Goal: Task Accomplishment & Management: Manage account settings

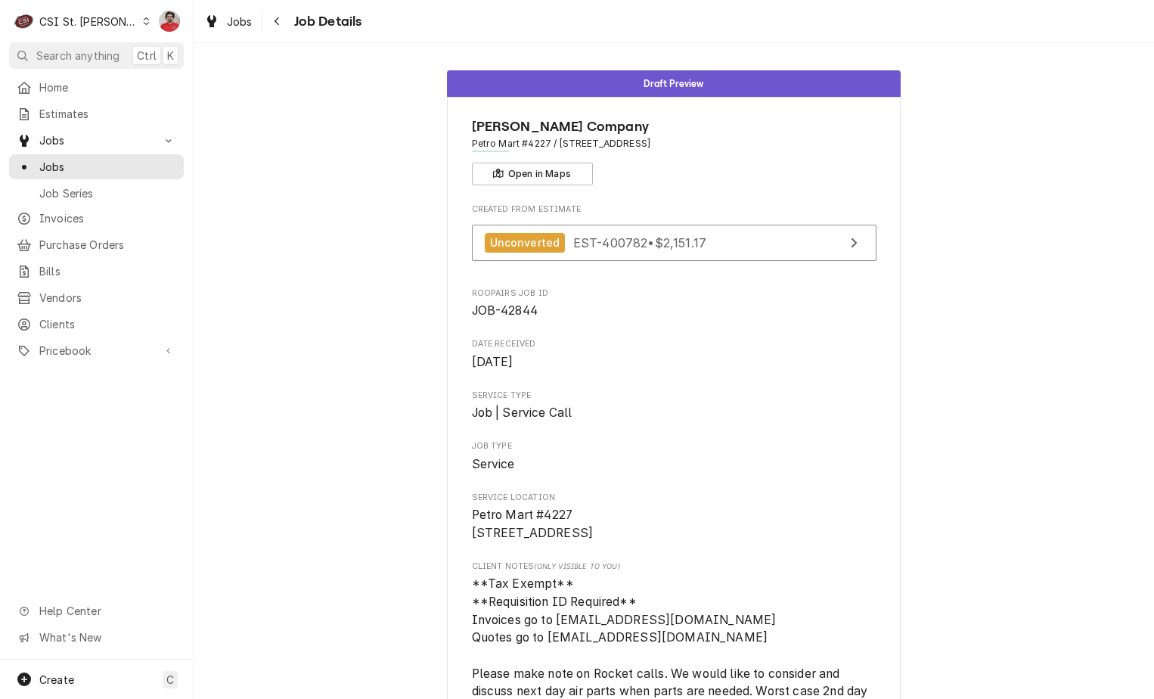
scroll to position [938, 0]
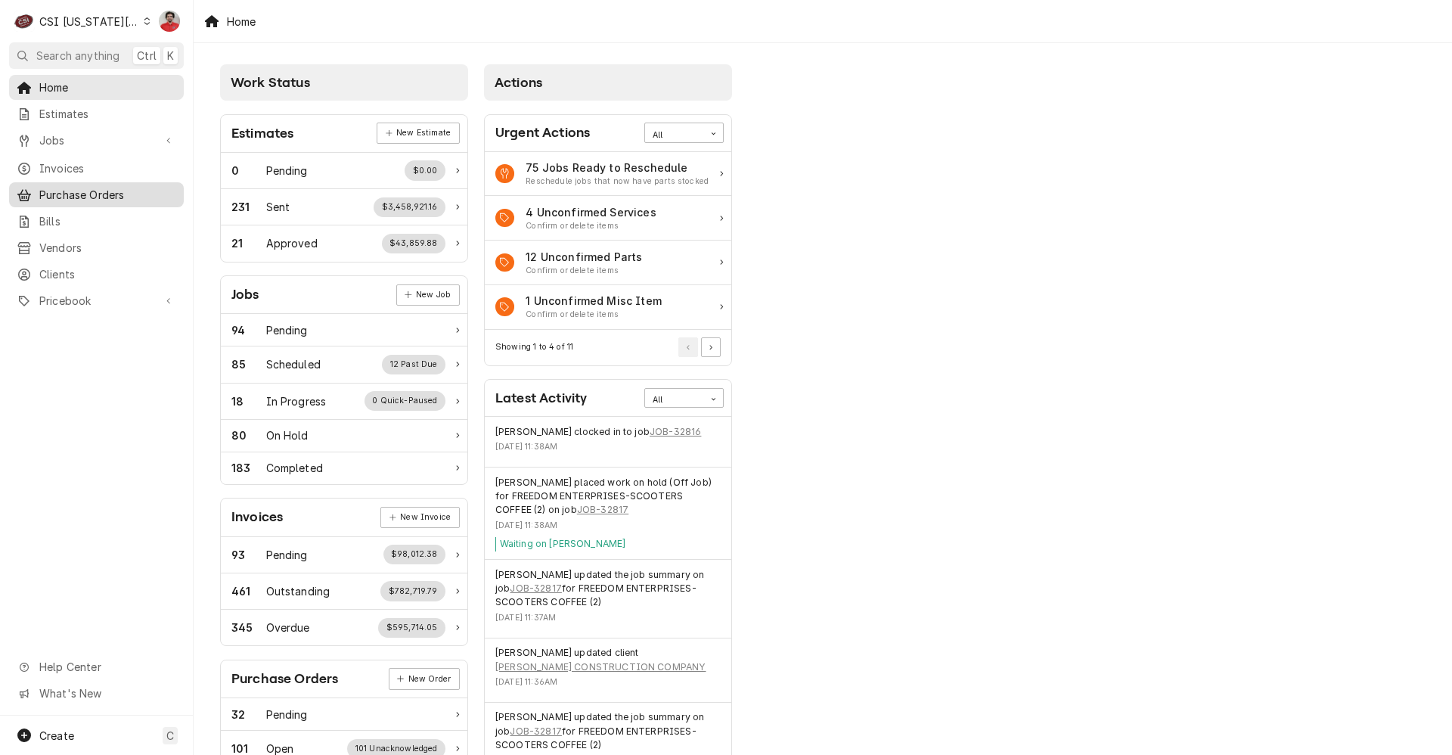
click at [90, 182] on link "Purchase Orders" at bounding box center [96, 194] width 175 height 25
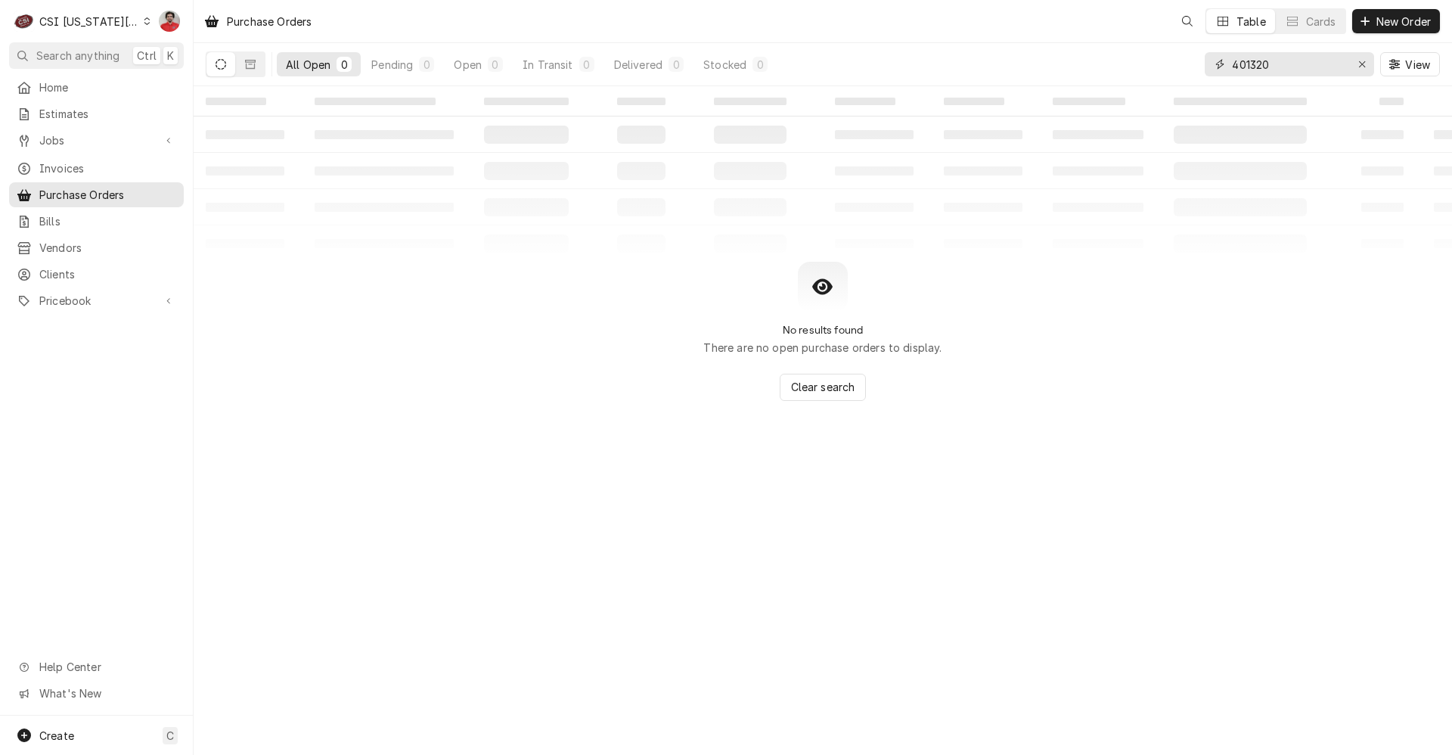
click at [1243, 64] on input "401320" at bounding box center [1288, 64] width 113 height 24
type input "401248"
click at [108, 23] on div "CSI Kansas City" at bounding box center [89, 22] width 100 height 16
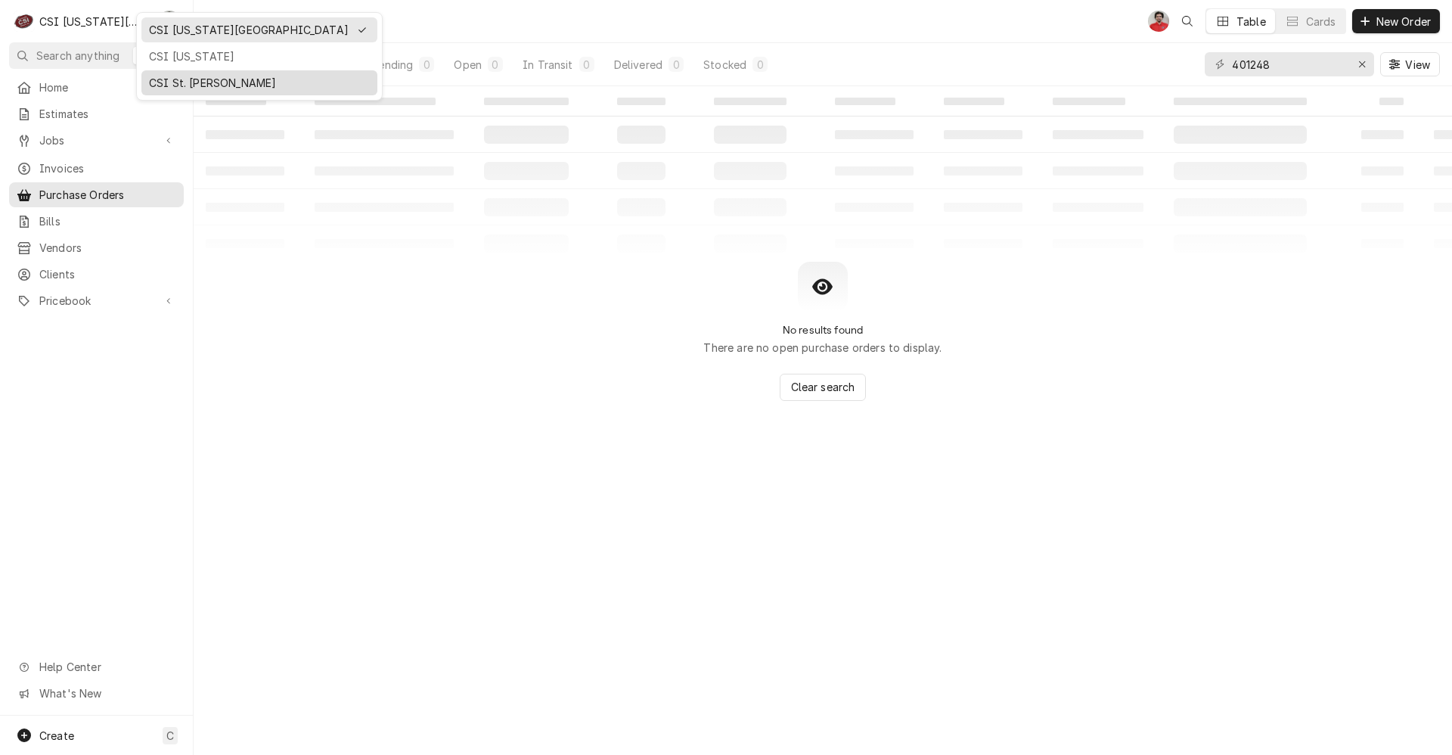
click at [172, 82] on div "CSI St. [PERSON_NAME]" at bounding box center [259, 83] width 221 height 16
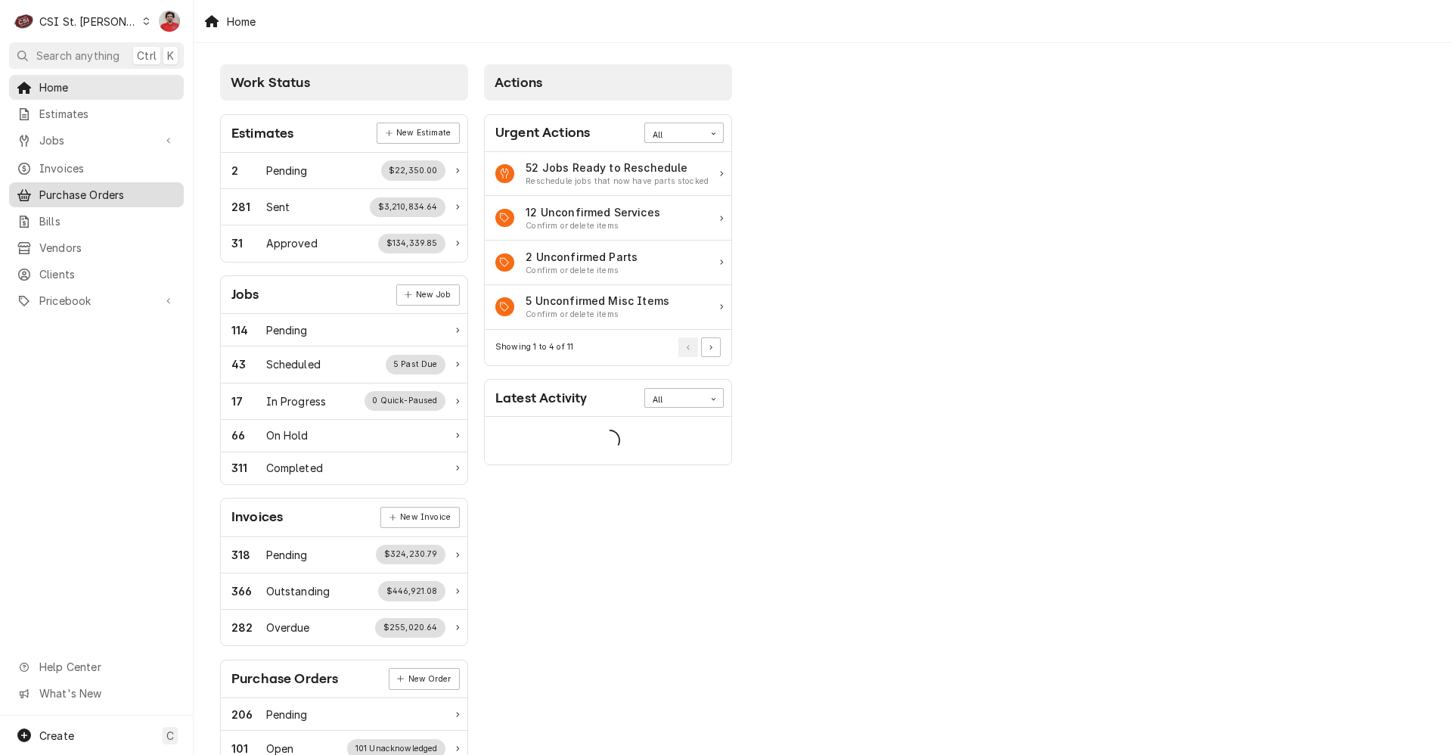
click at [91, 192] on span "Purchase Orders" at bounding box center [107, 195] width 137 height 16
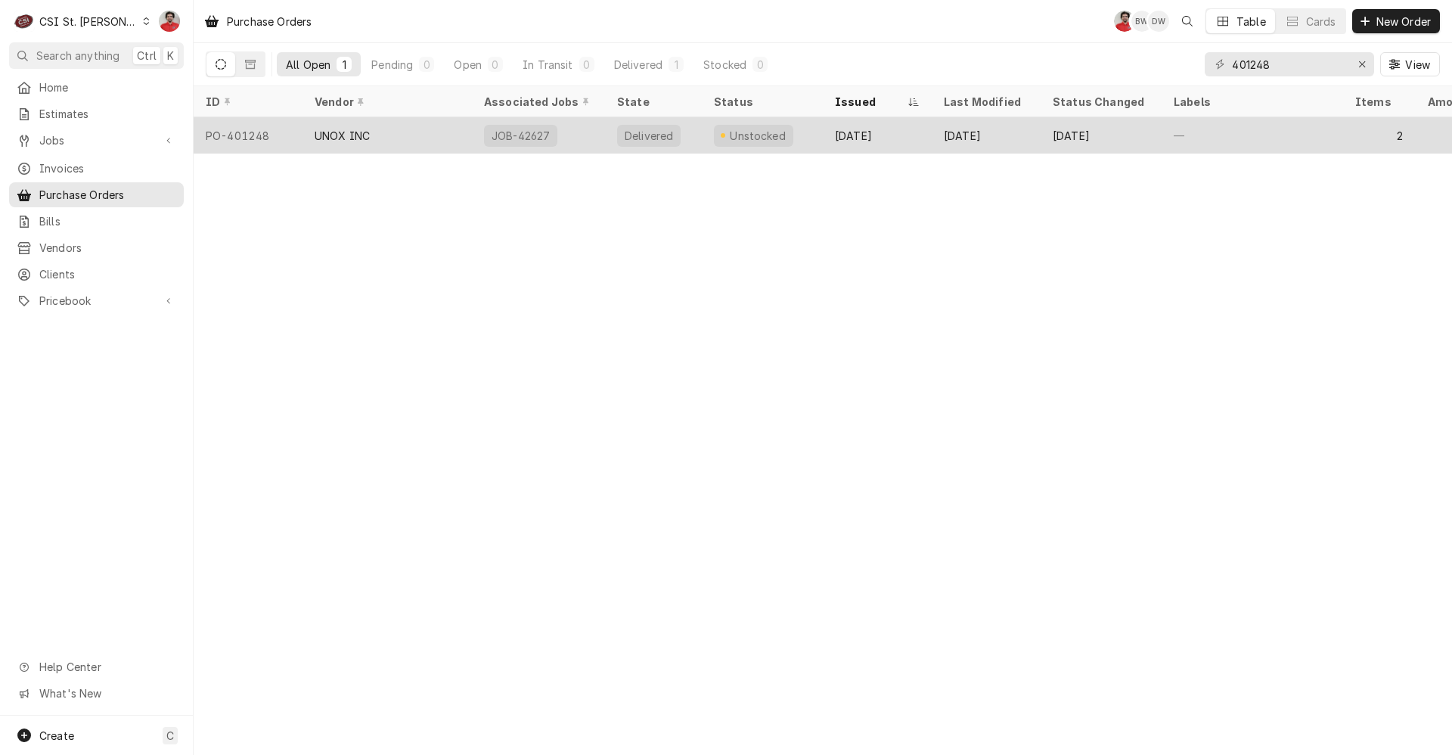
click at [808, 135] on div "Unstocked" at bounding box center [762, 135] width 121 height 36
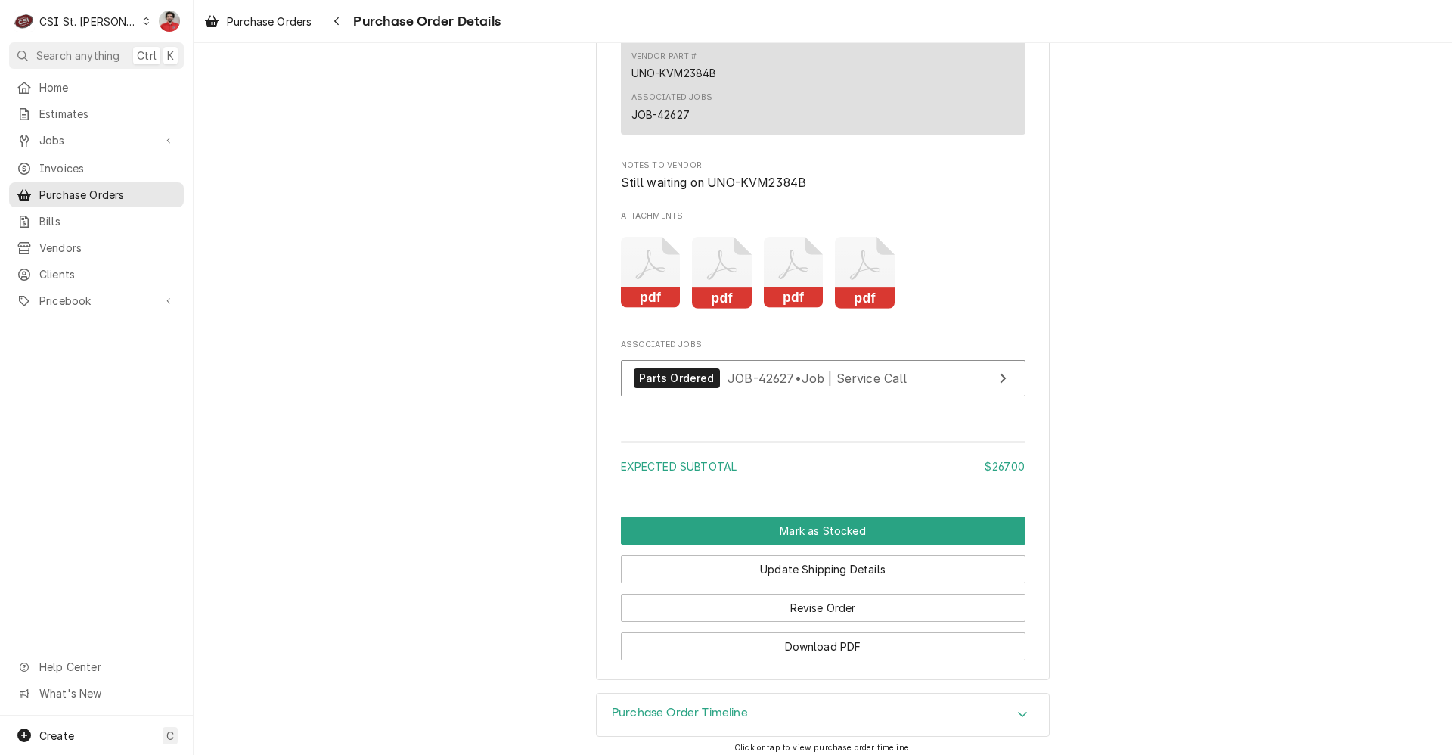
scroll to position [1615, 0]
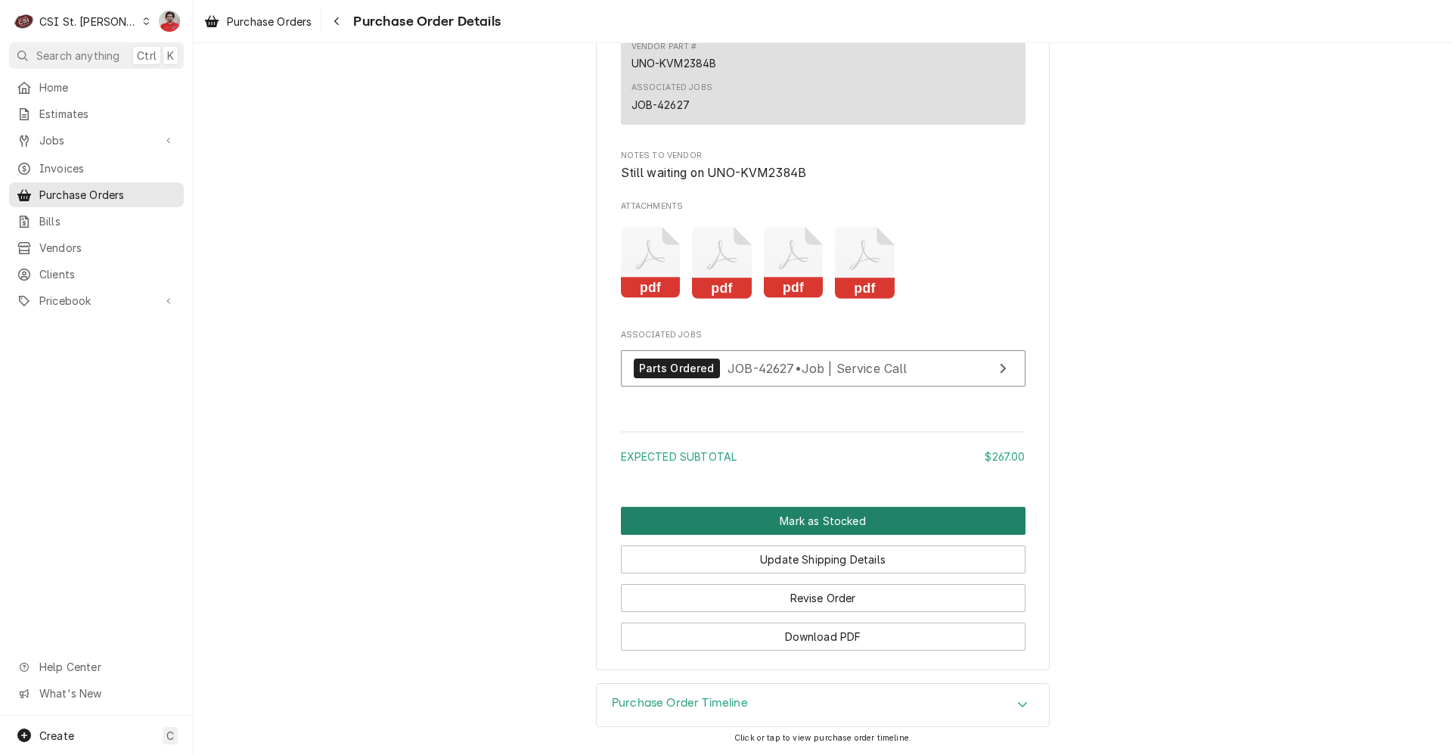
click at [759, 532] on button "Mark as Stocked" at bounding box center [823, 521] width 405 height 28
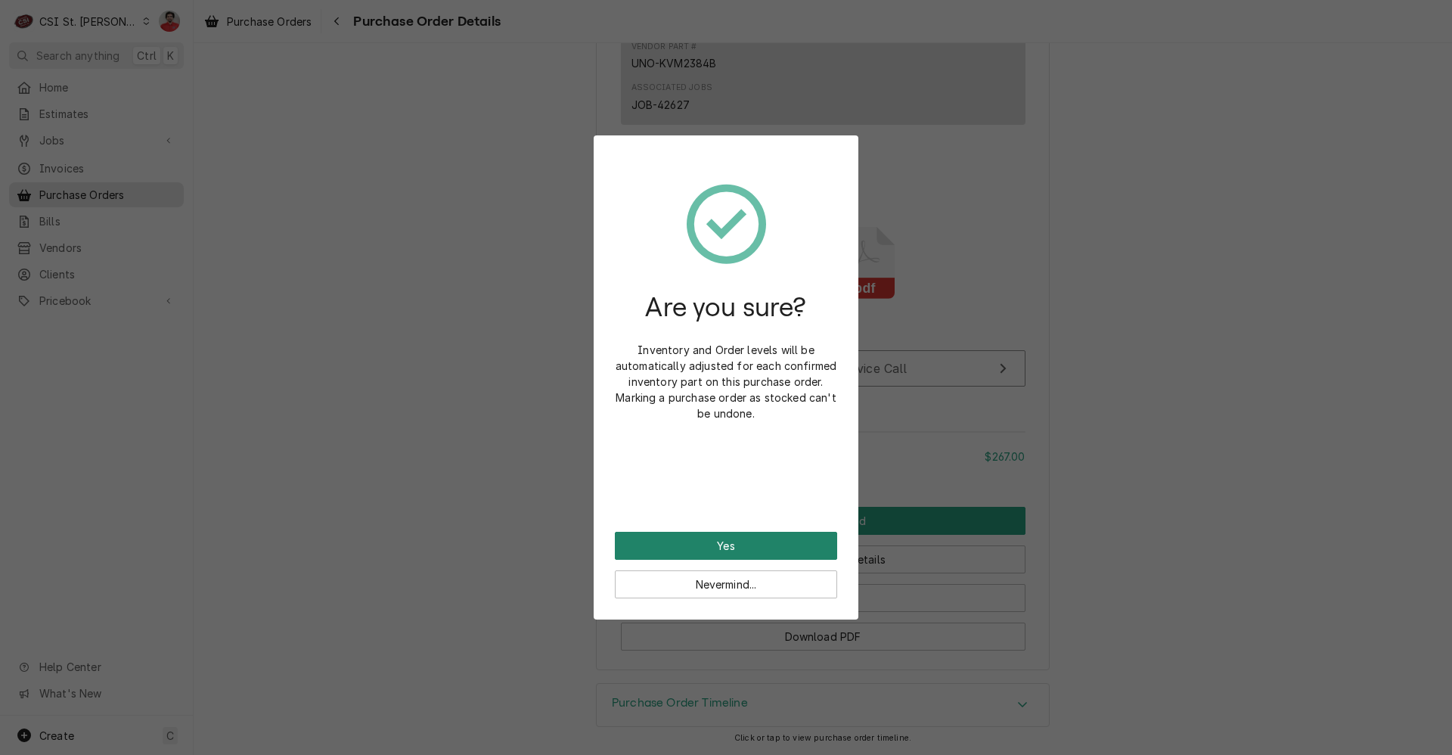
click at [746, 547] on button "Yes" at bounding box center [726, 546] width 222 height 28
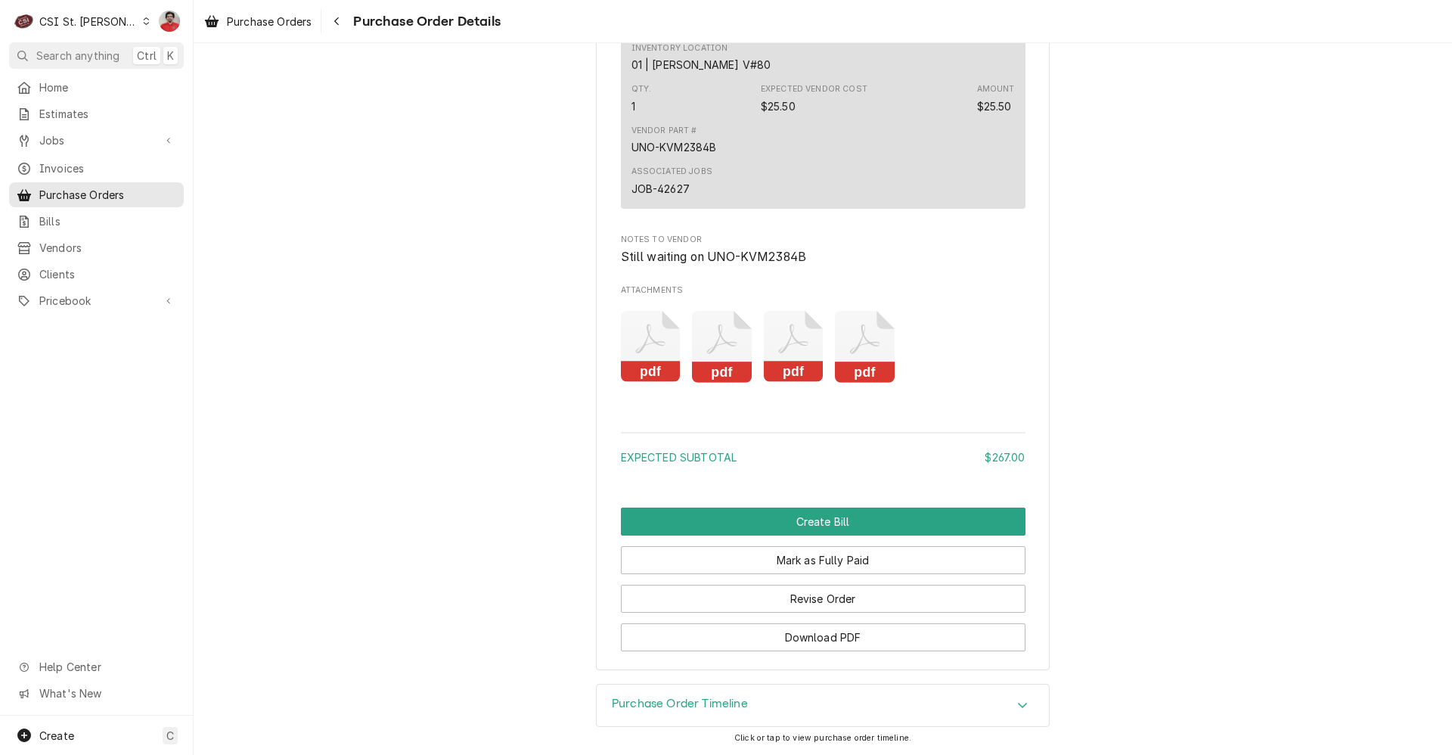
scroll to position [1531, 0]
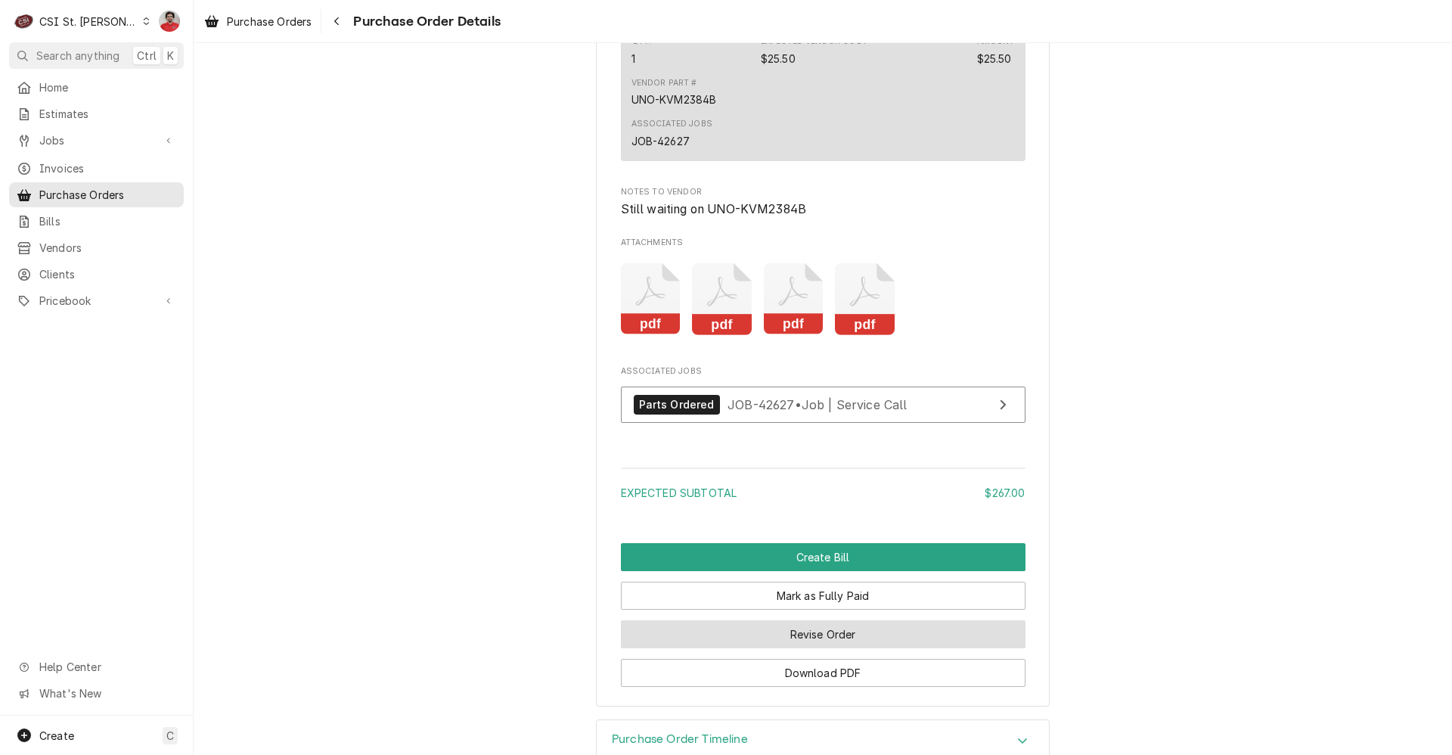
click at [764, 648] on button "Revise Order" at bounding box center [823, 634] width 405 height 28
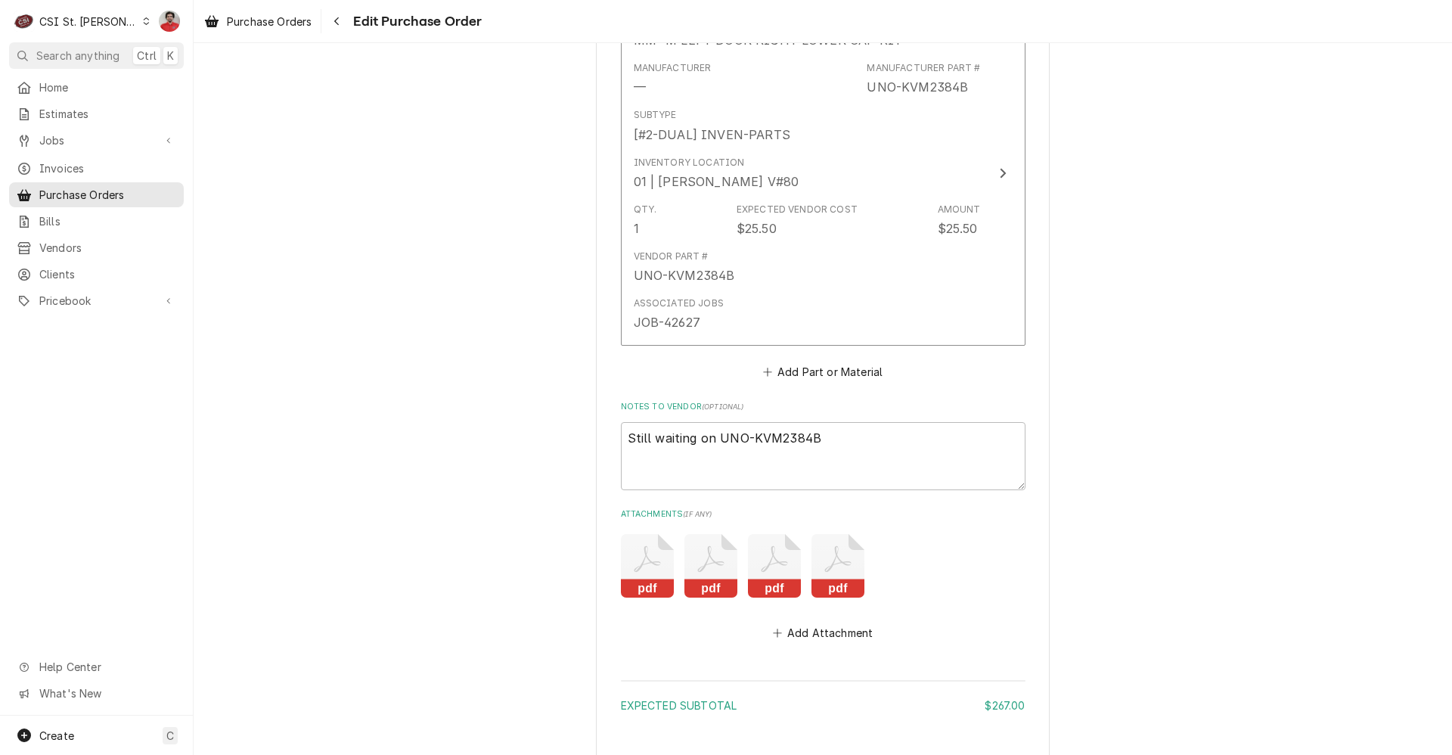
scroll to position [1387, 0]
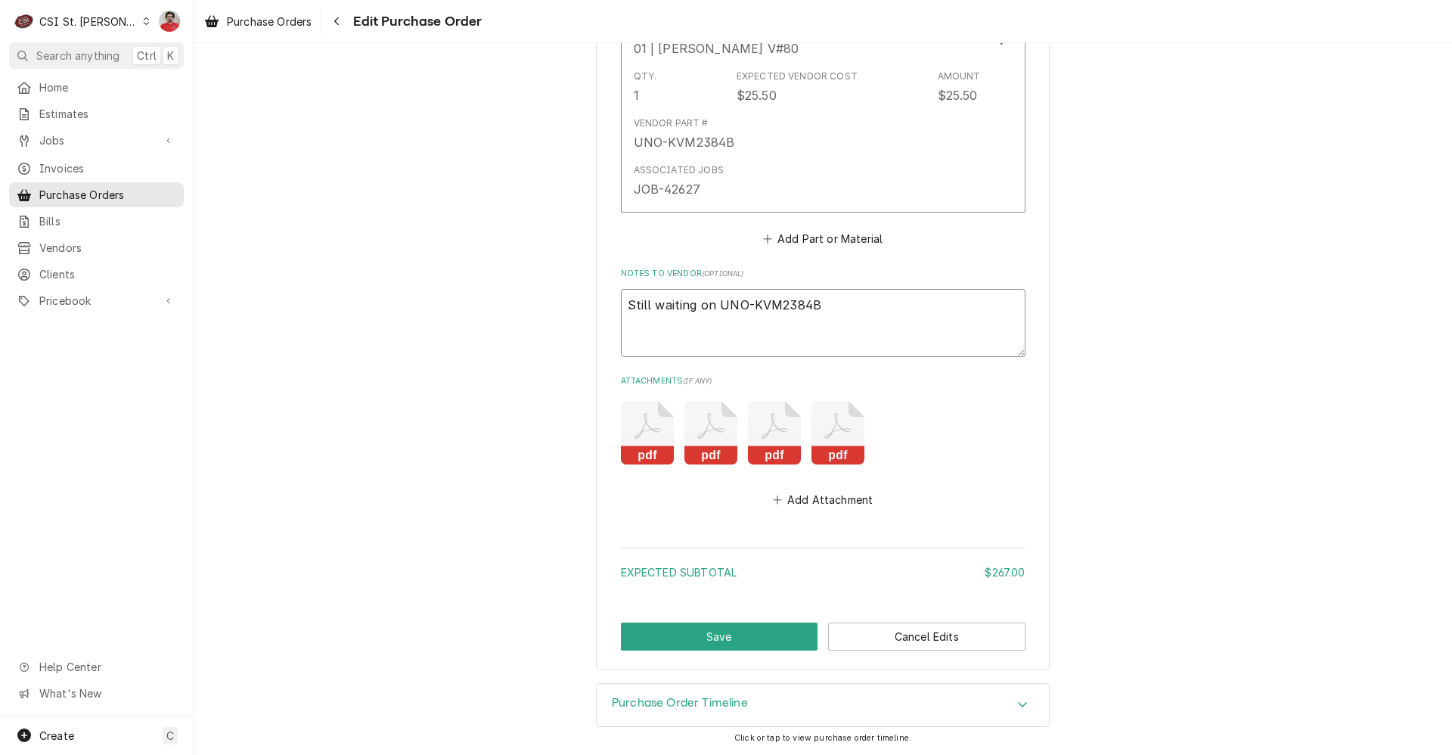
drag, startPoint x: 836, startPoint y: 300, endPoint x: -24, endPoint y: 256, distance: 860.9
click at [0, 256] on html "C CSI St. Louis NF Search anything Ctrl K Home Estimates Jobs Jobs Job Series I…" at bounding box center [726, 377] width 1452 height 755
type textarea "x"
click at [715, 629] on button "Save" at bounding box center [719, 636] width 197 height 28
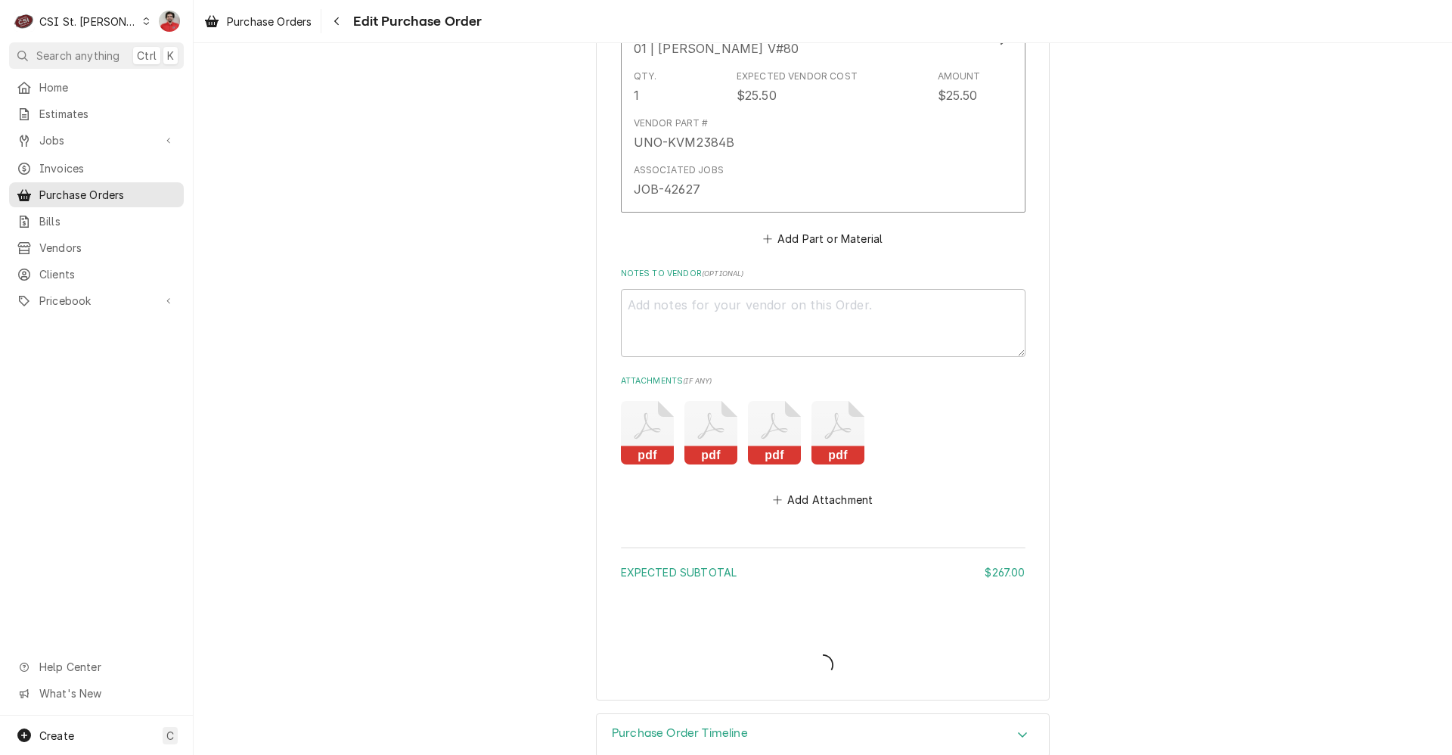
type textarea "x"
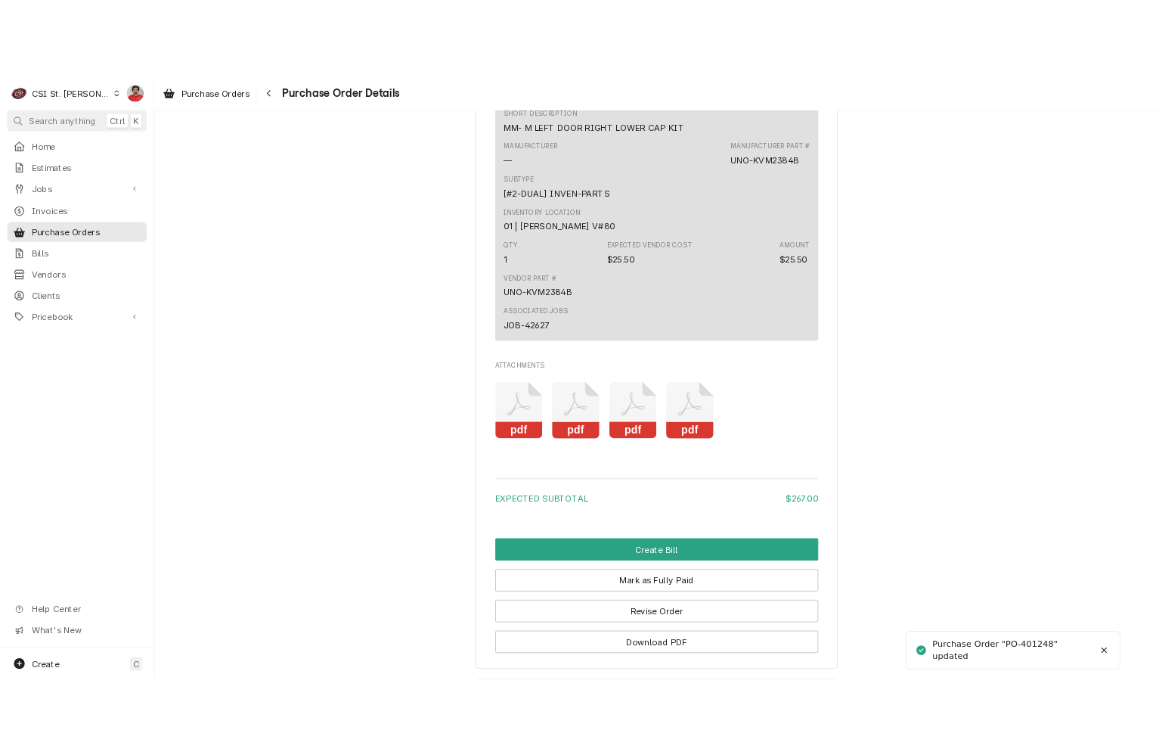
scroll to position [1480, 0]
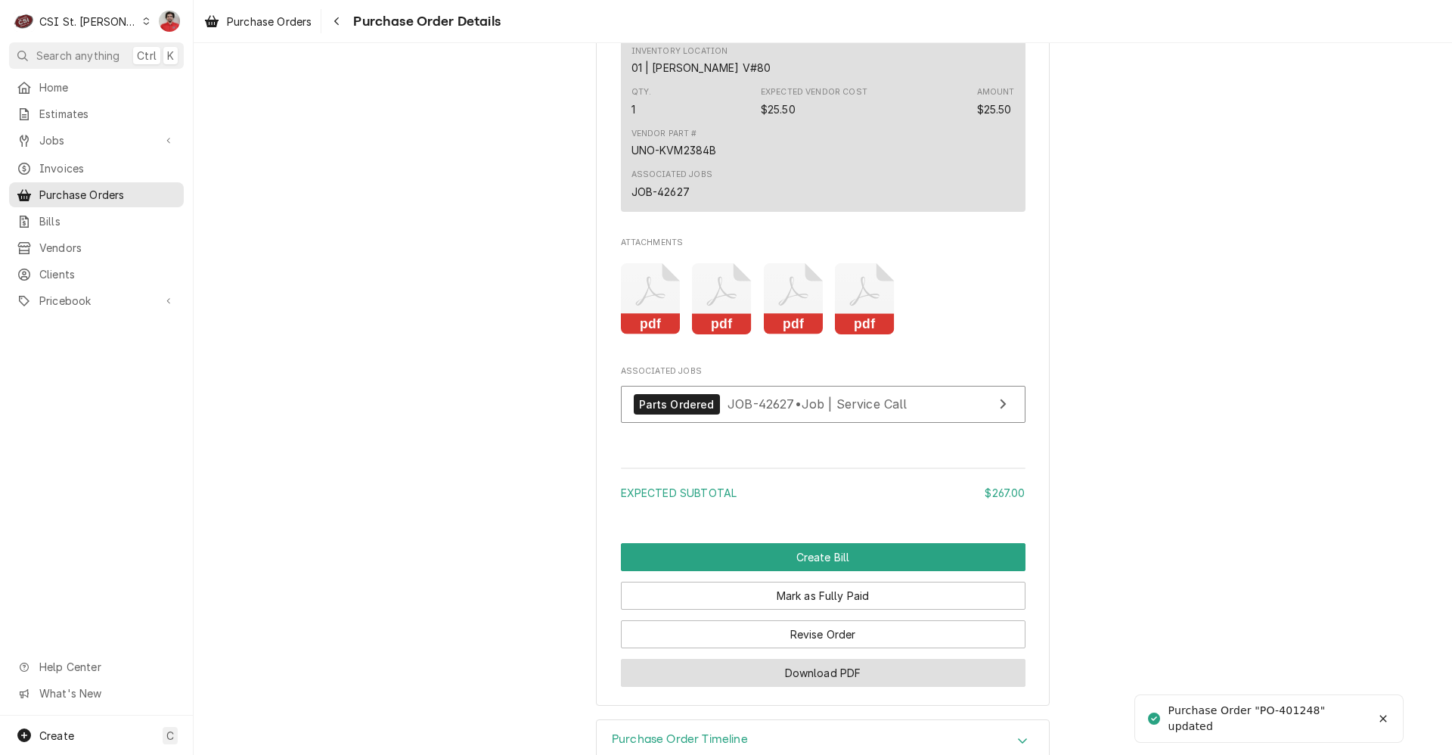
click at [781, 687] on button "Download PDF" at bounding box center [823, 673] width 405 height 28
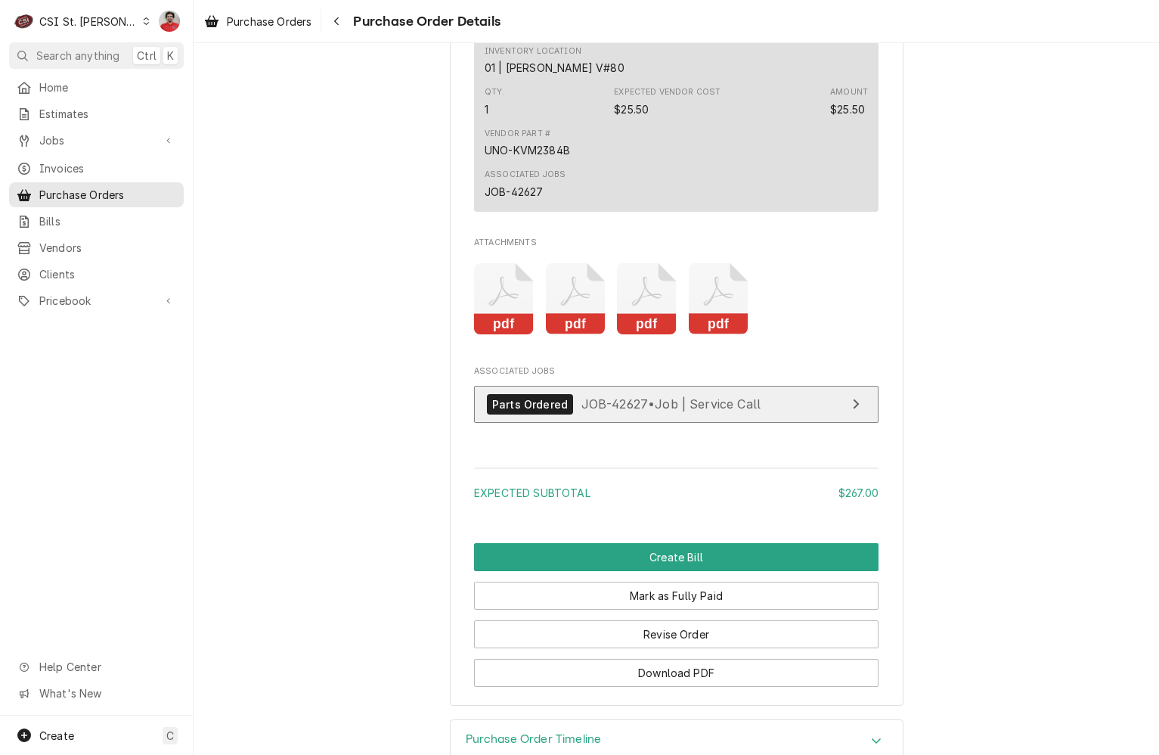
click at [581, 411] on span "JOB-42627 • Job | Service Call" at bounding box center [671, 403] width 180 height 15
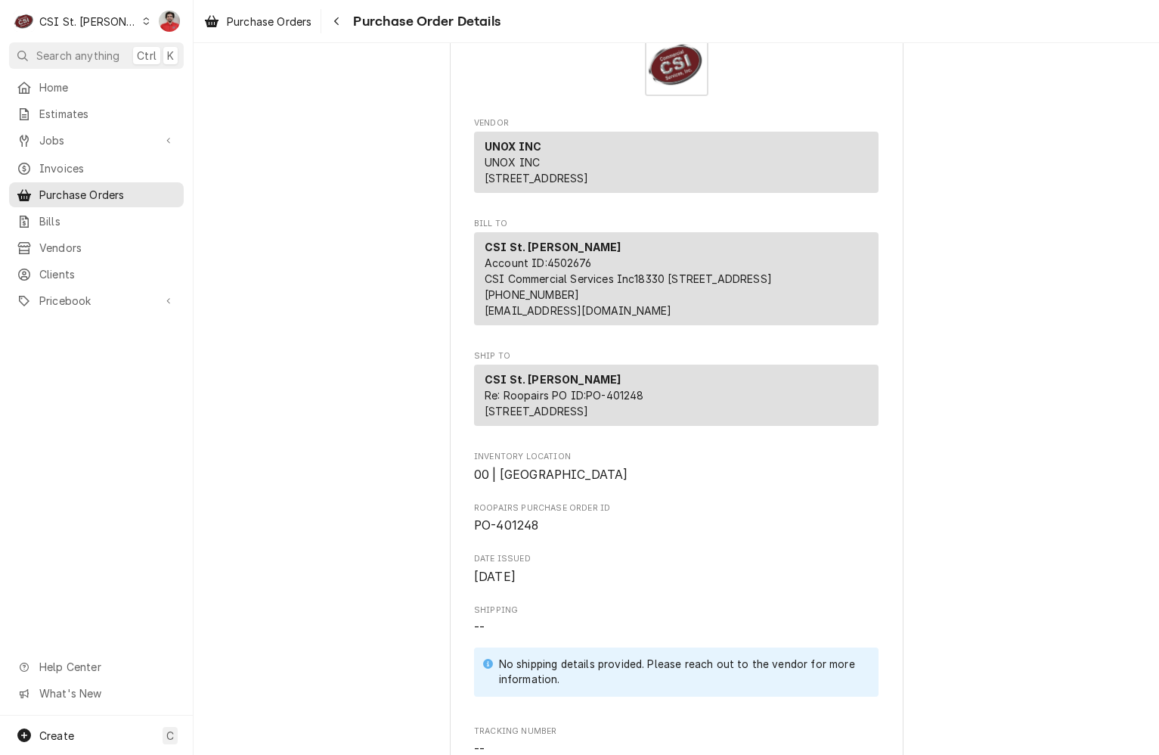
scroll to position [0, 0]
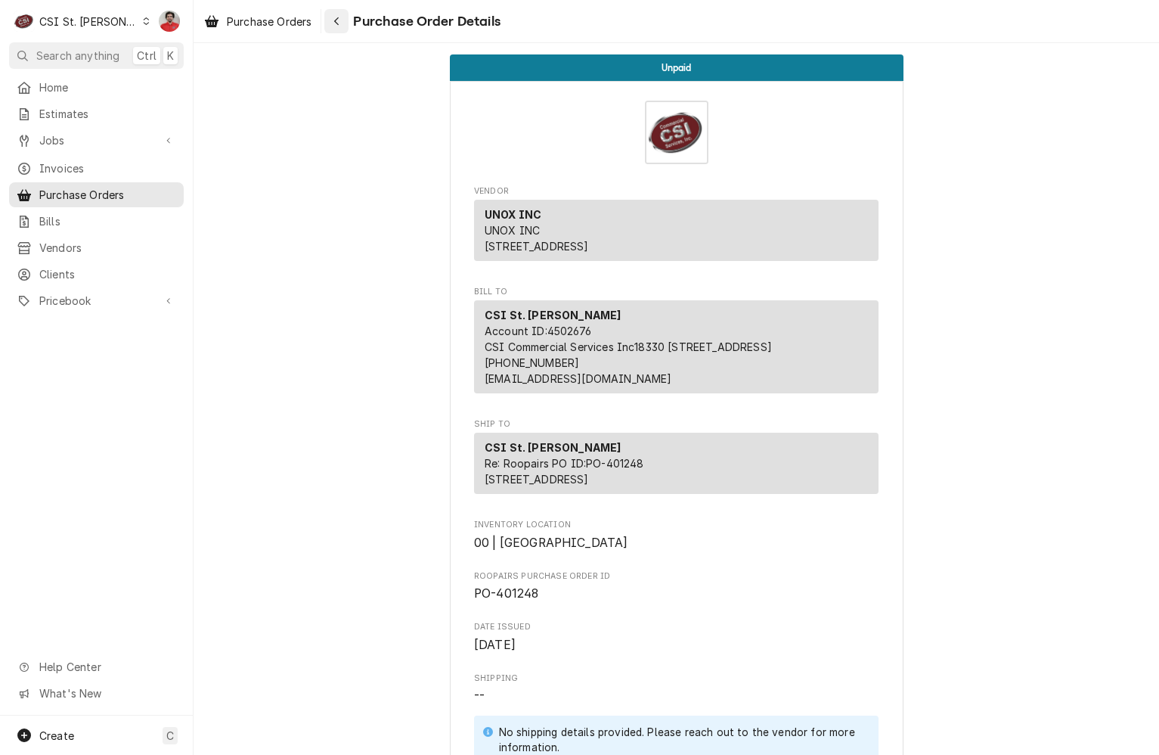
click at [338, 24] on icon "Navigate back" at bounding box center [336, 21] width 7 height 11
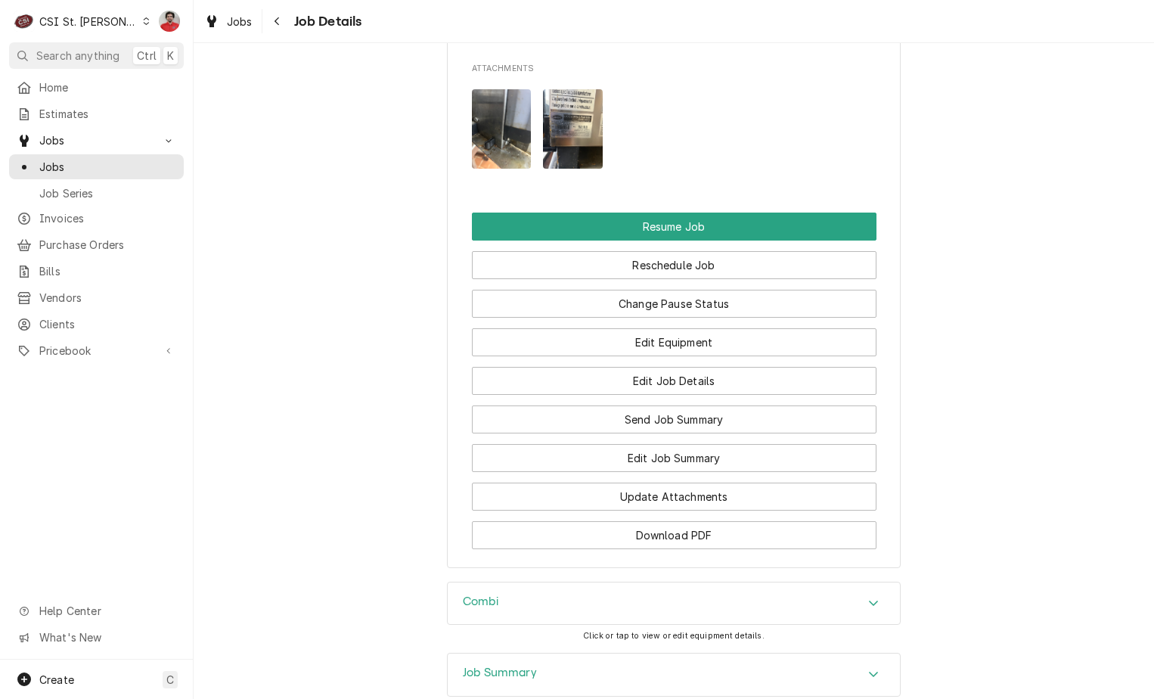
scroll to position [2344, 0]
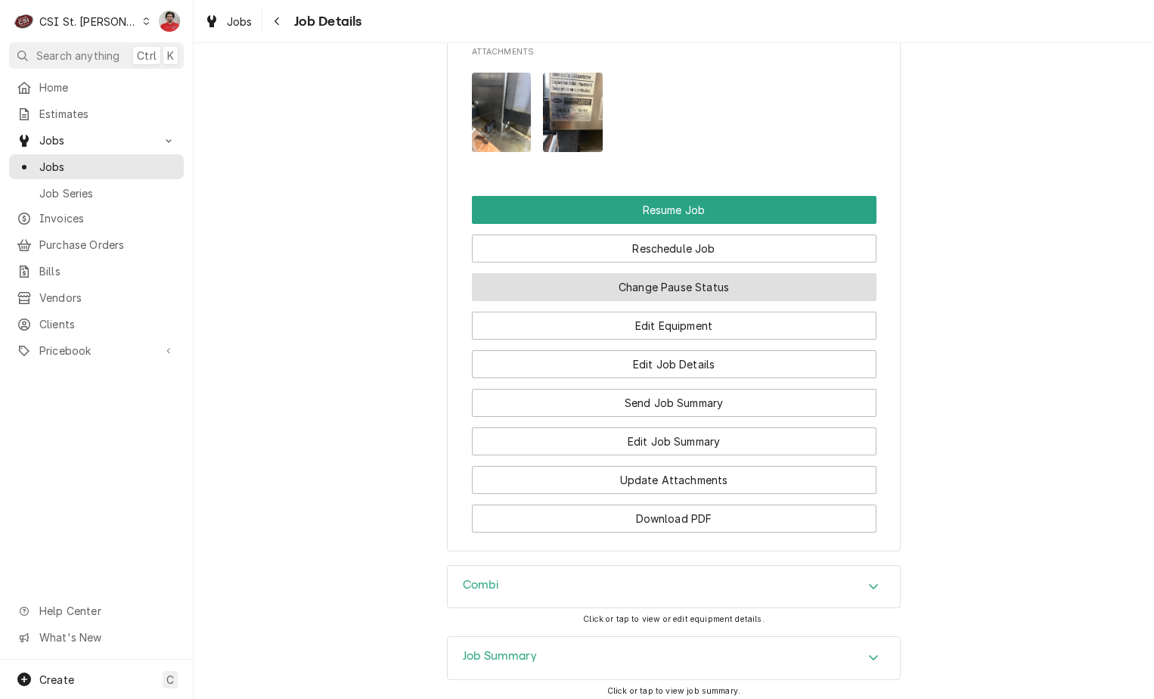
click at [664, 296] on button "Change Pause Status" at bounding box center [674, 287] width 405 height 28
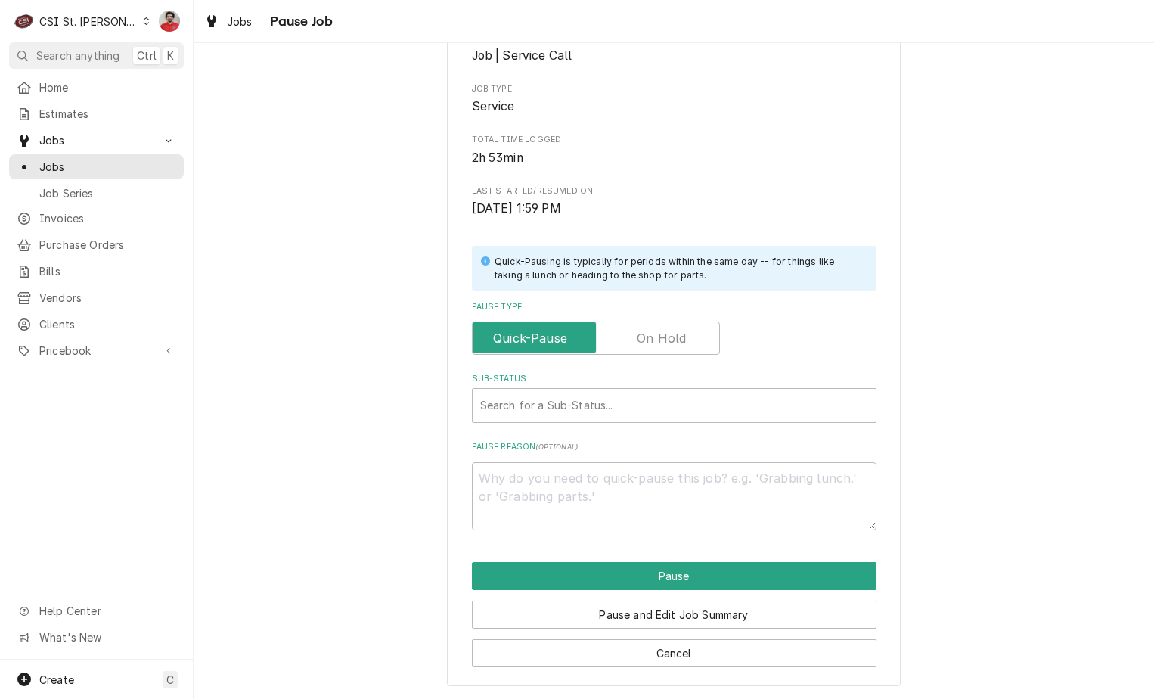
scroll to position [200, 0]
type textarea "x"
click at [636, 400] on div "Sub-Status" at bounding box center [674, 404] width 388 height 27
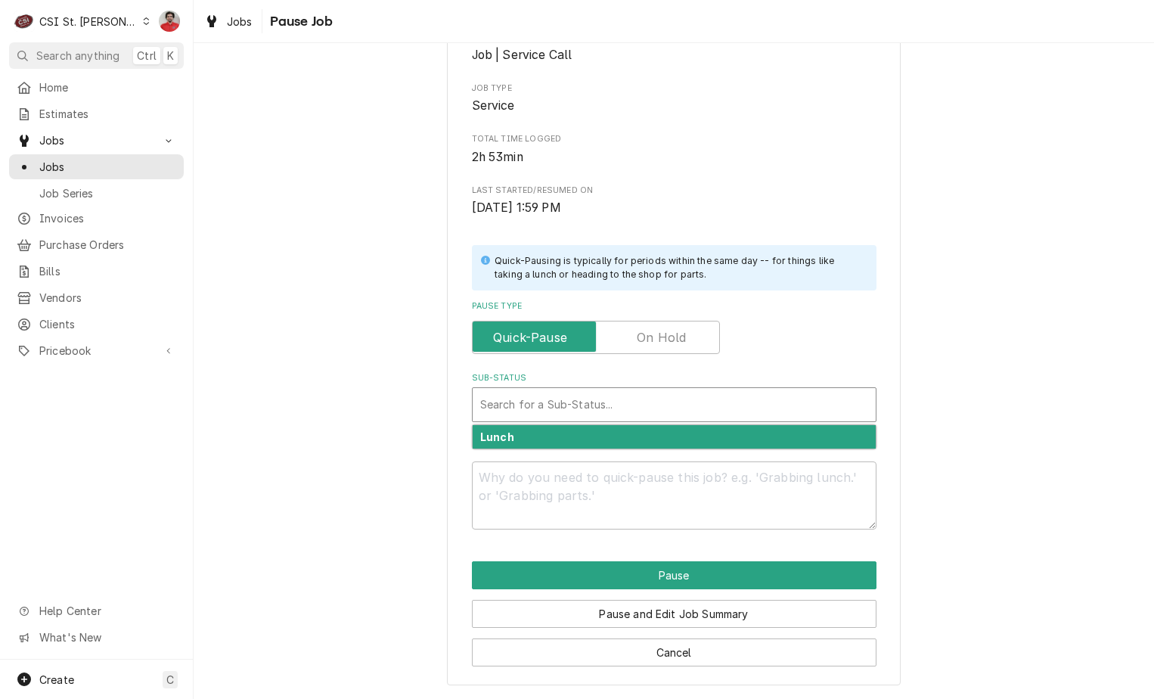
click at [649, 330] on label "Pause Type" at bounding box center [596, 337] width 248 height 33
click at [649, 330] on input "Pause Type" at bounding box center [596, 337] width 234 height 33
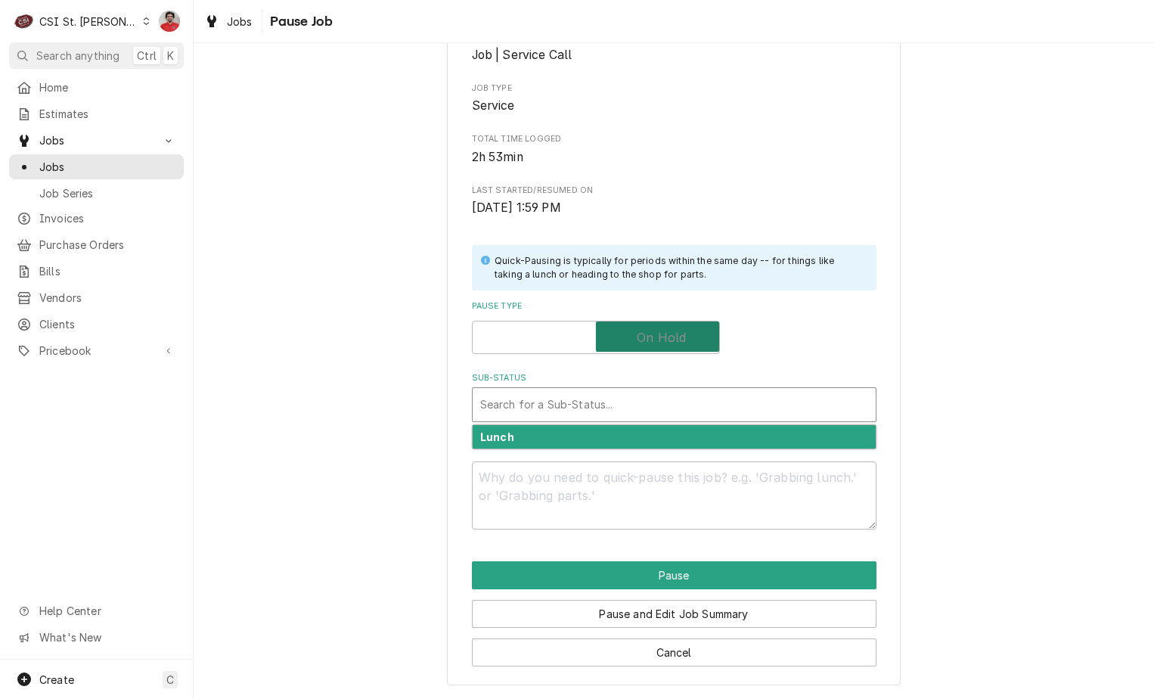
checkbox input "true"
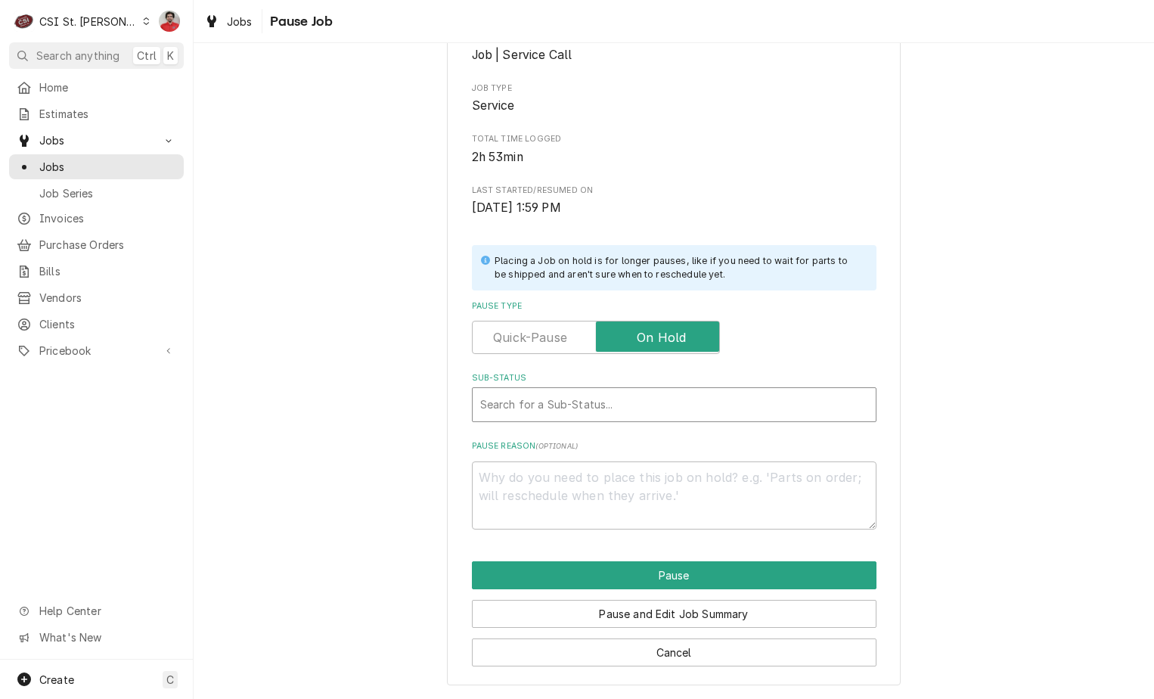
click at [619, 412] on div "Sub-Status" at bounding box center [674, 404] width 388 height 27
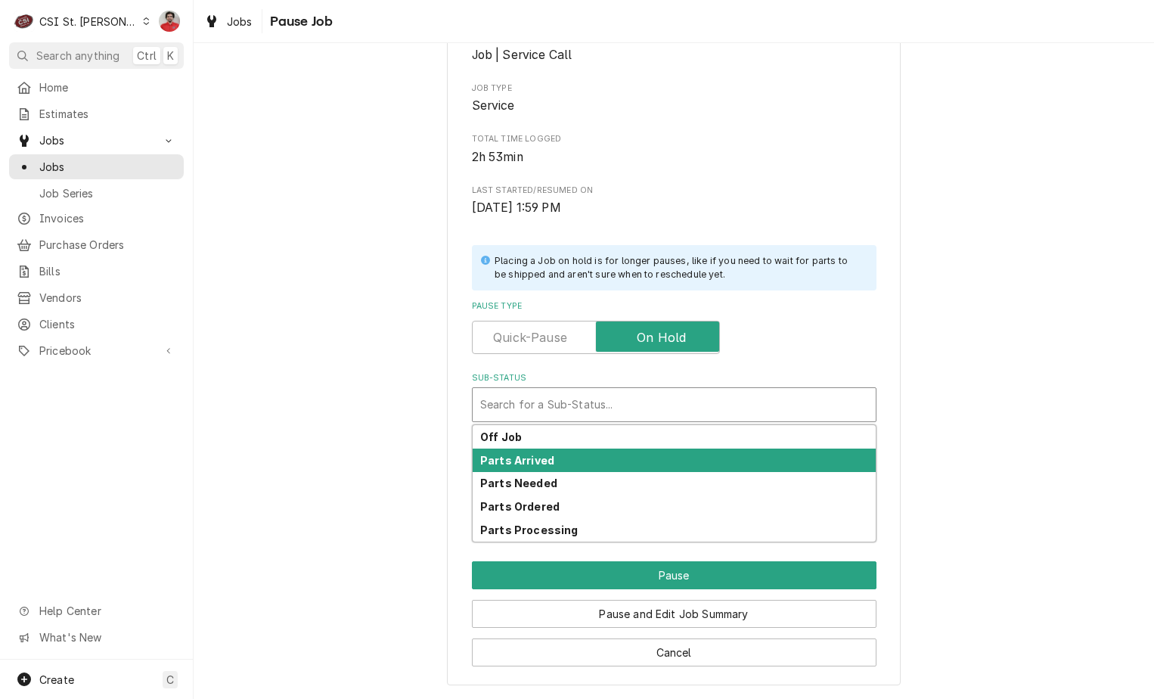
click at [603, 460] on div "Parts Arrived" at bounding box center [674, 459] width 403 height 23
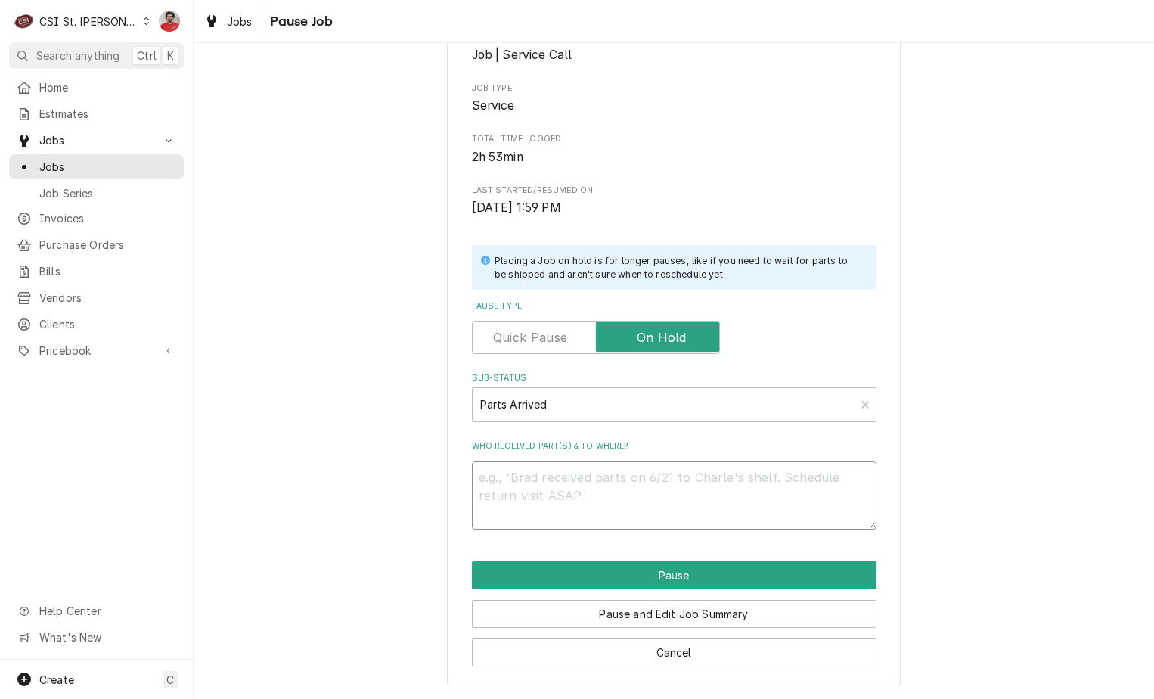
click at [578, 510] on textarea "Who received part(s) & to where?" at bounding box center [674, 495] width 405 height 68
type textarea "x"
type textarea "R"
type textarea "x"
type textarea "Re"
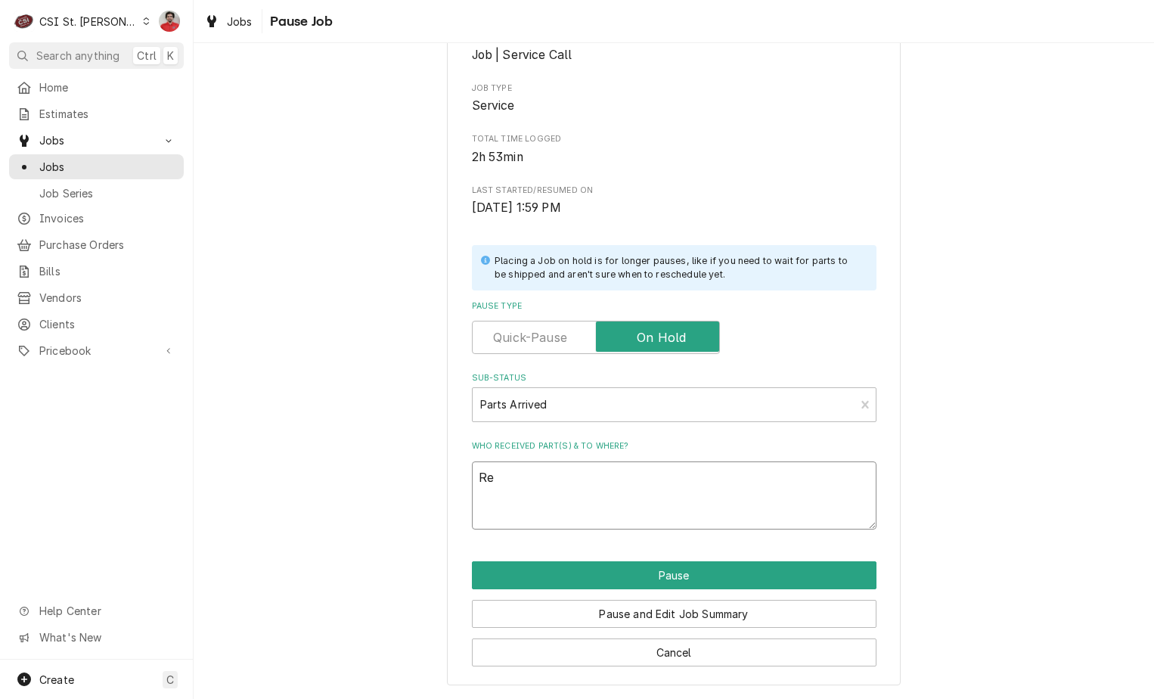
type textarea "x"
type textarea "Rec"
type textarea "x"
type textarea "Rec"
type textarea "x"
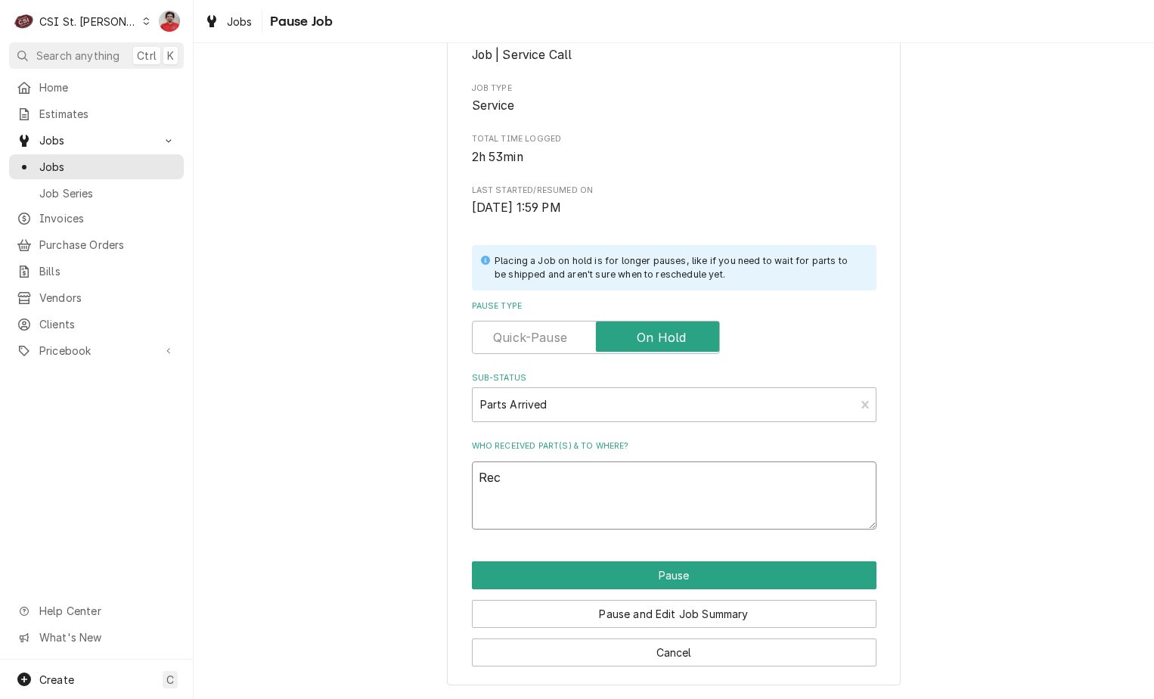
type textarea "Rec l"
type textarea "x"
type textarea "Rec la"
type textarea "x"
type textarea "Rec las"
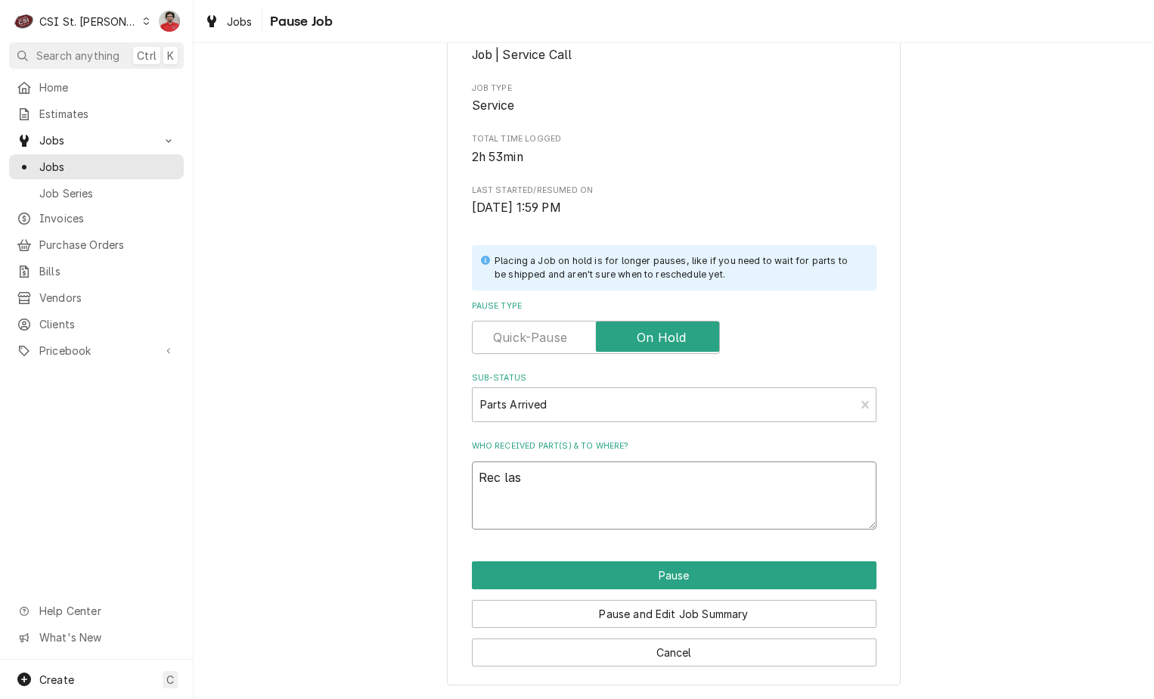
type textarea "x"
type textarea "Rec last"
type textarea "x"
type textarea "Rec last"
type textarea "x"
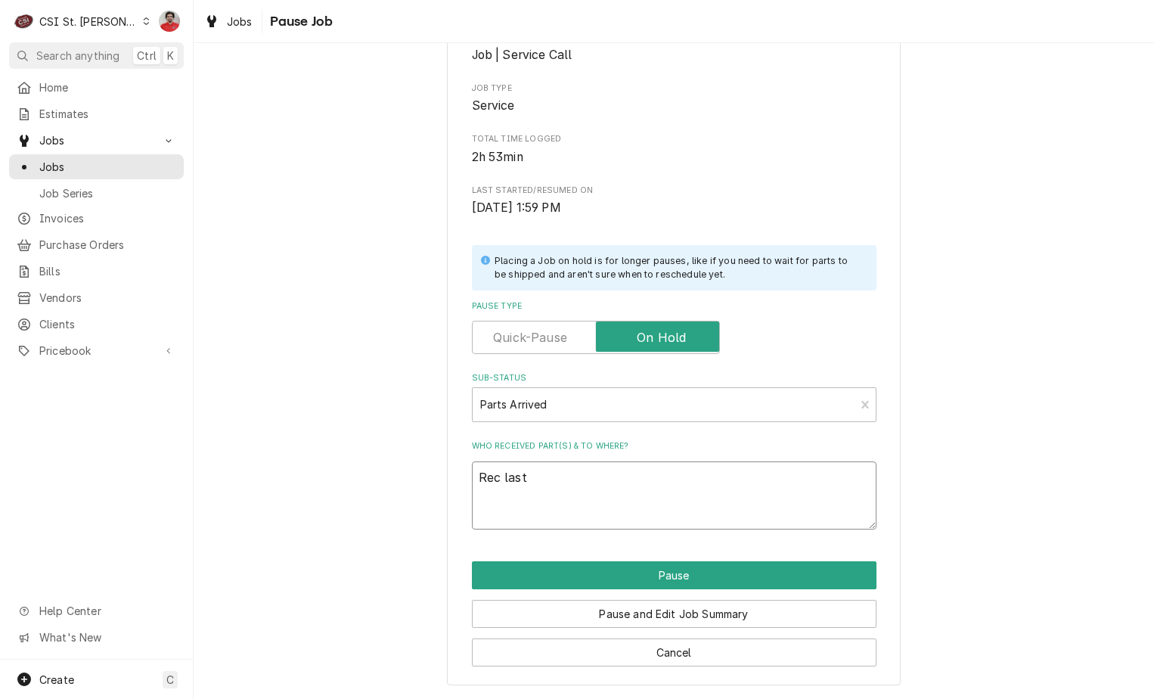
type textarea "Rec last p"
type textarea "x"
type textarea "Rec last pa"
type textarea "x"
type textarea "Rec last par"
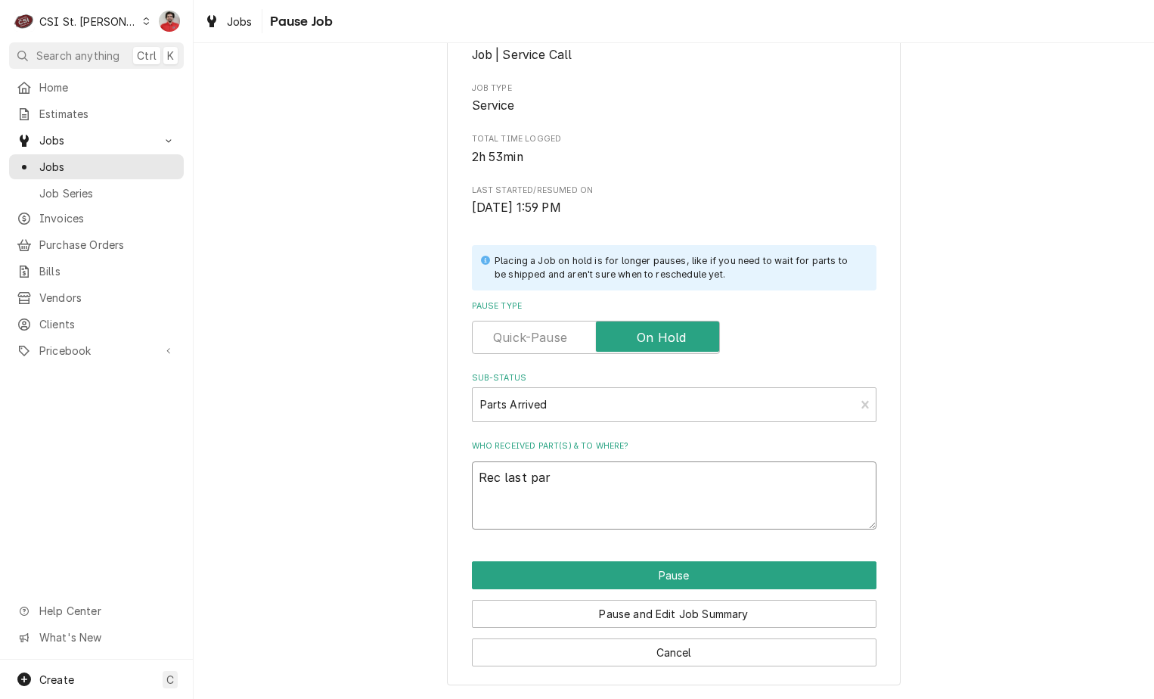
type textarea "x"
type textarea "Rec last part"
type textarea "x"
type textarea "Rec last part"
type textarea "x"
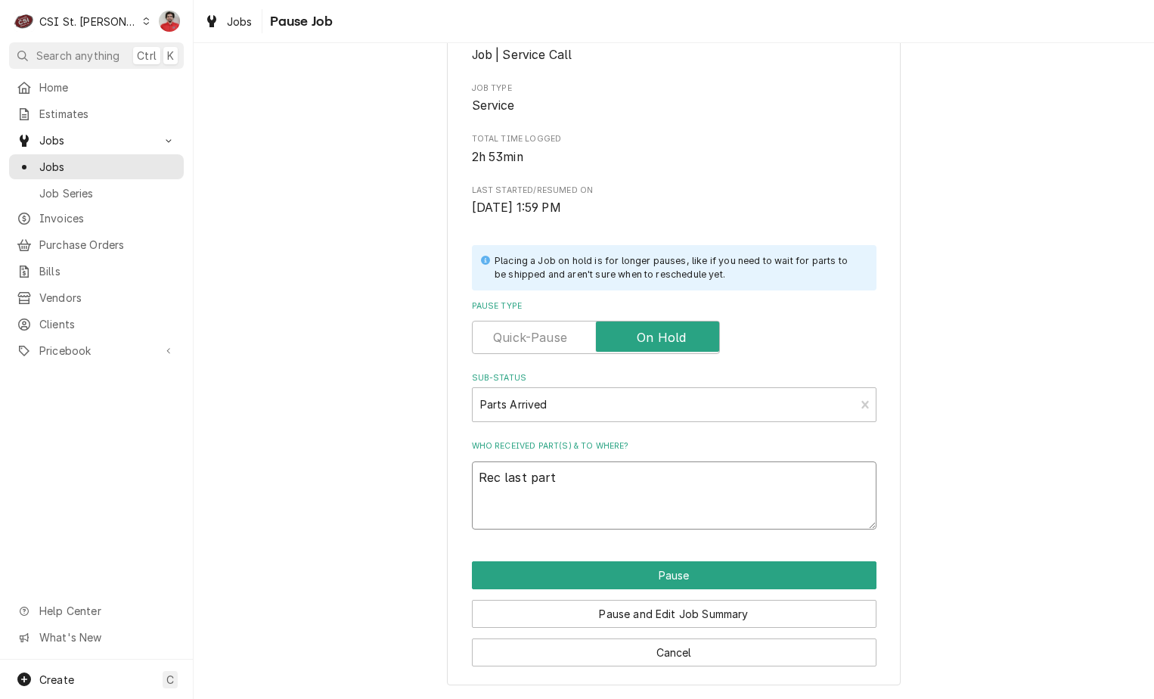
type textarea "Rec last part t"
type textarea "x"
type textarea "Rec last part to"
type textarea "x"
type textarea "Rec last part to"
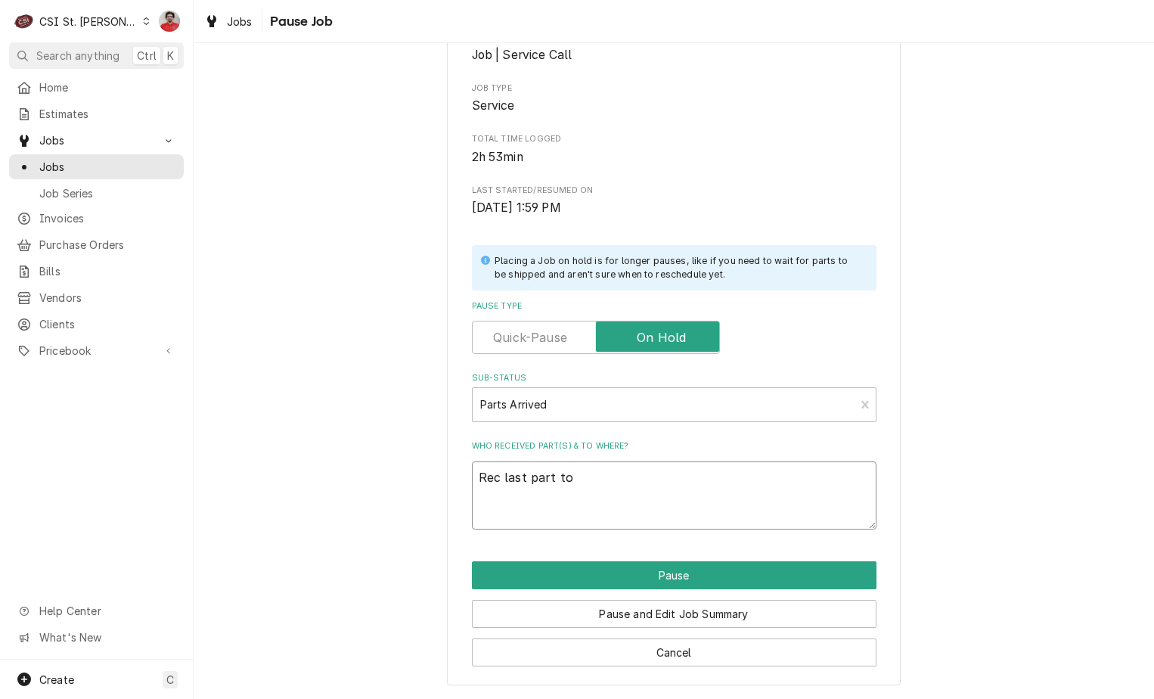
type textarea "x"
type textarea "Rec last part to K"
type textarea "x"
type textarea "Rec last part to Ke"
type textarea "x"
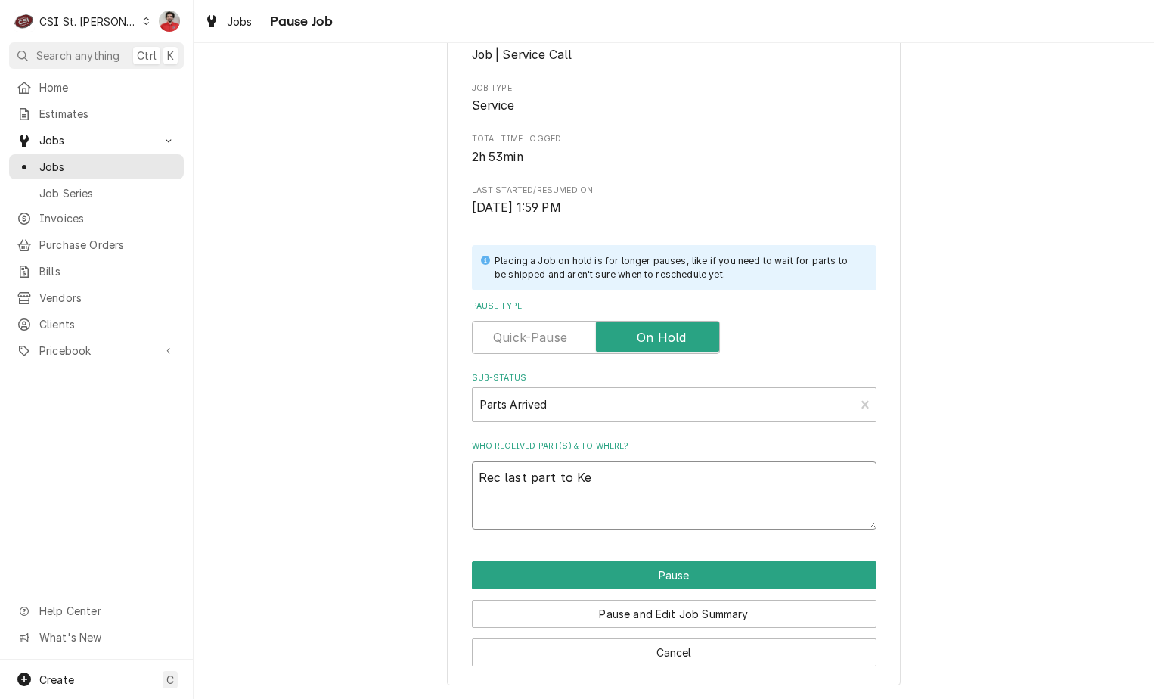
type textarea "Rec last part to Kev"
type textarea "x"
type textarea "Rec last part to Kevi"
type textarea "x"
type textarea "Rec last part to Kevin"
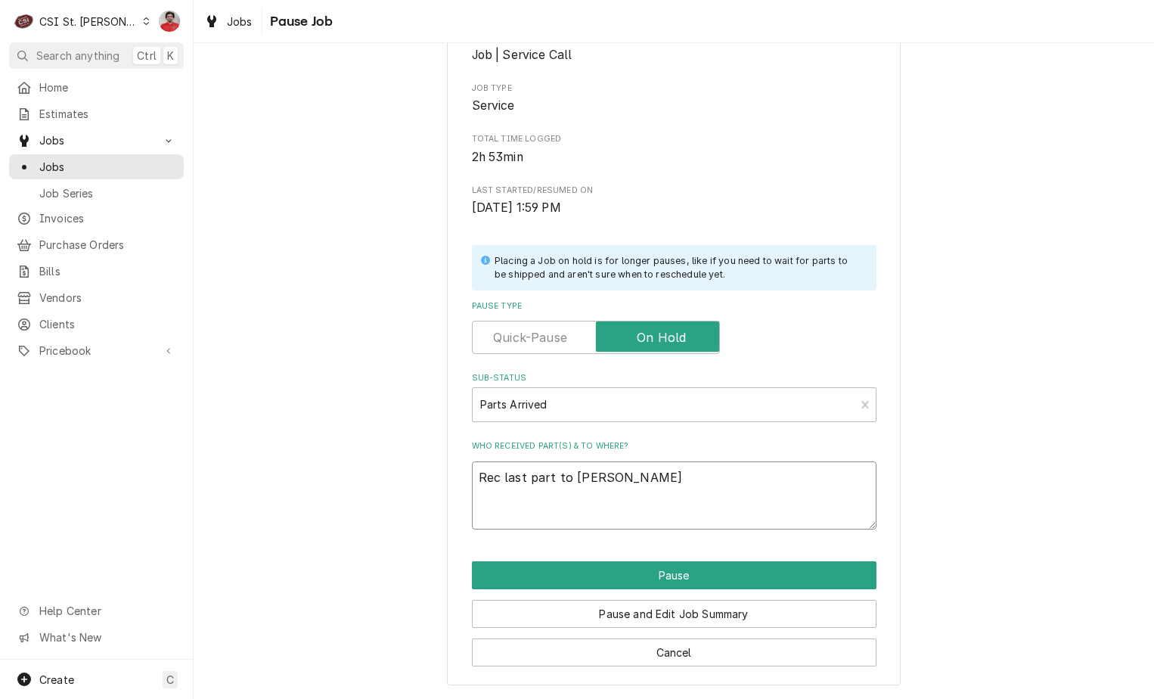
type textarea "x"
type textarea "Rec last part to Kevin"
type textarea "x"
type textarea "Rec last part to Kevin F"
type textarea "x"
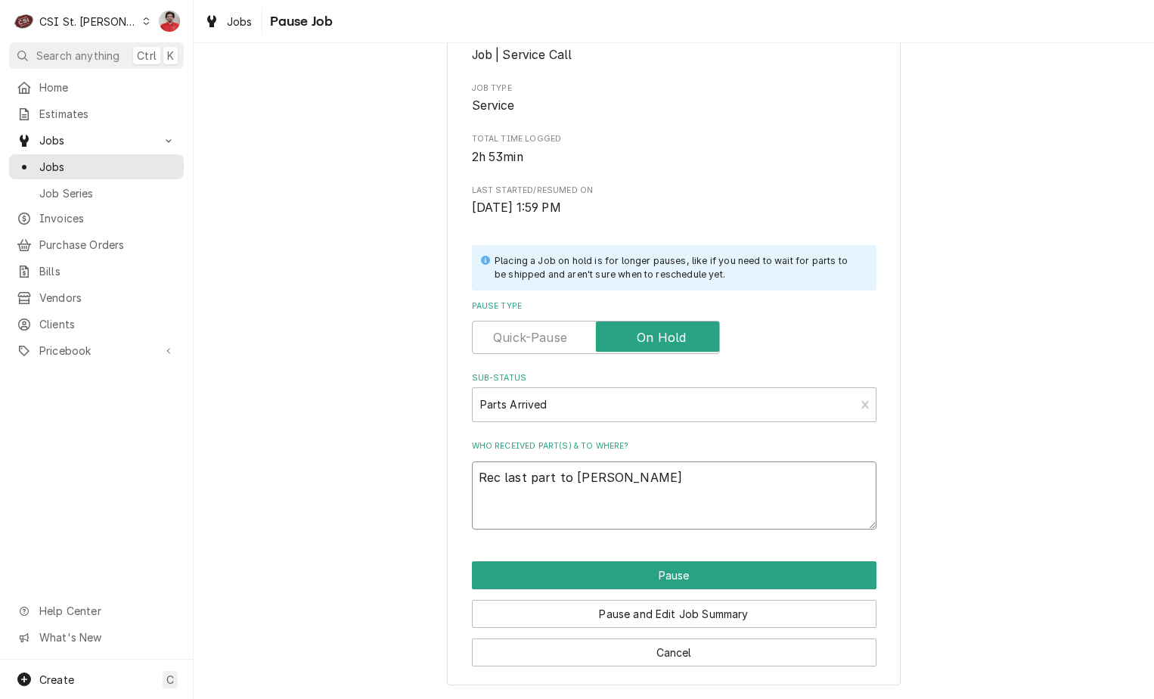
type textarea "Rec last part to Kevin F'"
type textarea "x"
type textarea "Rec last part to Kevin F'"
type textarea "x"
type textarea "Rec last part to Kevin F' s"
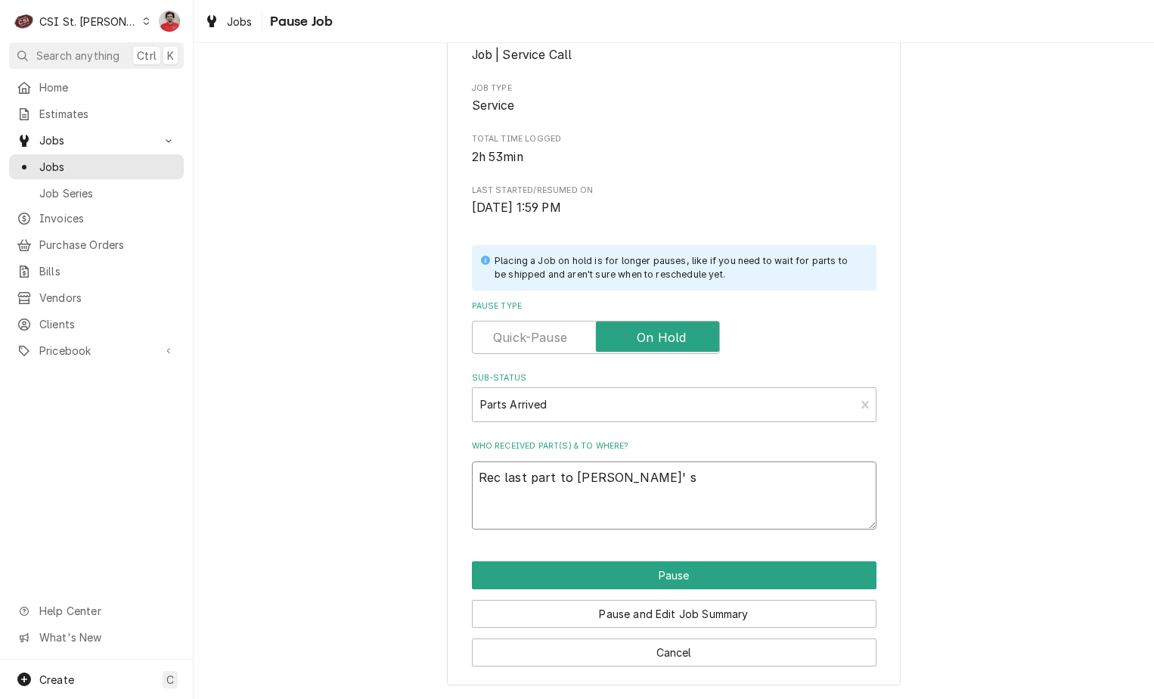
type textarea "x"
type textarea "Rec last part to Kevin F'"
type textarea "x"
type textarea "Rec last part to Kevin F'"
type textarea "x"
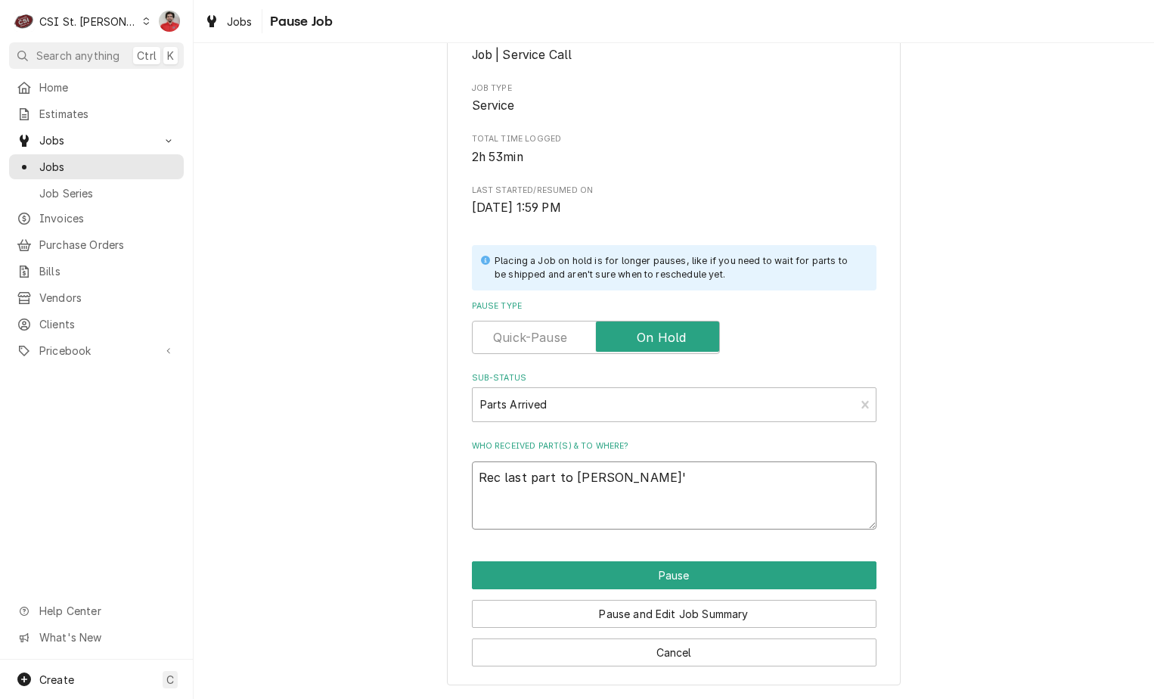
type textarea "Rec last part to Kevin F's"
type textarea "x"
type textarea "Rec last part to Kevin F's"
type textarea "x"
type textarea "Rec last part to Kevin F's s"
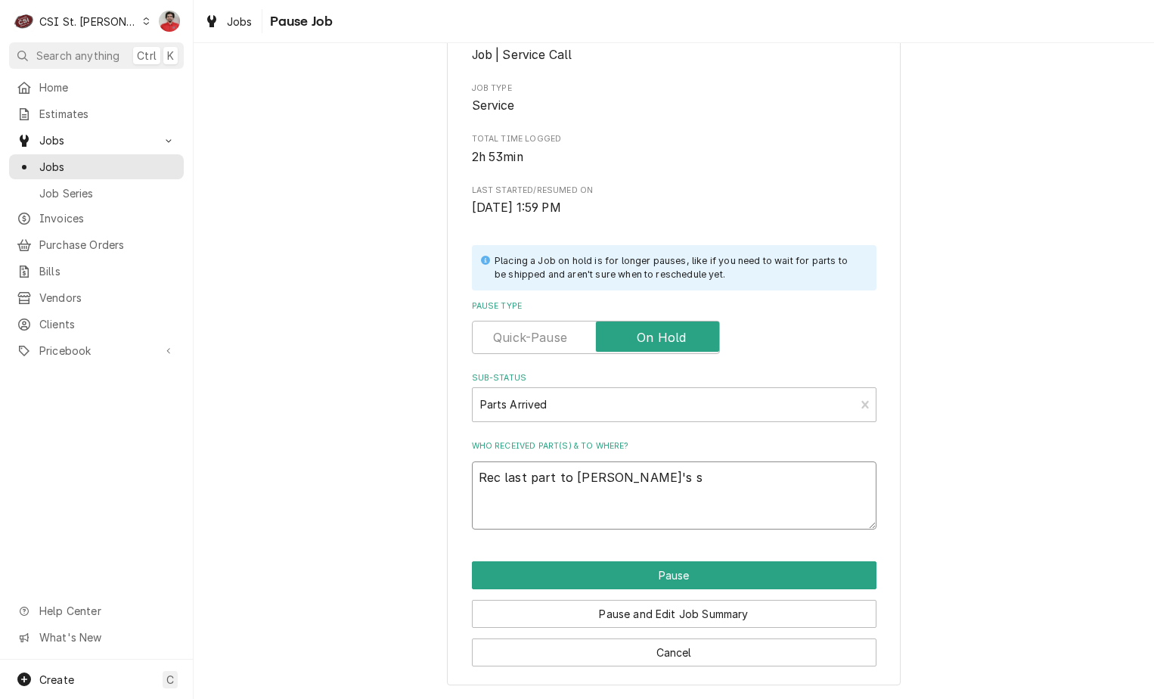
type textarea "x"
type textarea "Rec last part to Kevin F's sh"
type textarea "x"
type textarea "Rec last part to Kevin F's she"
type textarea "x"
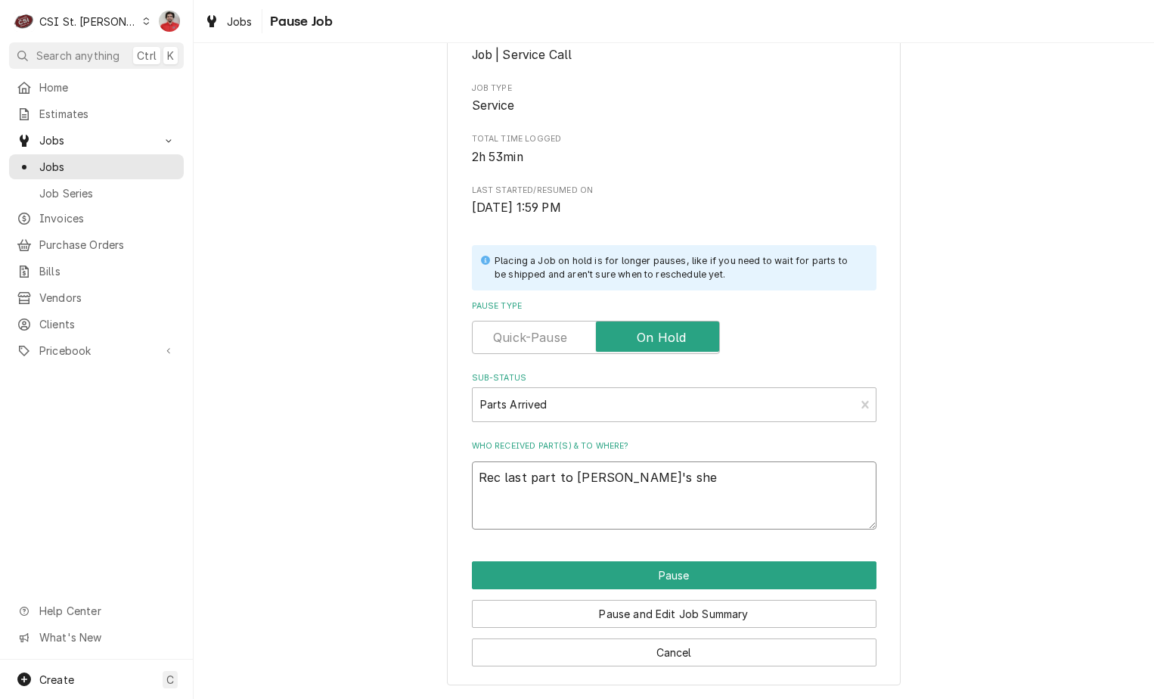
type textarea "Rec last part to Kevin F's shel"
type textarea "x"
type textarea "Rec last part to Kevin F's shelf"
click at [519, 466] on textarea "Rec last part to Kevin F's shelf" at bounding box center [674, 495] width 405 height 68
type textarea "x"
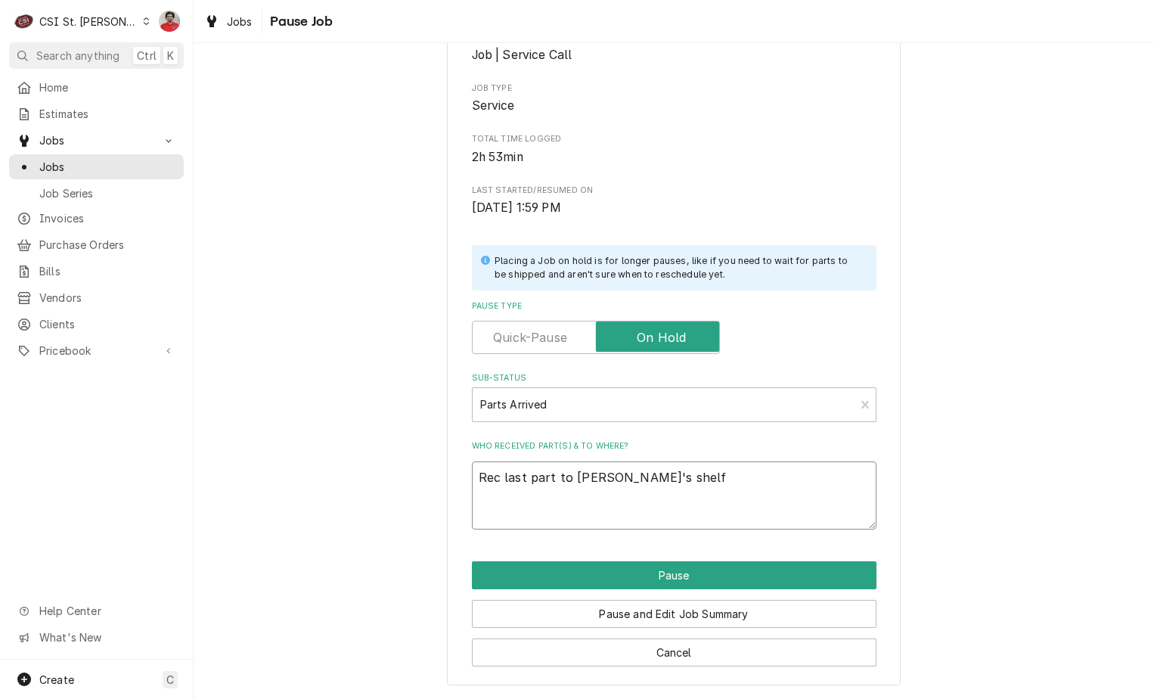
type textarea "Rec last part to Kevin F's shelf"
type textarea "x"
type textarea "Rec last U part to Kevin F's shelf"
type textarea "x"
type textarea "Rec last Un part to Kevin F's shelf"
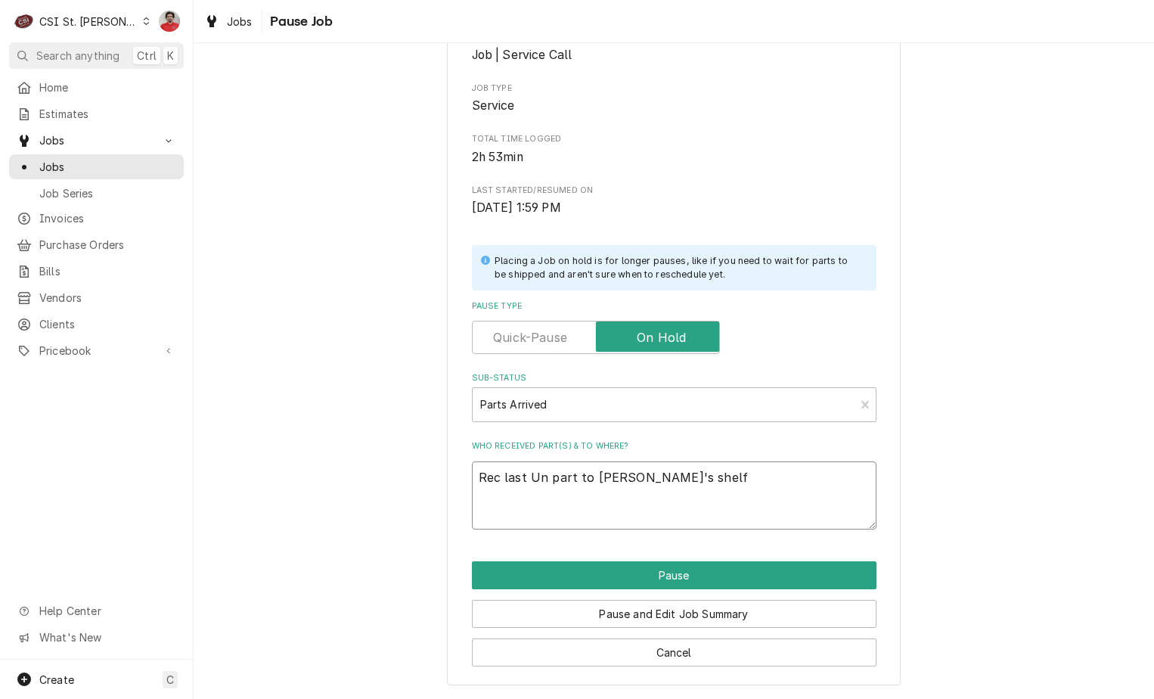
type textarea "x"
type textarea "Rec last Uno part to Kevin F's shelf"
type textarea "x"
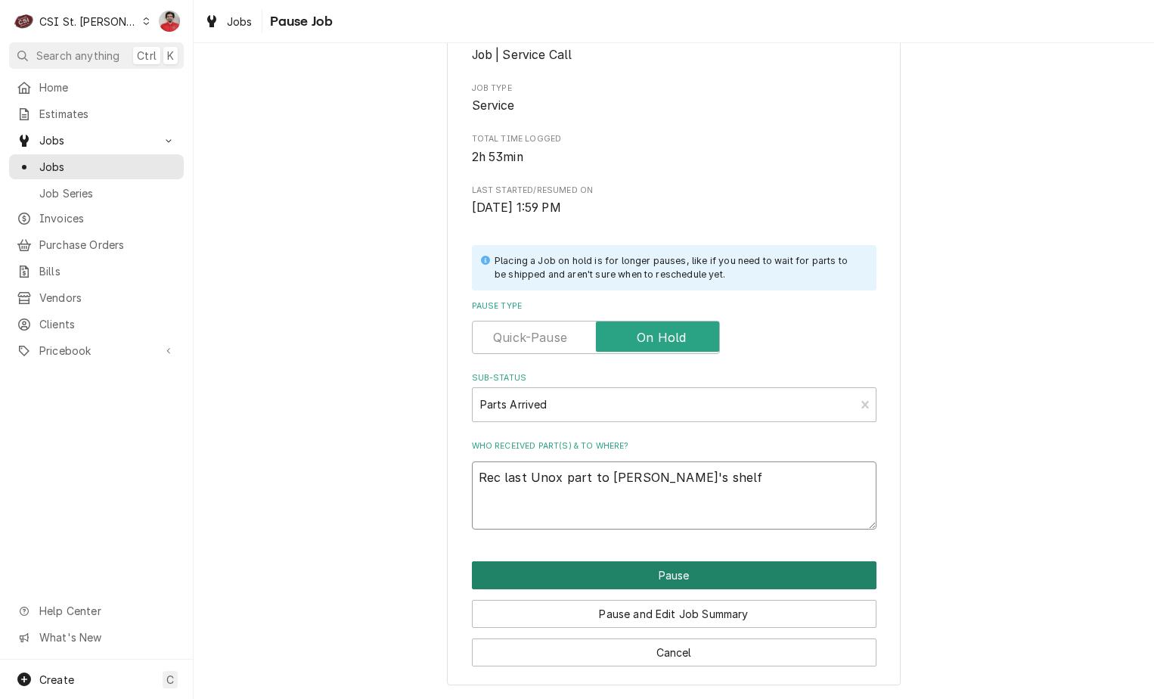
type textarea "Rec last Unox part to [PERSON_NAME]'s shelf"
click at [548, 572] on button "Pause" at bounding box center [674, 575] width 405 height 28
type textarea "x"
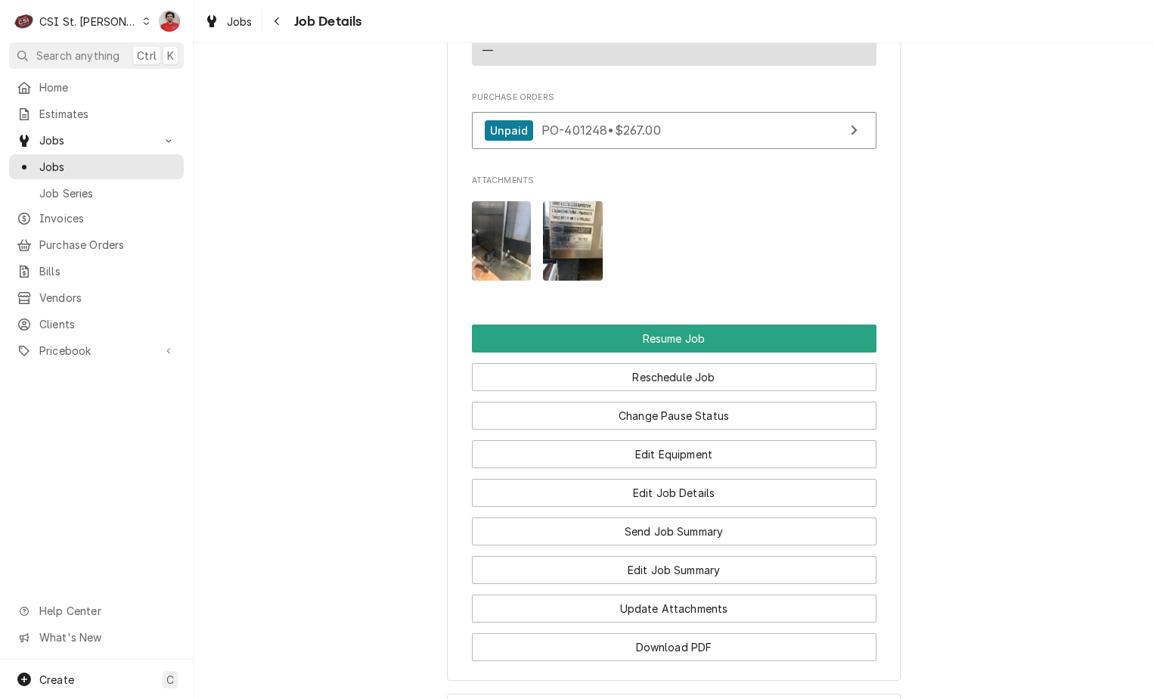
scroll to position [2344, 0]
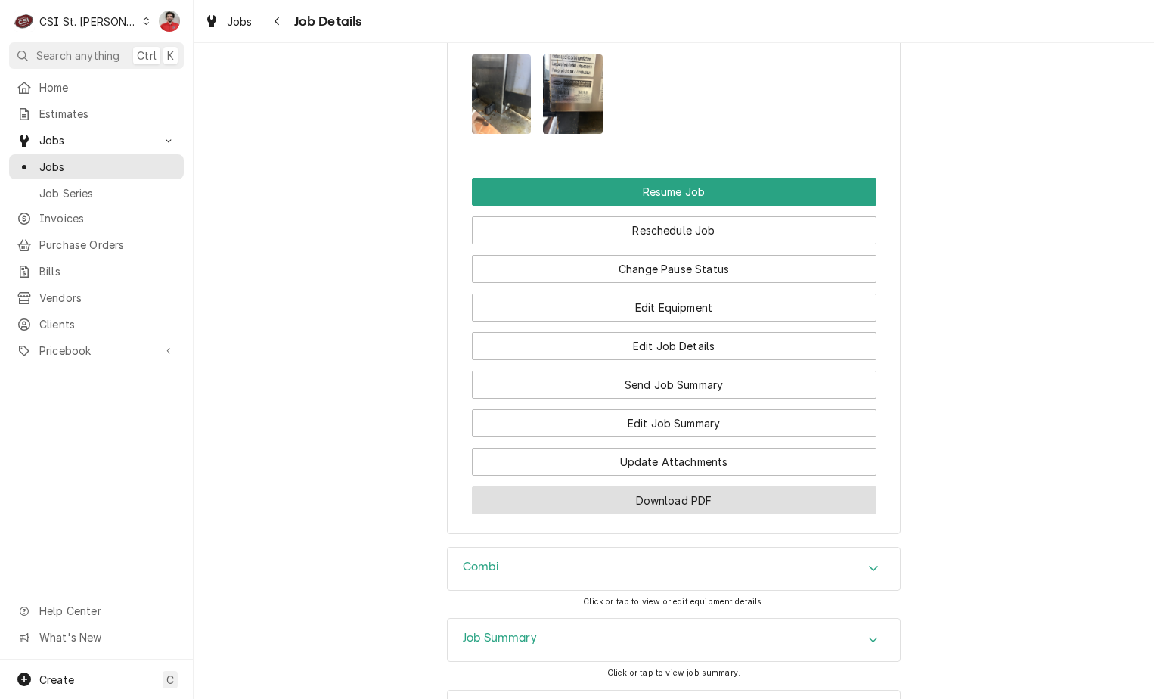
click at [667, 514] on button "Download PDF" at bounding box center [674, 500] width 405 height 28
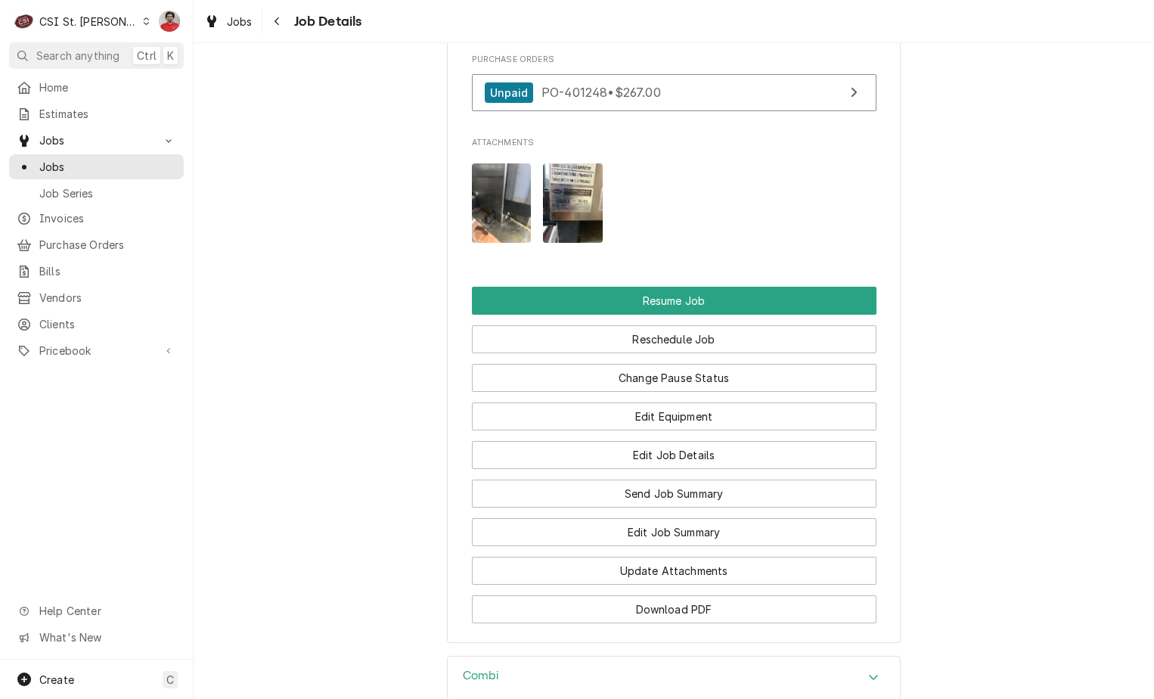
scroll to position [2268, 0]
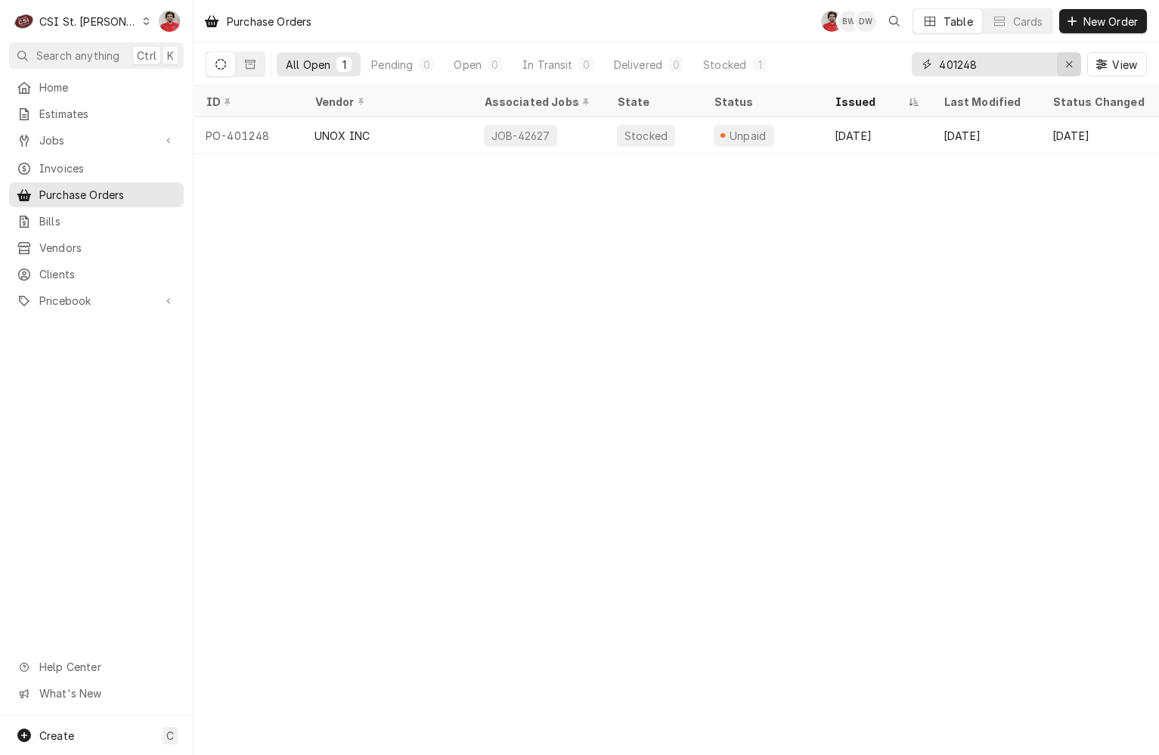
click at [1062, 66] on div "Erase input" at bounding box center [1069, 64] width 15 height 15
click at [1003, 66] on input "Dynamic Content Wrapper" at bounding box center [1010, 64] width 142 height 24
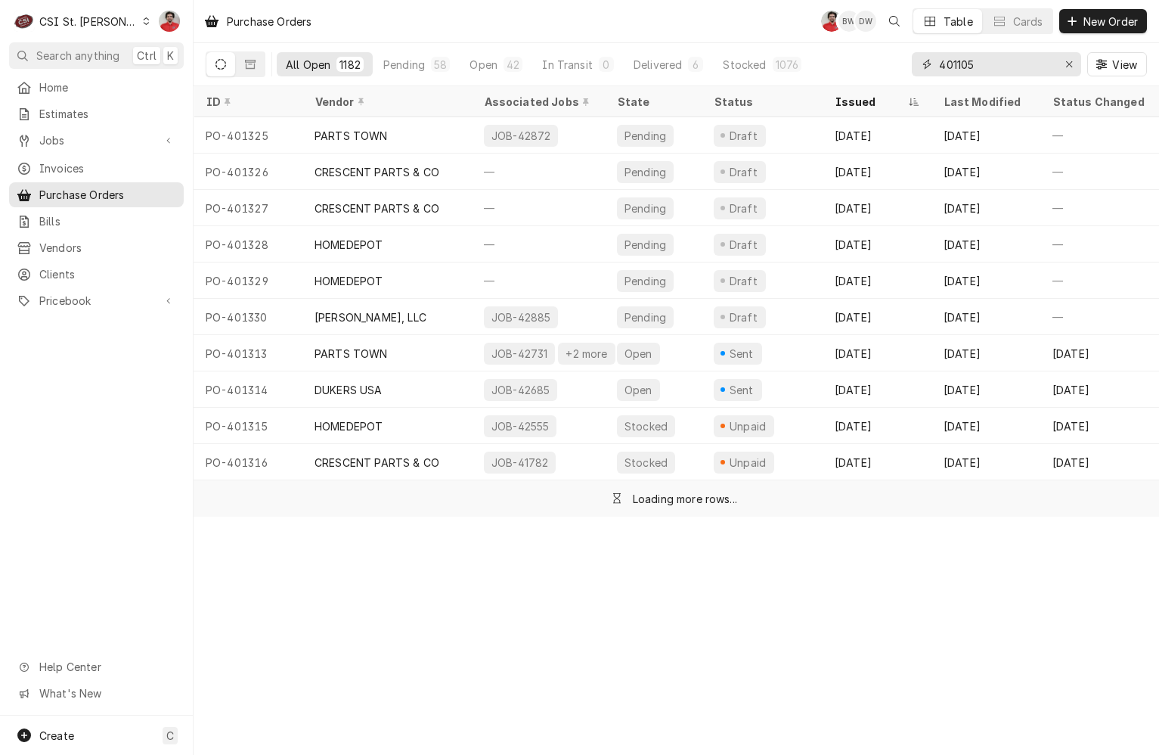
type input "401105"
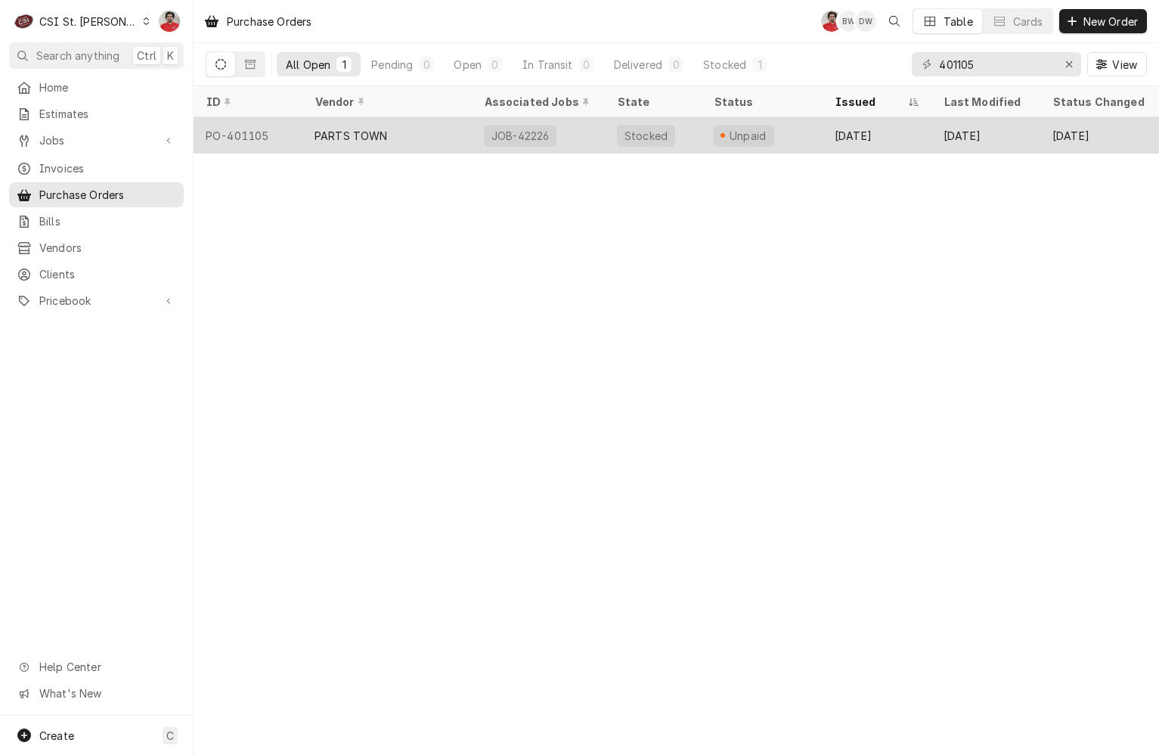
click at [506, 133] on div "JOB-42226" at bounding box center [520, 136] width 60 height 16
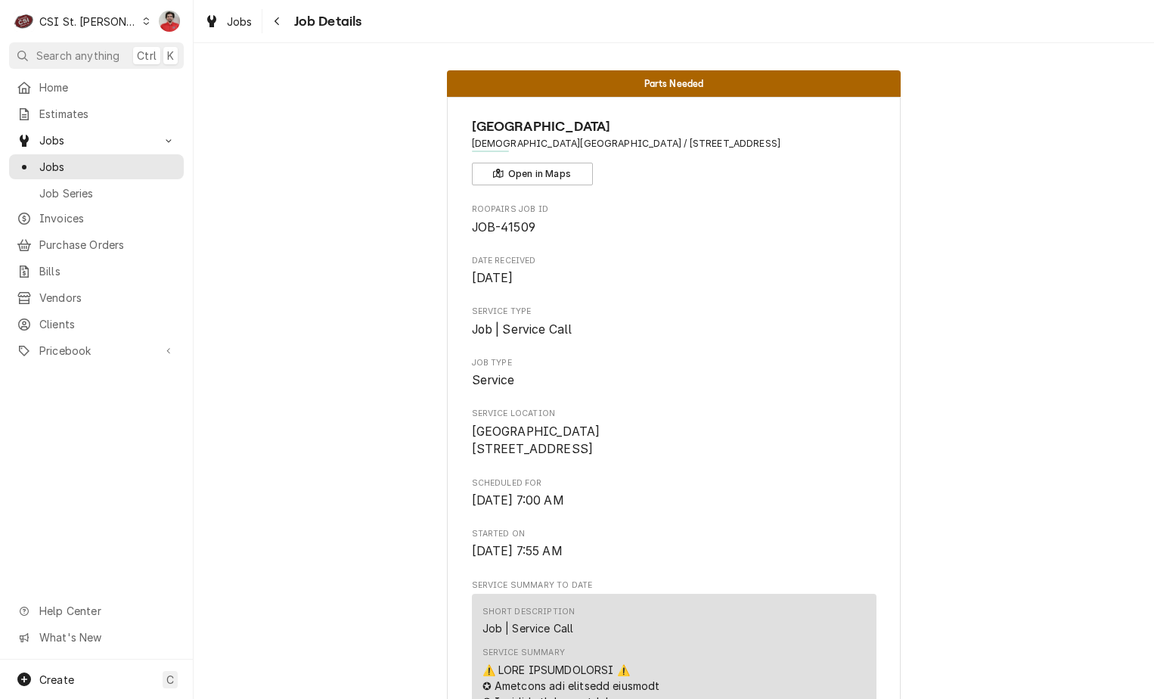
scroll to position [605, 0]
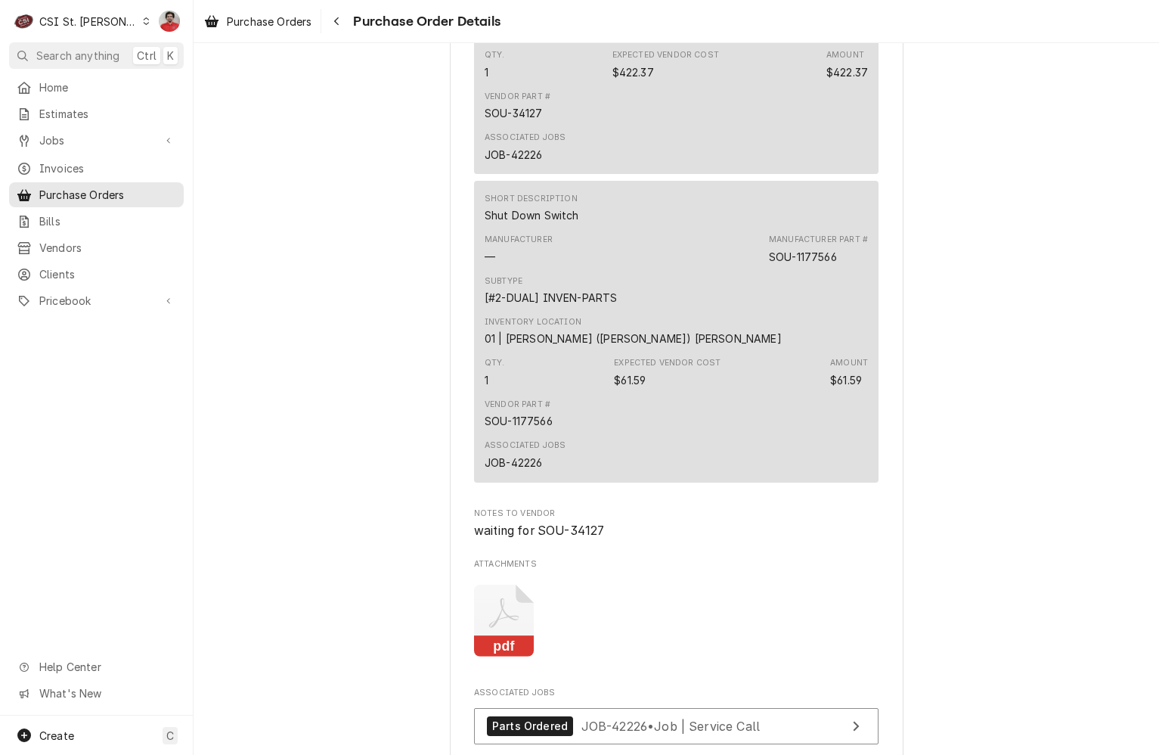
scroll to position [1615, 0]
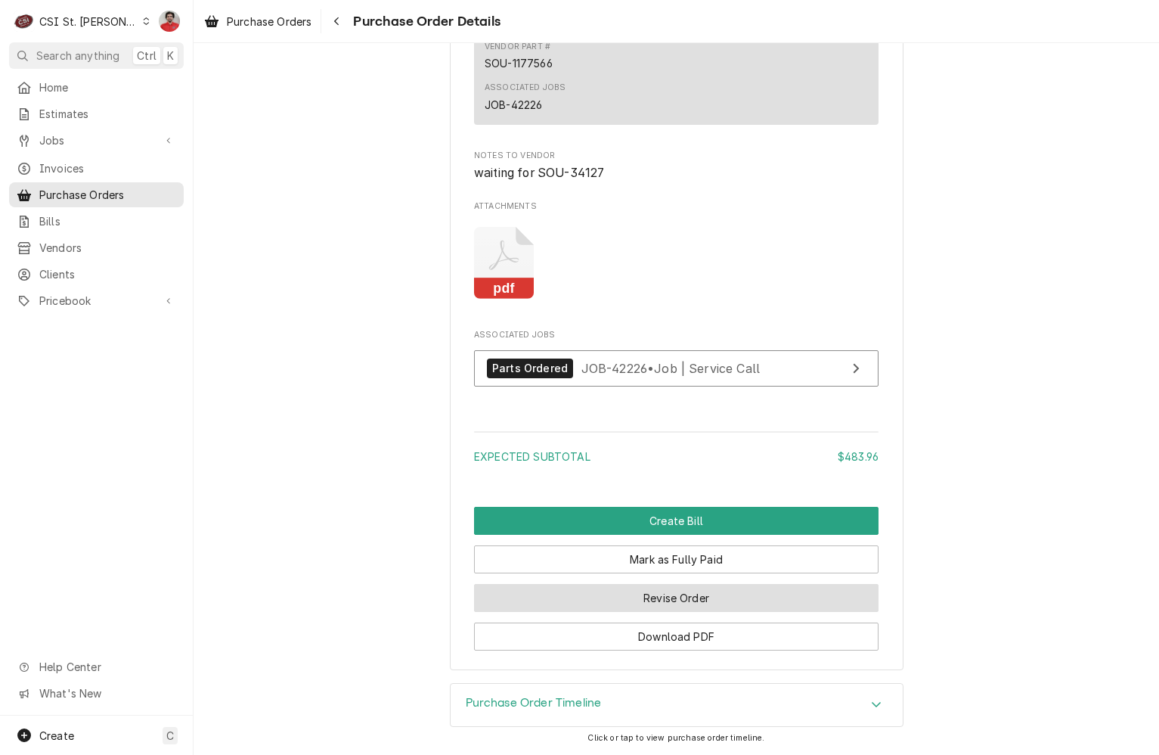
click at [670, 598] on button "Revise Order" at bounding box center [676, 598] width 405 height 28
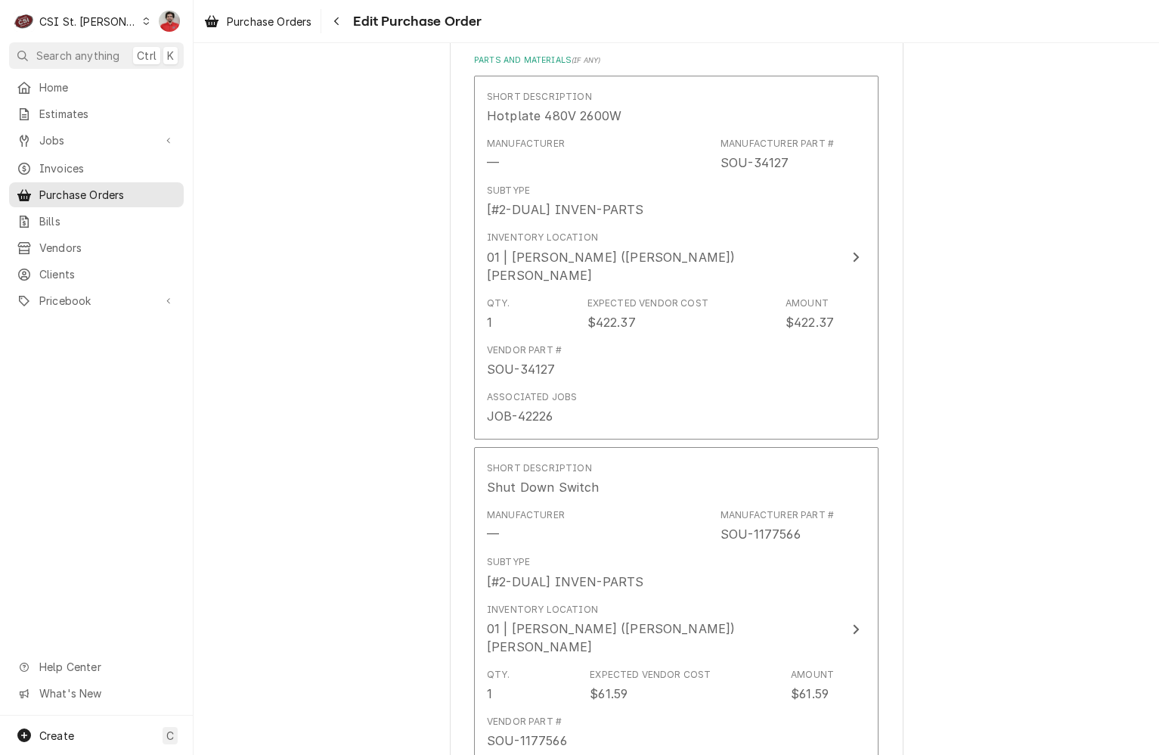
scroll to position [1242, 0]
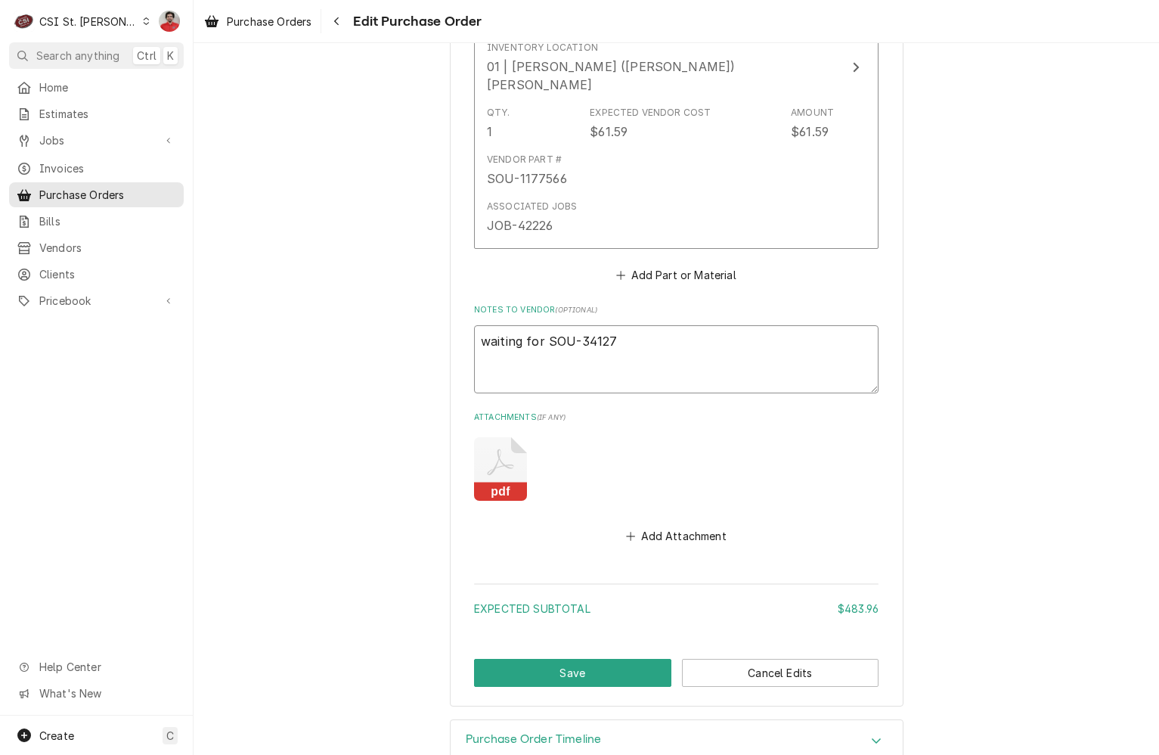
drag, startPoint x: 653, startPoint y: 318, endPoint x: 320, endPoint y: 285, distance: 334.3
type textarea "x"
click at [547, 659] on button "Save" at bounding box center [572, 673] width 197 height 28
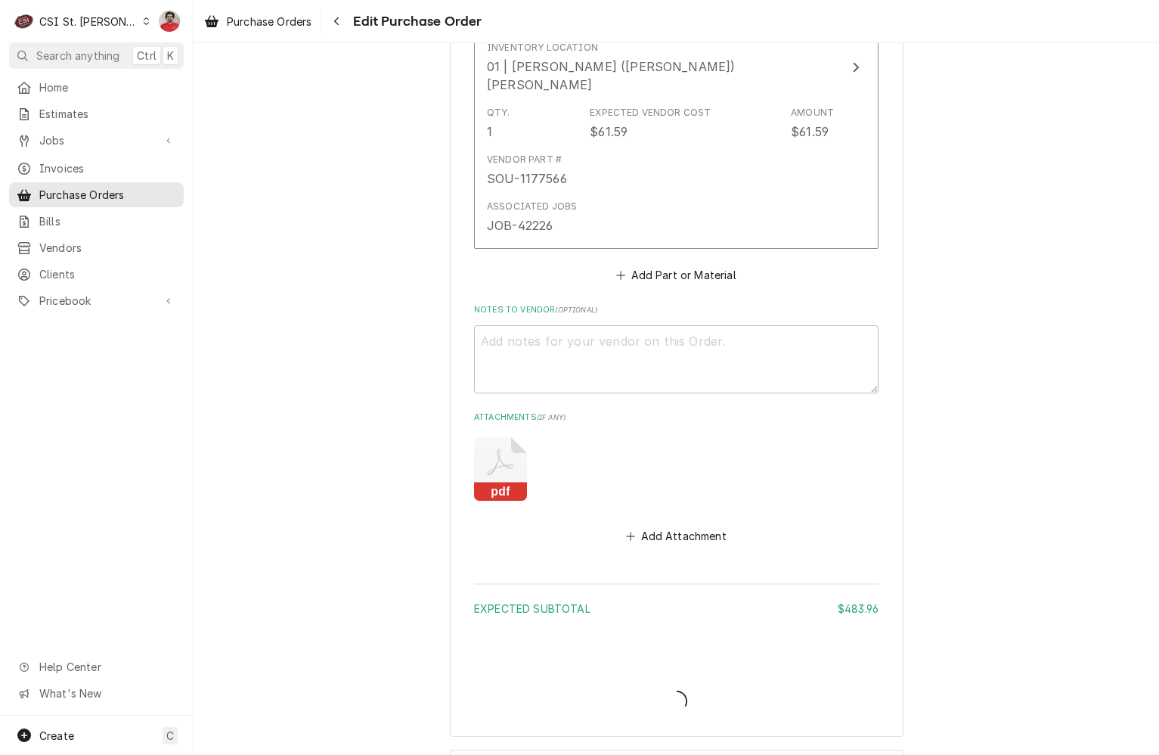
type textarea "x"
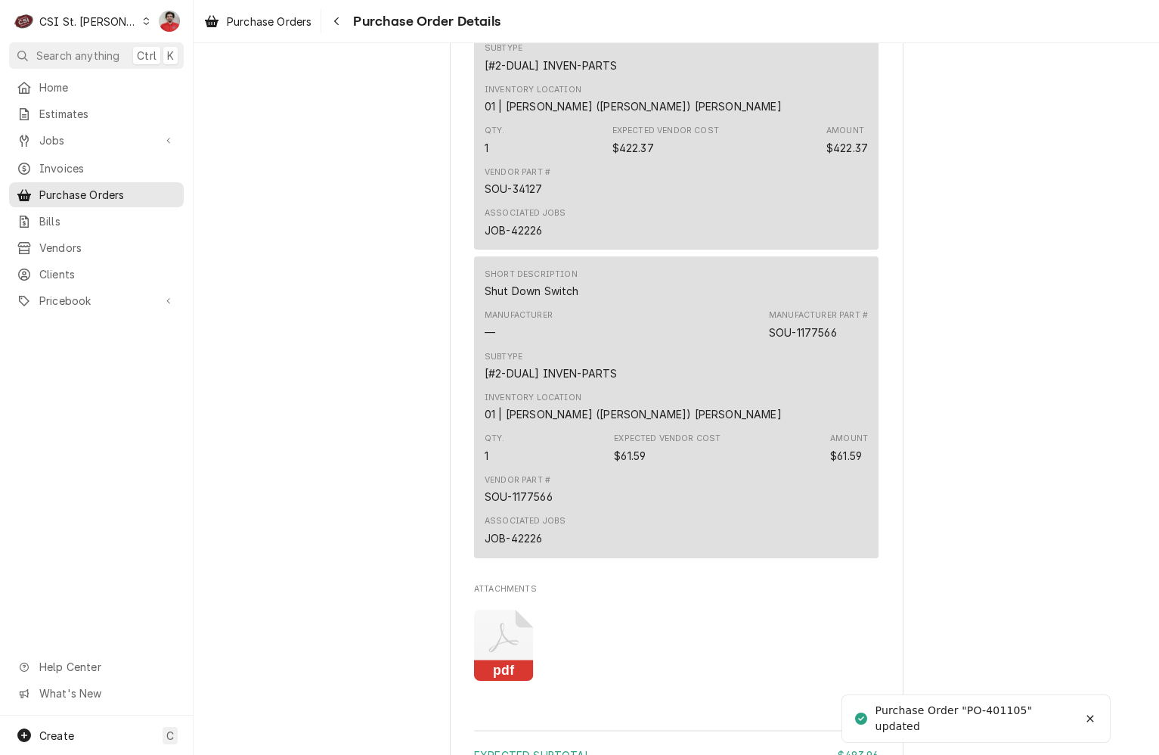
scroll to position [1480, 0]
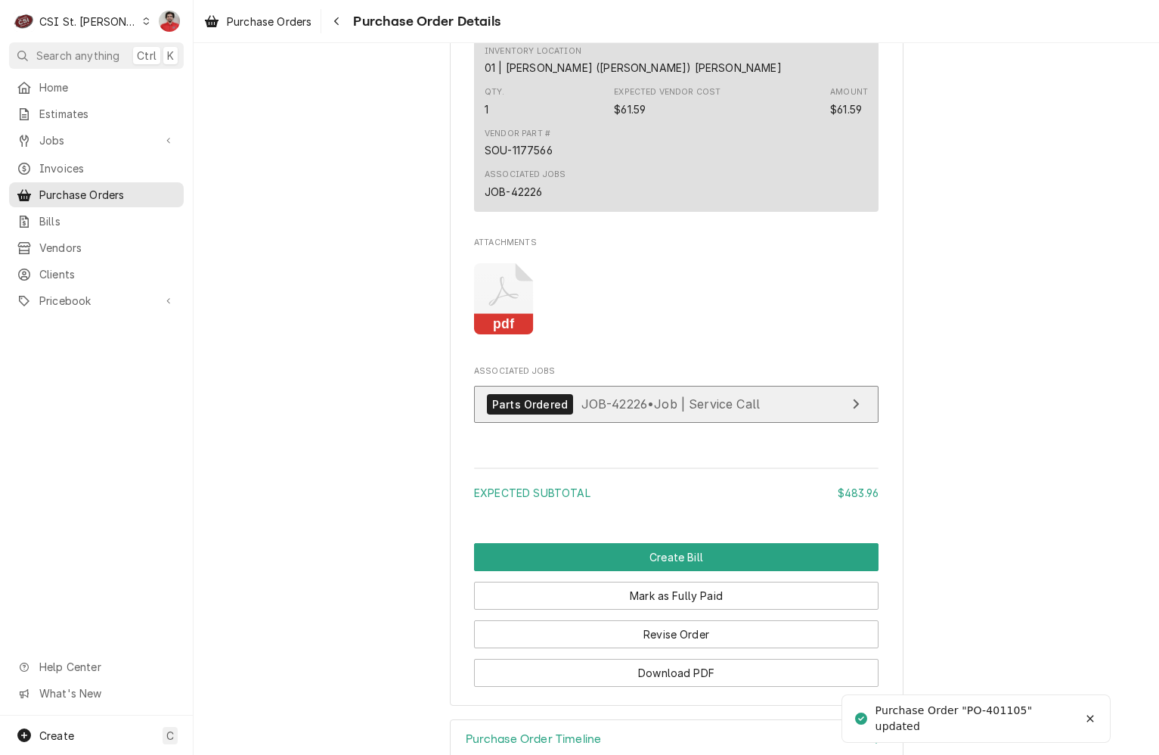
drag, startPoint x: 641, startPoint y: 475, endPoint x: 632, endPoint y: 460, distance: 17.6
click at [641, 430] on div "Parts Ordered JOB-42226 • Job | Service Call" at bounding box center [676, 408] width 405 height 45
click at [631, 411] on span "JOB-42226 • Job | Service Call" at bounding box center [670, 403] width 179 height 15
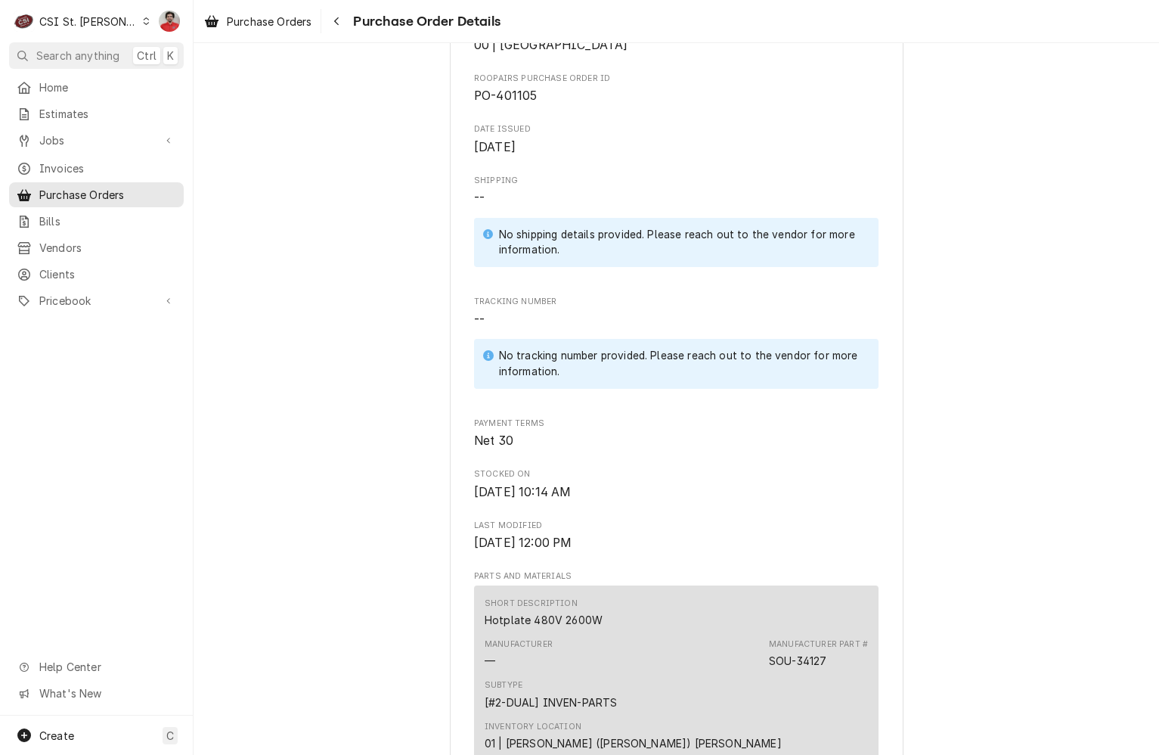
scroll to position [0, 0]
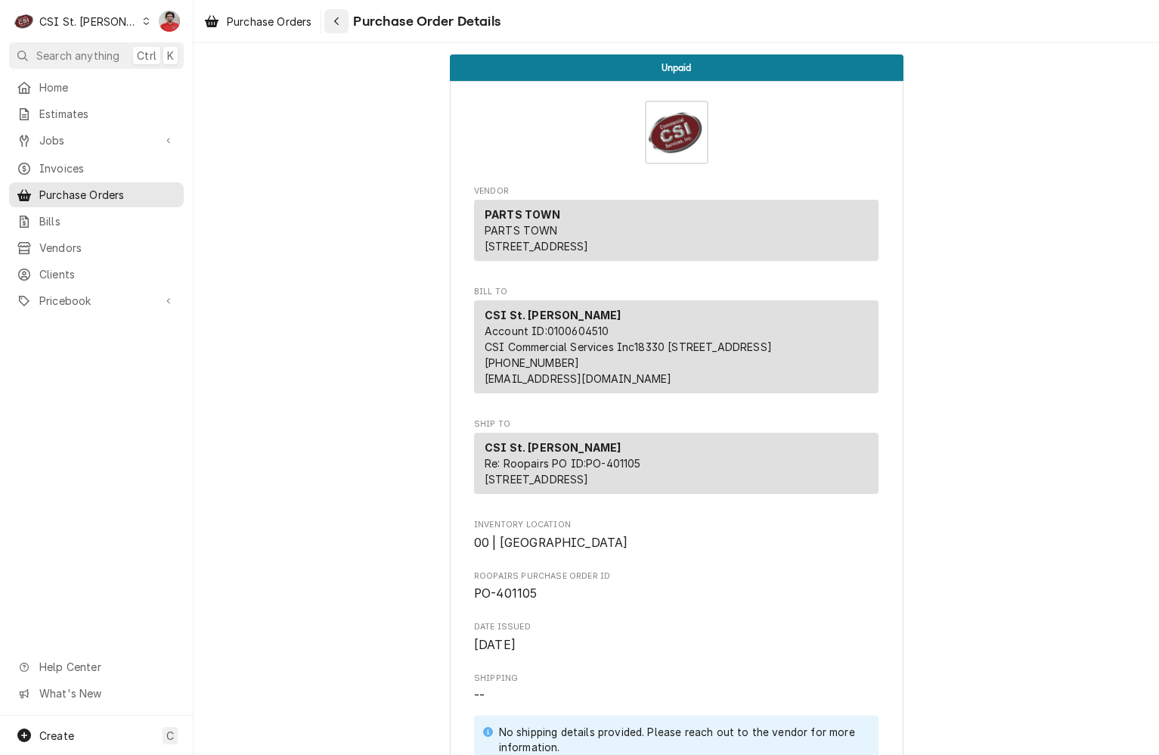
click at [336, 14] on div "Navigate back" at bounding box center [336, 21] width 15 height 15
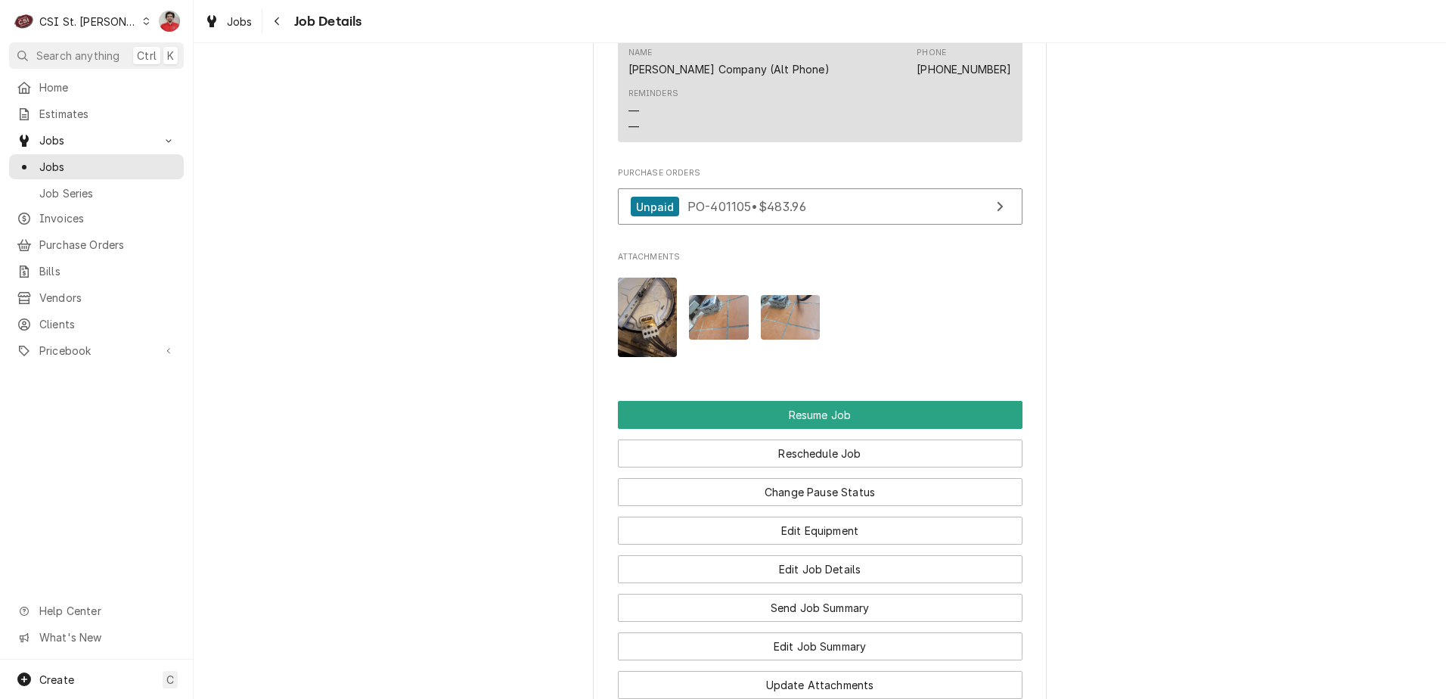
scroll to position [1815, 0]
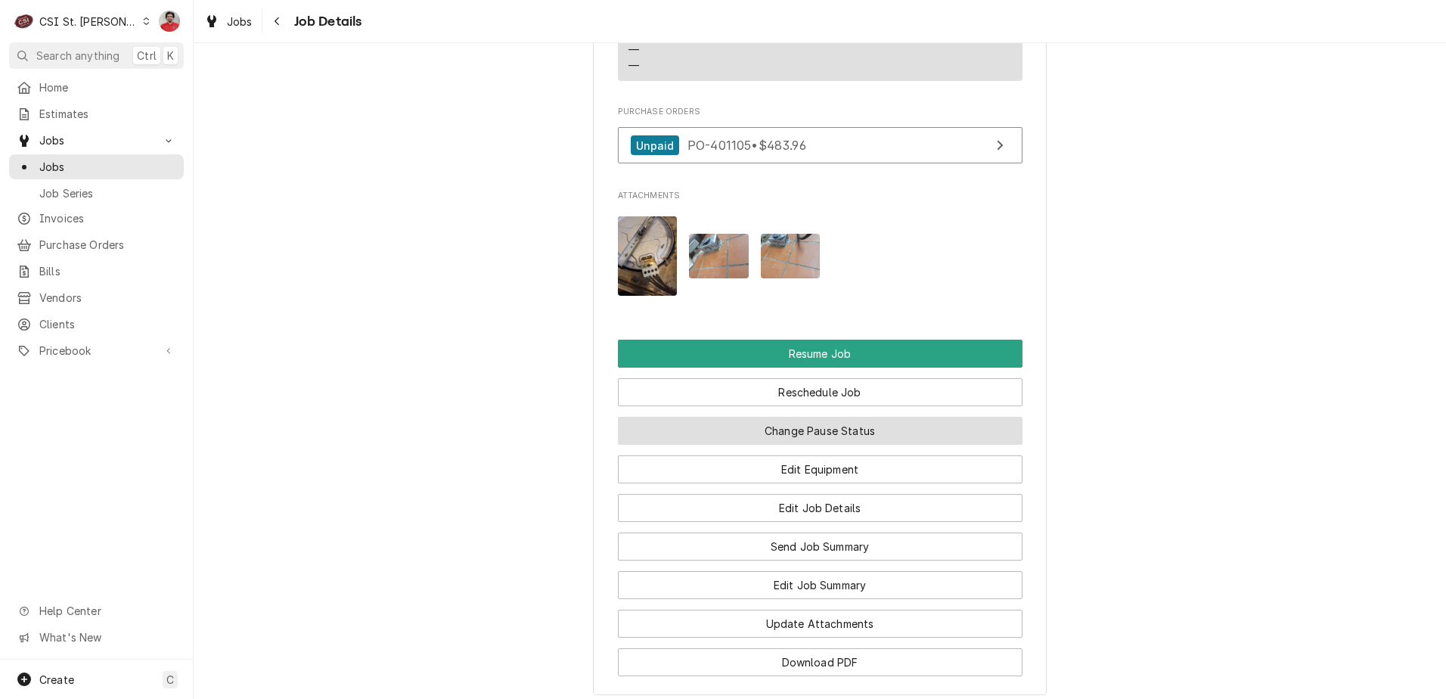
click at [854, 438] on button "Change Pause Status" at bounding box center [820, 431] width 405 height 28
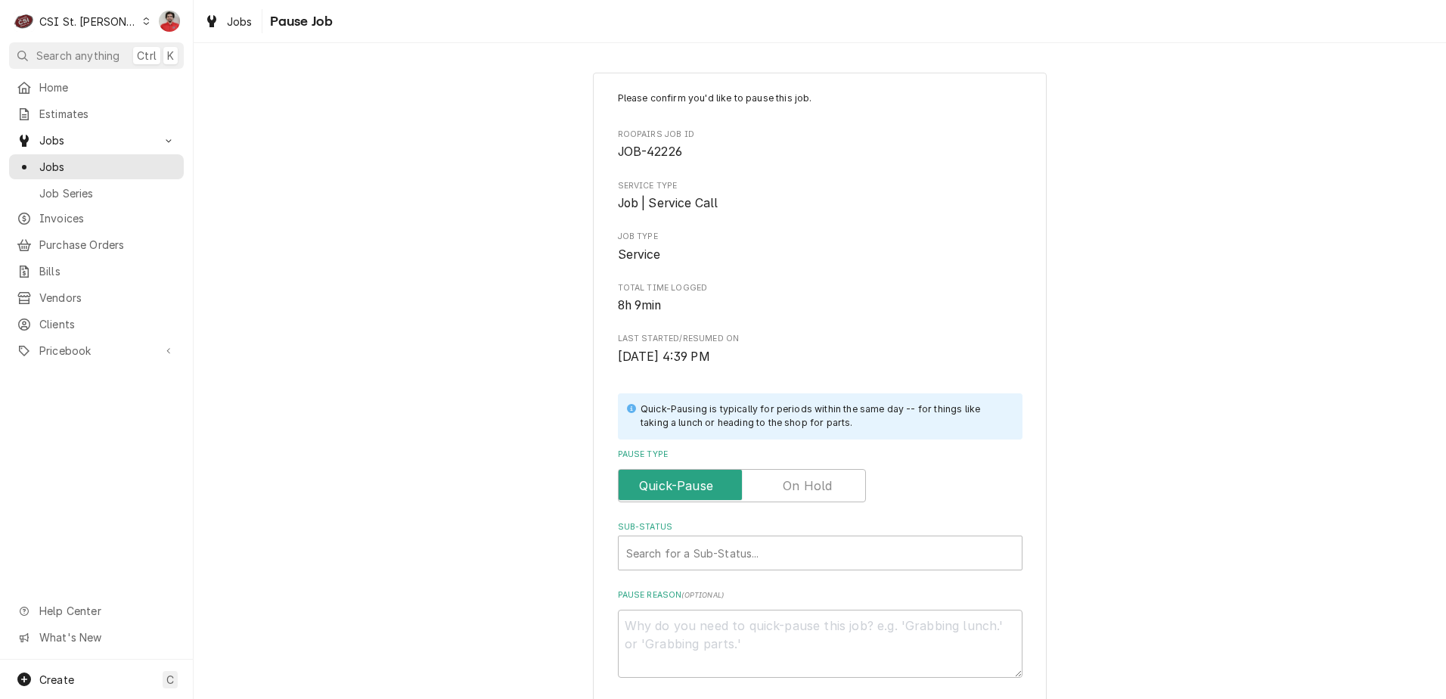
click at [792, 505] on div "Please confirm you'd like to pause this job. Roopairs Job ID JOB-42226 Service …" at bounding box center [820, 384] width 405 height 586
click at [790, 490] on label "Pause Type" at bounding box center [742, 485] width 248 height 33
click at [790, 490] on input "Pause Type" at bounding box center [742, 485] width 234 height 33
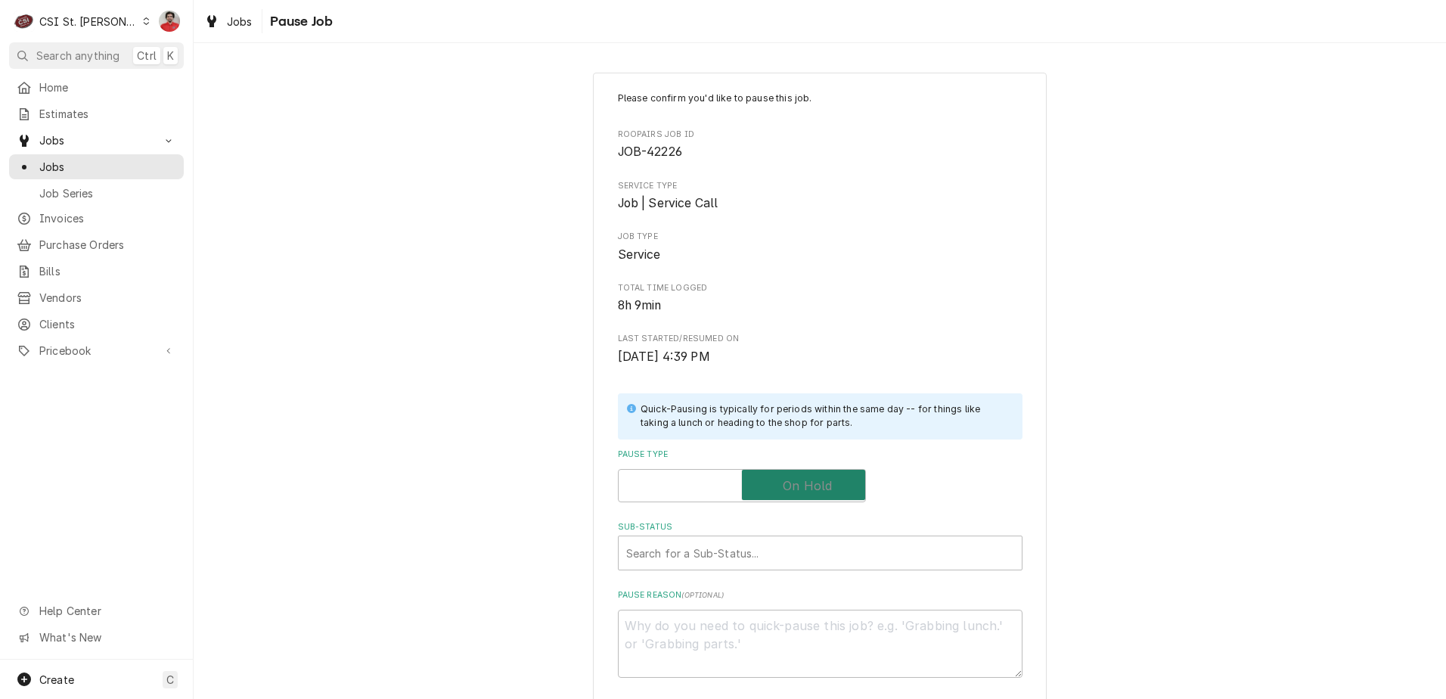
checkbox input "true"
click at [783, 557] on div "Sub-Status" at bounding box center [820, 552] width 388 height 27
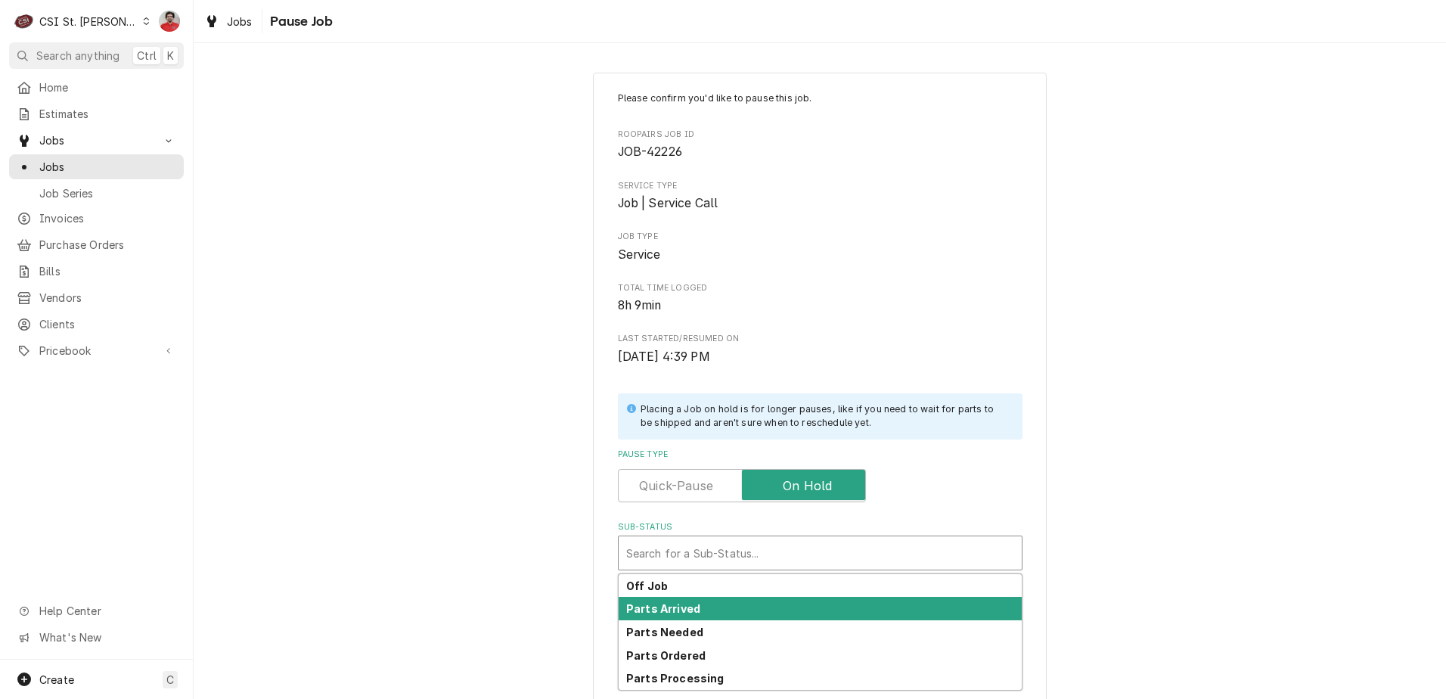
click at [776, 603] on div "Parts Arrived" at bounding box center [820, 608] width 403 height 23
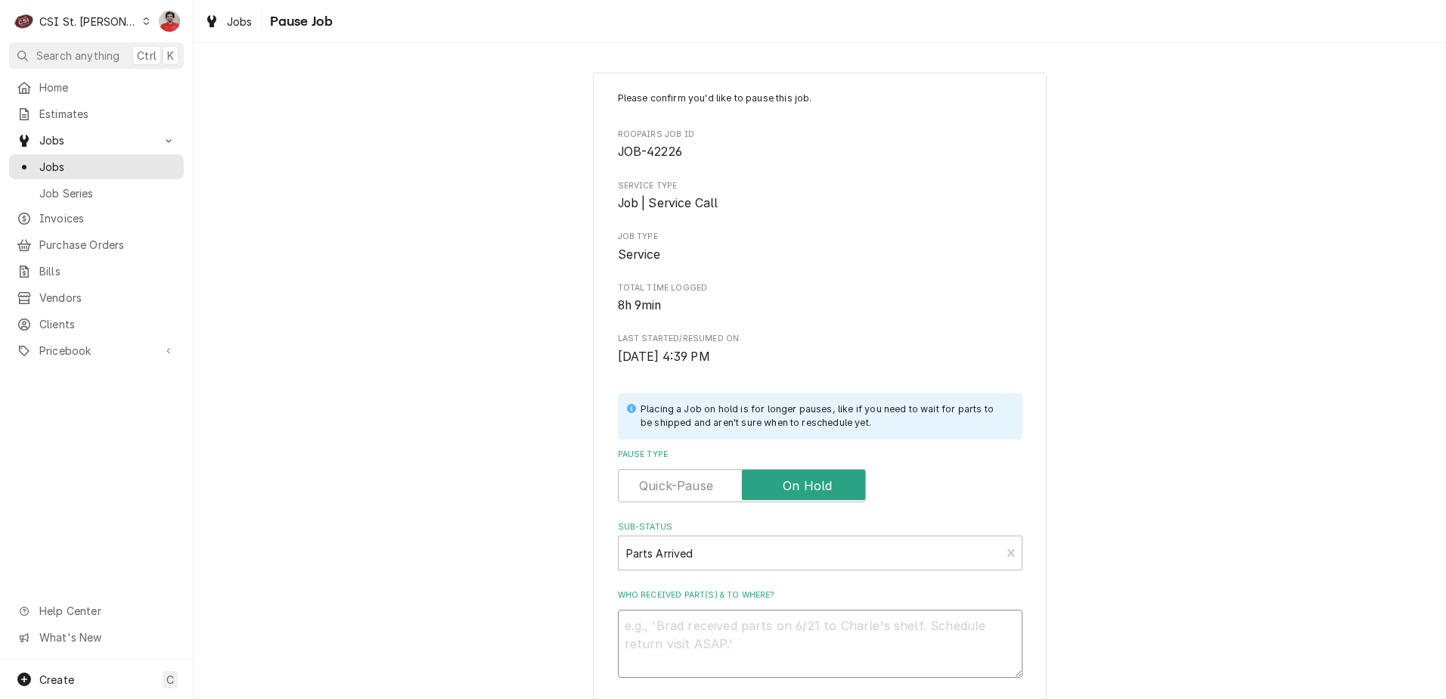
click at [774, 653] on textarea "Who received part(s) & to where?" at bounding box center [820, 643] width 405 height 68
type textarea "x"
type textarea "R"
type textarea "x"
type textarea "Re"
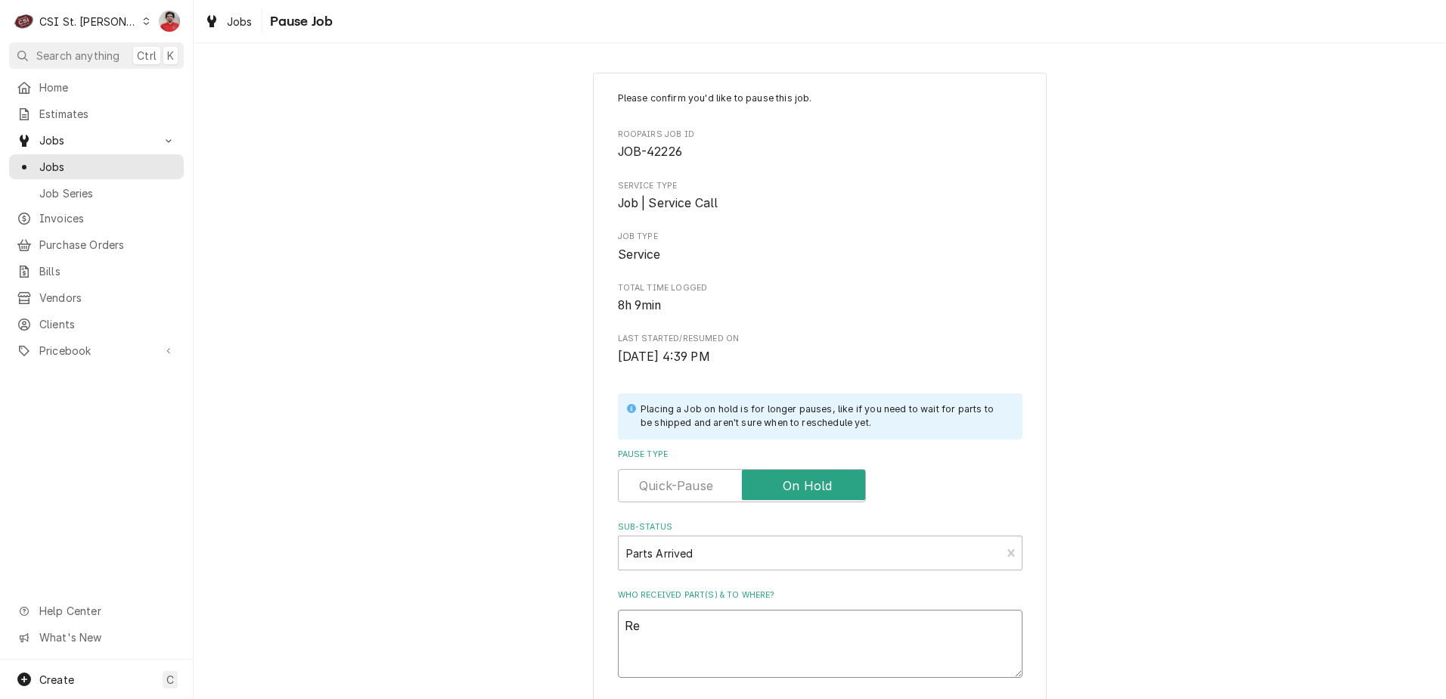
type textarea "x"
type textarea "Rec"
type textarea "x"
type textarea "Rec"
type textarea "x"
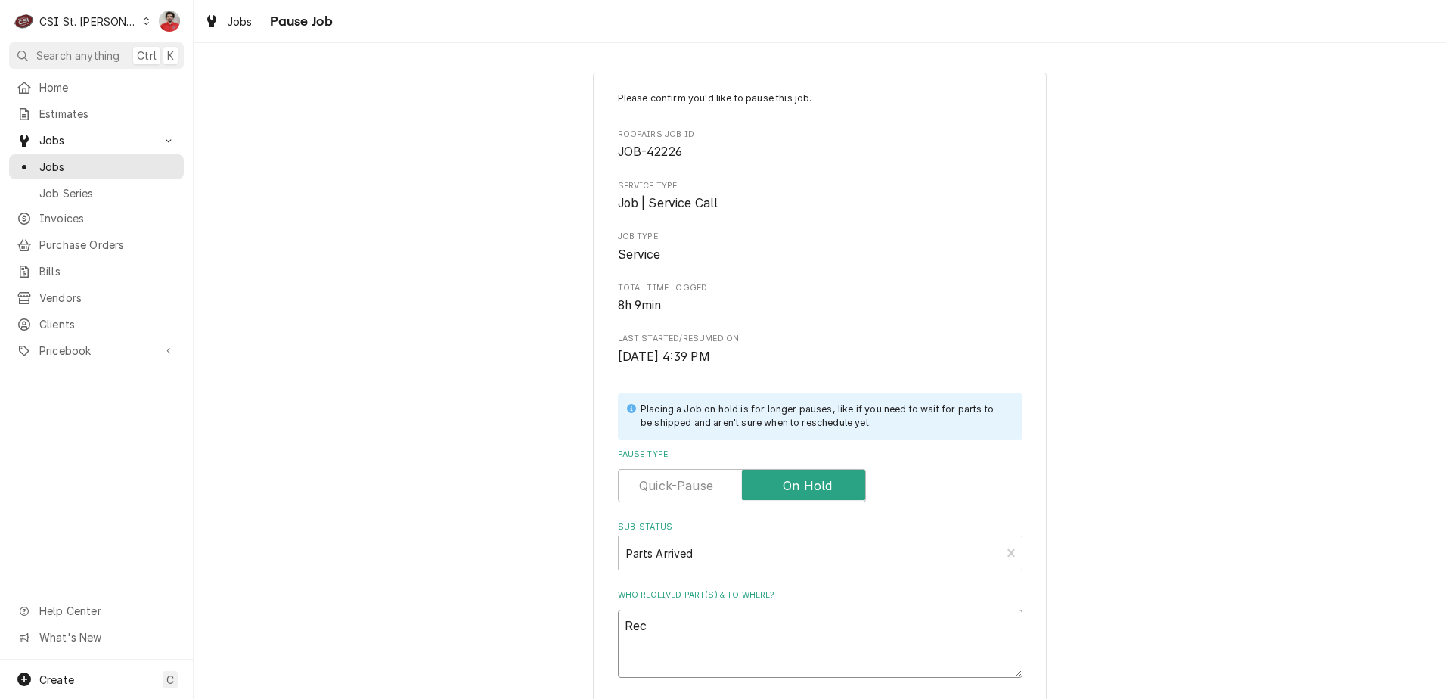
type textarea "Rec S"
type textarea "x"
type textarea "Rec SO"
type textarea "x"
type textarea "Rec SOP"
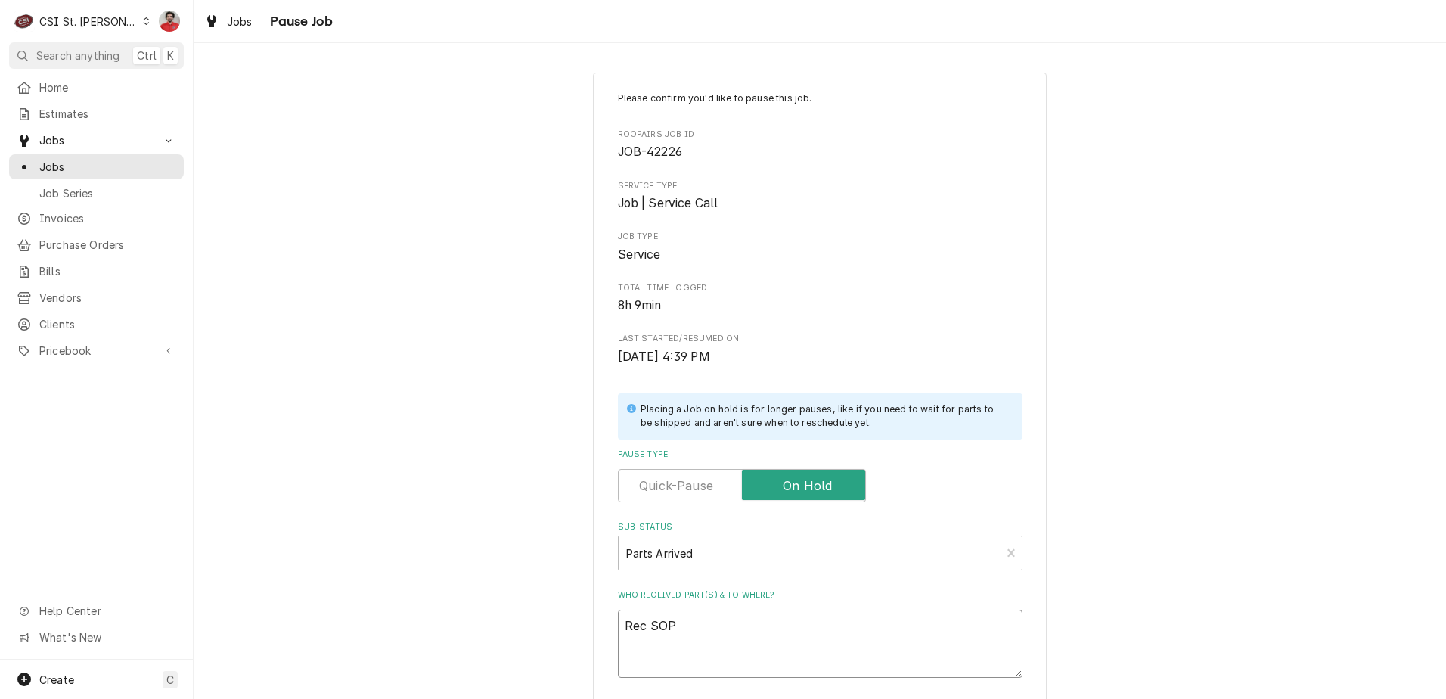
type textarea "x"
type textarea "Rec SOPU"
type textarea "x"
type textarea "Rec SOP"
type textarea "x"
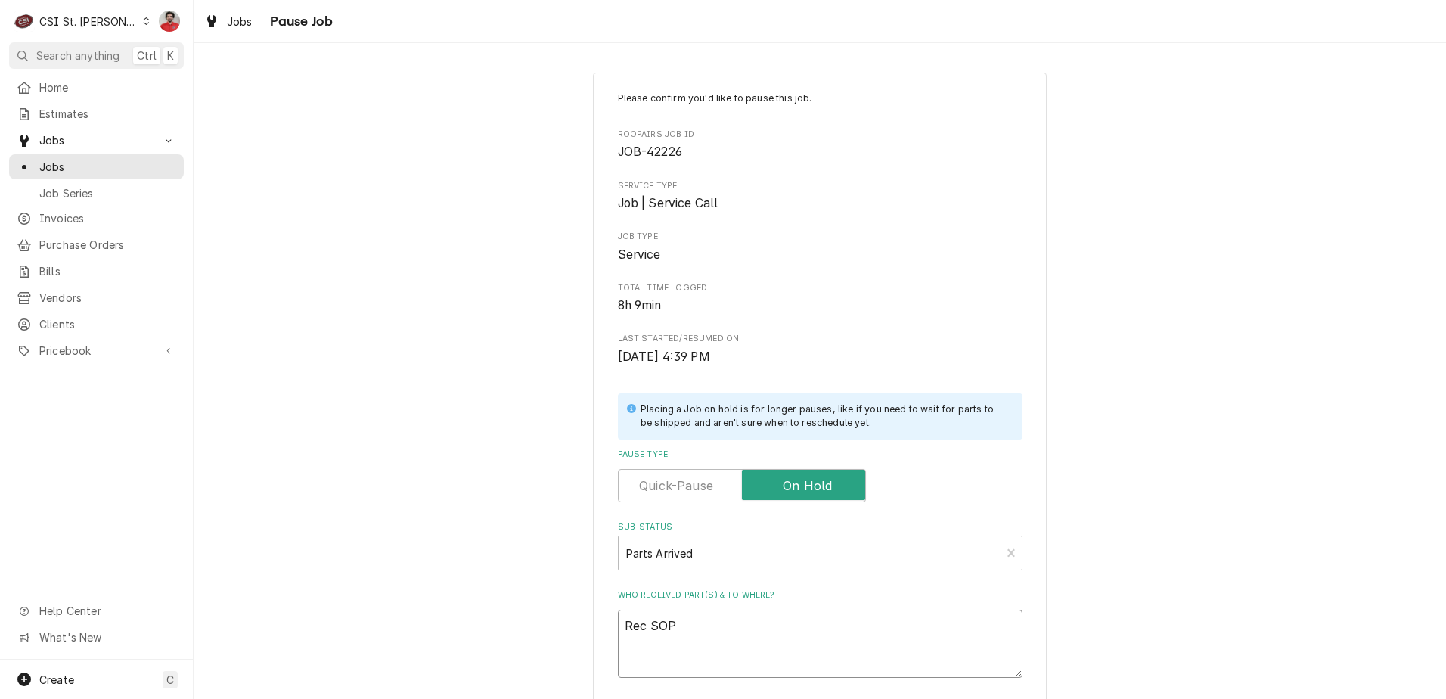
type textarea "Rec SO"
type textarea "x"
type textarea "Rec SOU"
type textarea "x"
type textarea "Rec SOU-"
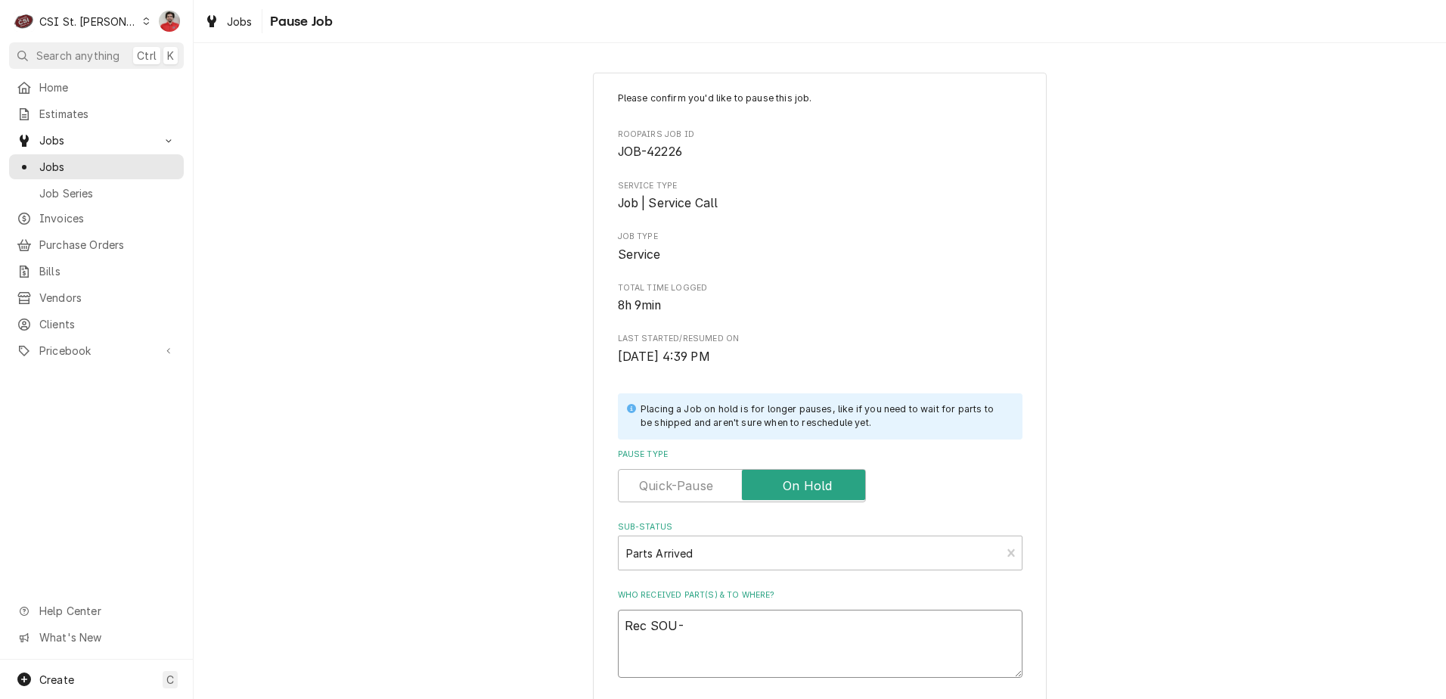
type textarea "x"
type textarea "Rec SOU-3"
type textarea "x"
type textarea "Rec SOU-34"
type textarea "x"
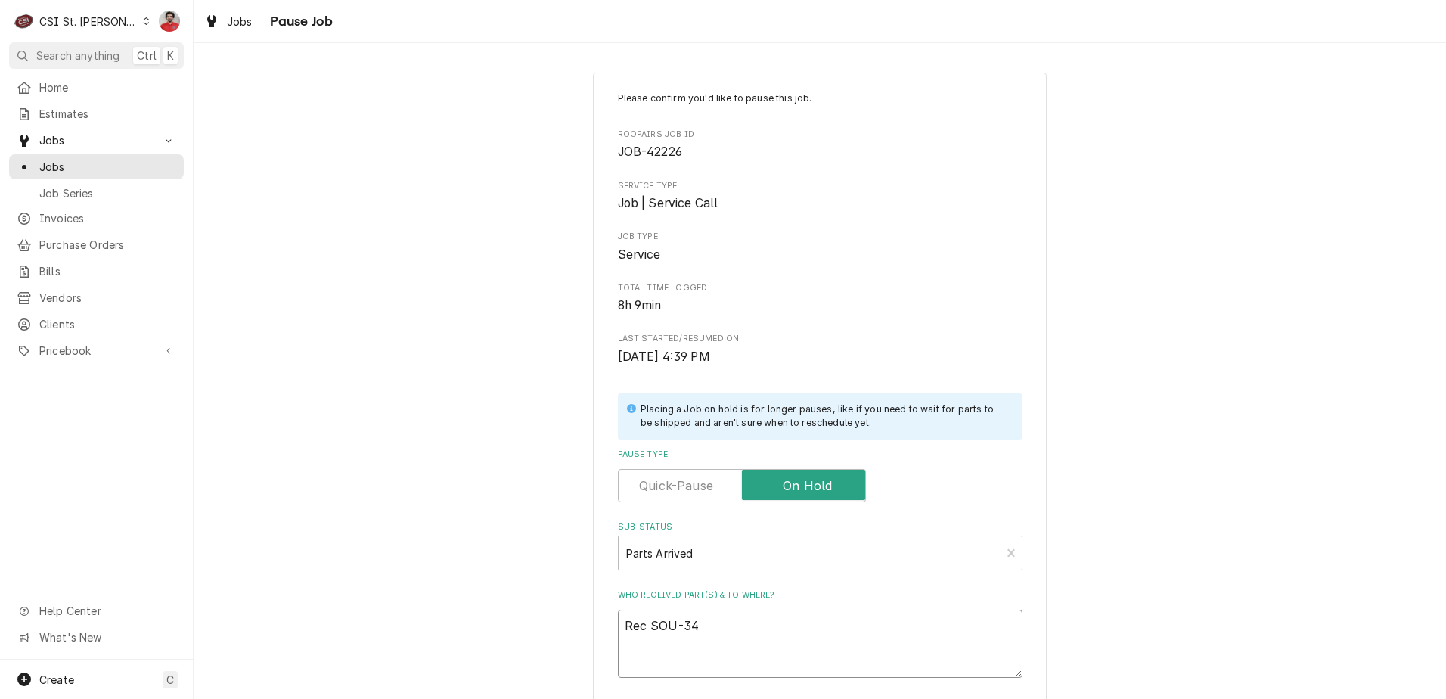
type textarea "Rec SOU-341"
type textarea "x"
type textarea "Rec SOU-3412"
type textarea "x"
type textarea "Rec SOU-34127"
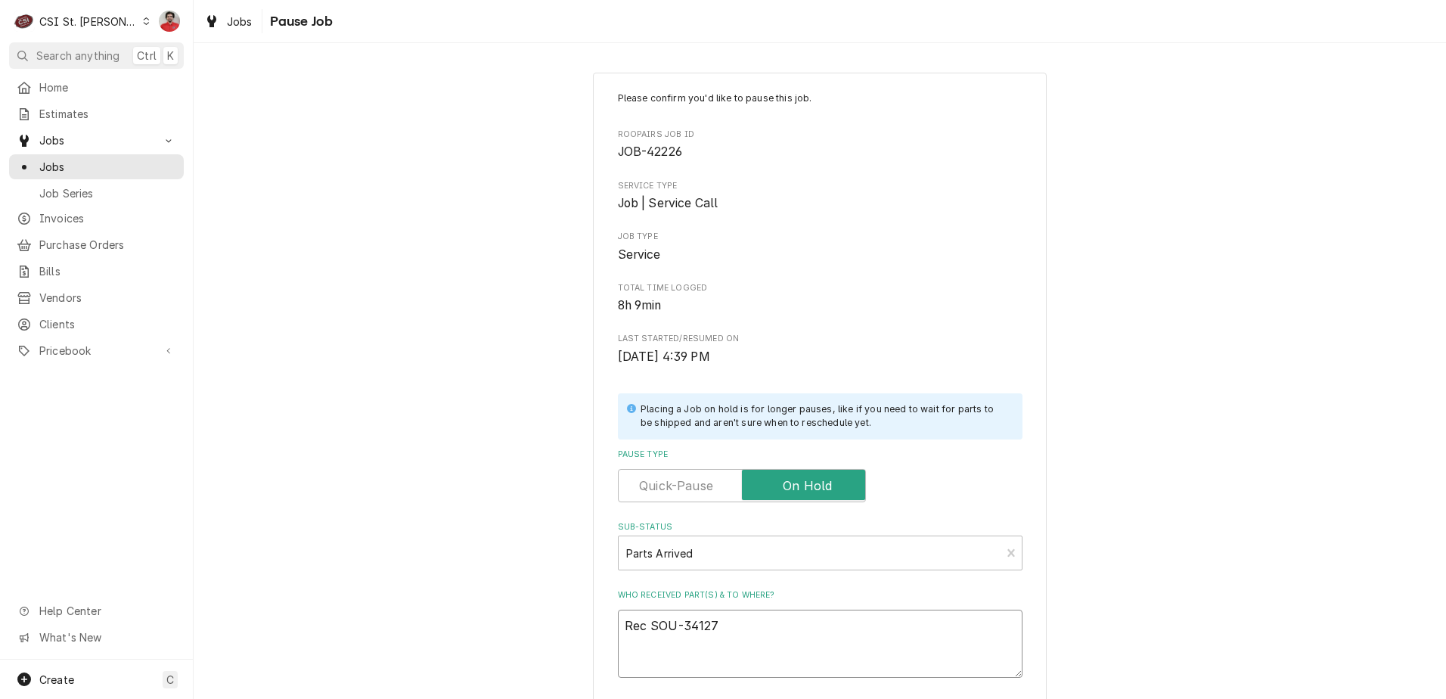
type textarea "x"
type textarea "Rec SOU-34127"
type textarea "x"
type textarea "Rec SOU-34127 t"
type textarea "x"
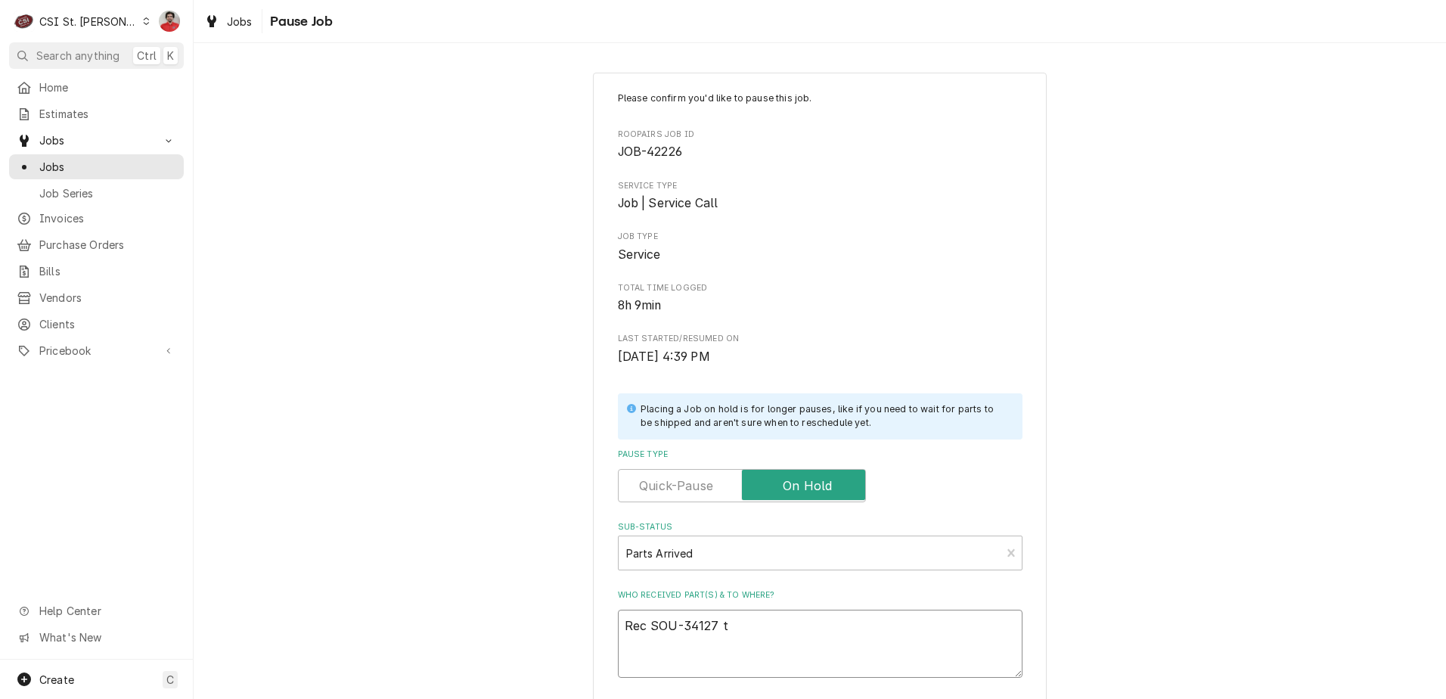
type textarea "Rec SOU-34127 to"
type textarea "x"
type textarea "Rec SOU-34127 to"
type textarea "x"
type textarea "Rec SOU-34127 to B"
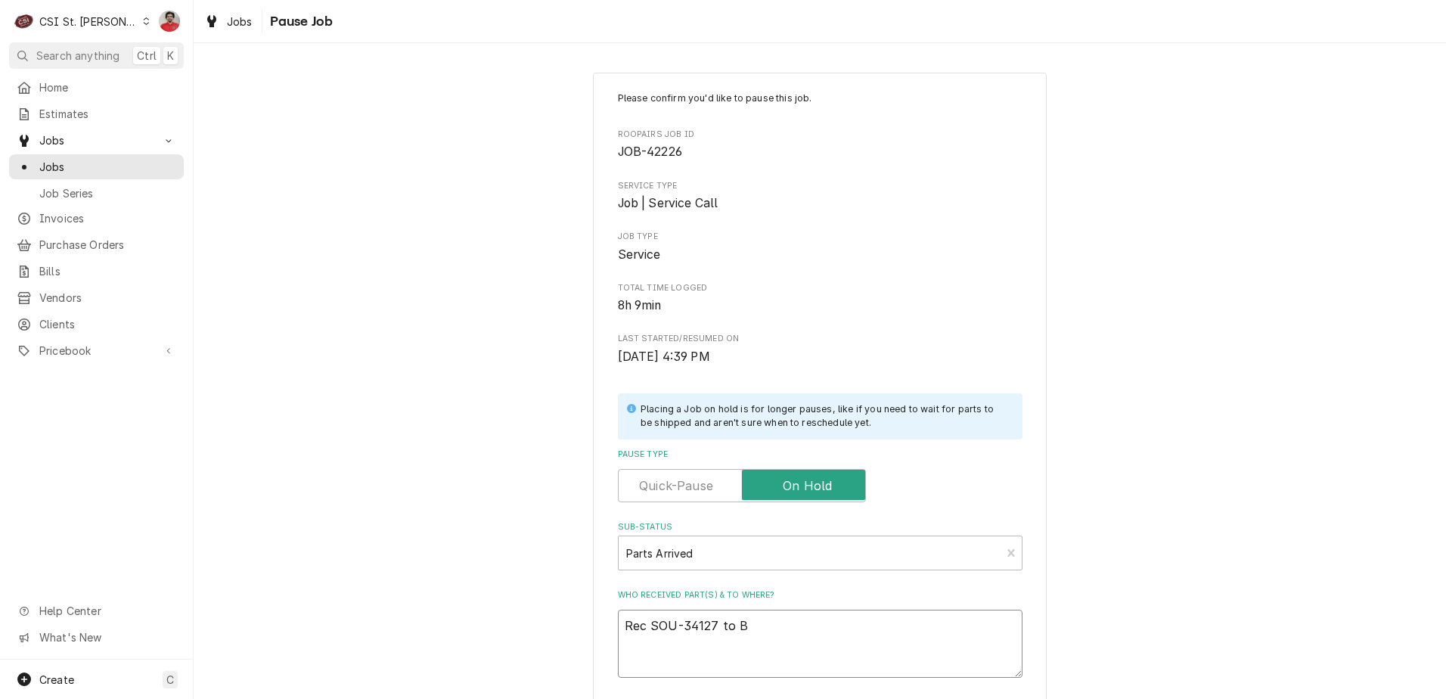
type textarea "x"
type textarea "Rec SOU-34127 to Br"
type textarea "x"
type textarea "Rec SOU-34127 to Bra"
type textarea "x"
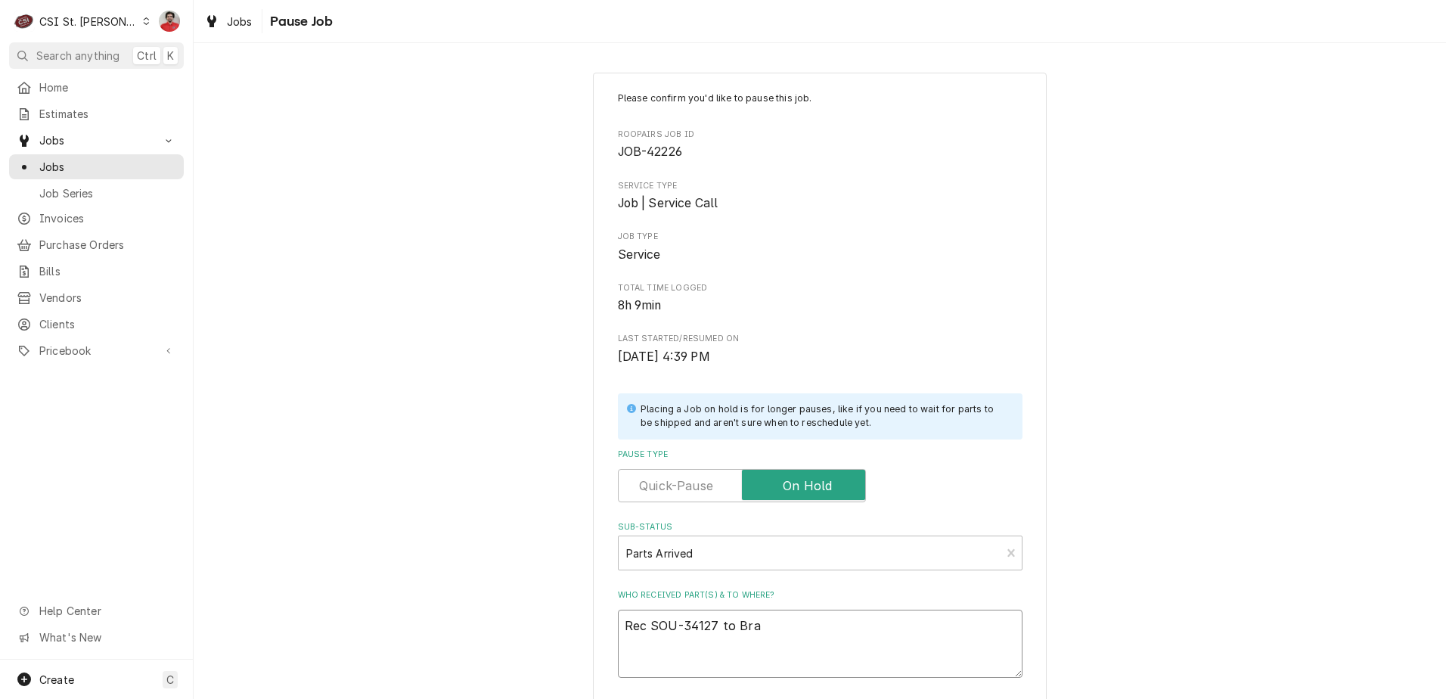
type textarea "Rec SOU-34127 to Brad"
type textarea "x"
type textarea "Rec SOU-34127 to Brad"
type textarea "x"
type textarea "Rec SOU-34127 to Brad C"
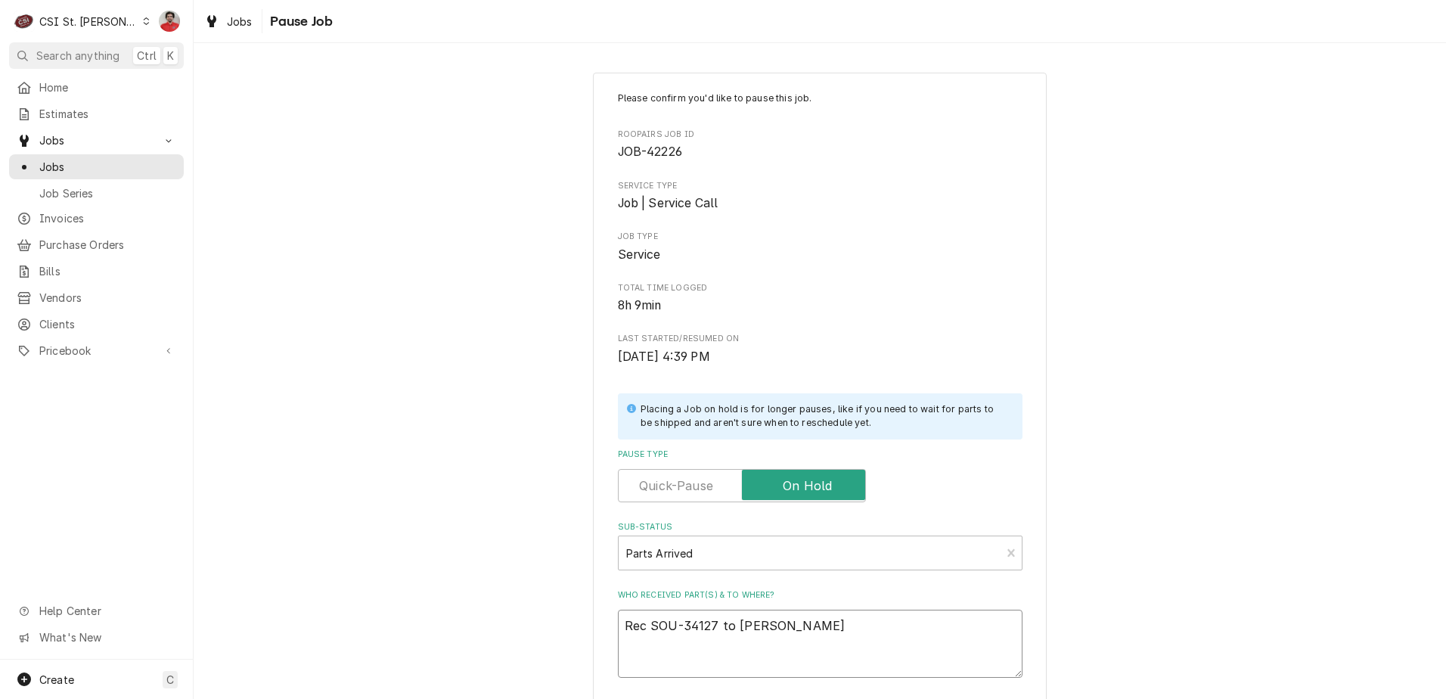
type textarea "x"
type textarea "Rec SOU-34127 to Brad C'"
type textarea "x"
type textarea "Rec SOU-34127 to Brad C's"
type textarea "x"
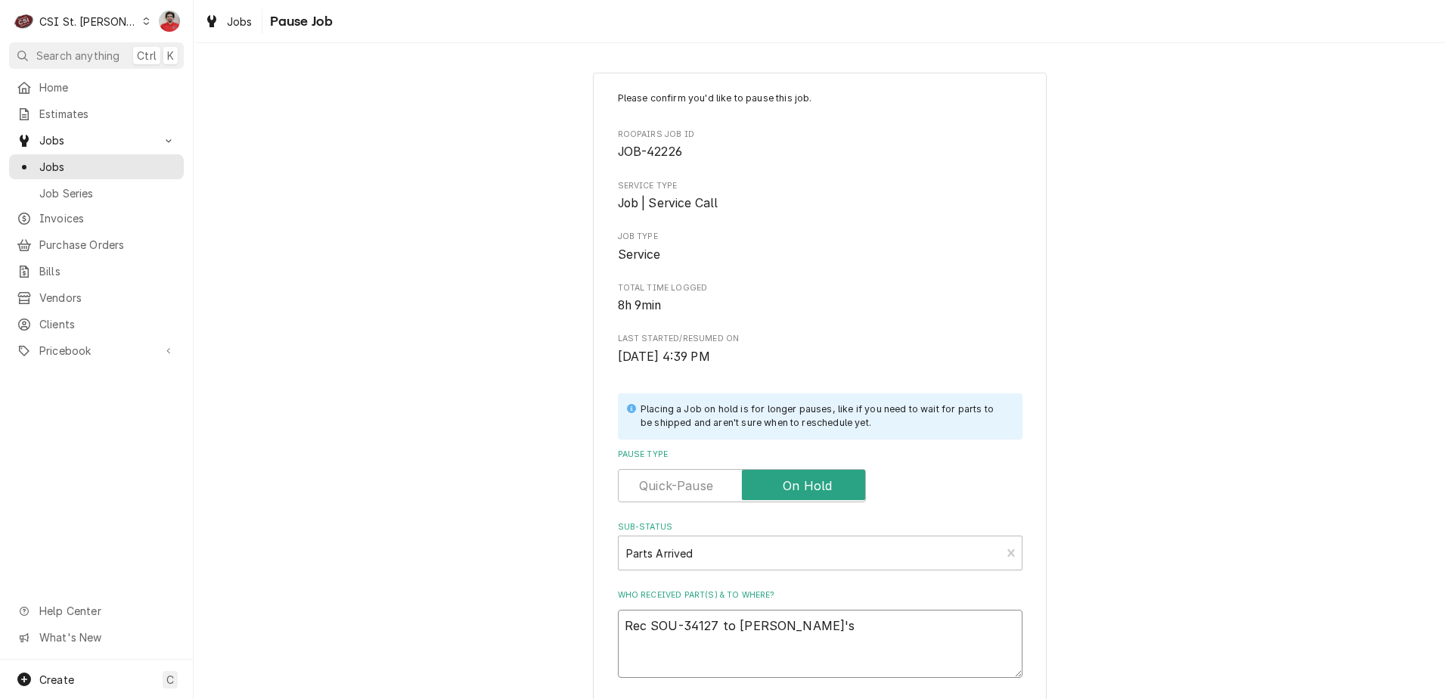
type textarea "Rec SOU-34127 to Brad C's"
type textarea "x"
type textarea "Rec SOU-34127 to Brad C's s"
type textarea "x"
type textarea "Rec SOU-34127 to Brad C's sh"
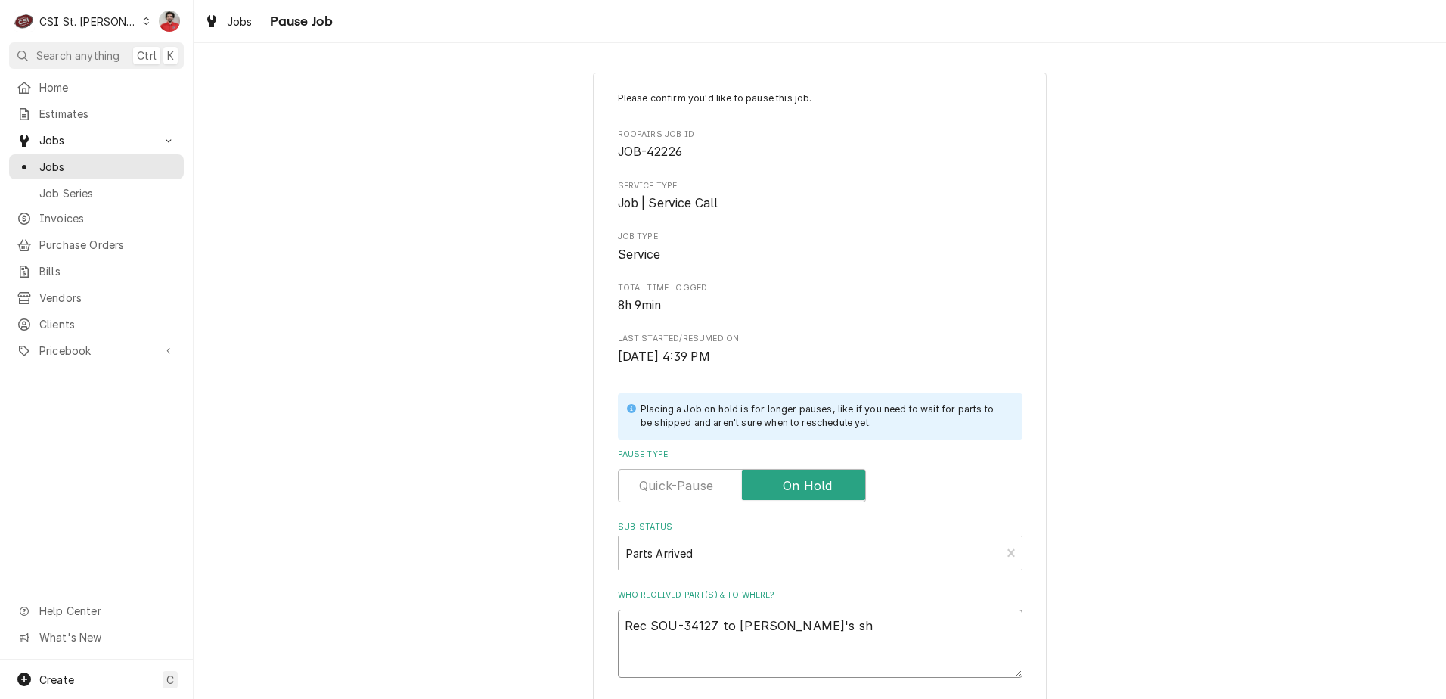
type textarea "x"
type textarea "Rec SOU-34127 to Brad C's she"
type textarea "x"
type textarea "Rec SOU-34127 to Brad C's shel"
type textarea "x"
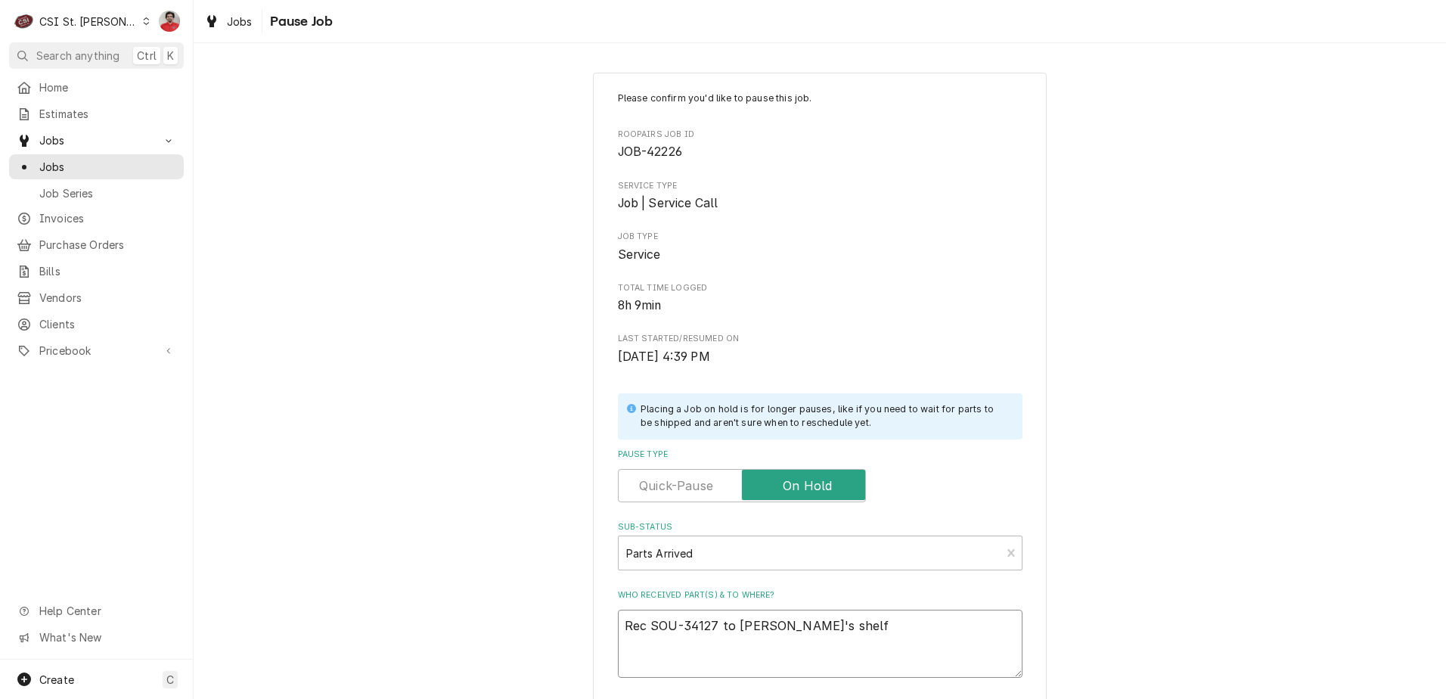
scroll to position [148, 0]
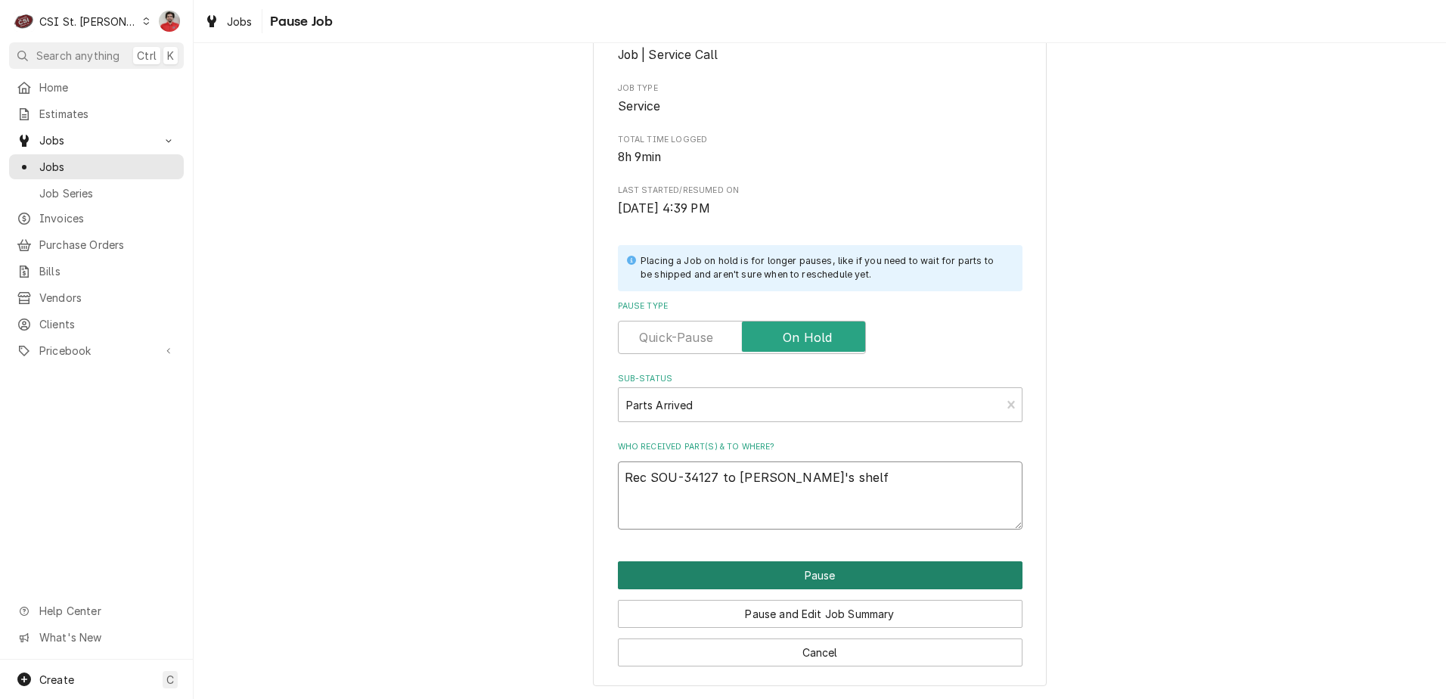
type textarea "Rec SOU-34127 to Brad C's shelf"
click at [780, 563] on button "Pause" at bounding box center [820, 575] width 405 height 28
type textarea "x"
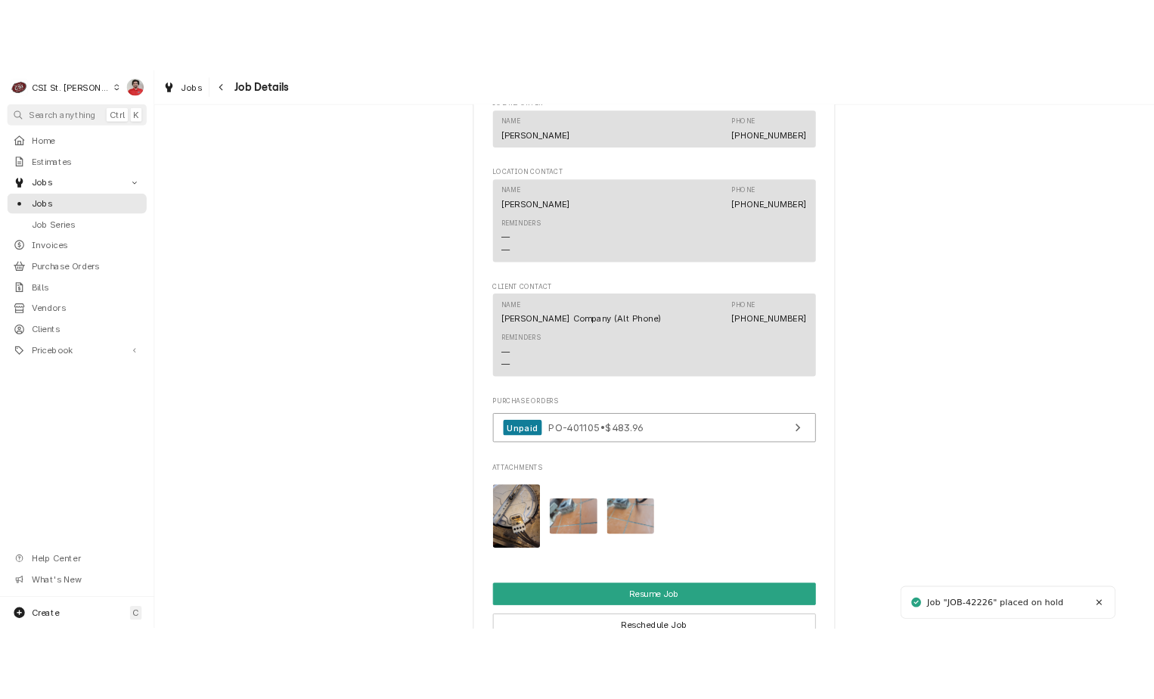
scroll to position [2042, 0]
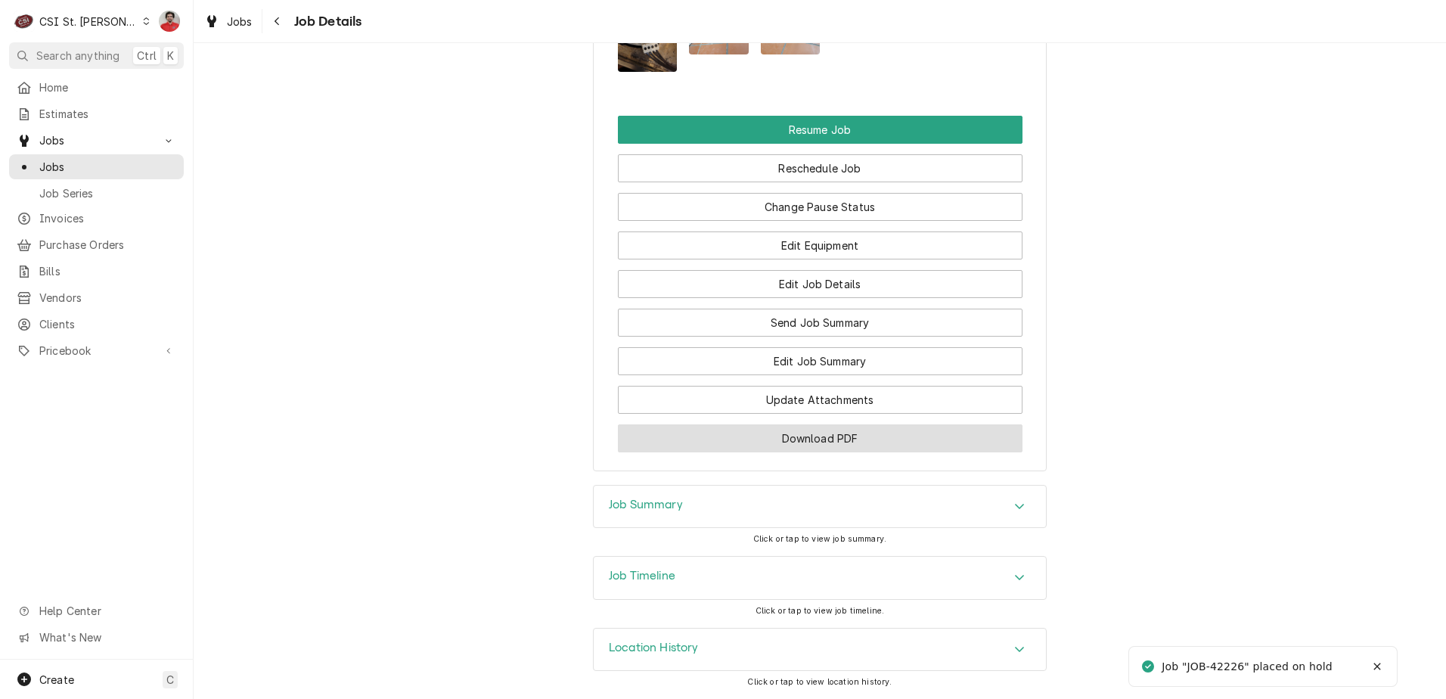
click at [746, 436] on button "Download PDF" at bounding box center [820, 438] width 405 height 28
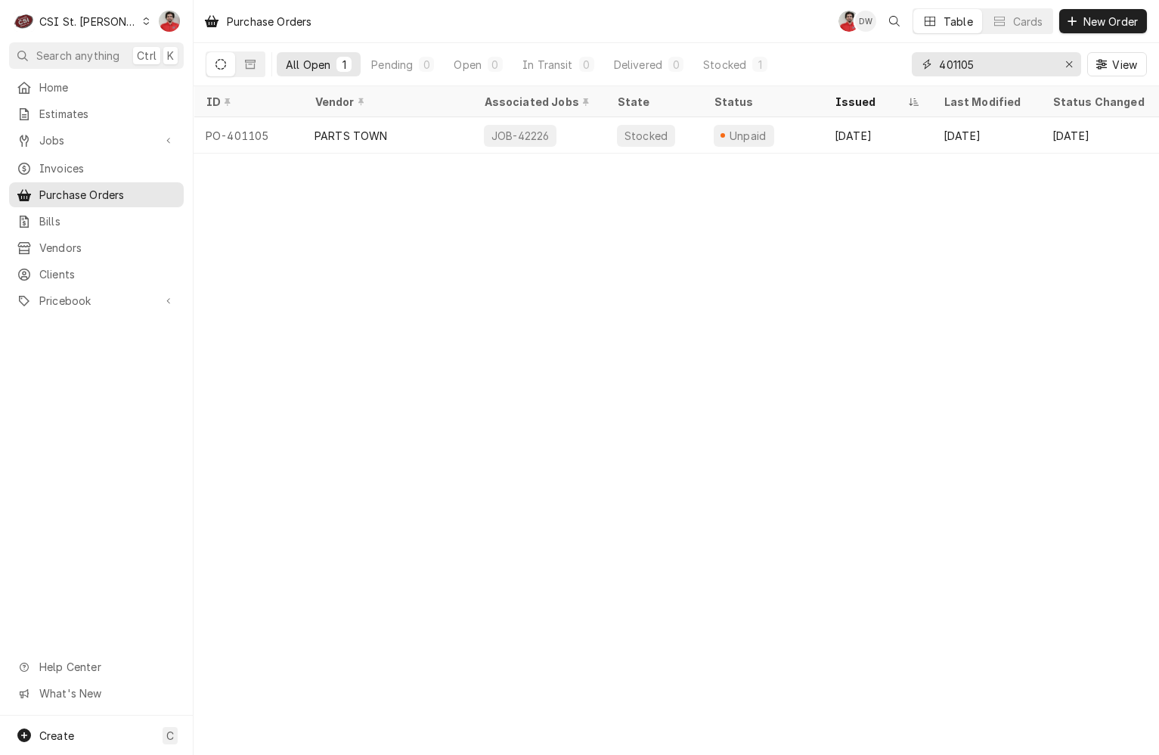
click at [1006, 73] on input "401105" at bounding box center [995, 64] width 113 height 24
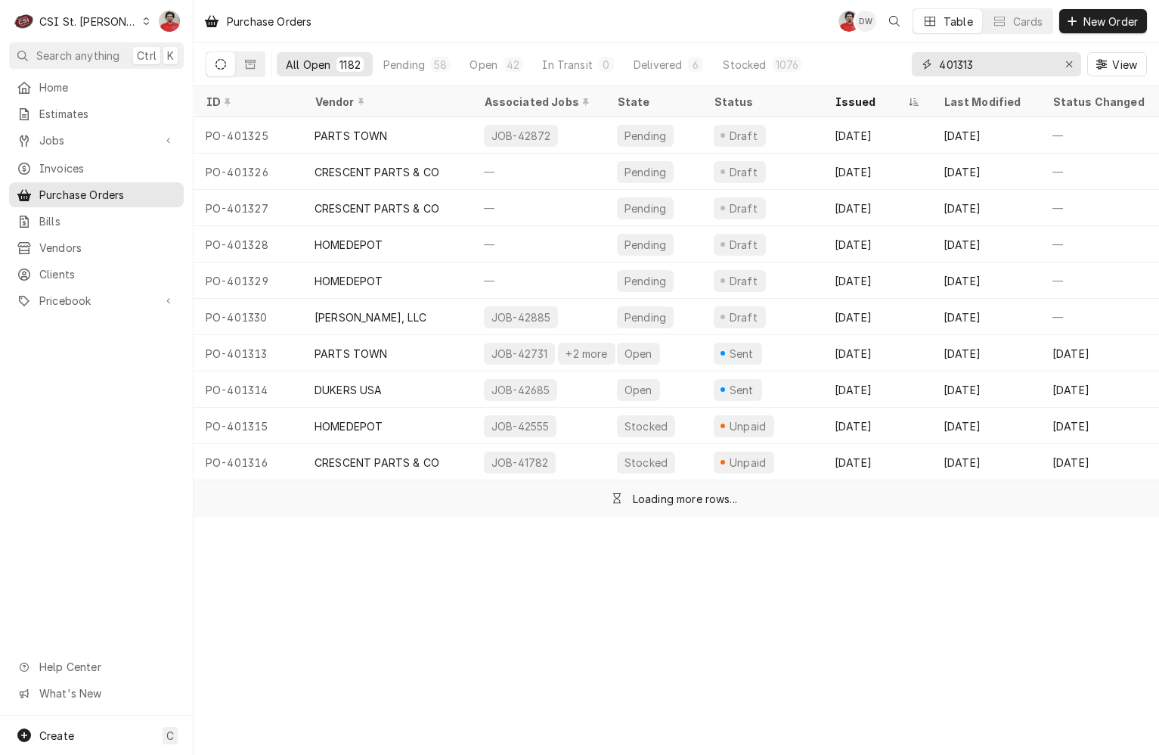
type input "401313"
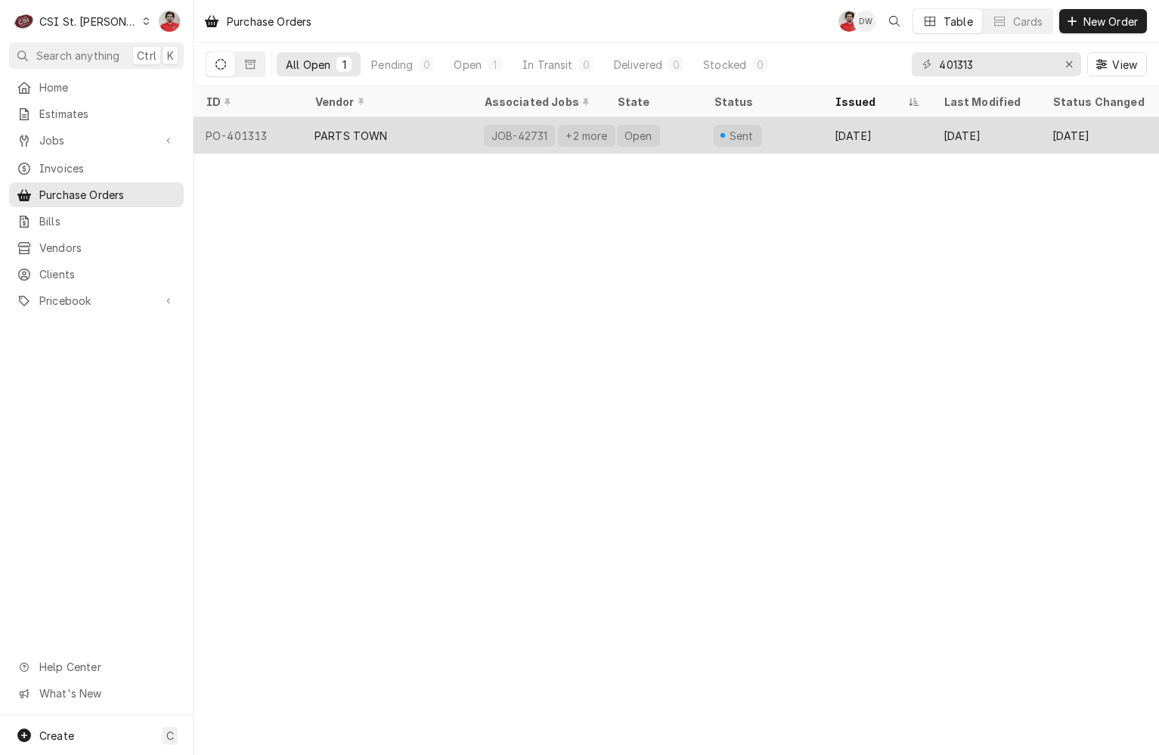
click at [839, 134] on div "Sep 23" at bounding box center [877, 135] width 109 height 36
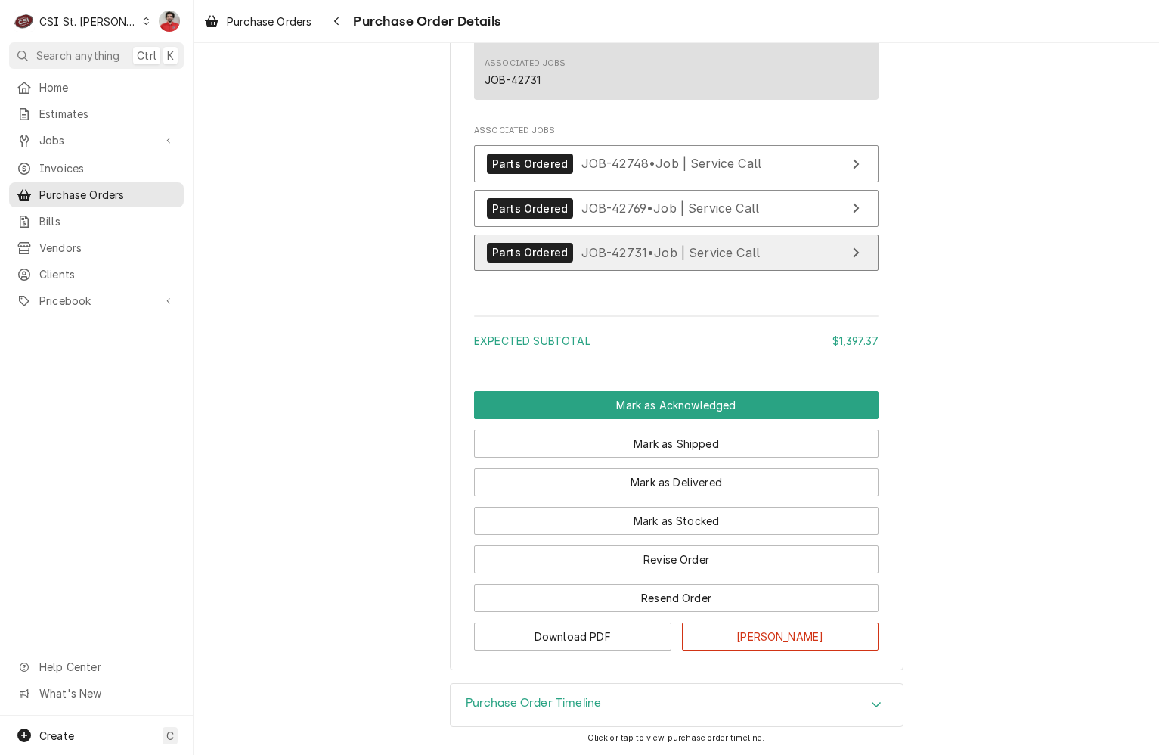
scroll to position [2372, 0]
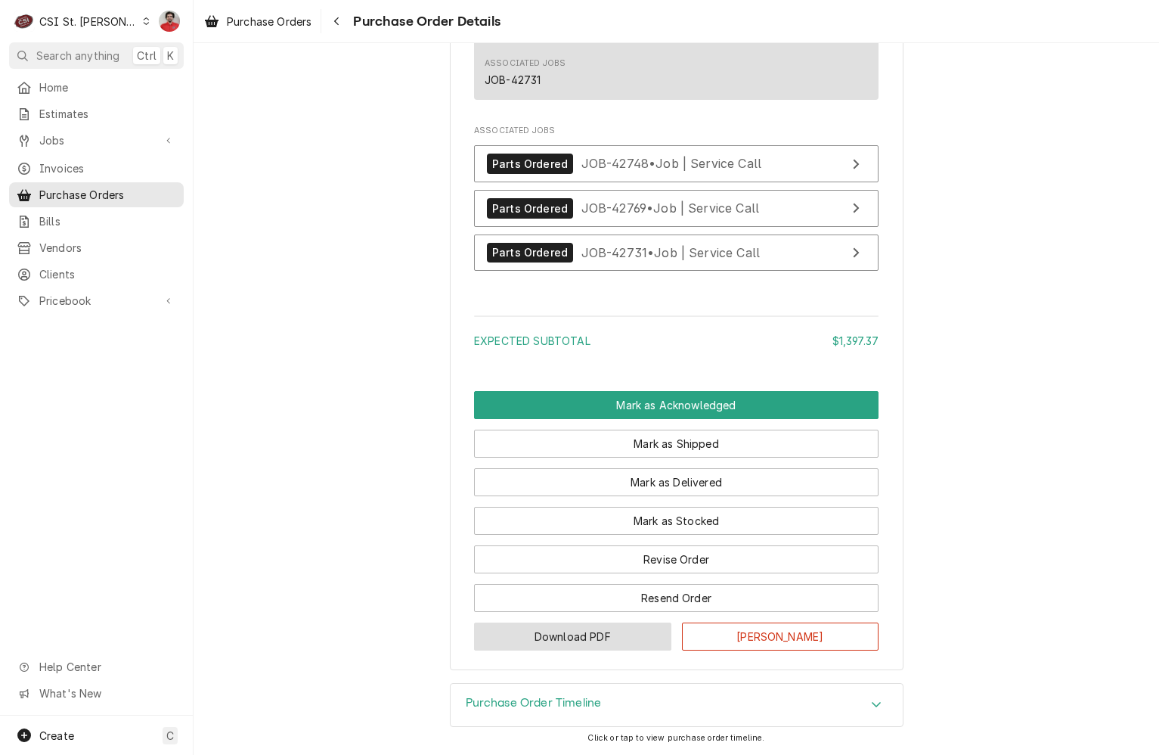
click at [594, 634] on button "Download PDF" at bounding box center [572, 636] width 197 height 28
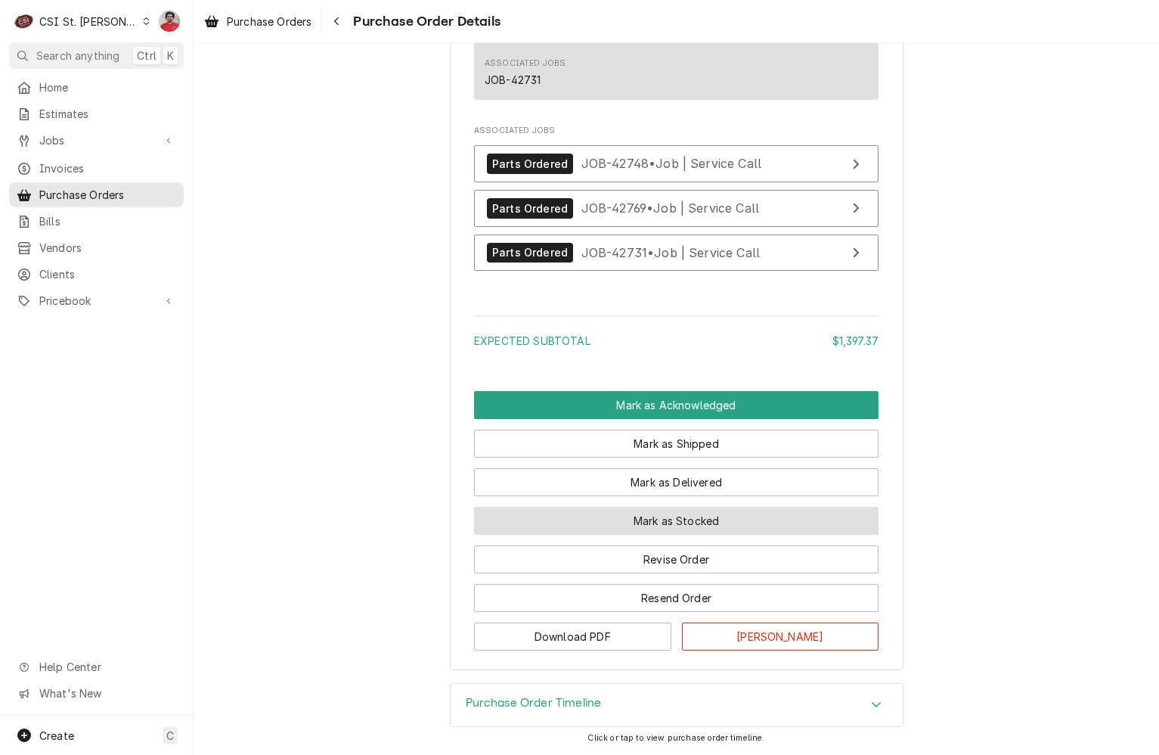
click at [630, 529] on button "Mark as Stocked" at bounding box center [676, 521] width 405 height 28
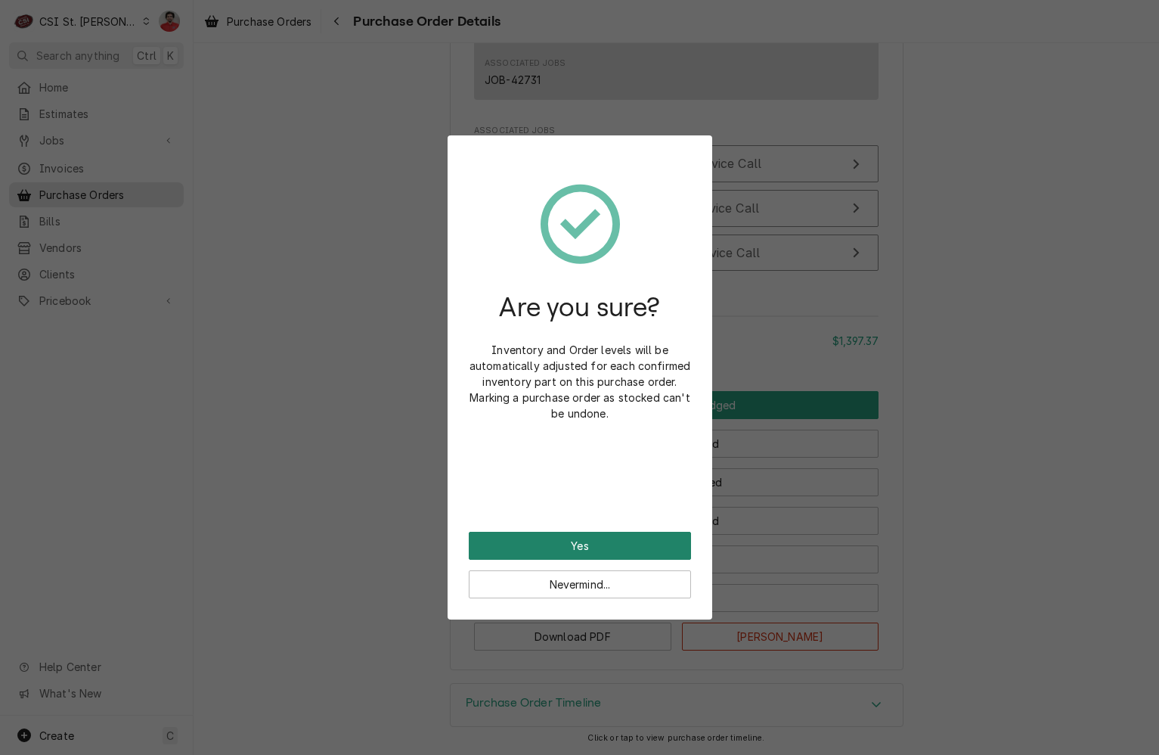
click at [626, 539] on button "Yes" at bounding box center [580, 546] width 222 height 28
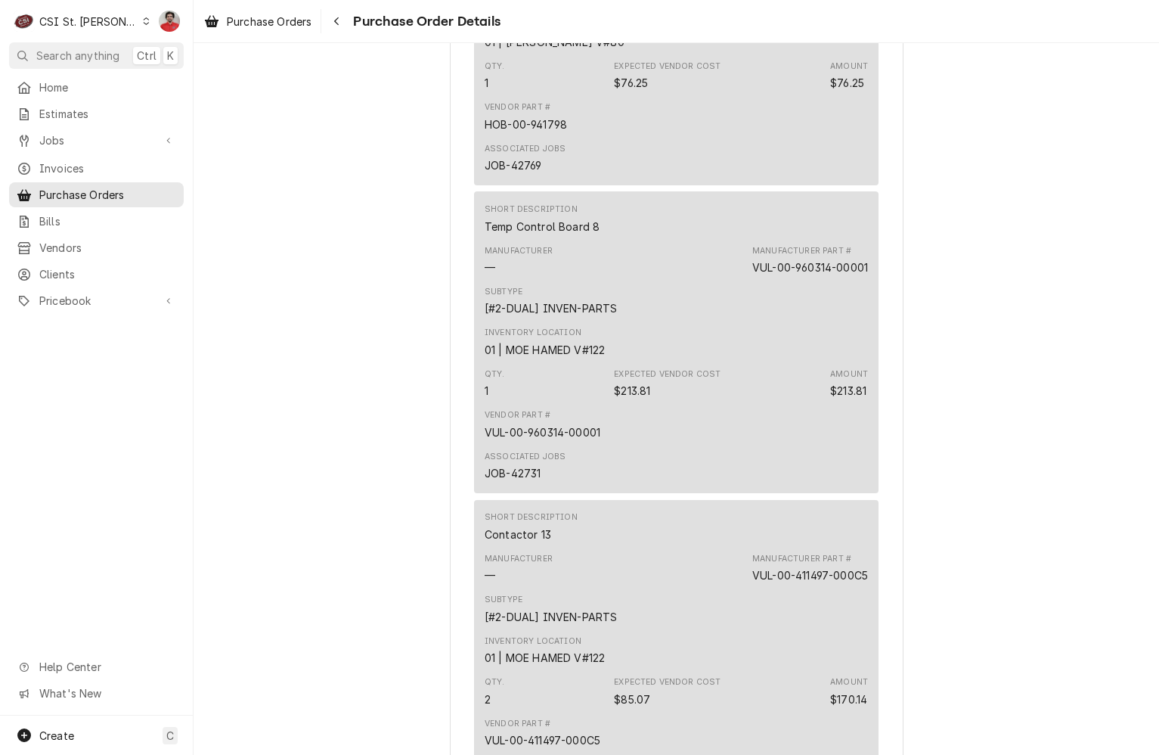
scroll to position [2275, 0]
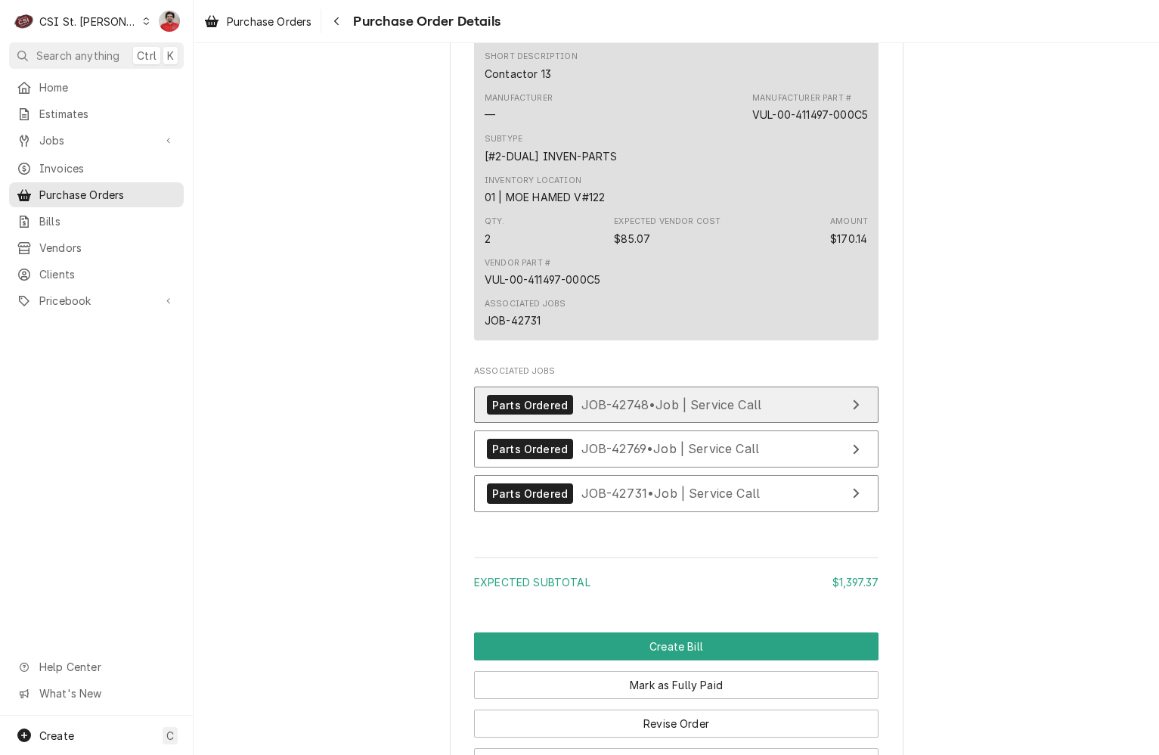
click at [630, 412] on span "JOB-42748 • Job | Service Call" at bounding box center [671, 404] width 181 height 15
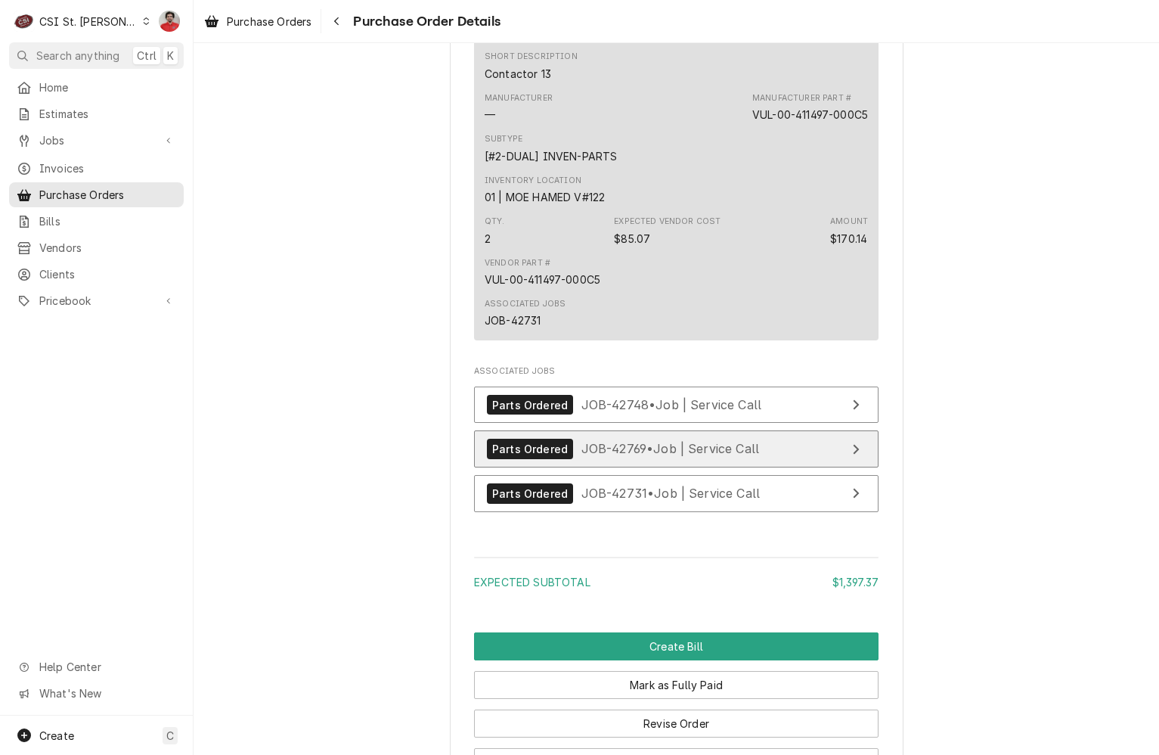
click at [619, 456] on span "JOB-42769 • Job | Service Call" at bounding box center [670, 448] width 178 height 15
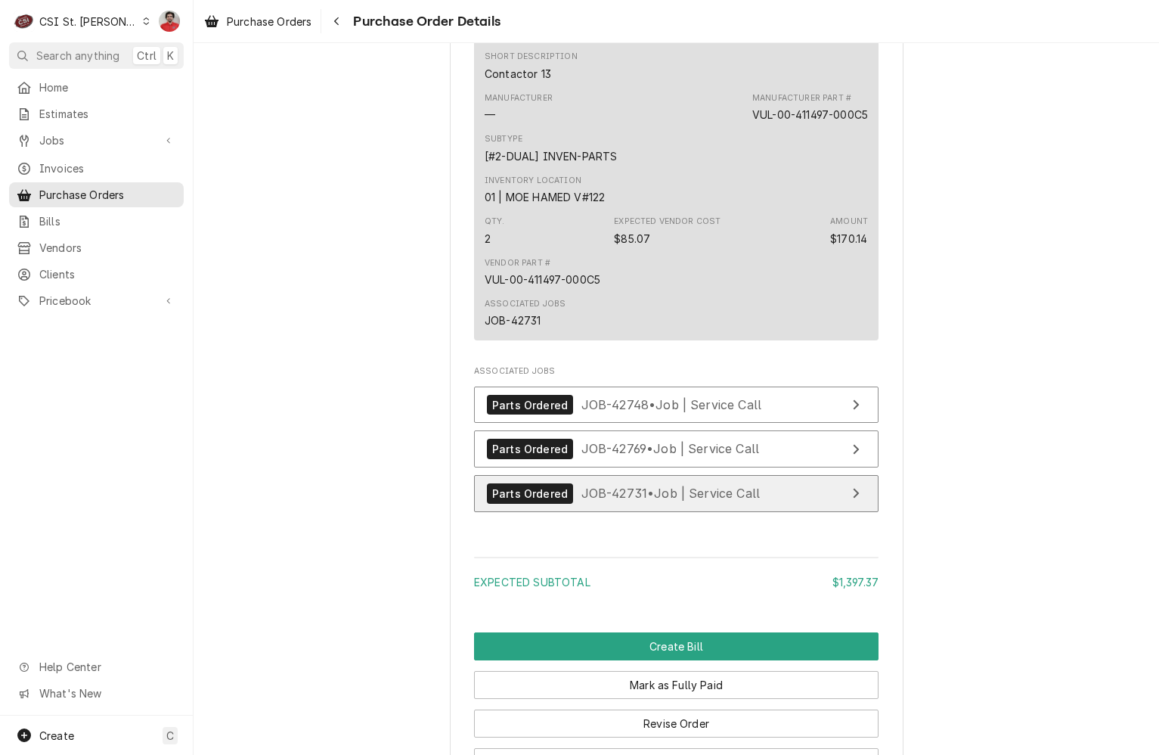
click at [612, 501] on span "JOB-42731 • Job | Service Call" at bounding box center [670, 492] width 179 height 15
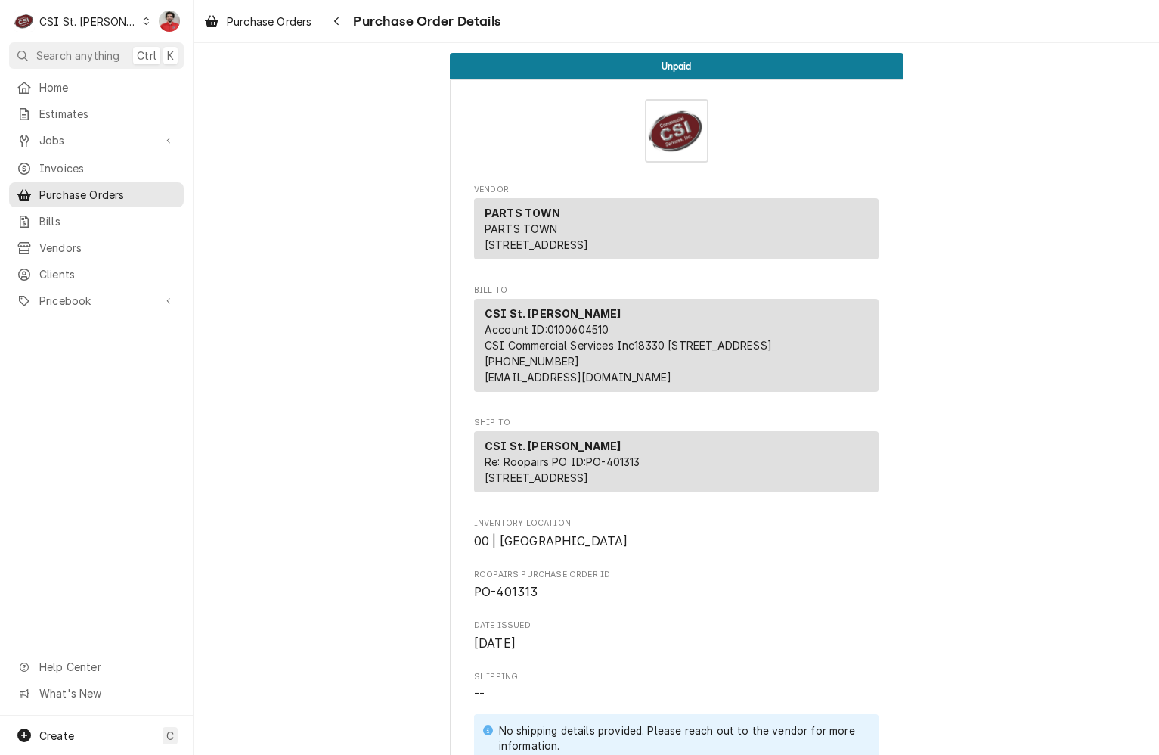
scroll to position [0, 0]
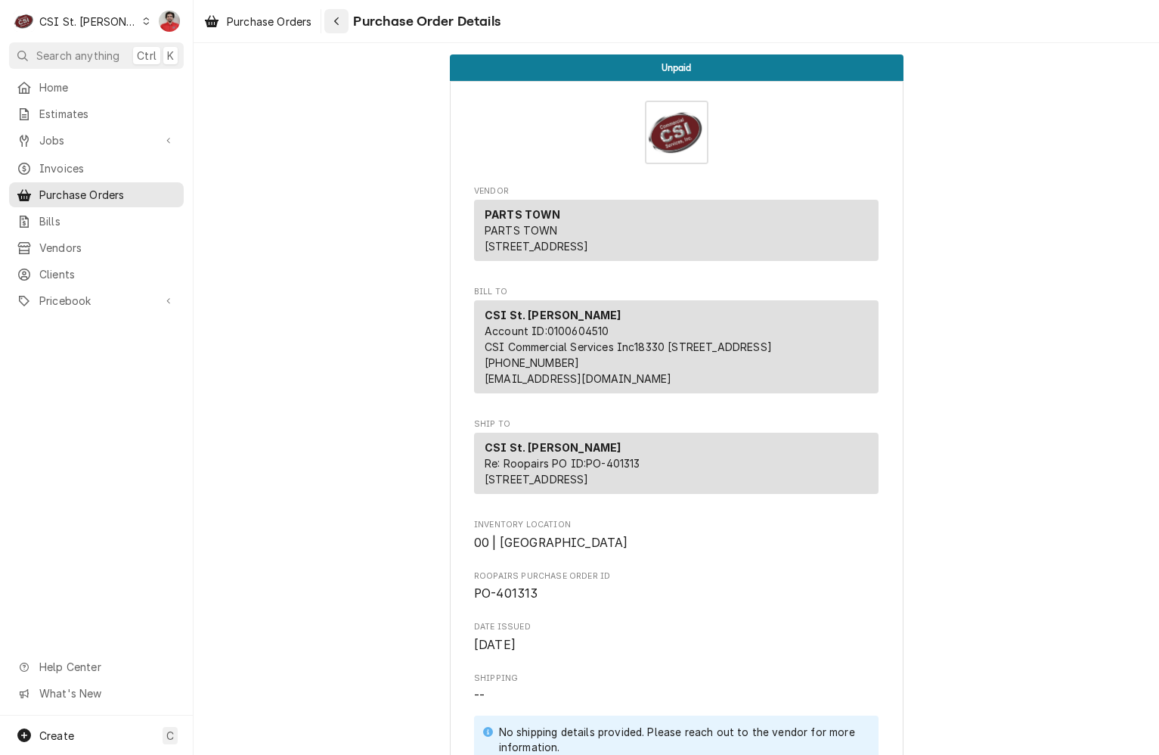
click at [332, 29] on button "Navigate back" at bounding box center [336, 21] width 24 height 24
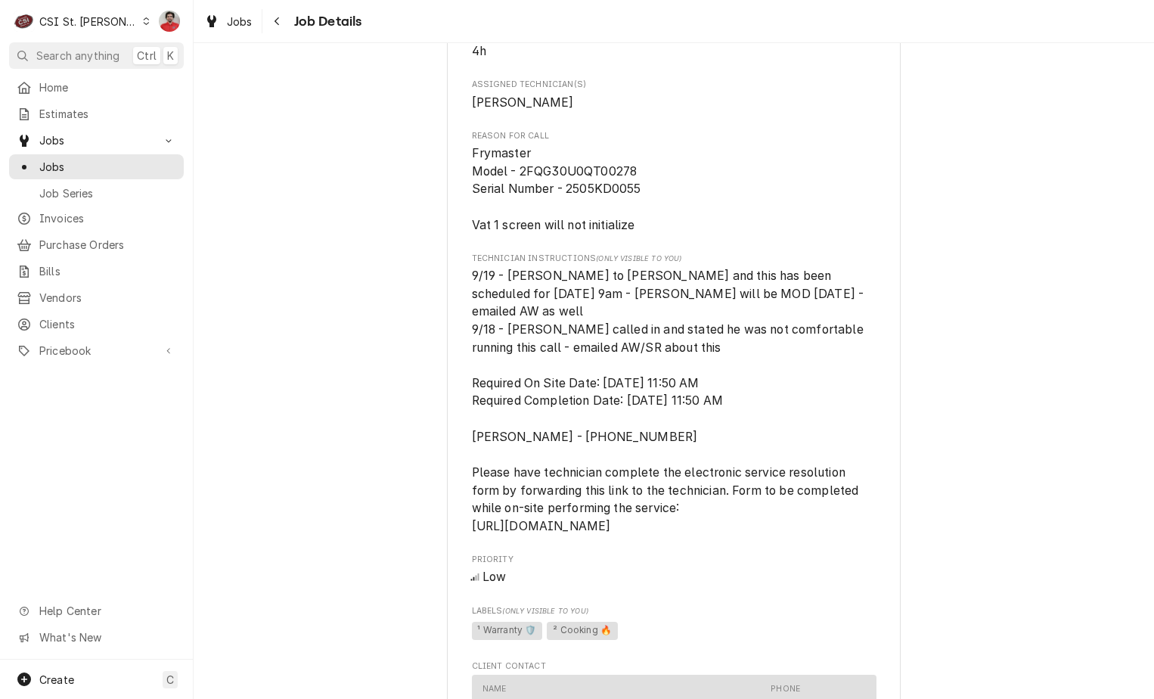
scroll to position [1512, 0]
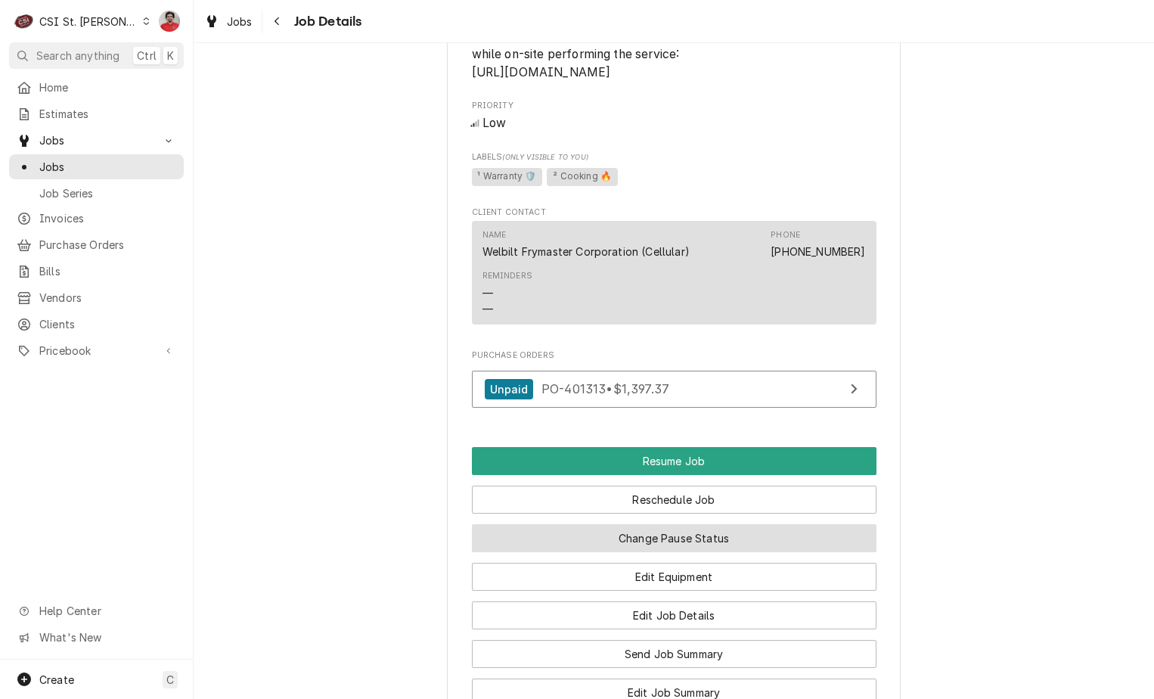
click at [661, 543] on button "Change Pause Status" at bounding box center [674, 538] width 405 height 28
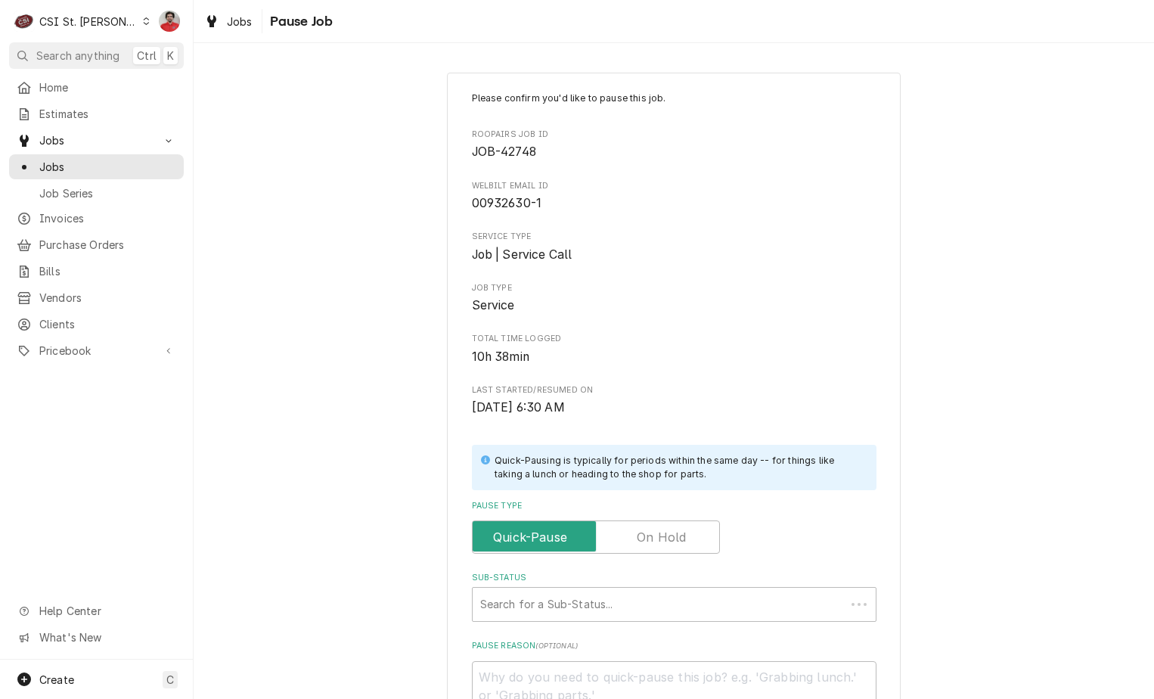
click at [661, 542] on label "Pause Type" at bounding box center [596, 536] width 248 height 33
click at [661, 542] on input "Pause Type" at bounding box center [596, 536] width 234 height 33
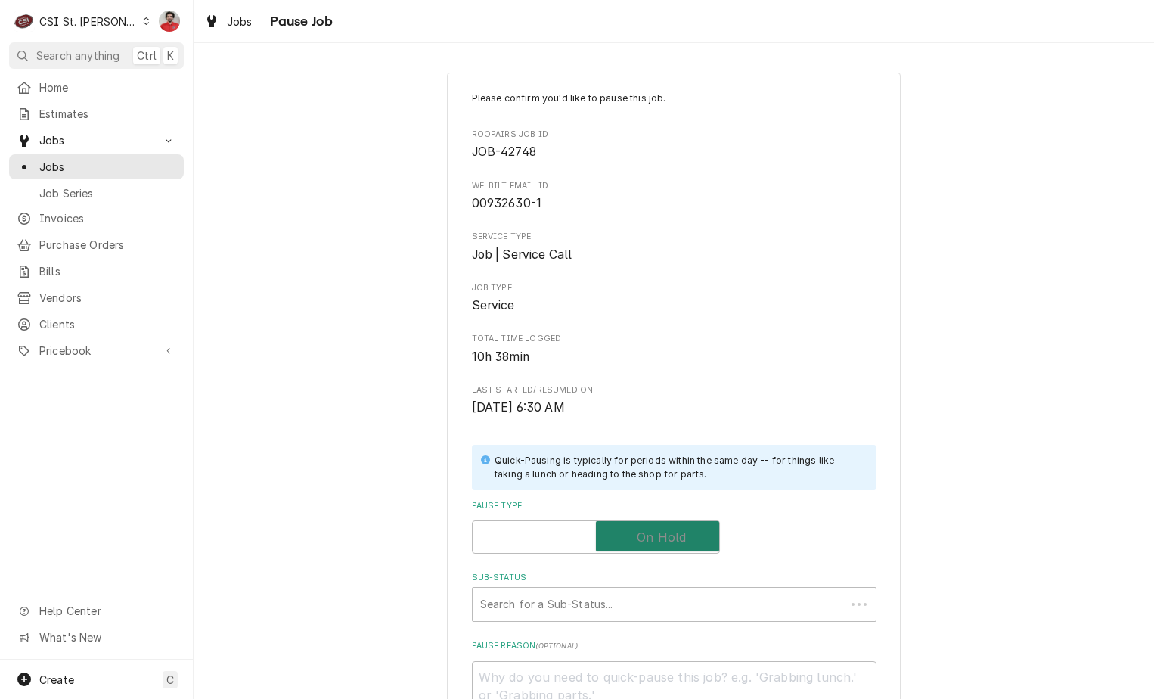
checkbox input "true"
click at [633, 615] on div "Sub-Status" at bounding box center [659, 604] width 358 height 27
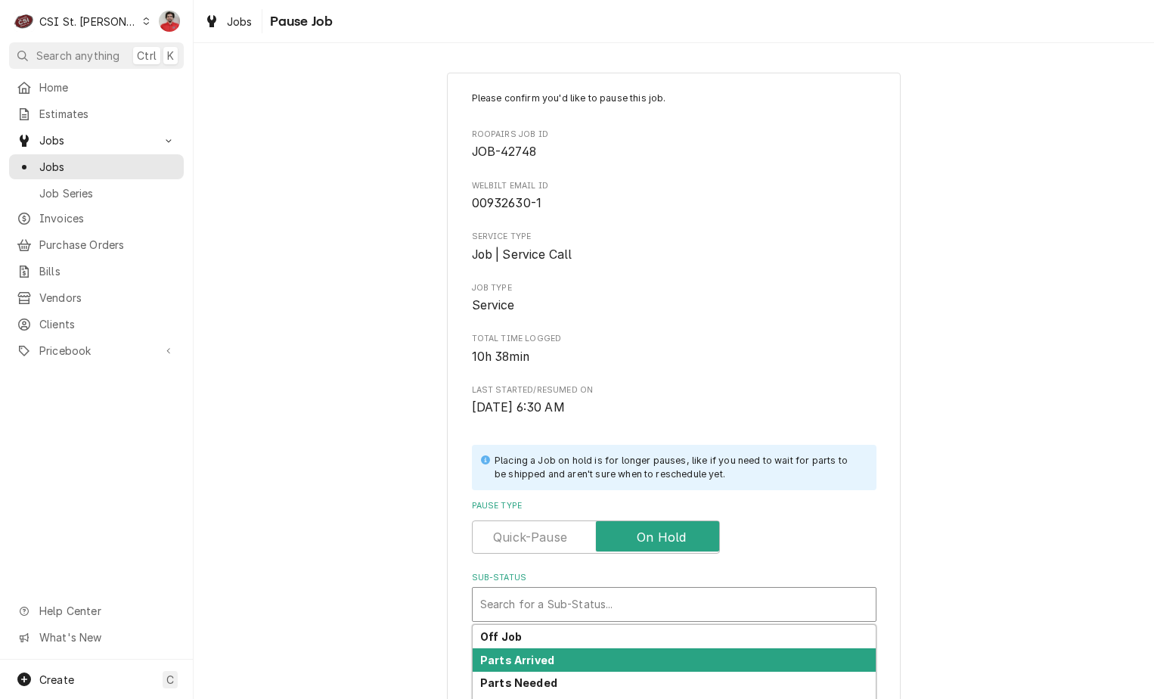
click at [622, 649] on div "Parts Arrived" at bounding box center [674, 659] width 403 height 23
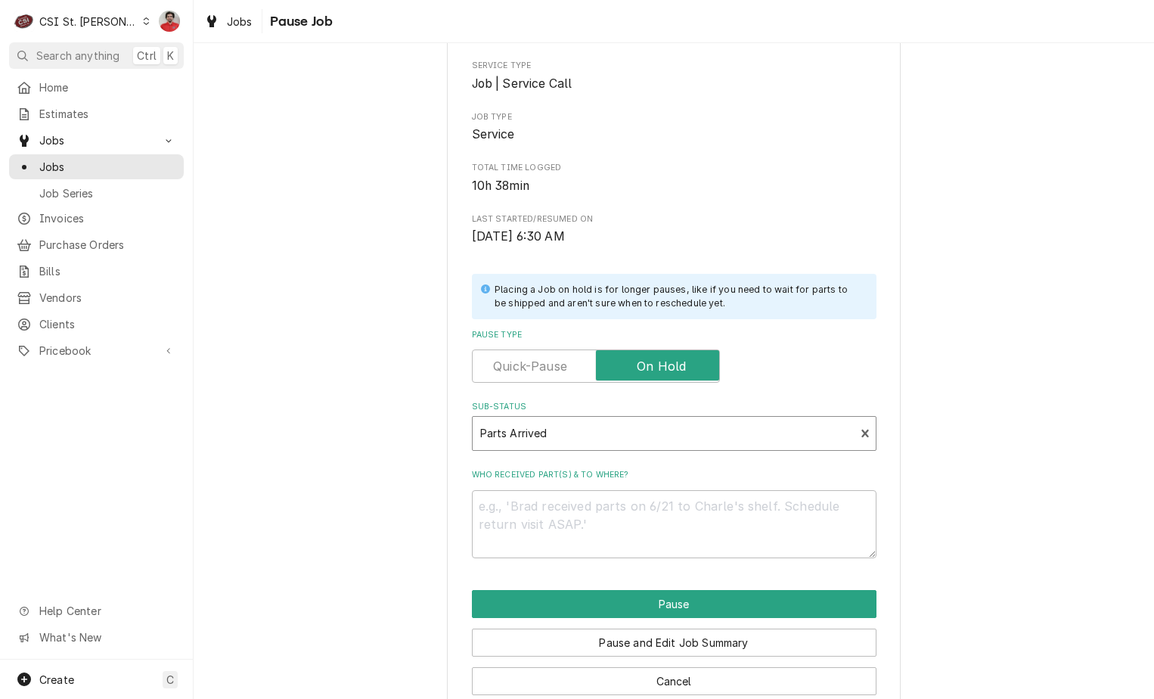
scroll to position [200, 0]
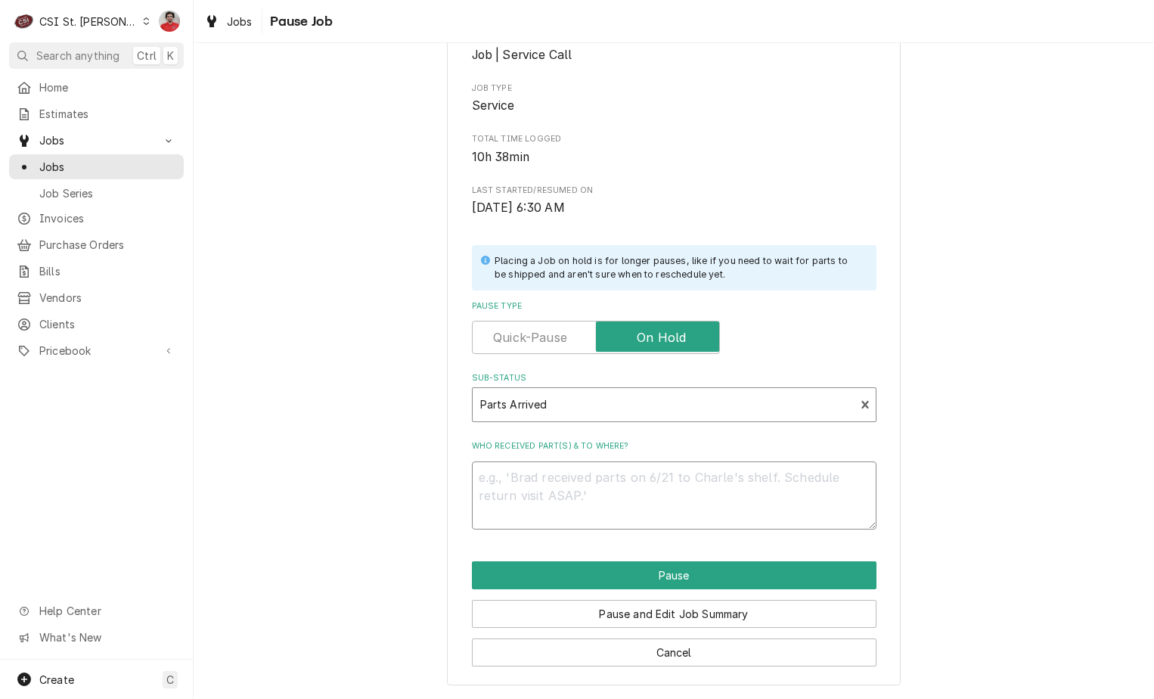
click at [705, 479] on textarea "Who received part(s) & to where?" at bounding box center [674, 495] width 405 height 68
type textarea "x"
type textarea "F"
type textarea "x"
type textarea "FR"
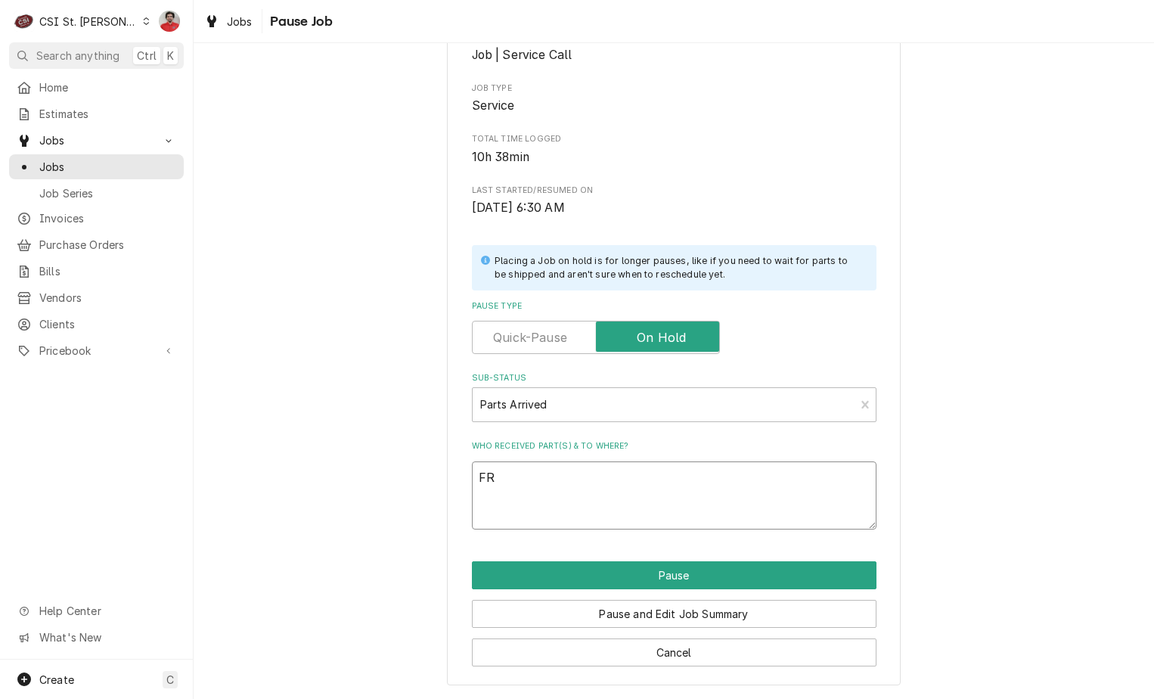
type textarea "x"
type textarea "FRY"
type textarea "x"
type textarea "FRY-"
type textarea "x"
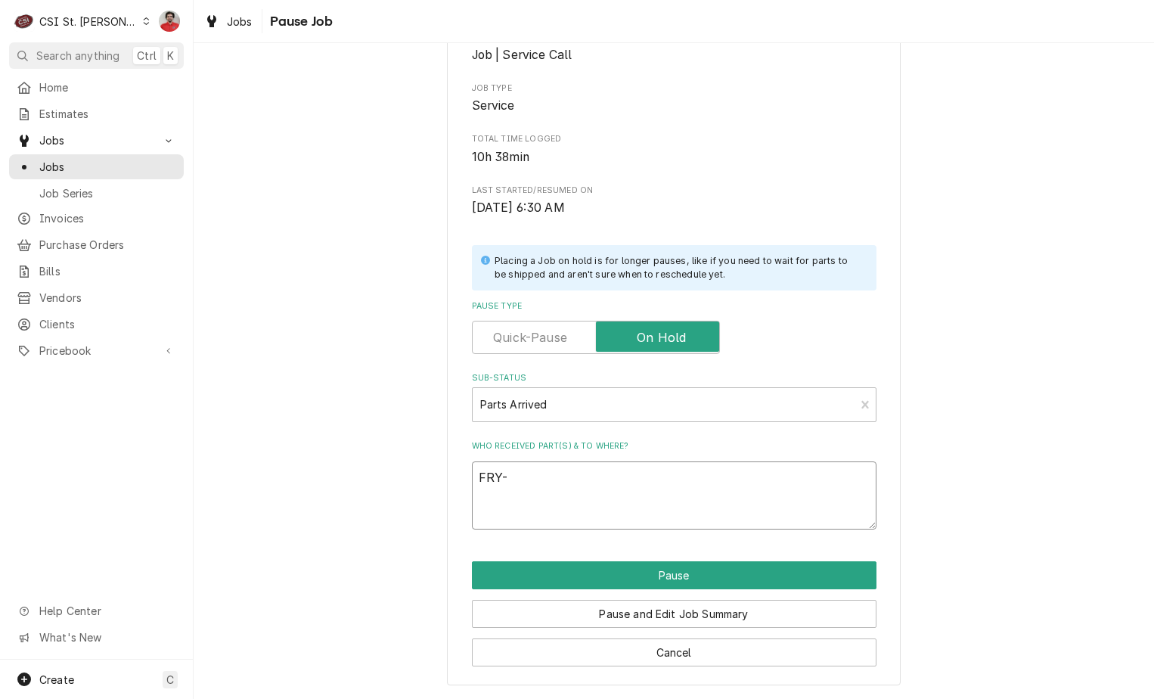
type textarea "FRY-8"
type textarea "x"
type textarea "FRY-80"
type textarea "x"
type textarea "FRY-807"
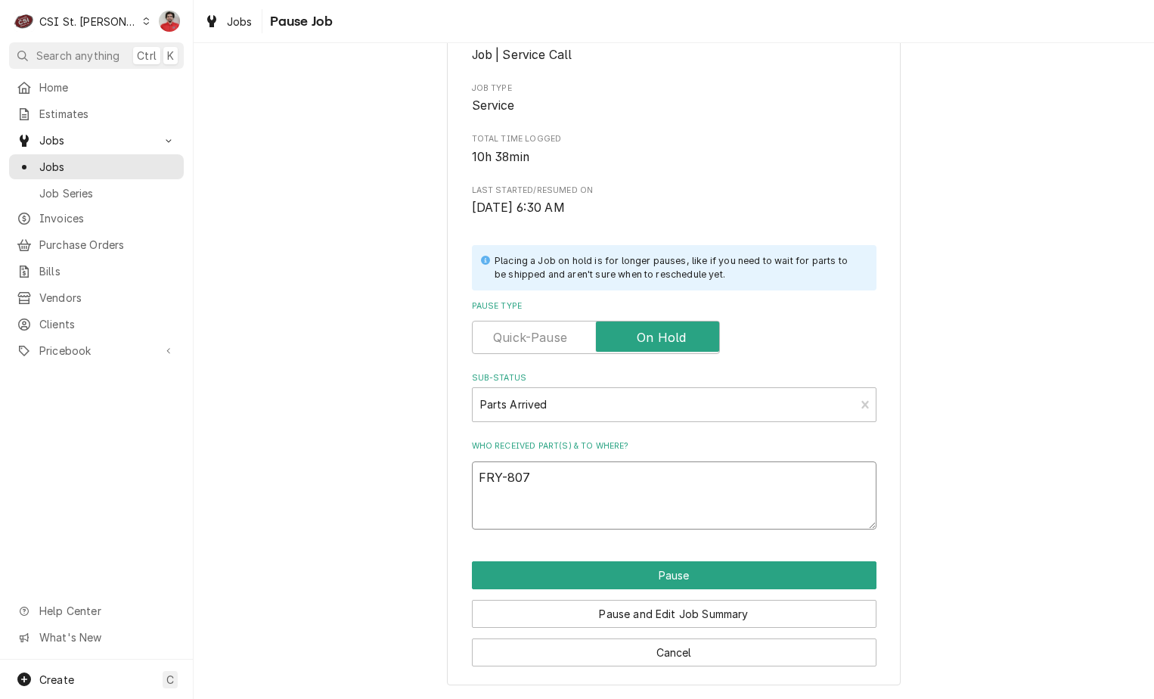
type textarea "x"
type textarea "FRY-8075"
type textarea "x"
type textarea "FRY-80758"
type textarea "x"
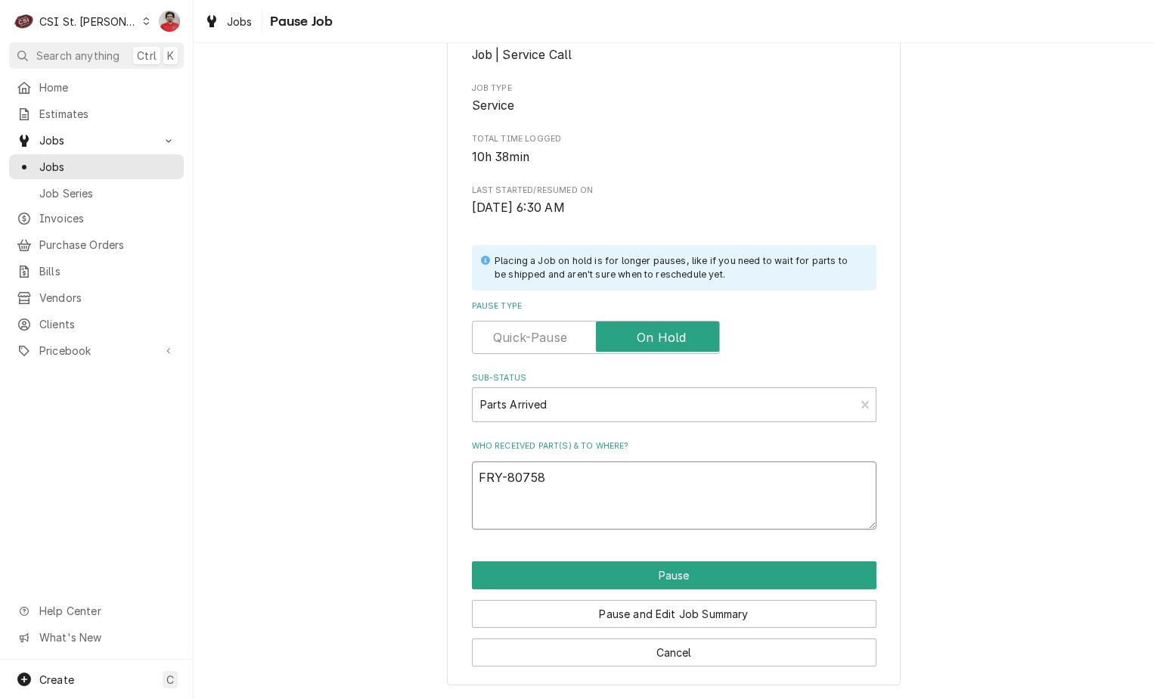
type textarea "FRY-807580"
type textarea "x"
type textarea "FRY-8075808"
type textarea "x"
type textarea "FRY-8075808"
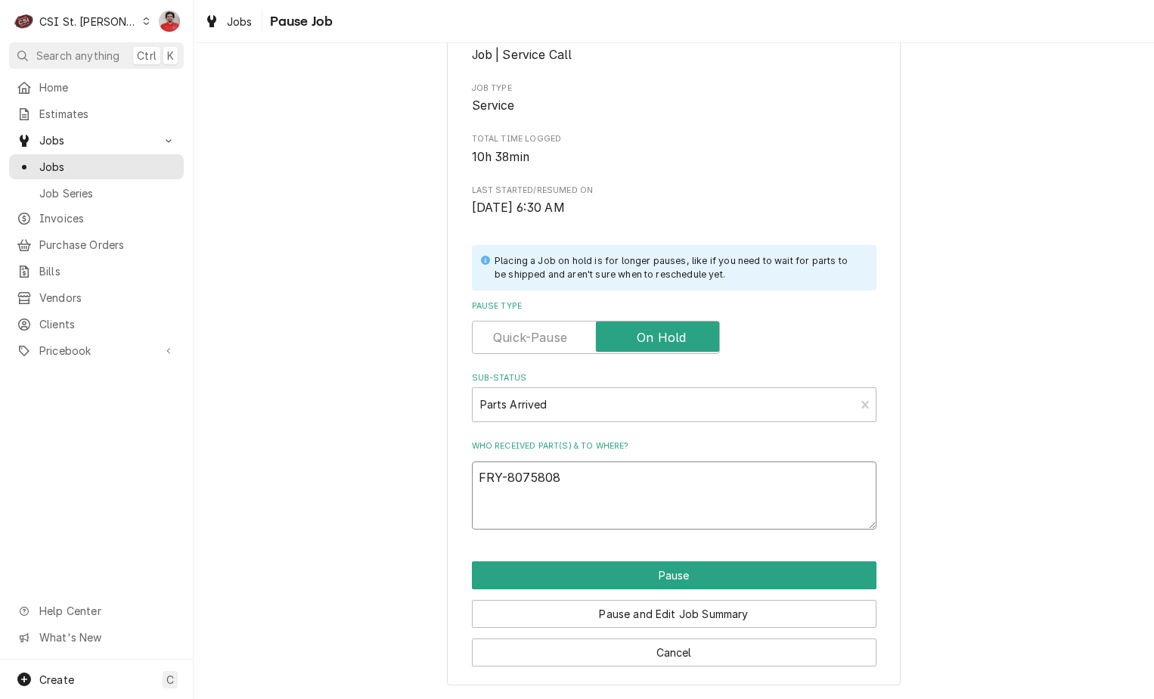
type textarea "x"
type textarea "FRY-8075808 a"
type textarea "x"
type textarea "FRY-8075808 an"
type textarea "x"
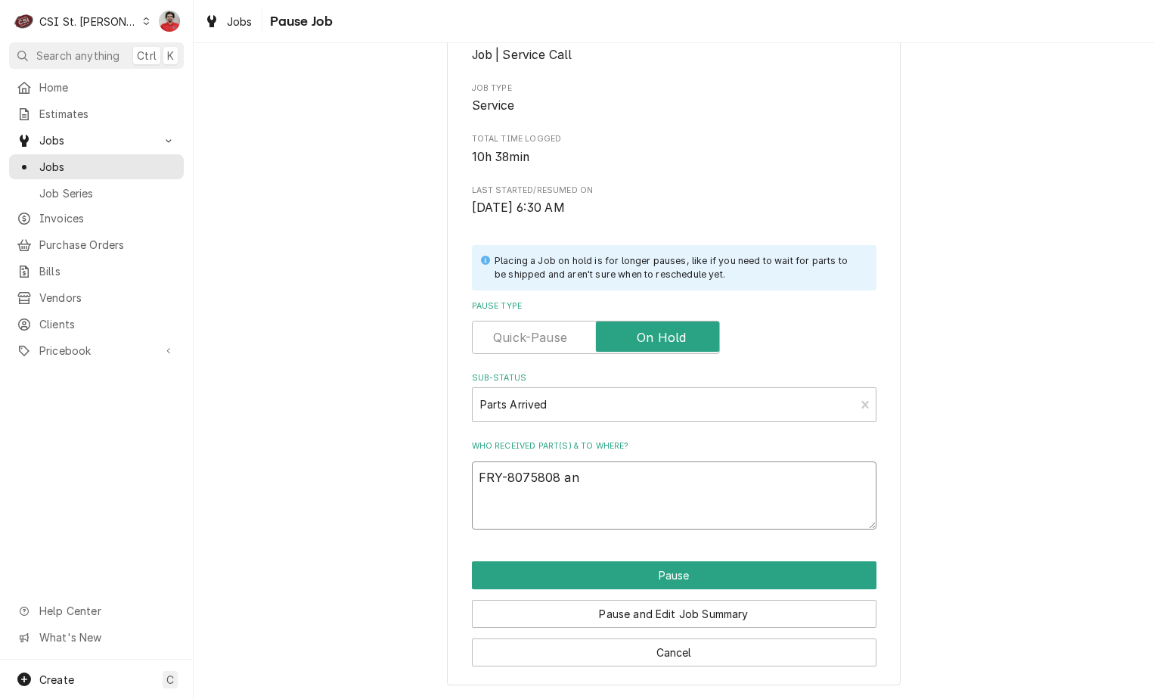
type textarea "FRY-8075808 and"
type textarea "x"
type textarea "FRY-8075808 and"
type textarea "x"
type textarea "FRY-8075808 and F"
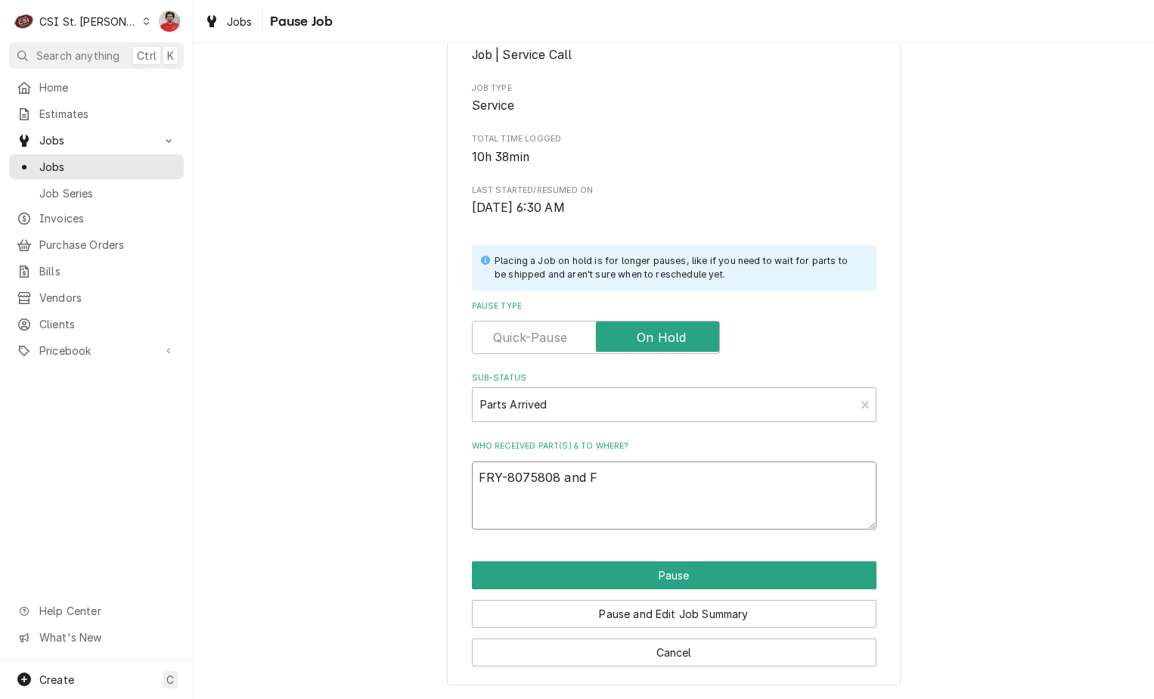
type textarea "x"
type textarea "FRY-8075808 and FR"
type textarea "x"
type textarea "FRY-8075808 and FRY"
type textarea "x"
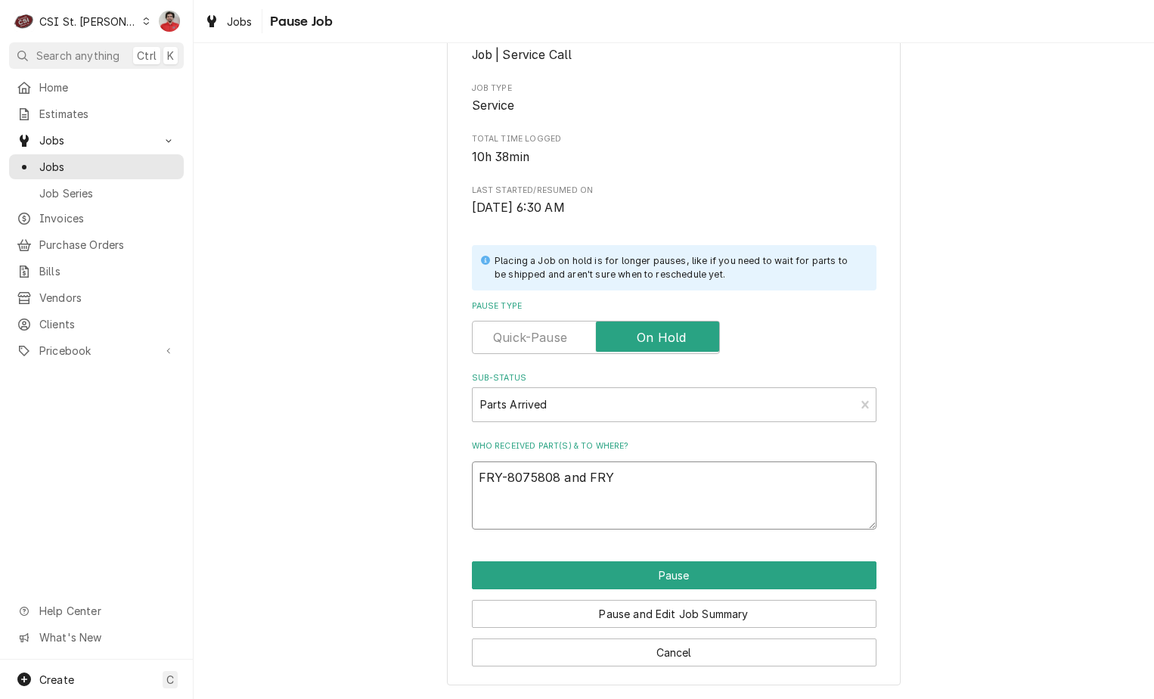
type textarea "FRY-8075808 and FRY-"
type textarea "x"
type textarea "FRY-8075808 and FRY-1"
type textarea "x"
type textarea "FRY-8075808 and FRY-10"
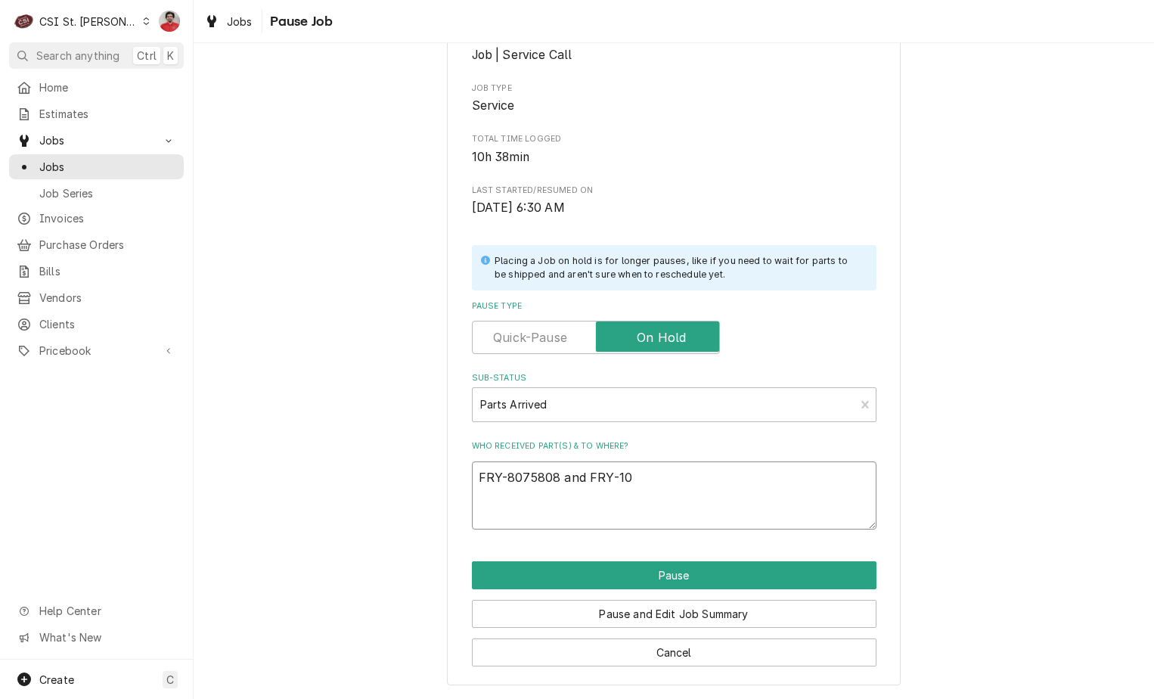
type textarea "x"
type textarea "FRY-8075808 and FRY-108"
type textarea "x"
type textarea "FRY-8075808 and FRY-1085"
type textarea "x"
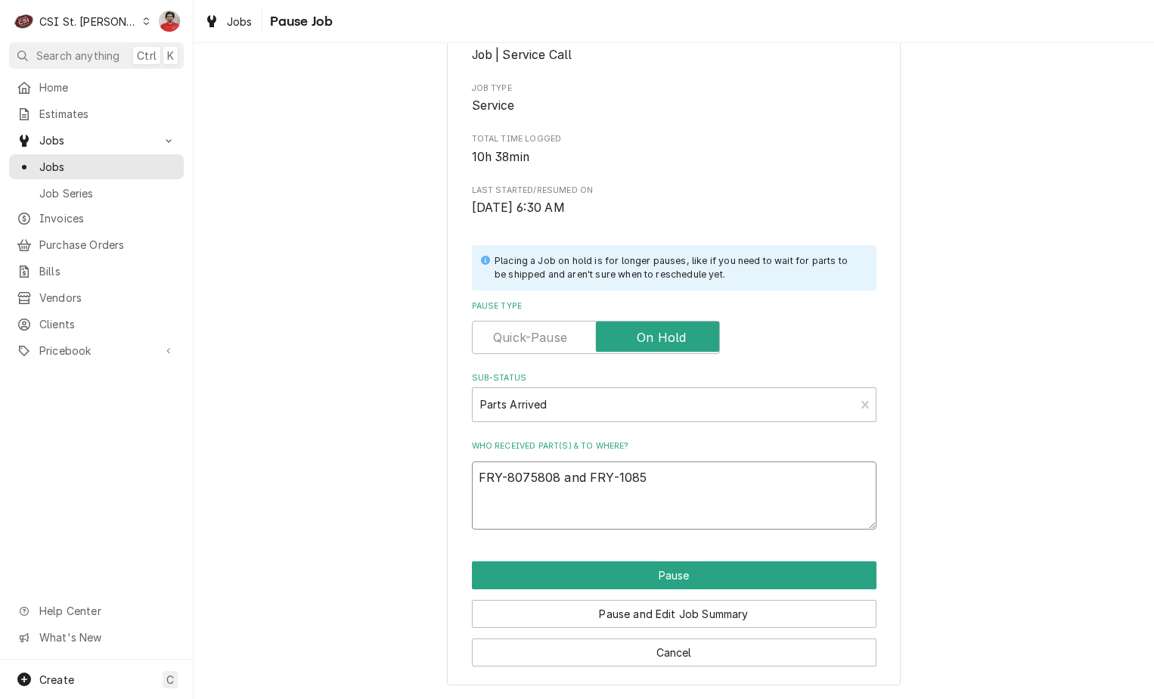
type textarea "FRY-8075808 and FRY-10859"
type textarea "x"
type textarea "FRY-8075808 and FRY-108599"
type textarea "x"
type textarea "FRY-8075808 and FRY-1085996"
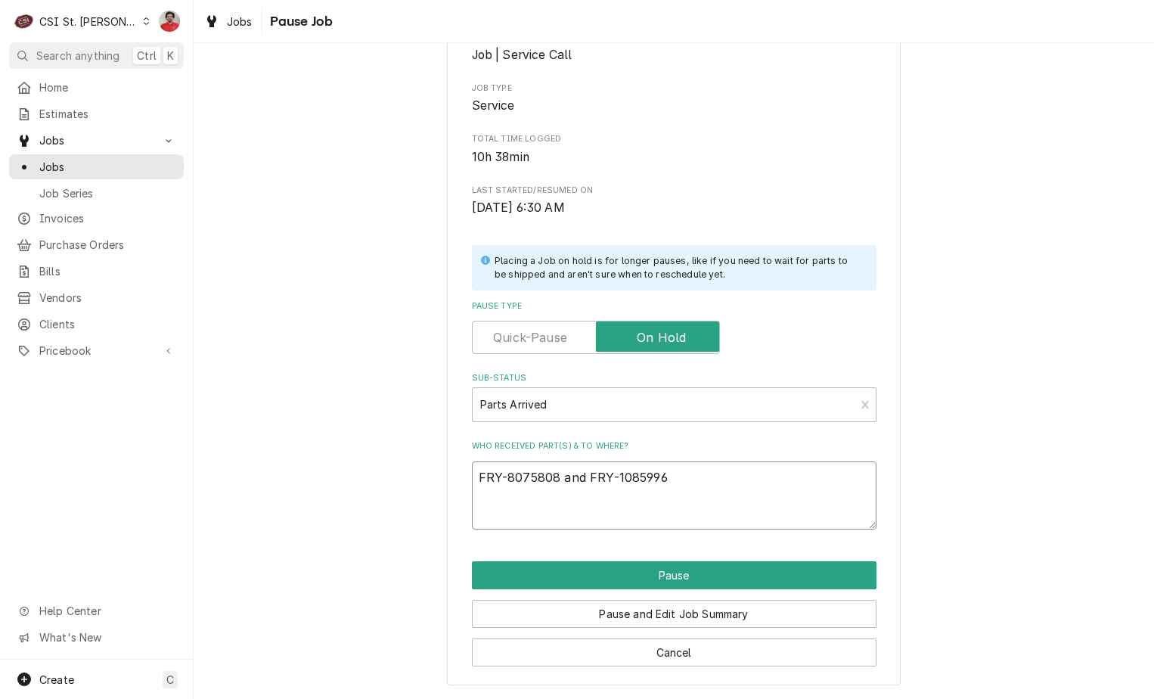
type textarea "x"
type textarea "FRY-8075808 and FRY-1085996S"
type textarea "x"
type textarea "FRY-8075808 and FRY-1085996SP"
type textarea "x"
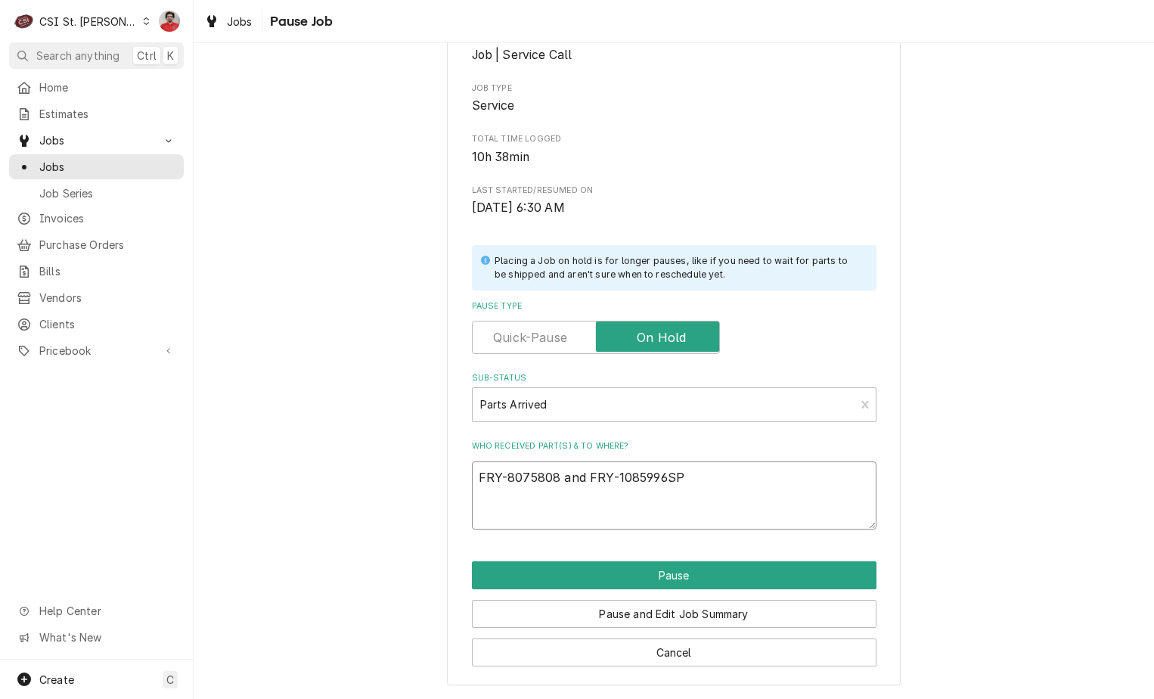
type textarea "FRY-8075808 and FRY-1085996SP"
type textarea "x"
type textarea "FRY-8075808 and FRY-1085996SP r"
type textarea "x"
type textarea "FRY-8075808 and FRY-1085996SP re"
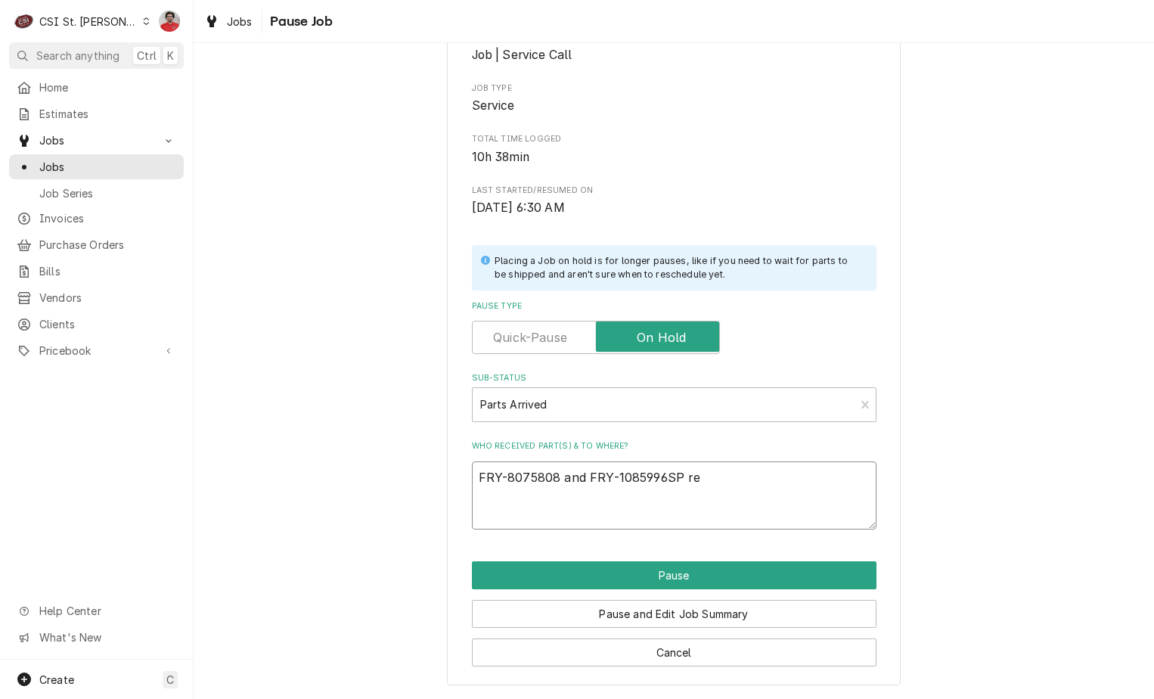
type textarea "x"
type textarea "FRY-8075808 and FRY-1085996SP rec"
type textarea "x"
type textarea "FRY-8075808 and FRY-1085996SP rec"
type textarea "x"
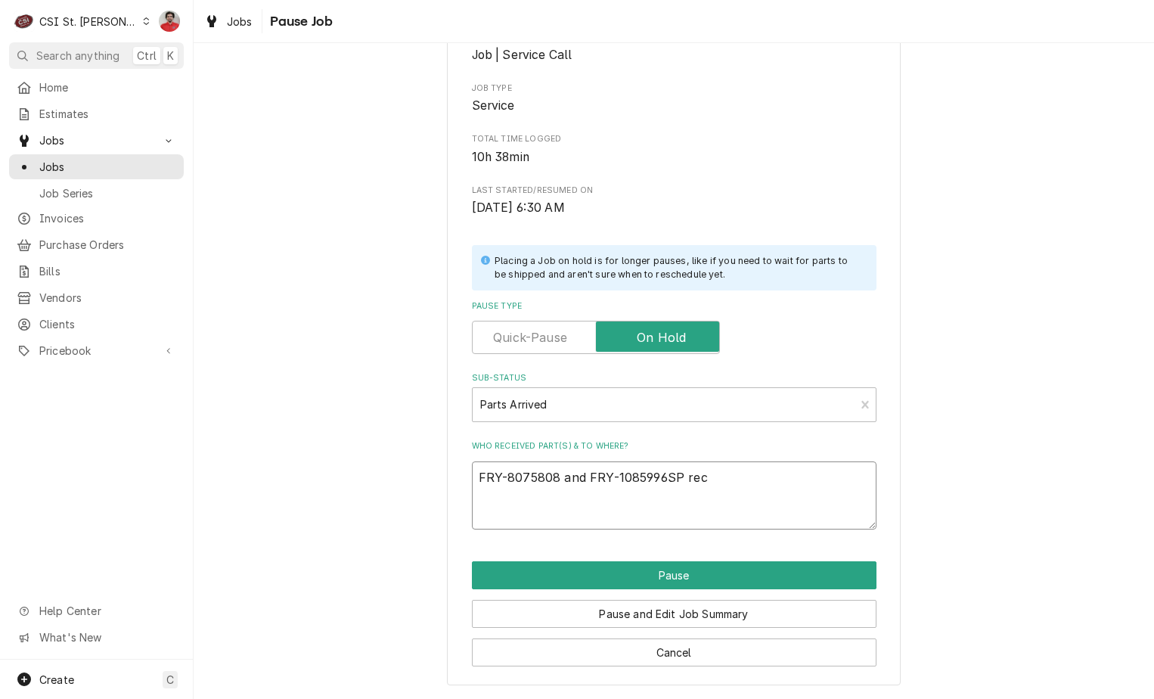
type textarea "FRY-8075808 and FRY-1085996SP rec t"
type textarea "x"
type textarea "FRY-8075808 and FRY-1085996SP rec to"
type textarea "x"
type textarea "FRY-8075808 and FRY-1085996SP rec to"
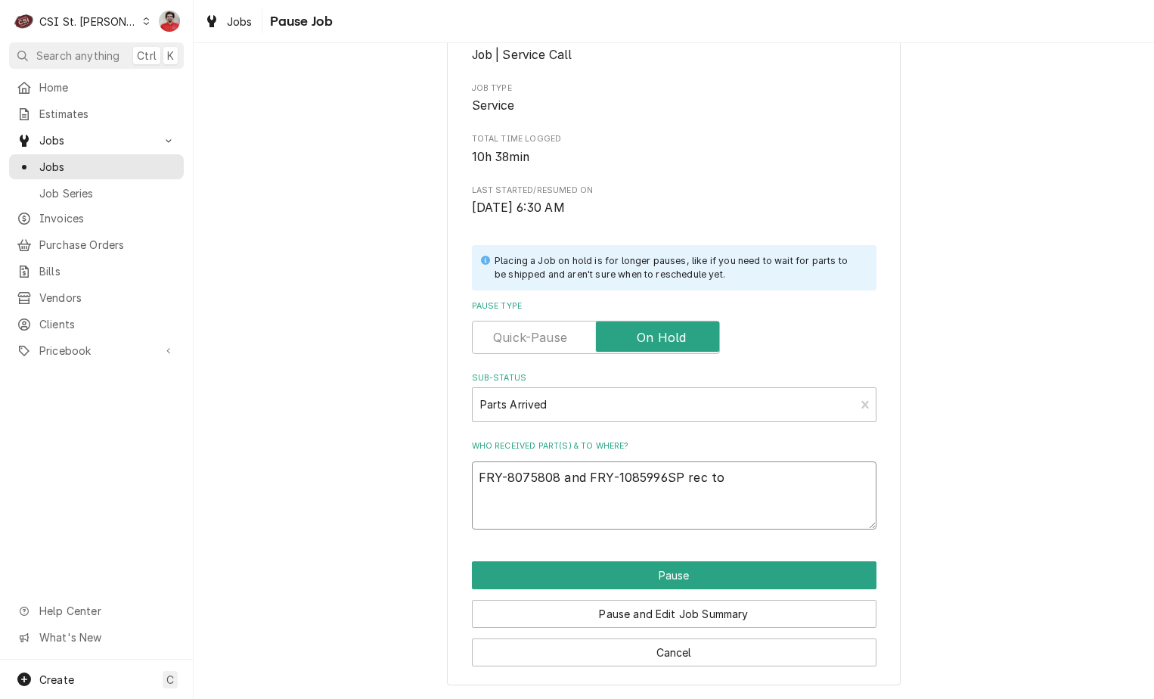
type textarea "x"
type textarea "FRY-8075808 and FRY-1085996SP rec to K"
type textarea "x"
type textarea "FRY-8075808 and FRY-1085996SP rec to Ky"
type textarea "x"
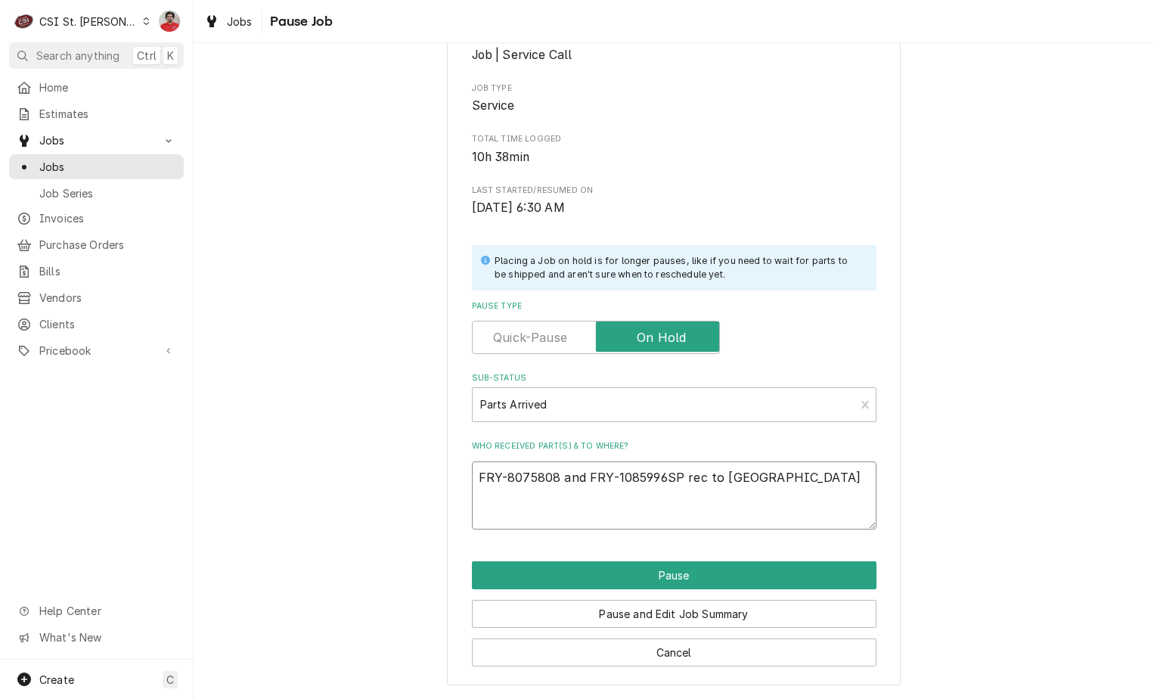
type textarea "FRY-8075808 and FRY-1085996SP rec to Kyl"
type textarea "x"
type textarea "FRY-8075808 and FRY-1085996SP rec to Kyle"
type textarea "x"
type textarea "FRY-8075808 and FRY-1085996SP rec to Kyle'"
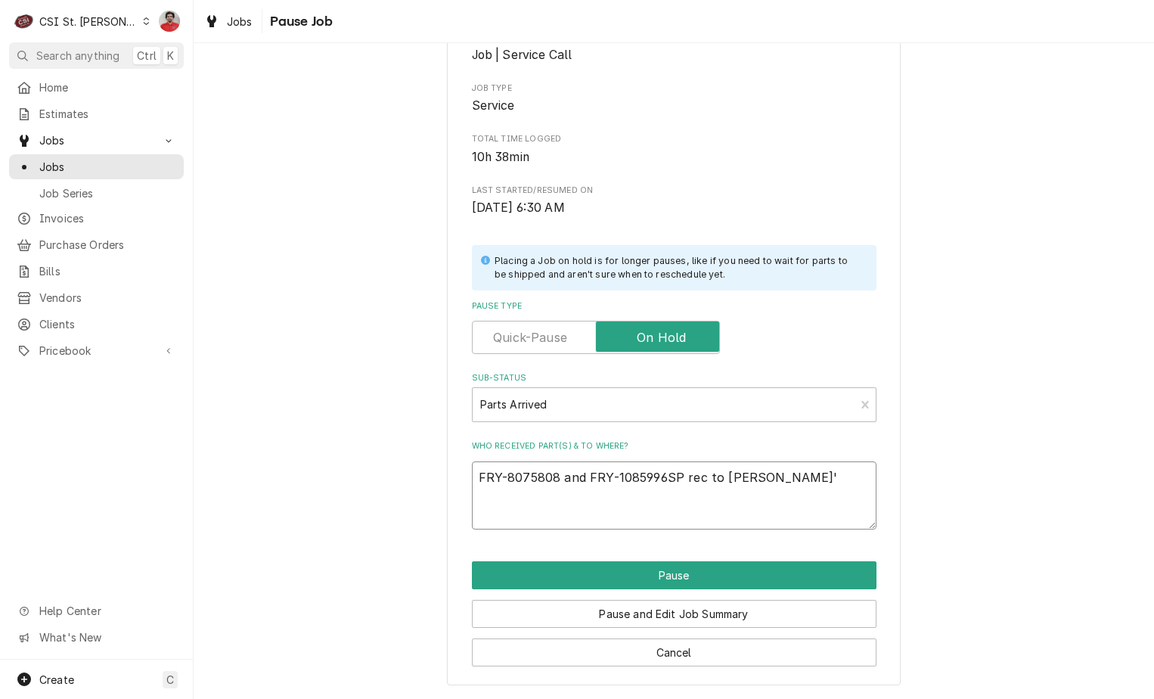
type textarea "x"
type textarea "FRY-8075808 and FRY-1085996SP rec to Kyle's"
type textarea "x"
type textarea "FRY-8075808 and FRY-1085996SP rec to Kyle's"
type textarea "x"
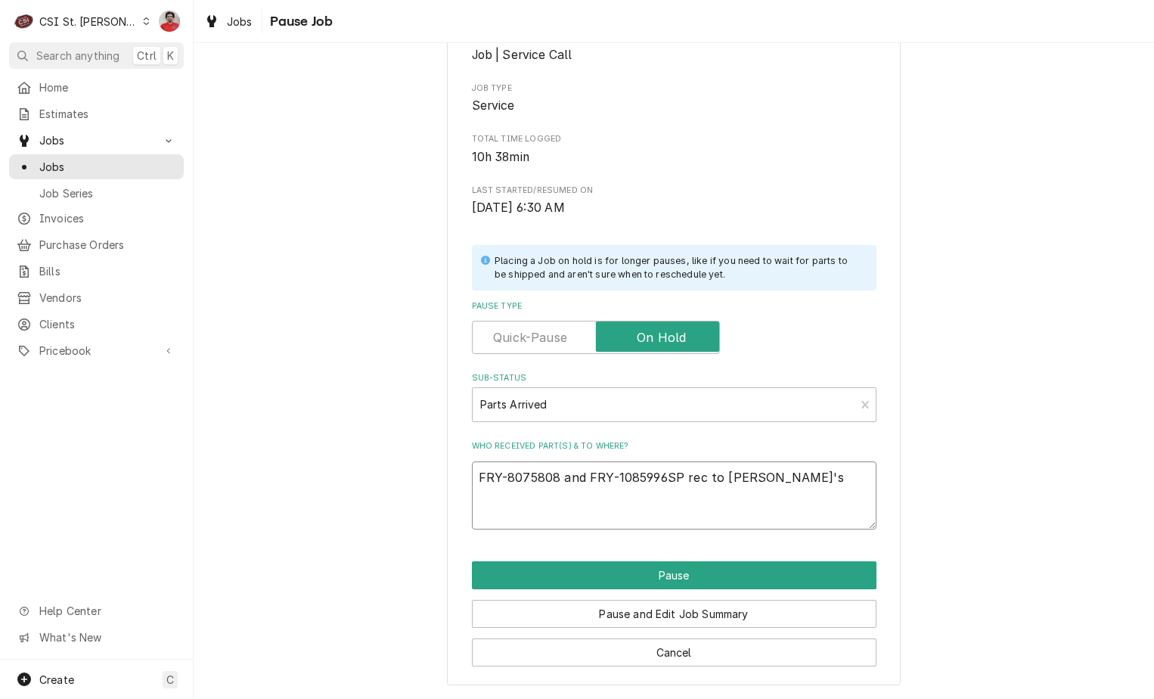
type textarea "FRY-8075808 and FRY-1085996SP rec to Kyle's s"
type textarea "x"
type textarea "FRY-8075808 and FRY-1085996SP rec to Kyle's sh"
type textarea "x"
type textarea "FRY-8075808 and FRY-1085996SP rec to Kyle's she"
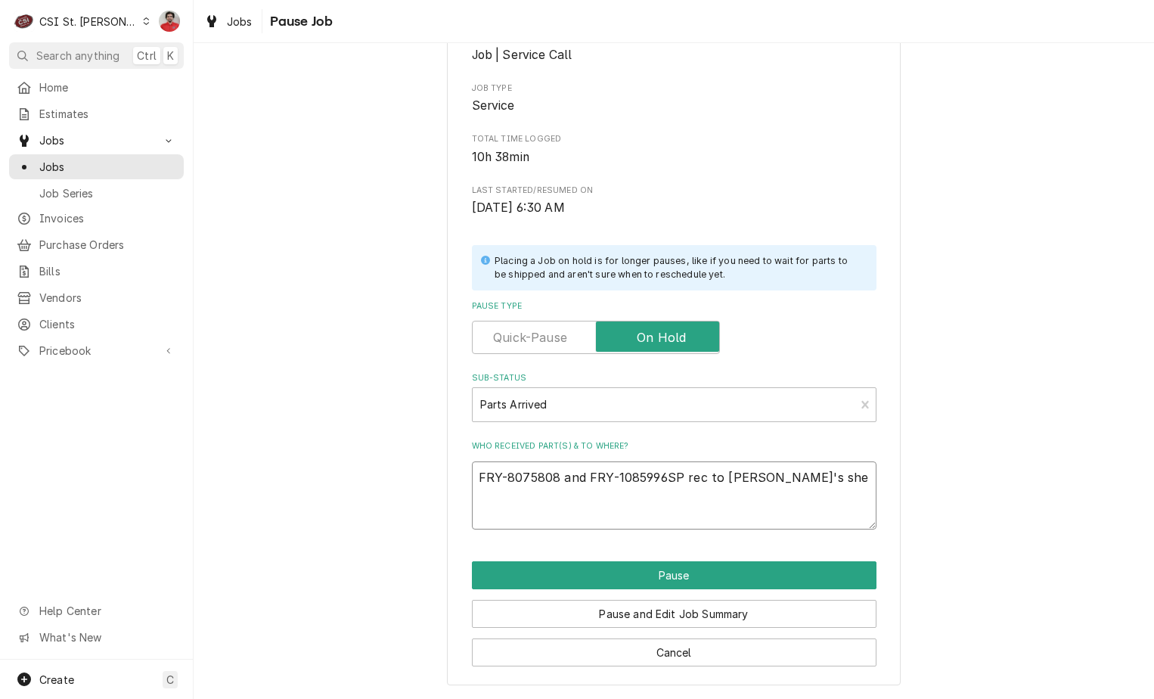
type textarea "x"
type textarea "FRY-8075808 and FRY-1085996SP rec to Kyle's shel"
type textarea "x"
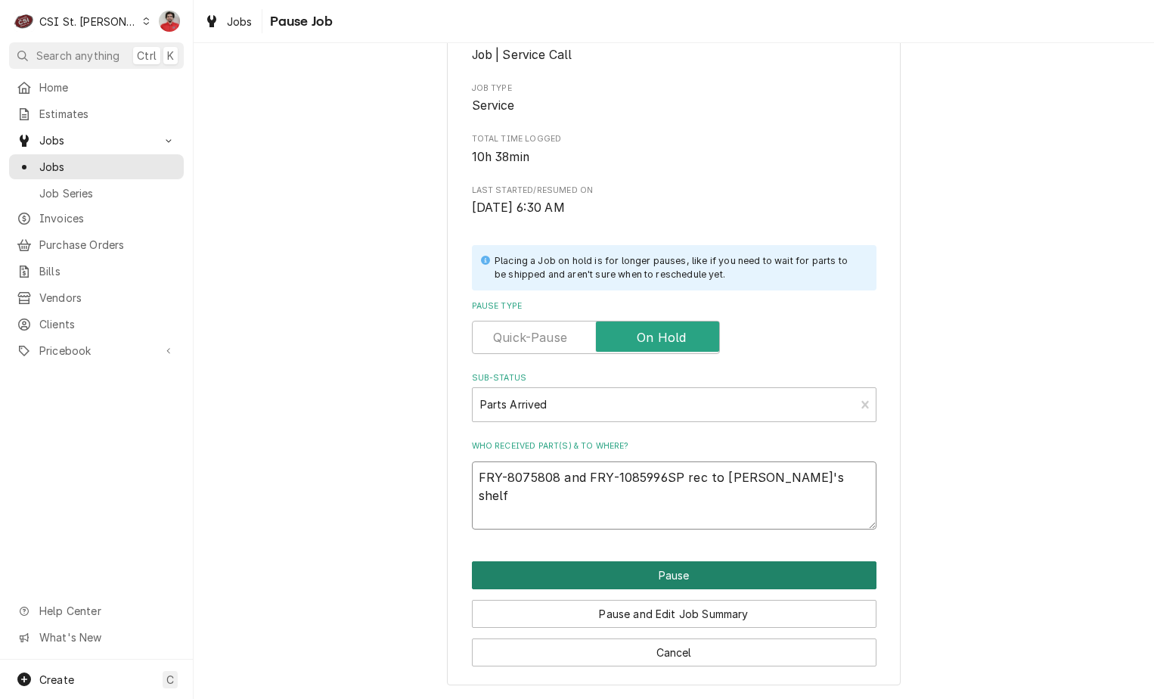
type textarea "FRY-8075808 and FRY-1085996SP rec to Kyle's shelf"
click at [692, 579] on button "Pause" at bounding box center [674, 575] width 405 height 28
type textarea "x"
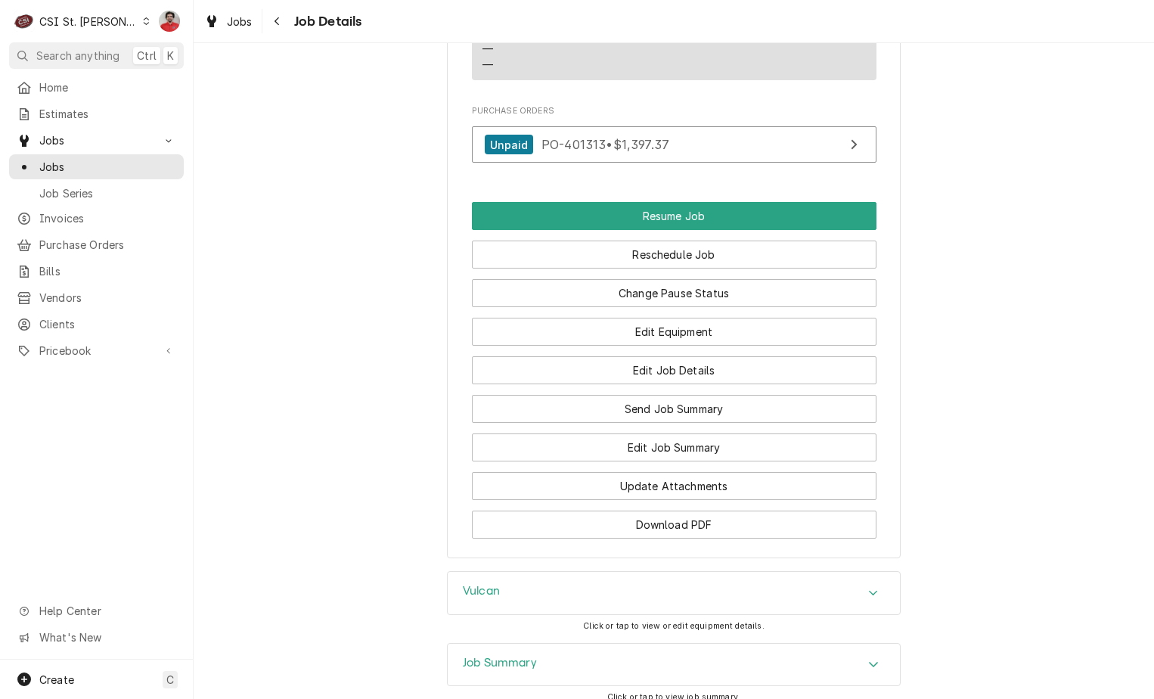
scroll to position [1890, 0]
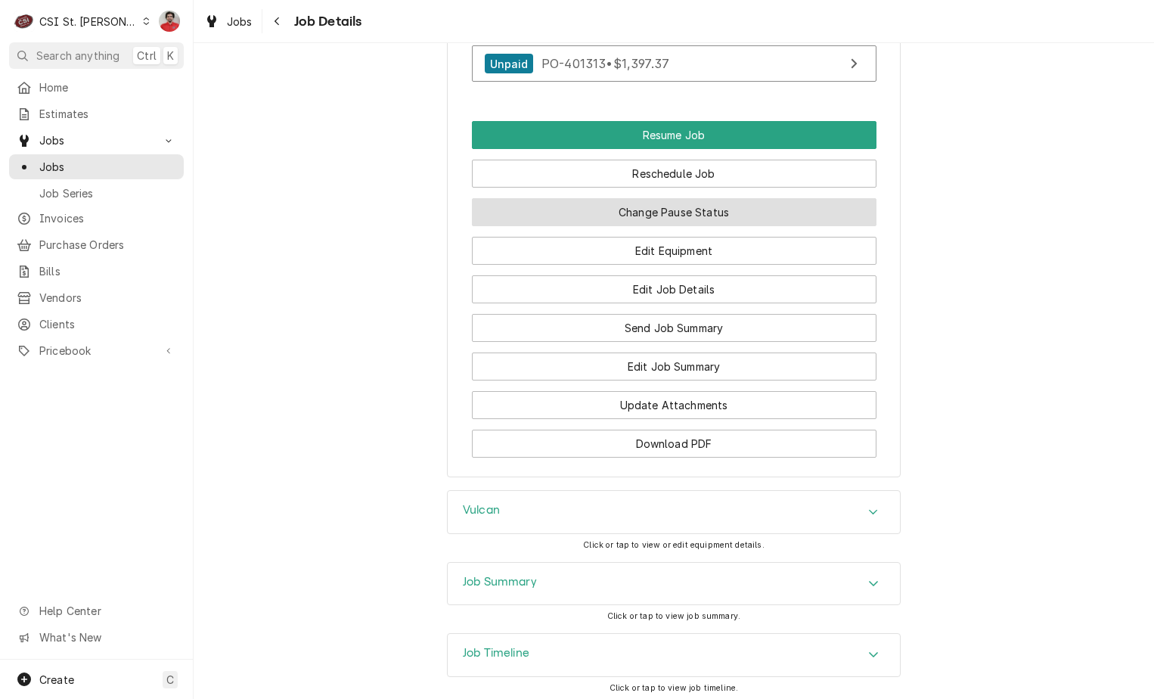
click at [677, 226] on button "Change Pause Status" at bounding box center [674, 212] width 405 height 28
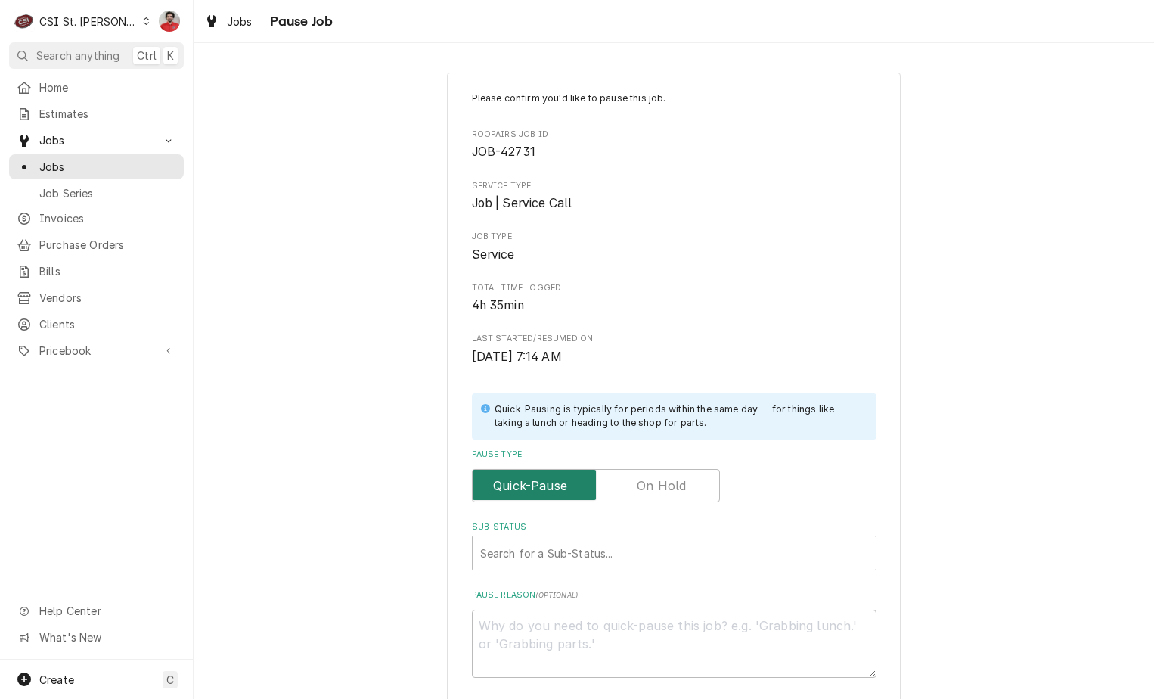
click at [695, 485] on input "Pause Type" at bounding box center [596, 485] width 234 height 33
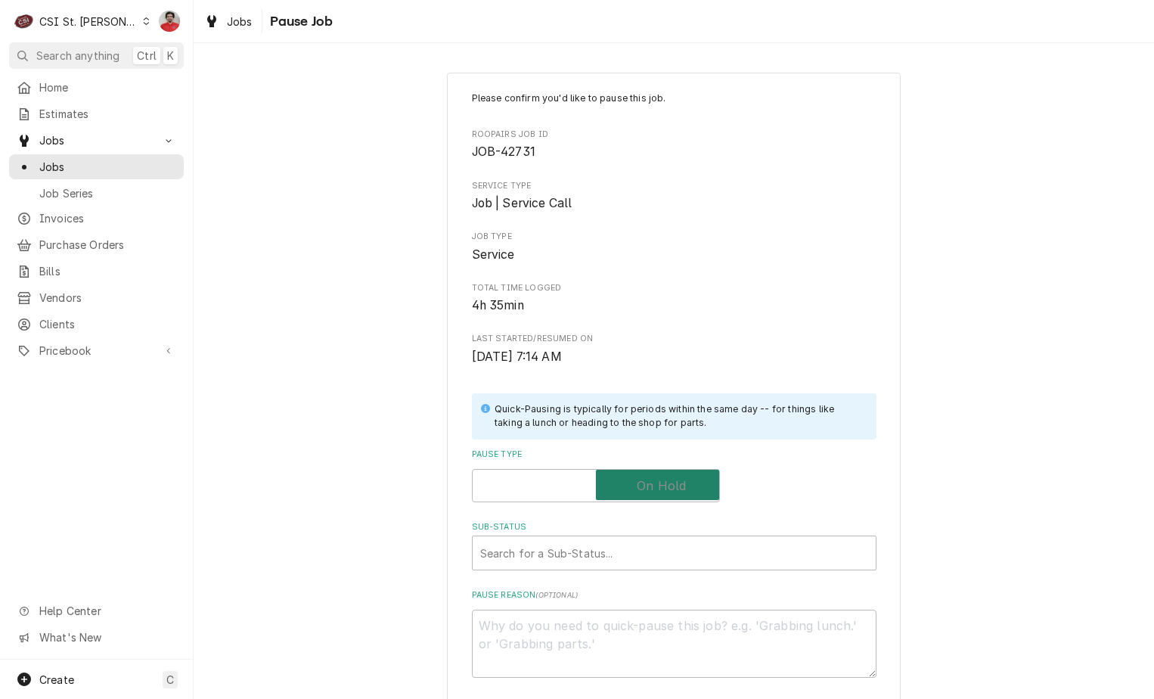
checkbox input "true"
click at [664, 551] on div "Sub-Status" at bounding box center [674, 552] width 388 height 27
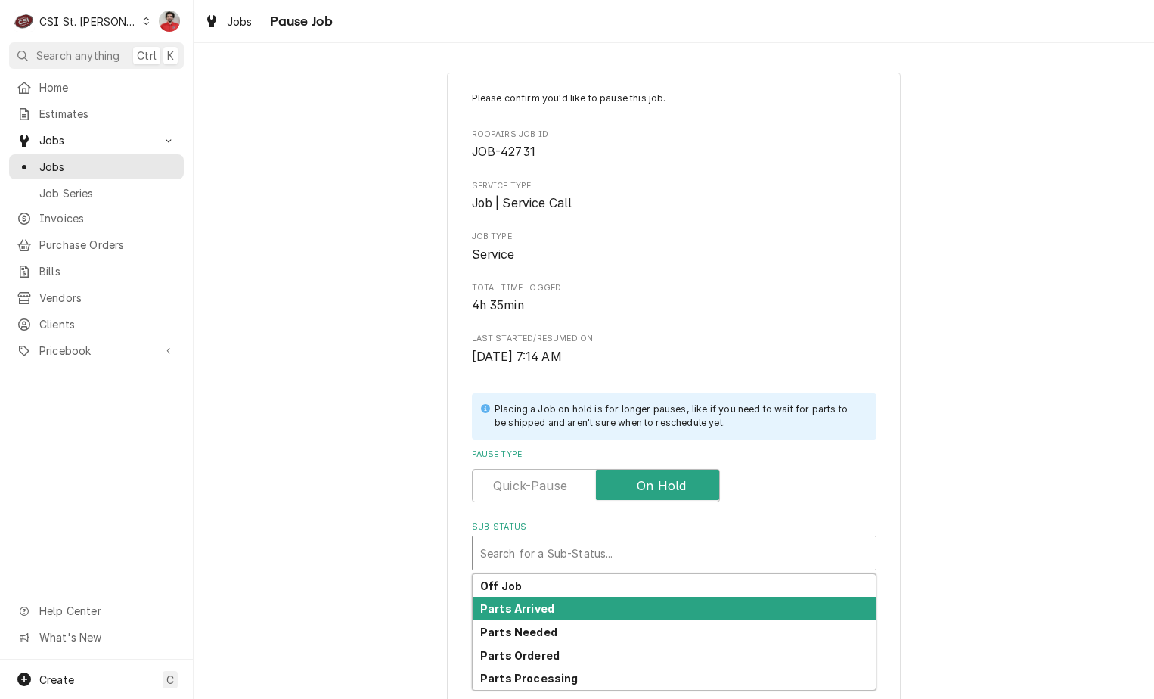
click at [655, 597] on div "Parts Arrived" at bounding box center [674, 608] width 403 height 23
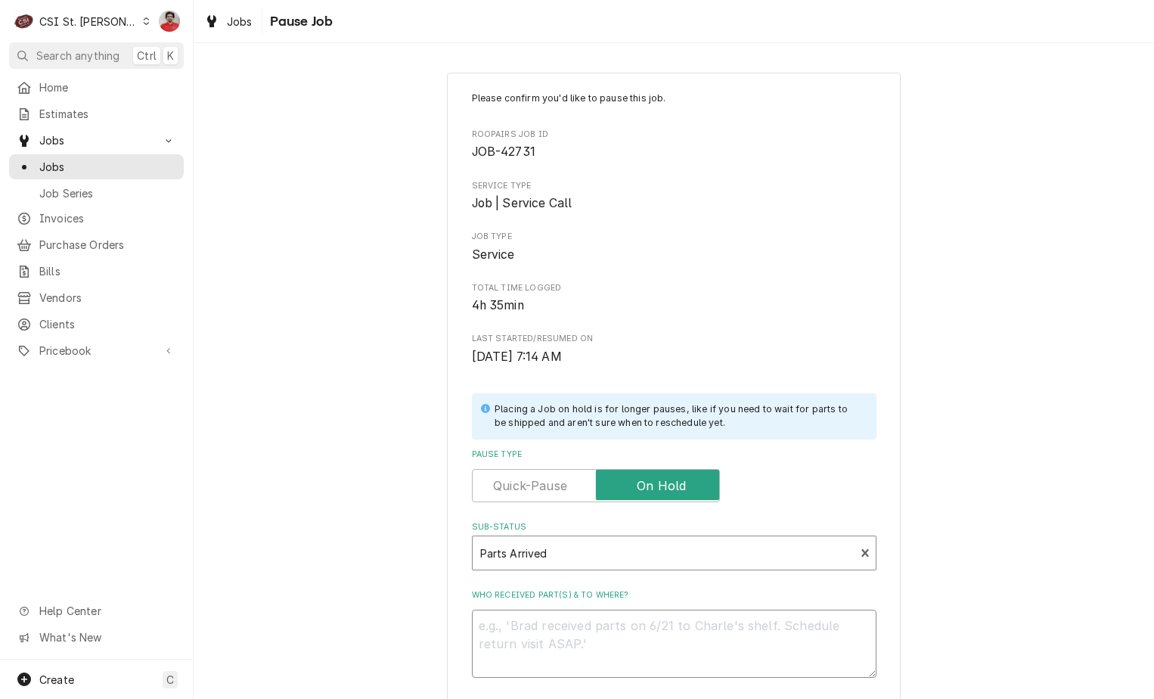
click at [654, 635] on textarea "Who received part(s) & to where?" at bounding box center [674, 643] width 405 height 68
type textarea "x"
type textarea "V"
type textarea "x"
type textarea "VU"
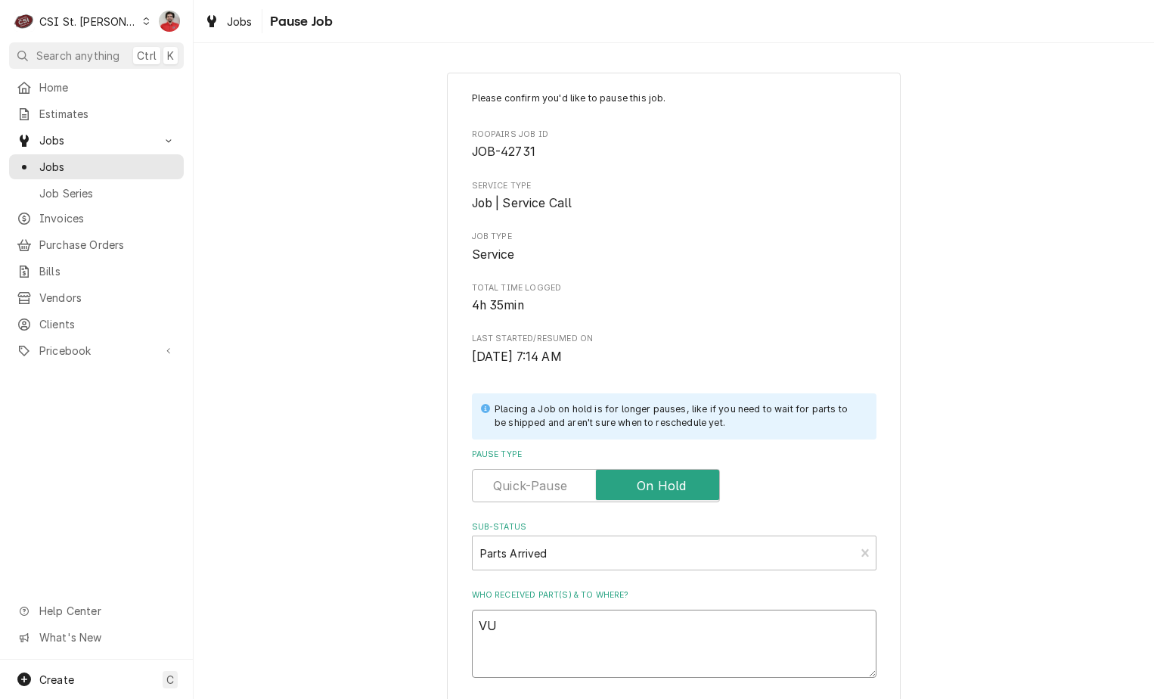
type textarea "x"
type textarea "VUL"
type textarea "x"
type textarea "VUL-"
type textarea "x"
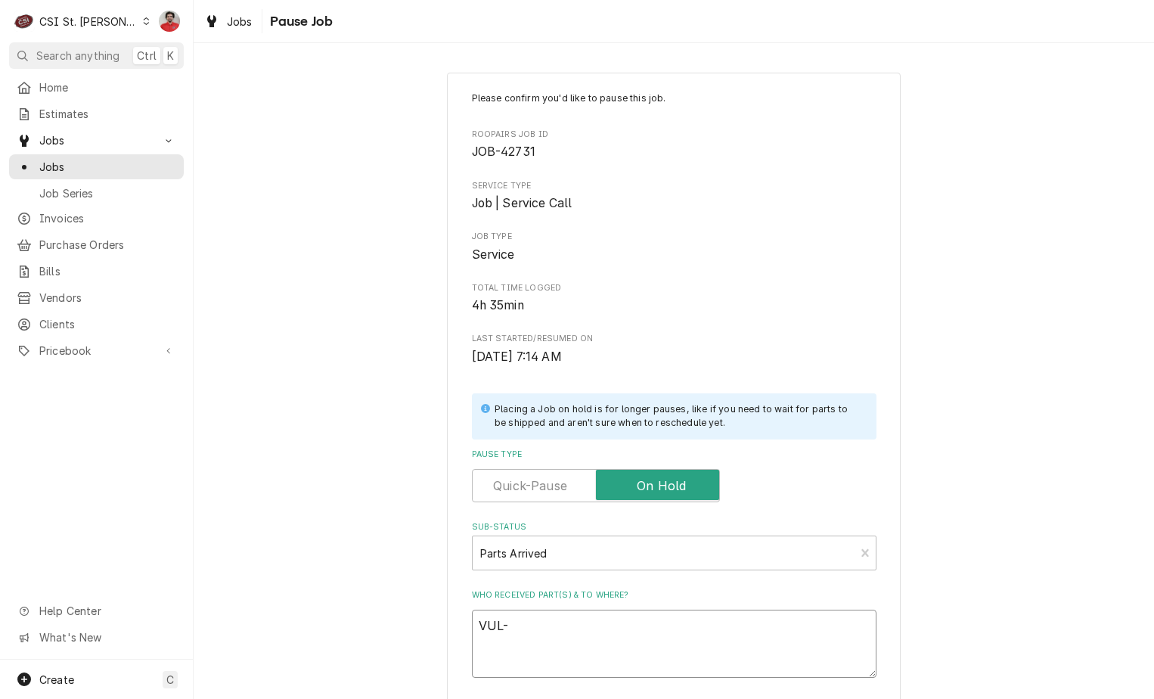
type textarea "VUL-0"
type textarea "x"
type textarea "VUL-00"
type textarea "x"
type textarea "VUL-00-"
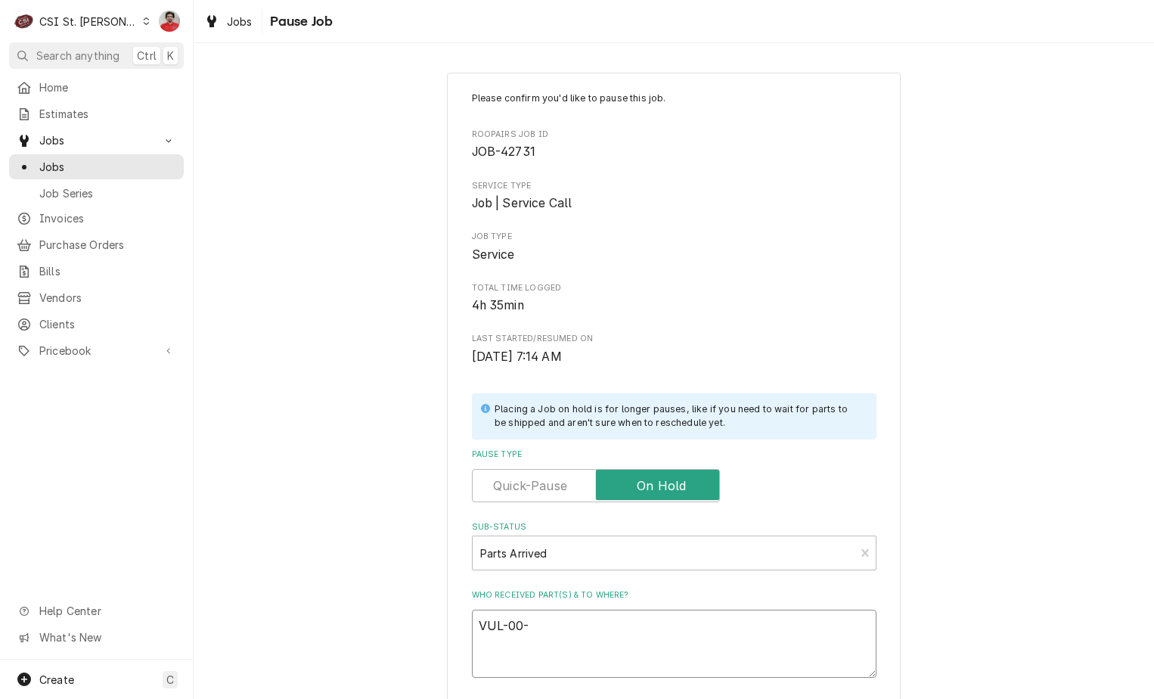
type textarea "x"
type textarea "VUL-00-9"
type textarea "x"
type textarea "VUL-00-96"
type textarea "x"
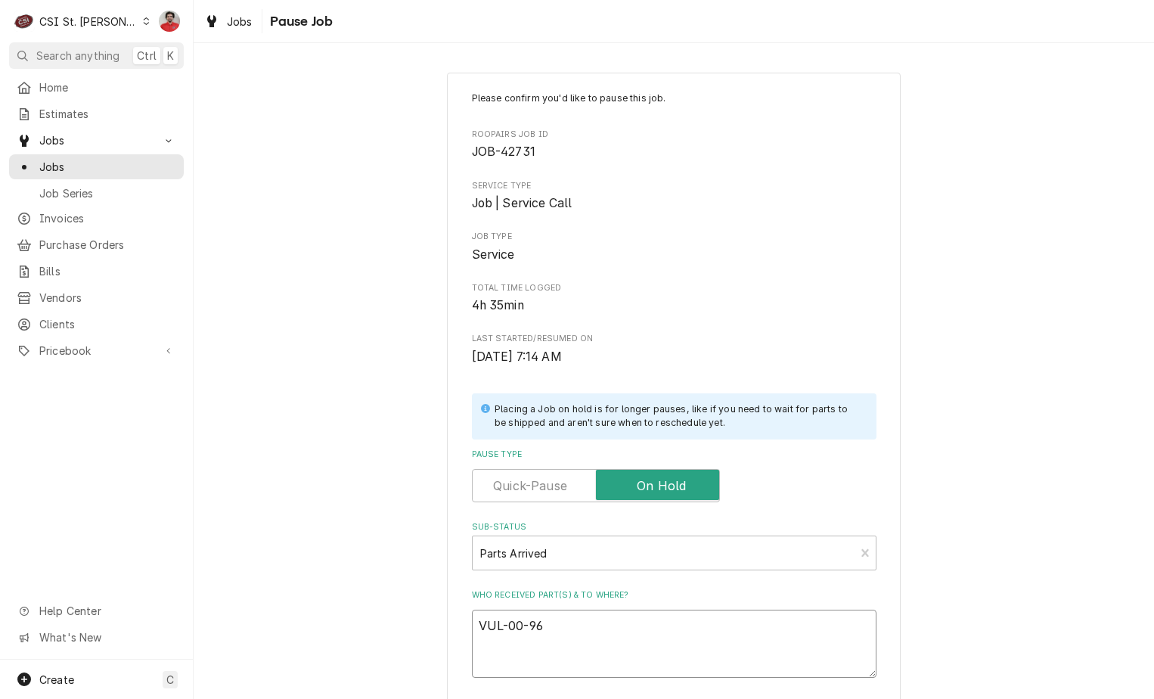
type textarea "VUL-00-960"
type textarea "x"
type textarea "VUL-00-9603"
type textarea "x"
type textarea "VUL-00-96031"
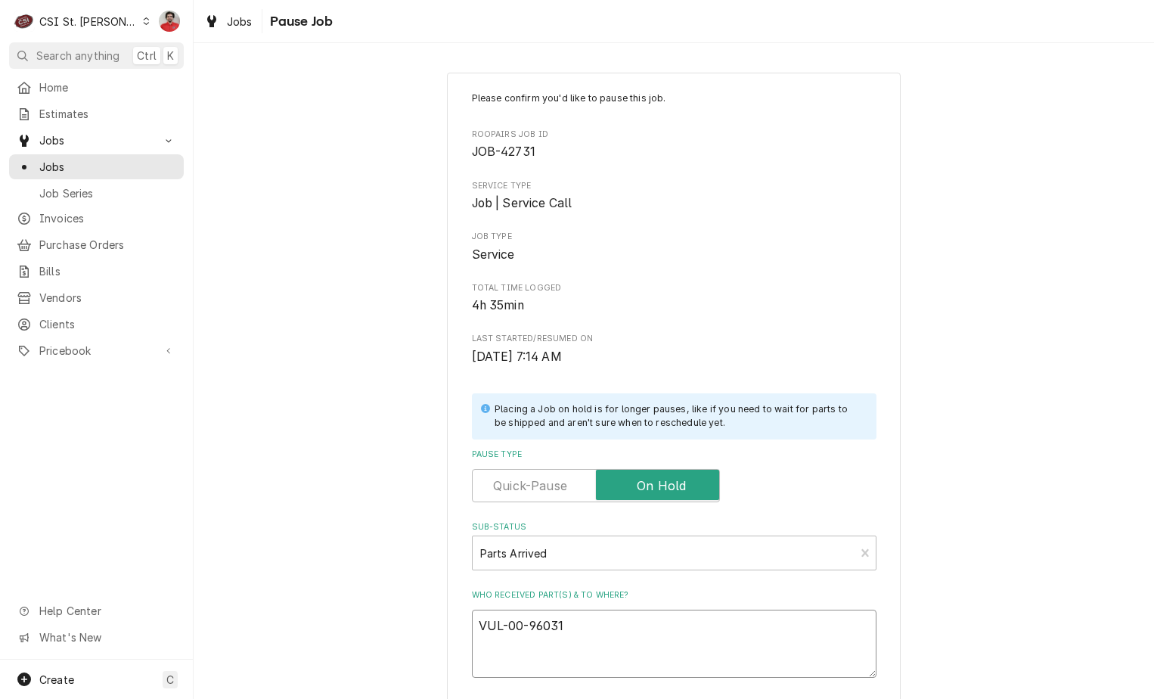
type textarea "x"
type textarea "VUL-00-960314"
type textarea "x"
type textarea "VUL-00-960314-"
type textarea "x"
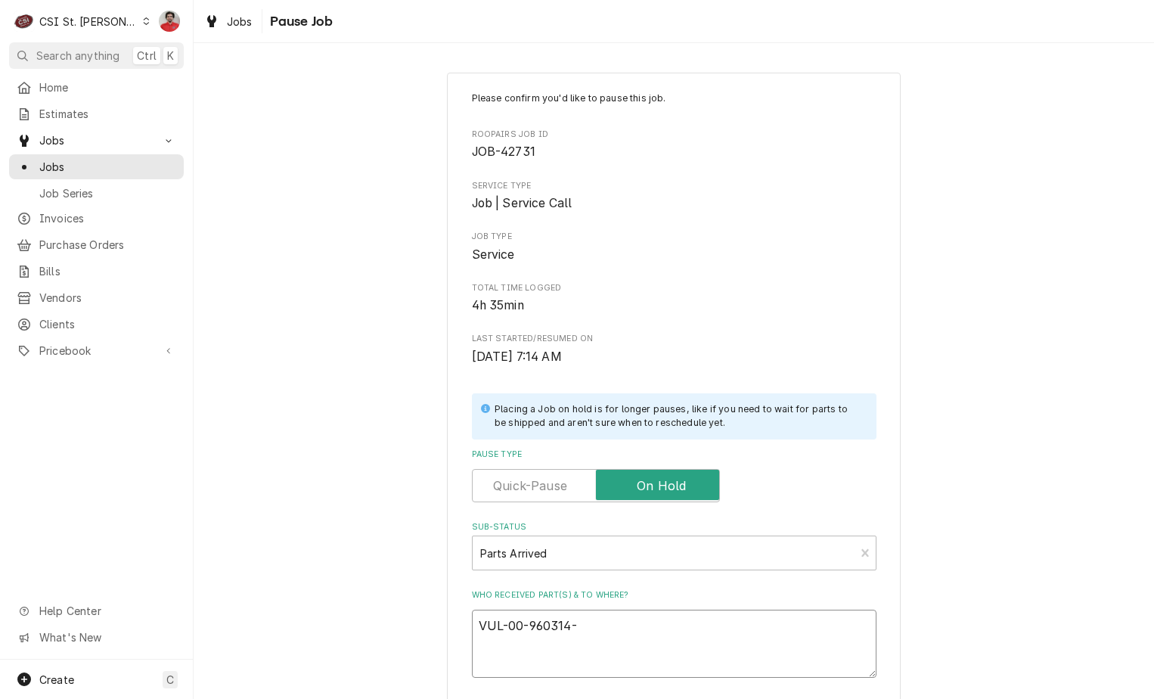
type textarea "VUL-00-960314-0"
type textarea "x"
type textarea "VUL-00-960314-00"
type textarea "x"
type textarea "VUL-00-960314-000"
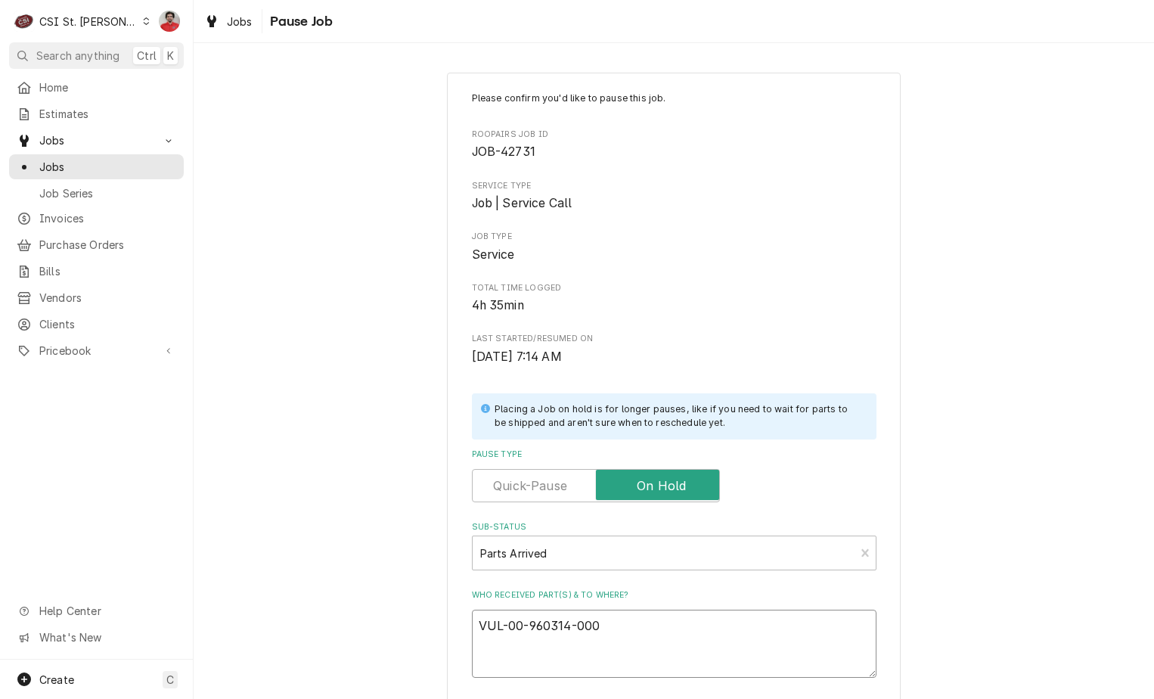
type textarea "x"
type textarea "VUL-00-960314-0000"
type textarea "x"
type textarea "VUL-00-960314-00001"
type textarea "x"
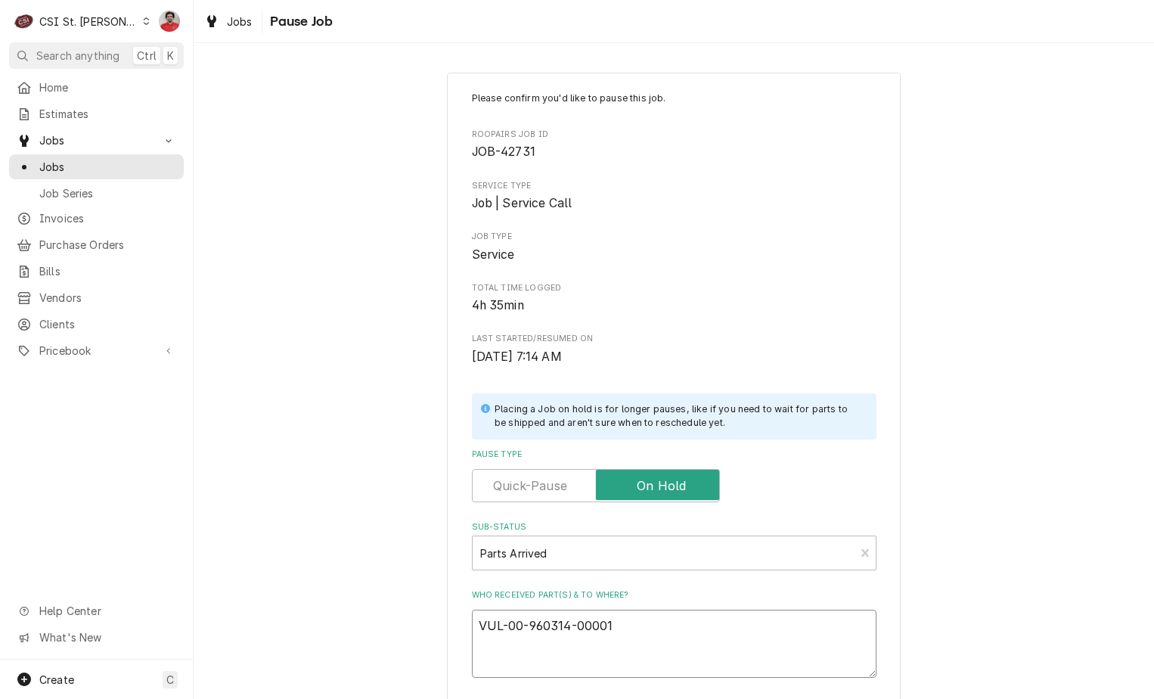
type textarea "VUL-00-960314-00001"
type textarea "x"
type textarea "VUL-00-960314-00001 a"
type textarea "x"
type textarea "VUL-00-960314-00001 an"
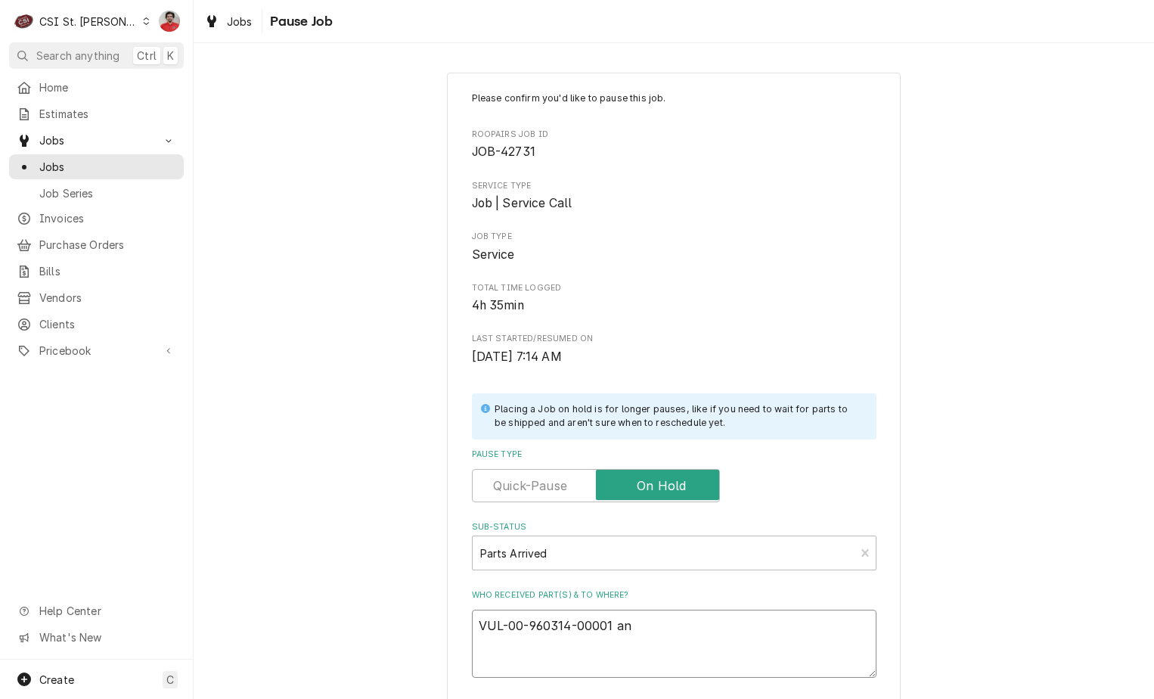
type textarea "x"
type textarea "VUL-00-960314-00001 and"
type textarea "x"
type textarea "VUL-00-960314-00001 and"
type textarea "x"
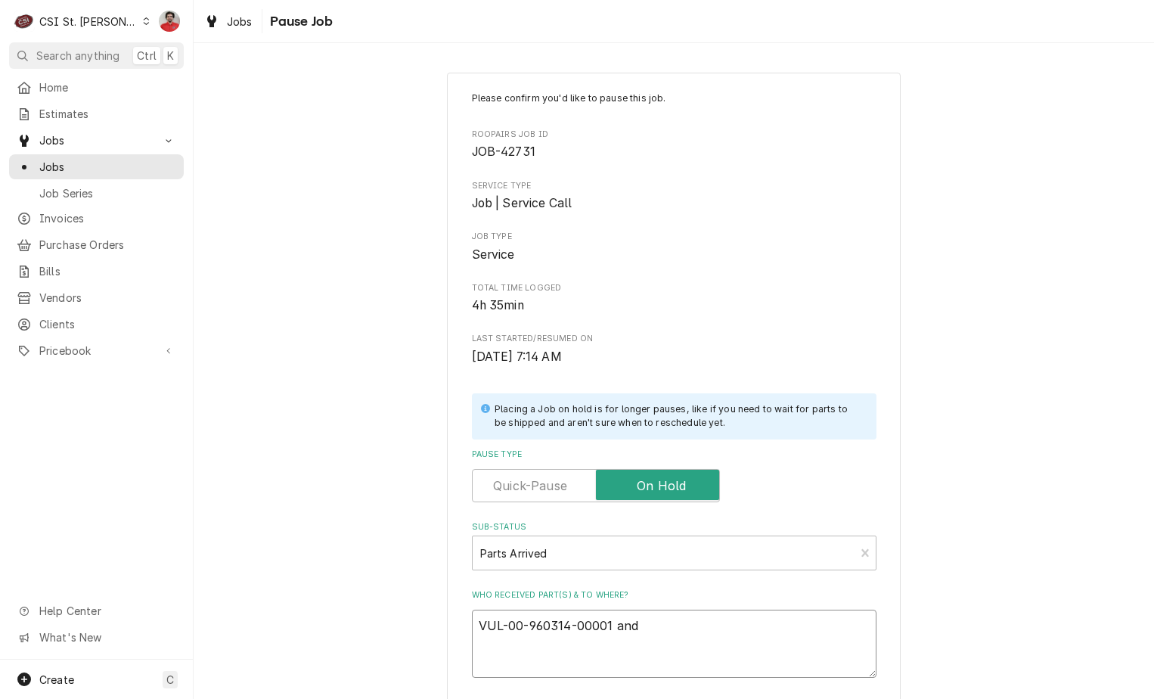
type textarea "VUL-00-960314-00001 and t"
type textarea "x"
type textarea "VUL-00-960314-00001 and tw"
type textarea "x"
type textarea "VUL-00-960314-00001 and two"
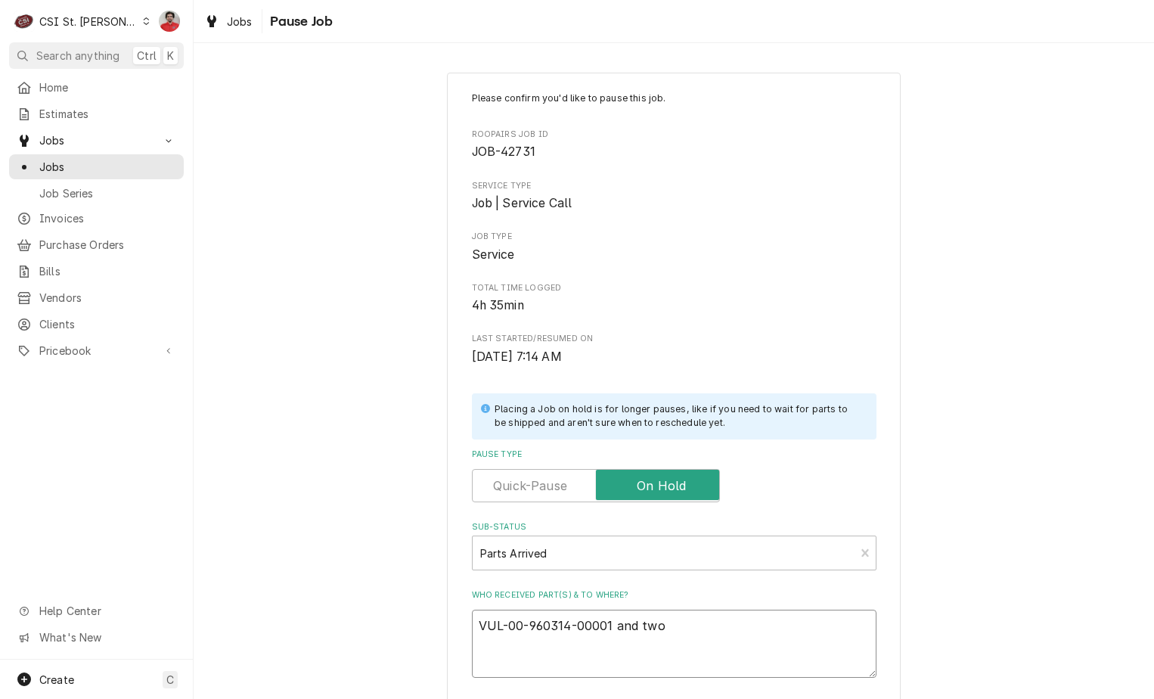
type textarea "x"
type textarea "VUL-00-960314-00001 and two"
type textarea "x"
type textarea "VUL-00-960314-00001 and two V"
type textarea "x"
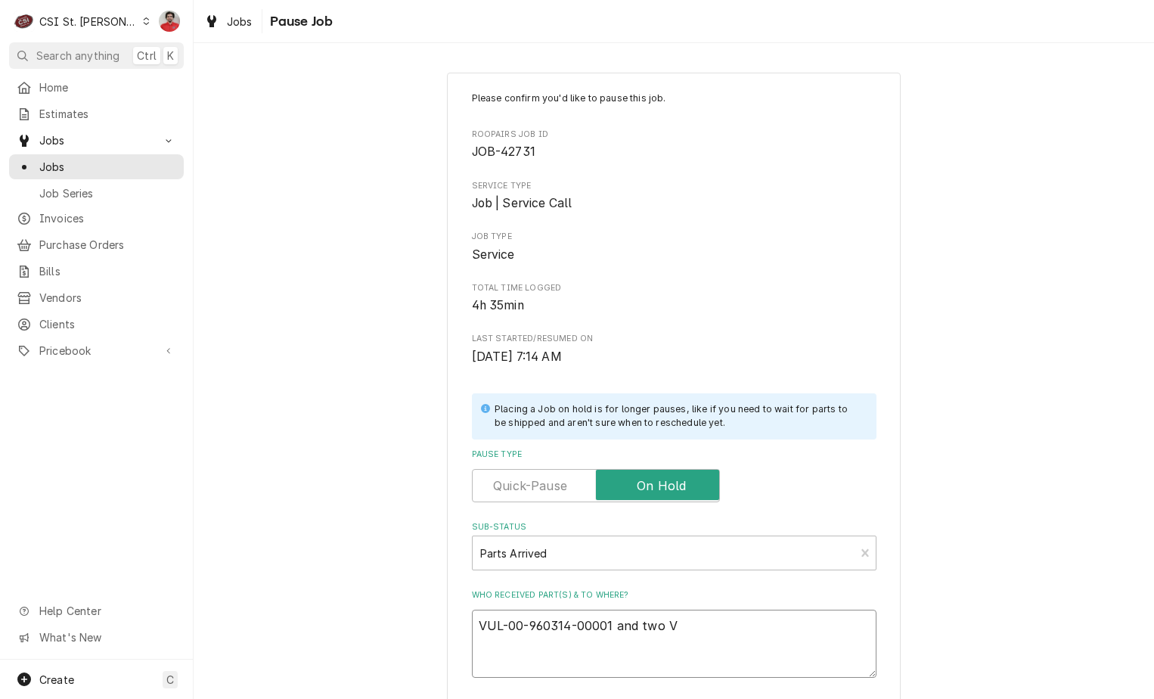
type textarea "VUL-00-960314-00001 and two VU"
type textarea "x"
type textarea "VUL-00-960314-00001 and two VUL"
type textarea "x"
type textarea "VUL-00-960314-00001 and two VUL-"
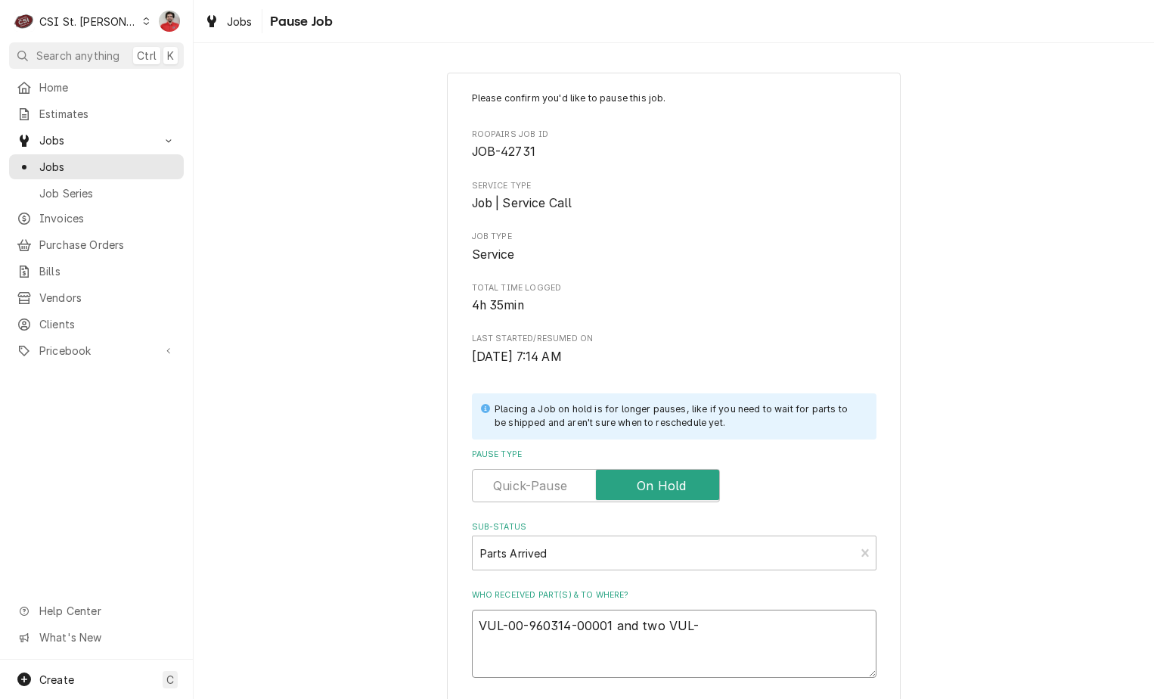
type textarea "x"
type textarea "VUL-00-960314-00001 and two VUL-0"
type textarea "x"
type textarea "VUL-00-960314-00001 and two VUL-00"
type textarea "x"
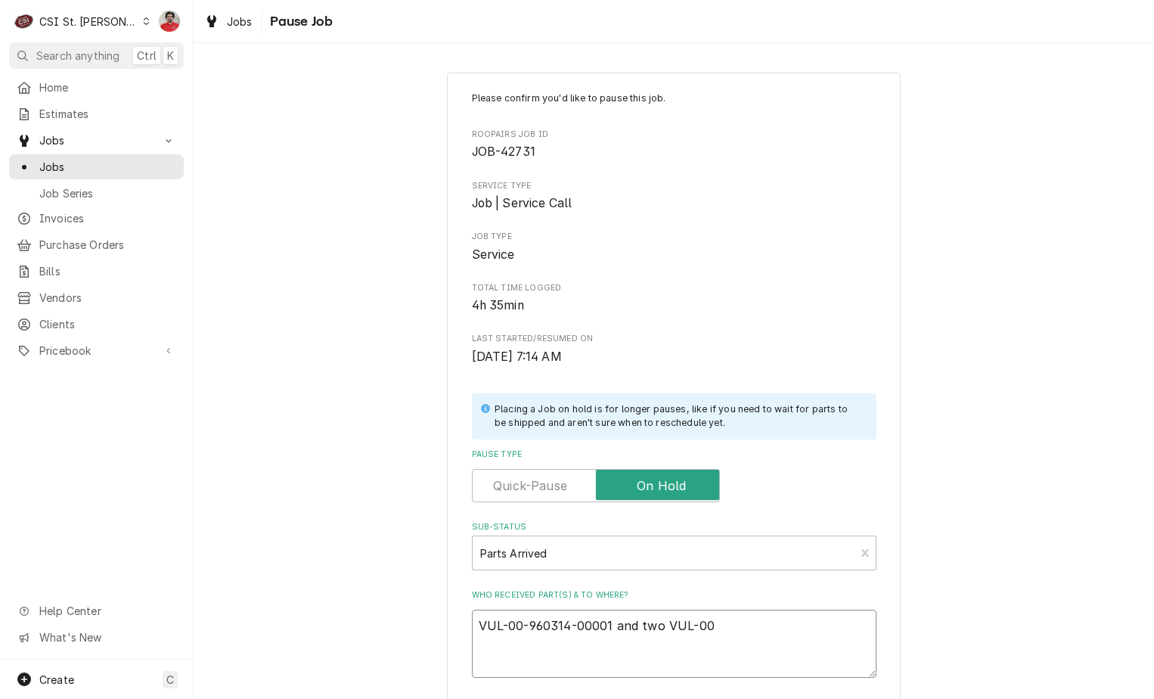
type textarea "VUL-00-960314-00001 and two VUL-00-"
type textarea "x"
type textarea "VUL-00-960314-00001 and two VUL-00-4"
type textarea "x"
type textarea "VUL-00-960314-00001 and two VUL-00-41"
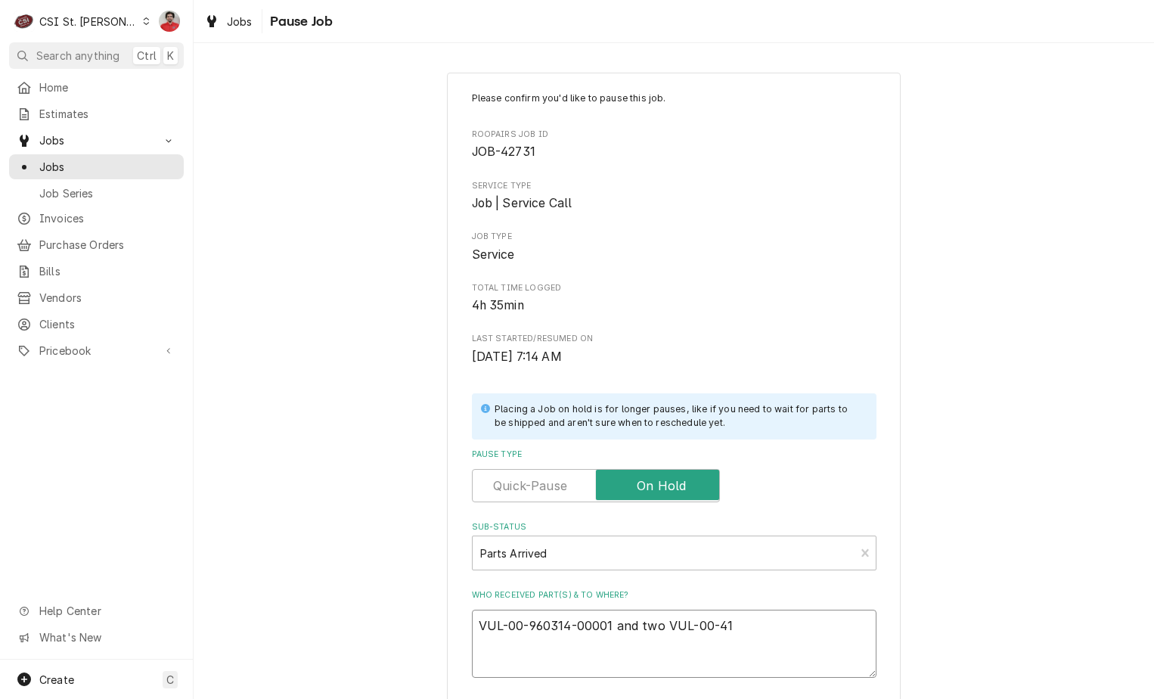
type textarea "x"
type textarea "VUL-00-960314-00001 and two VUL-00-411"
type textarea "x"
type textarea "VUL-00-960314-00001 and two VUL-00-4114"
type textarea "x"
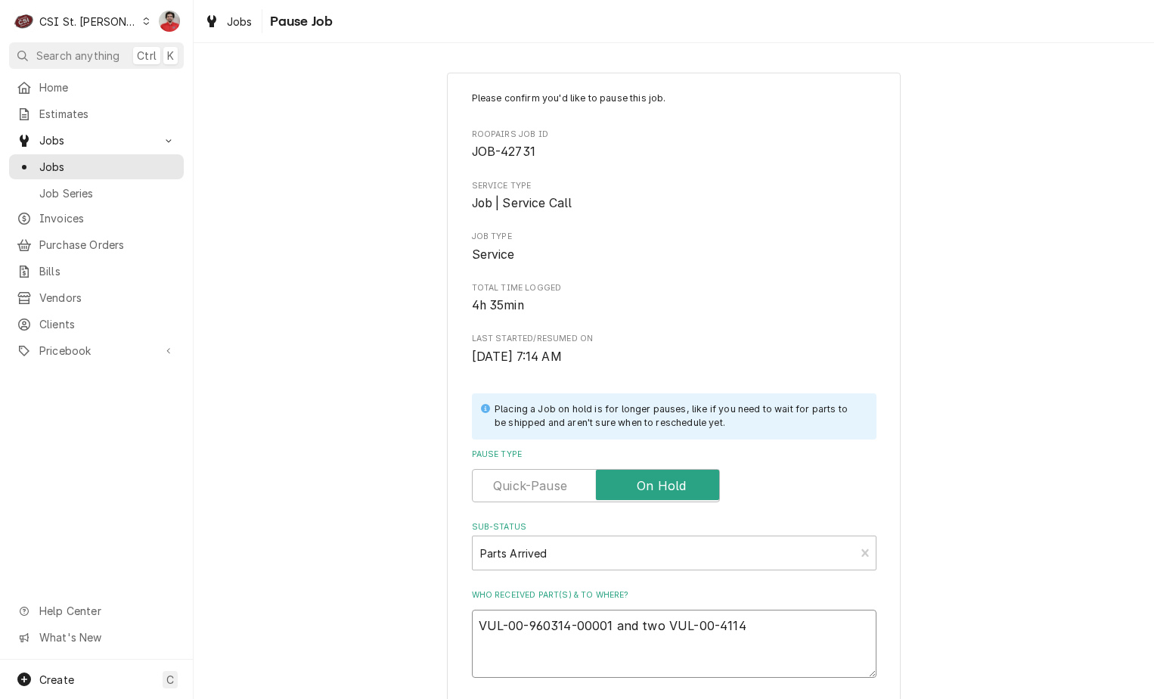
type textarea "VUL-00-960314-00001 and two VUL-00-41149"
type textarea "x"
type textarea "VUL-00-960314-00001 and two VUL-00-411497"
type textarea "x"
type textarea "VUL-00-960314-00001 and two VUL-00-411497-"
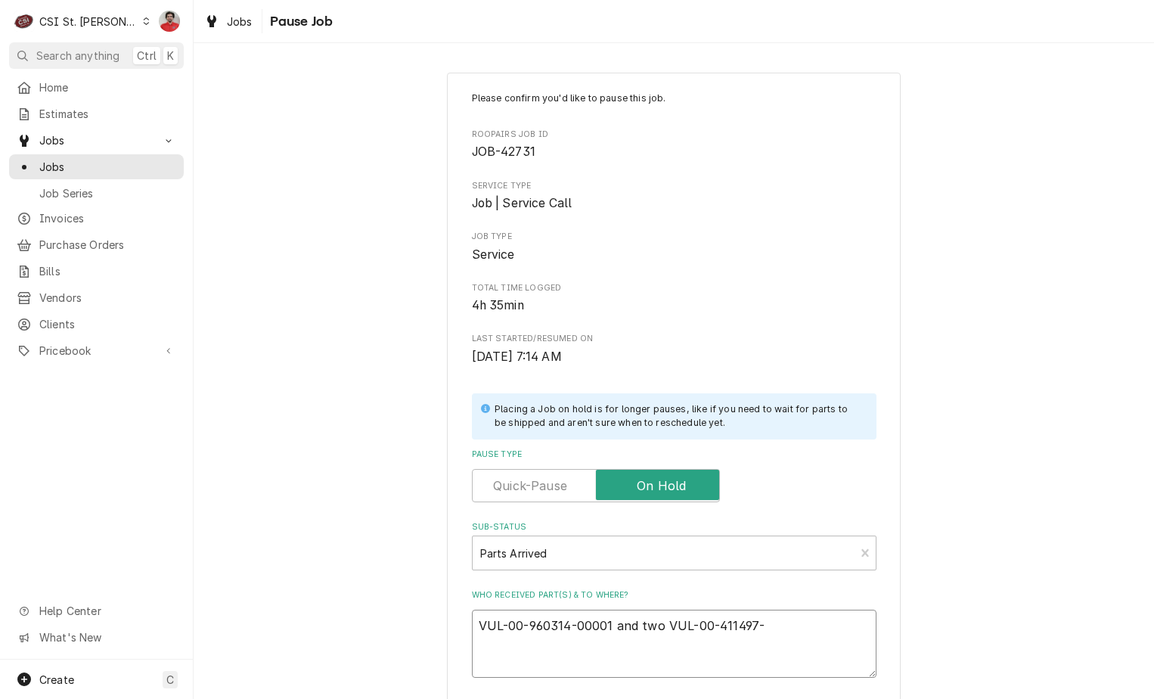
type textarea "x"
type textarea "VUL-00-960314-00001 and two VUL-00-411497-0"
type textarea "x"
type textarea "VUL-00-960314-00001 and two VUL-00-411497-00"
type textarea "x"
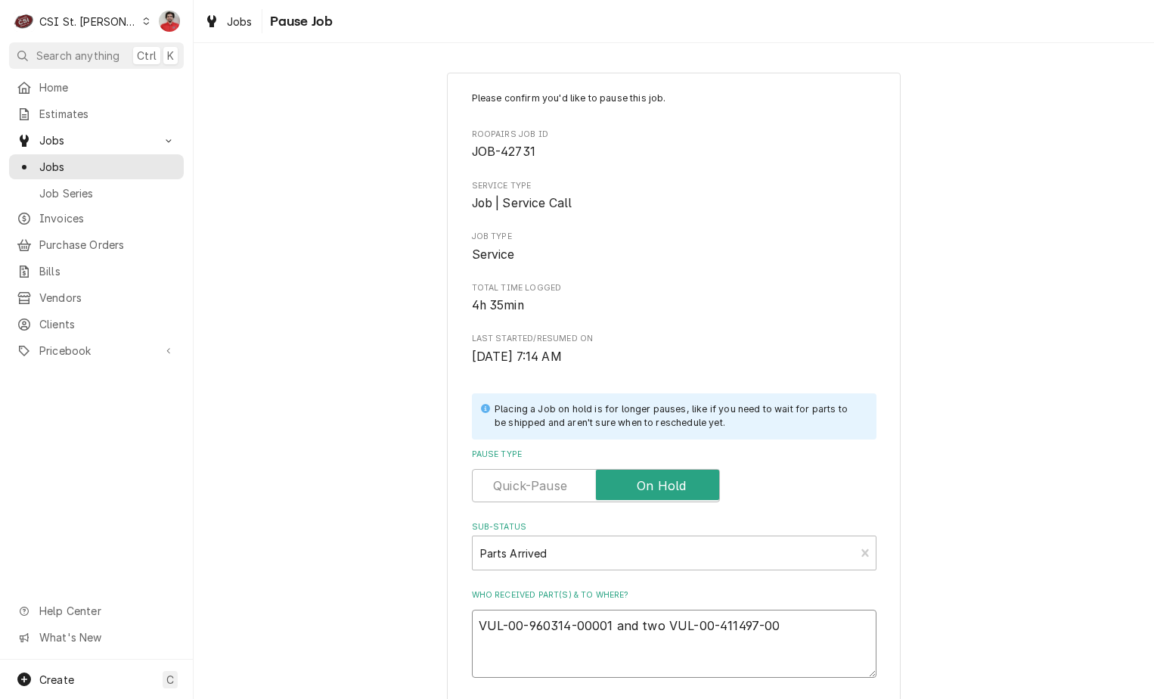
type textarea "VUL-00-960314-00001 and two VUL-00-411497-000"
type textarea "x"
type textarea "VUL-00-960314-00001 and two VUL-00-411497-000C"
type textarea "x"
type textarea "VUL-00-960314-00001 and two VUL-00-411497-000C5"
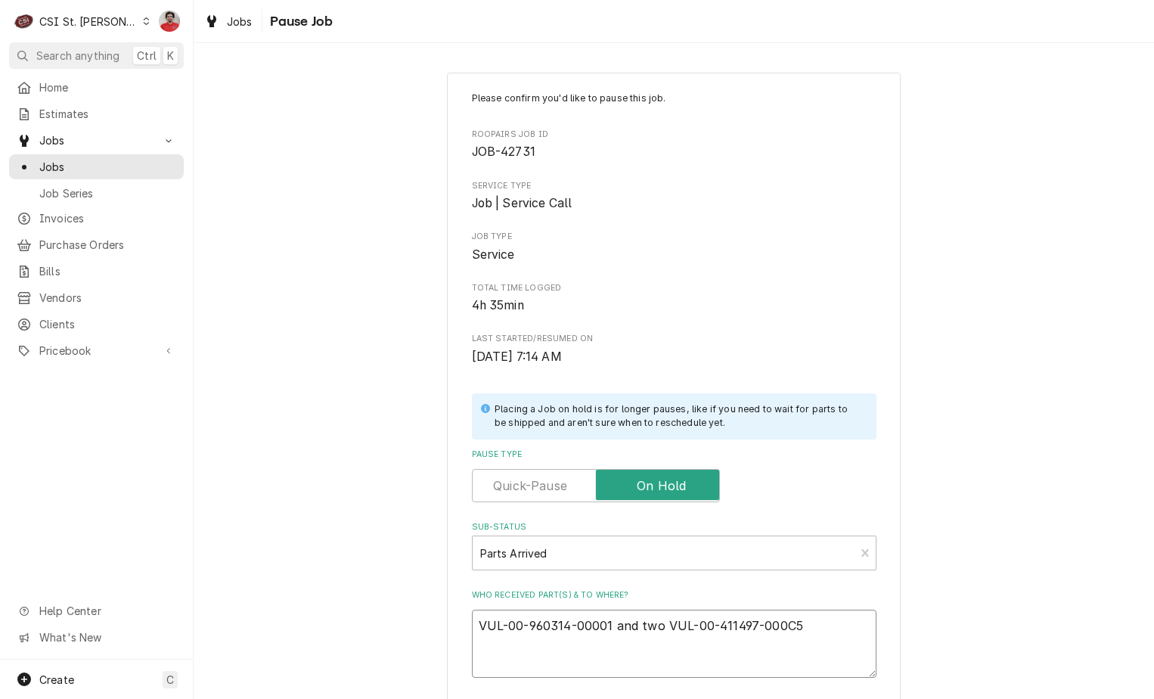
type textarea "x"
type textarea "VUL-00-960314-00001 and two VUL-00-411497-000C5"
type textarea "x"
type textarea "VUL-00-960314-00001 and two VUL-00-411497-000C5 t"
type textarea "x"
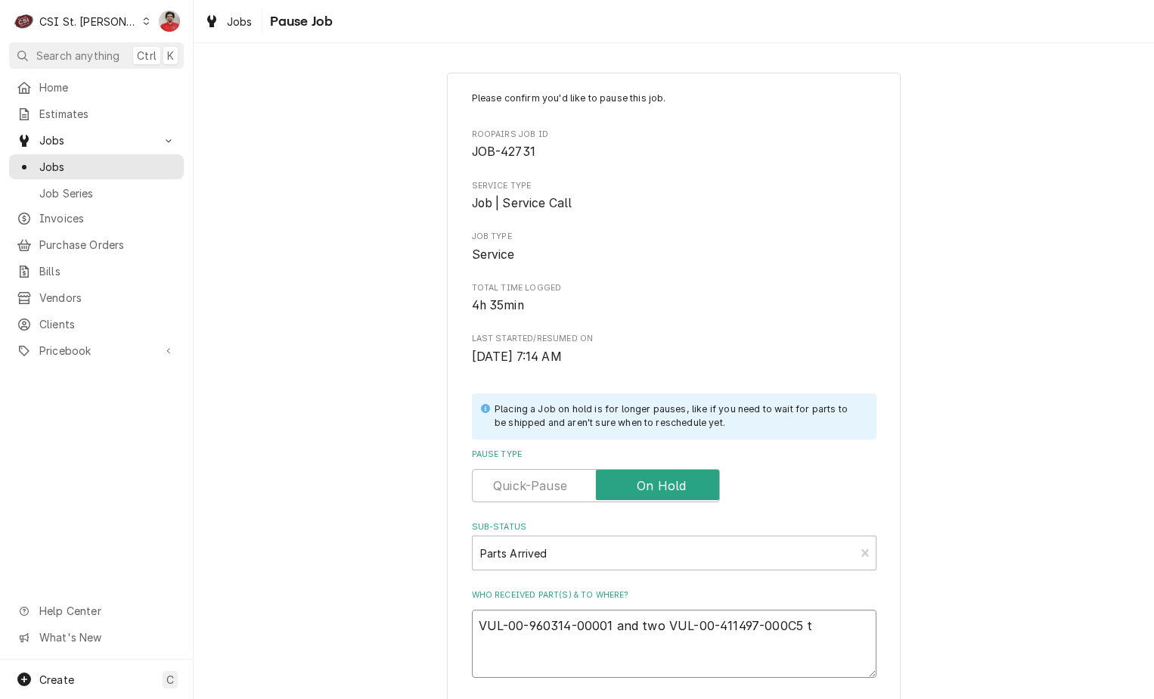
type textarea "VUL-00-960314-00001 and two VUL-00-411497-000C5 to"
type textarea "x"
type textarea "VUL-00-960314-00001 and two VUL-00-411497-000C5 to"
type textarea "x"
type textarea "VUL-00-960314-00001 and two VUL-00-411497-000C5 to o"
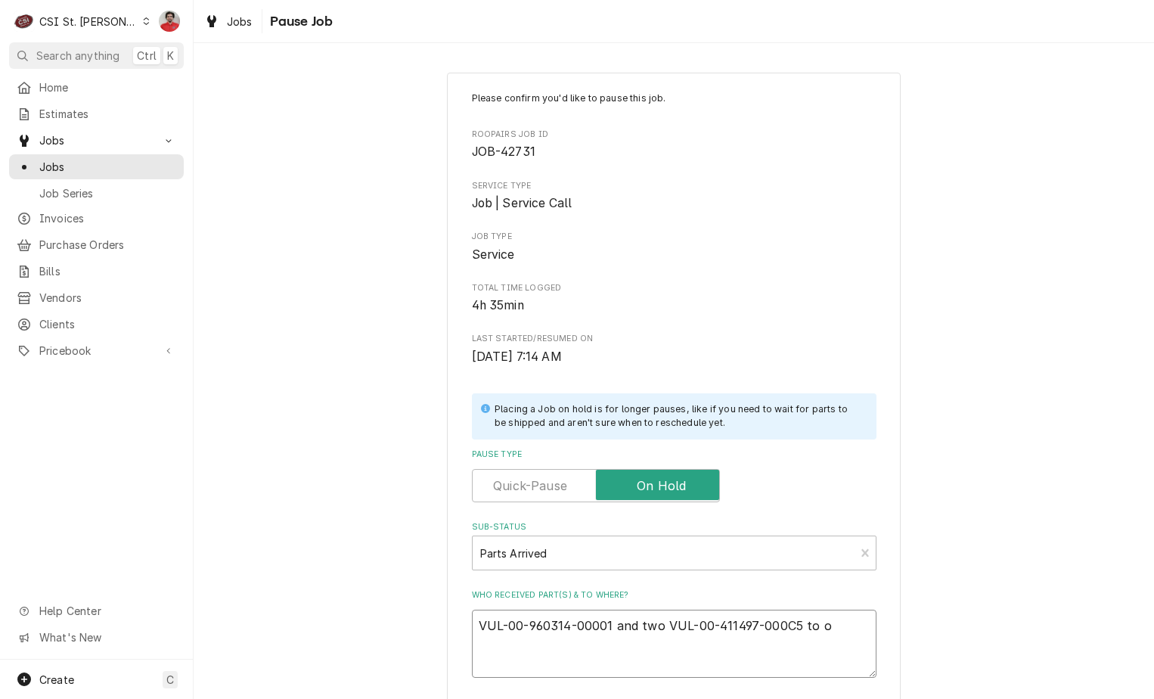
type textarea "x"
type textarea "VUL-00-960314-00001 and two VUL-00-411497-000C5 to oe"
type textarea "x"
type textarea "VUL-00-960314-00001 and two VUL-00-411497-000C5 to oe'"
type textarea "x"
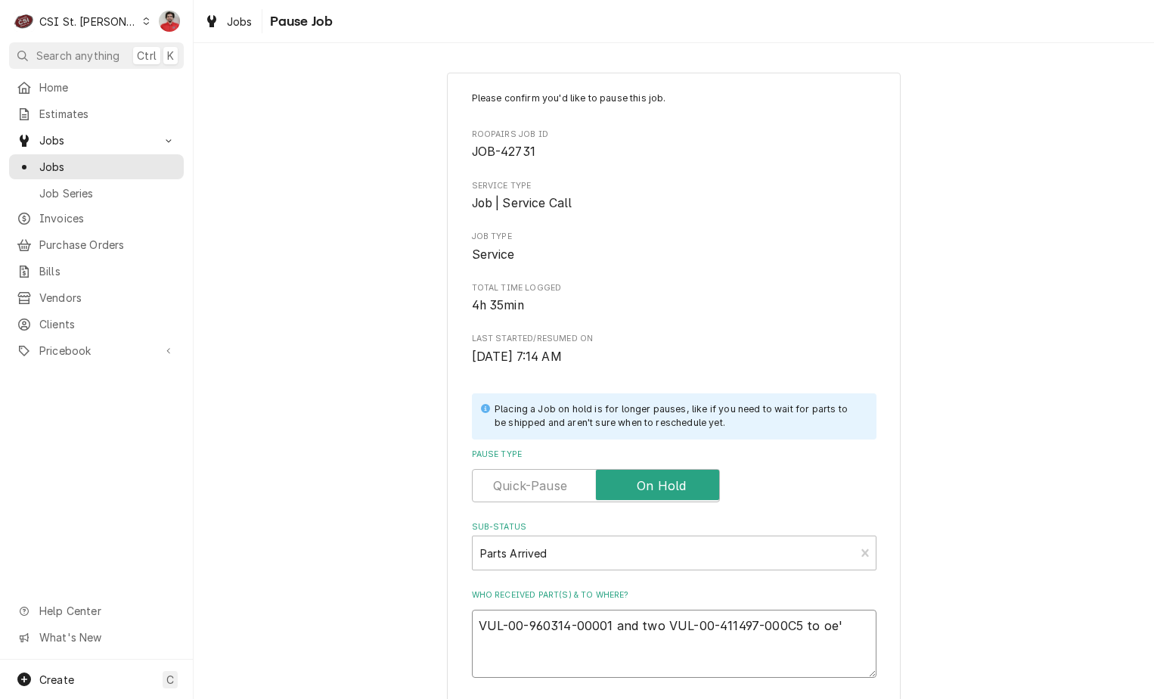
type textarea "VUL-00-960314-00001 and two VUL-00-411497-000C5 to oe"
type textarea "x"
type textarea "VUL-00-960314-00001 and two VUL-00-411497-000C5 to o"
type textarea "x"
type textarea "VUL-00-960314-00001 and two VUL-00-411497-000C5 to"
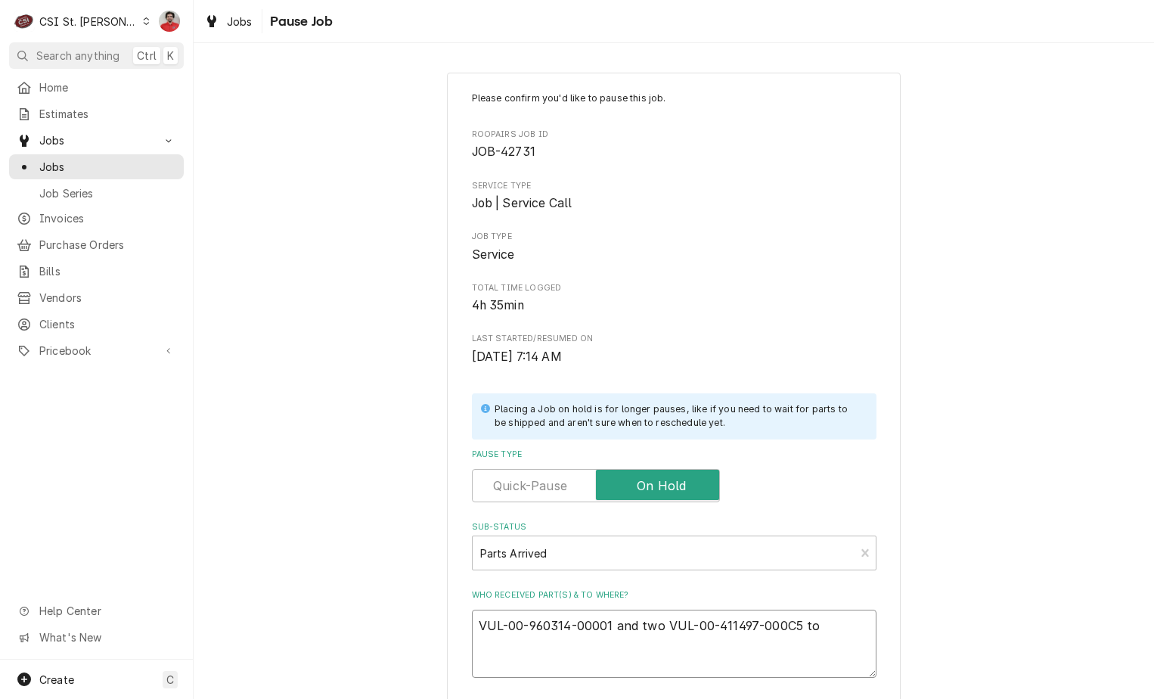
type textarea "x"
type textarea "VUL-00-960314-00001 and two VUL-00-411497-000C5 to Ni"
type textarea "x"
type textarea "VUL-00-960314-00001 and two VUL-00-411497-000C5 to Nio"
type textarea "x"
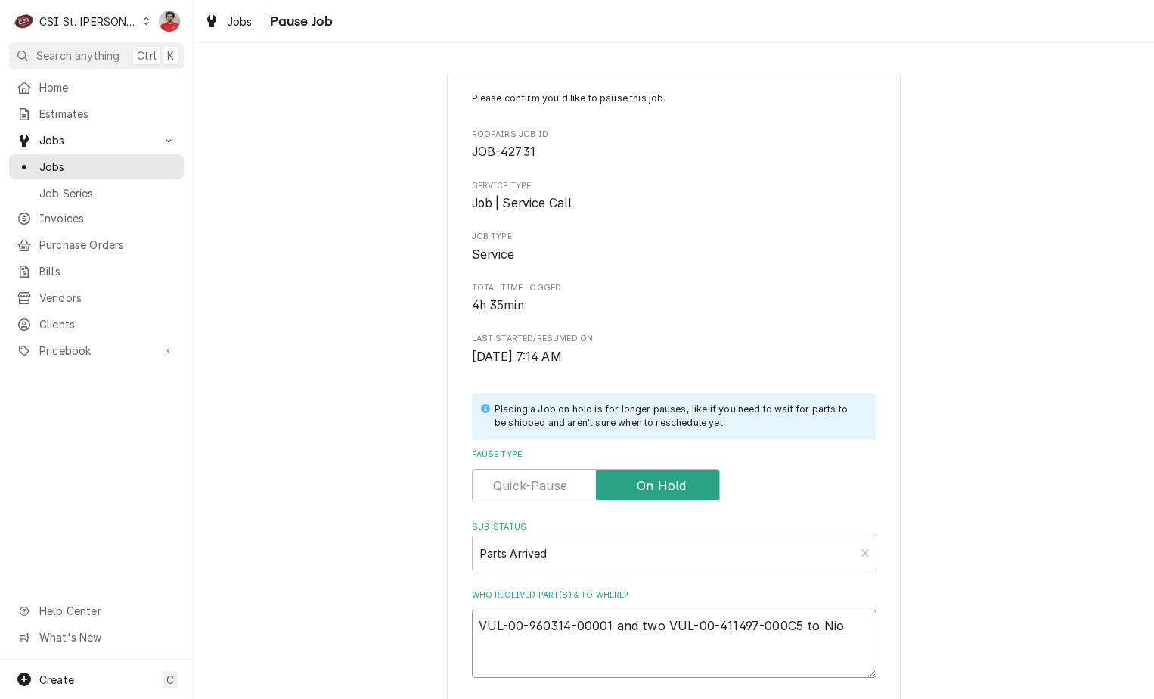
type textarea "VUL-00-960314-00001 and two VUL-00-411497-000C5 to Ni"
type textarea "x"
type textarea "VUL-00-960314-00001 and two VUL-00-411497-000C5 to N"
type textarea "x"
type textarea "VUL-00-960314-00001 and two VUL-00-411497-000C5 to"
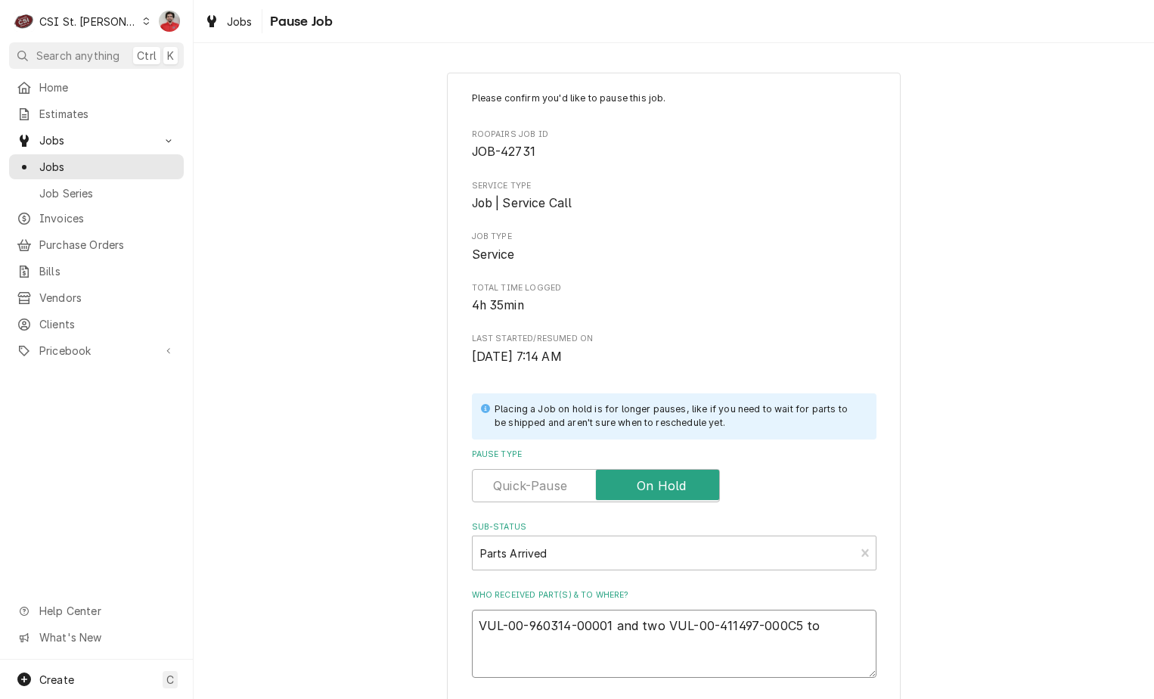
type textarea "x"
type textarea "VUL-00-960314-00001 and two VUL-00-411497-000C5 to M"
type textarea "x"
type textarea "VUL-00-960314-00001 and two VUL-00-411497-000C5 to Mo"
type textarea "x"
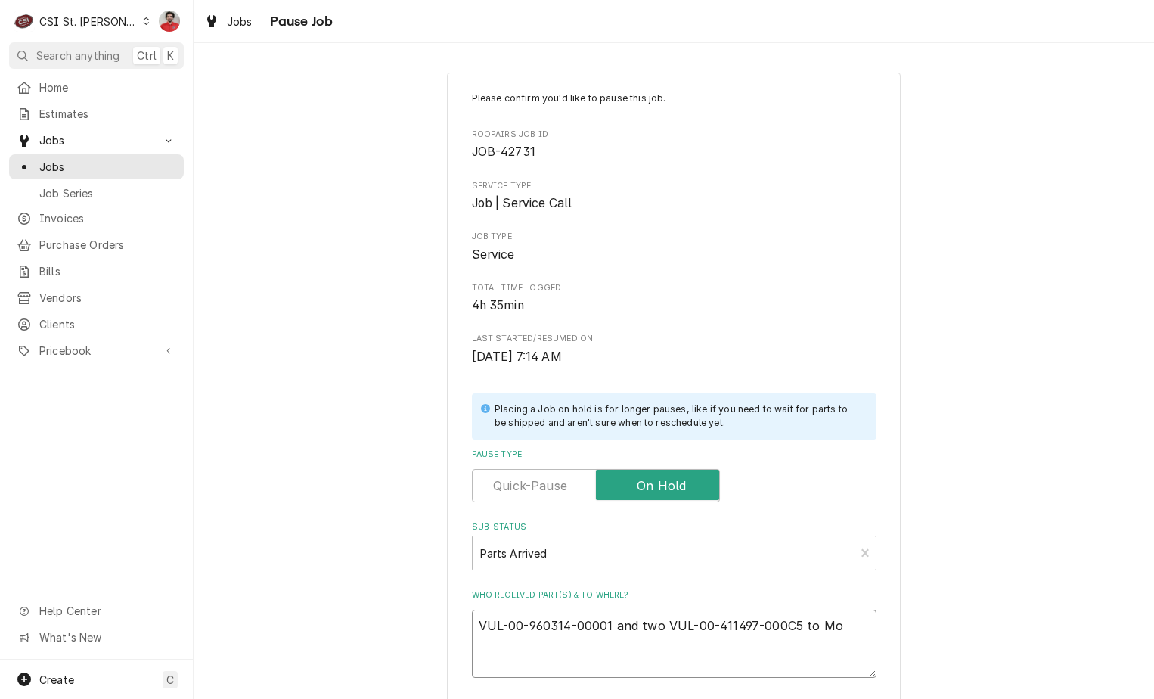
type textarea "VUL-00-960314-00001 and two VUL-00-411497-000C5 to Moe"
type textarea "x"
type textarea "VUL-00-960314-00001 and two VUL-00-411497-000C5 to Moe'"
type textarea "x"
type textarea "VUL-00-960314-00001 and two VUL-00-411497-000C5 to Moe's"
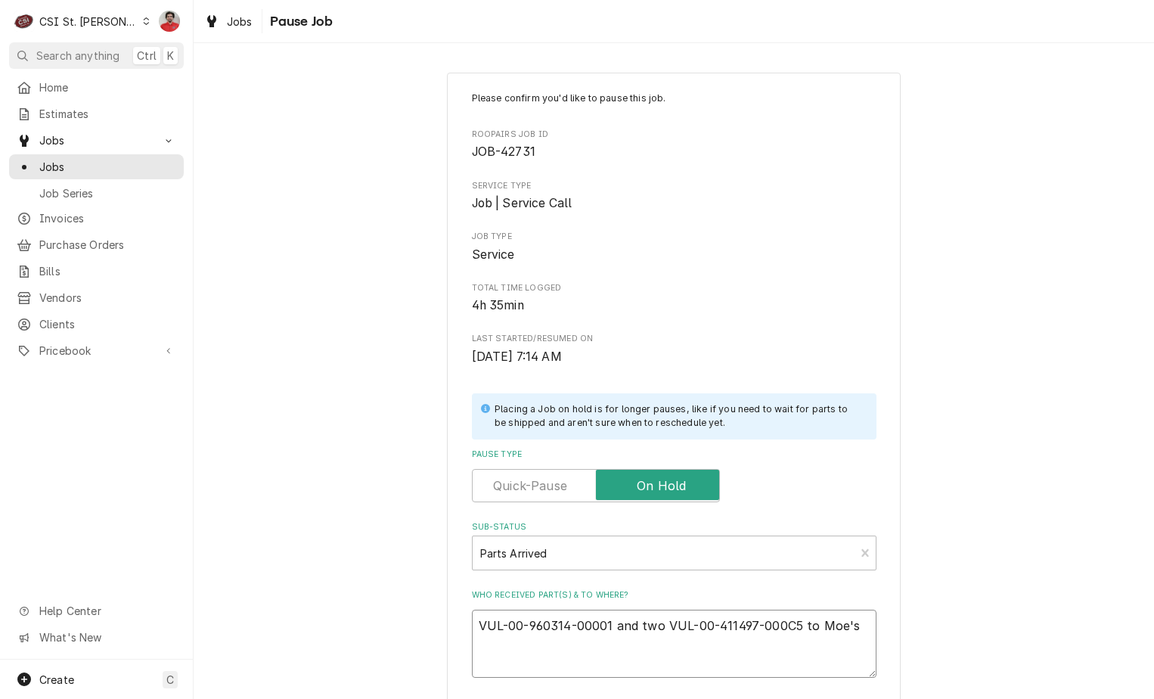
type textarea "x"
type textarea "VUL-00-960314-00001 and two VUL-00-411497-000C5 to Moe's"
type textarea "x"
type textarea "VUL-00-960314-00001 and two VUL-00-411497-000C5 to Moe's s"
type textarea "x"
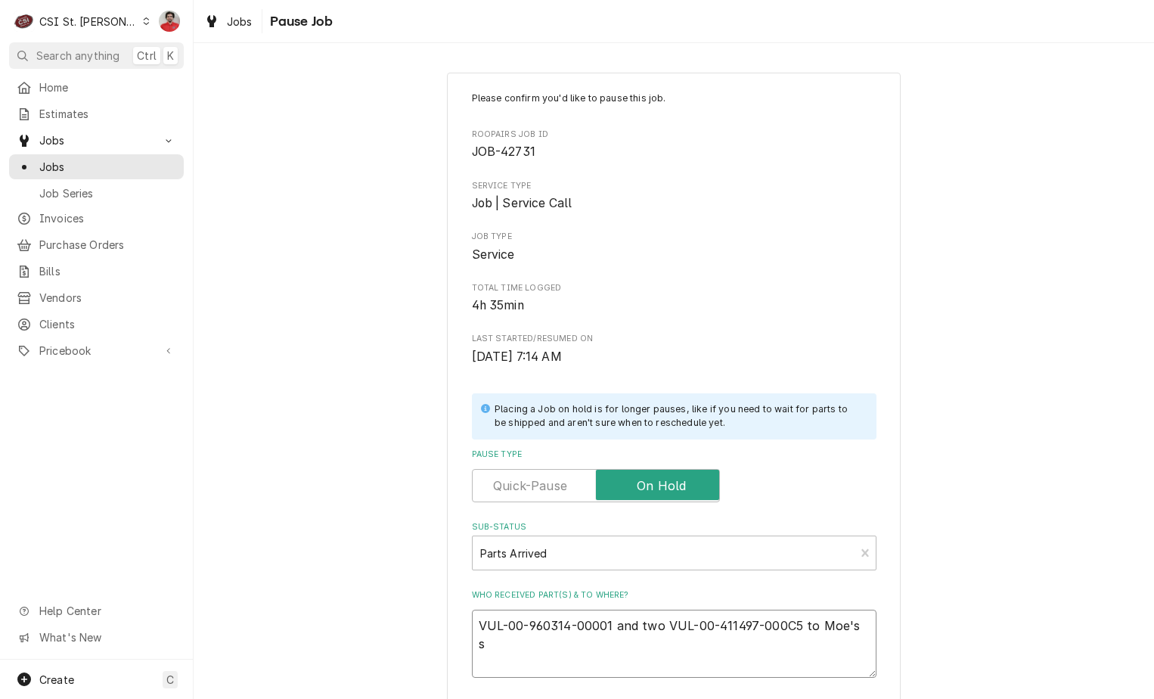
type textarea "VUL-00-960314-00001 and two VUL-00-411497-000C5 to Moe's sh"
type textarea "x"
type textarea "VUL-00-960314-00001 and two VUL-00-411497-000C5 to Moe's she"
type textarea "x"
type textarea "VUL-00-960314-00001 and two VUL-00-411497-000C5 to Moe's shel"
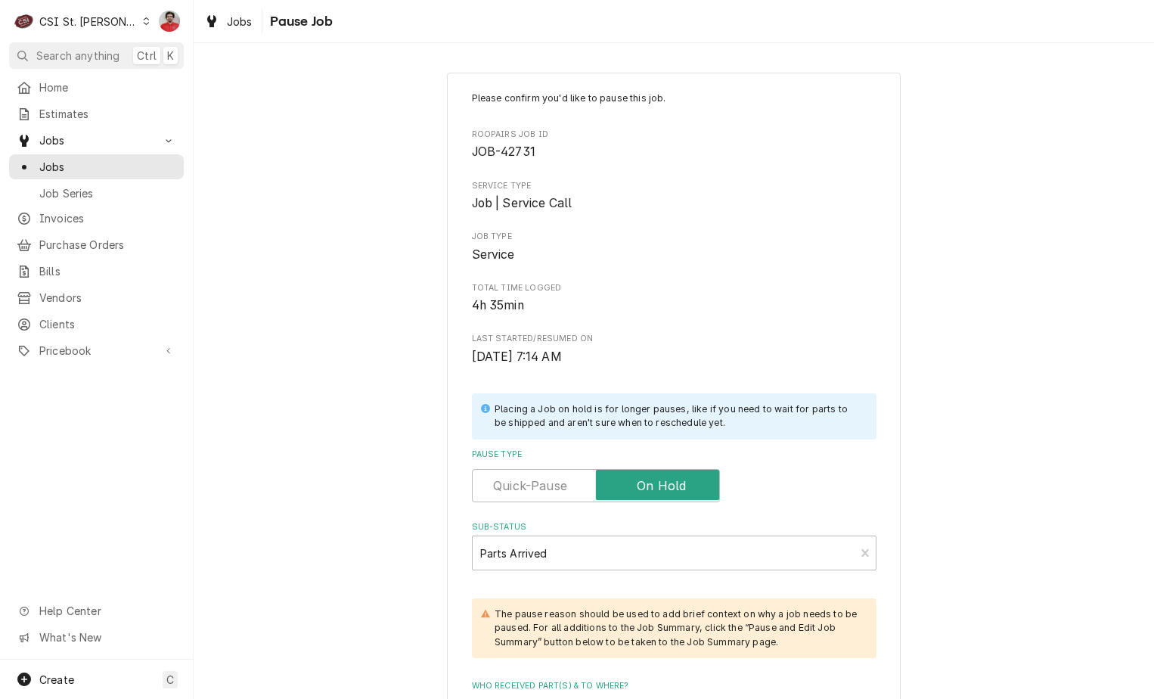
type textarea "x"
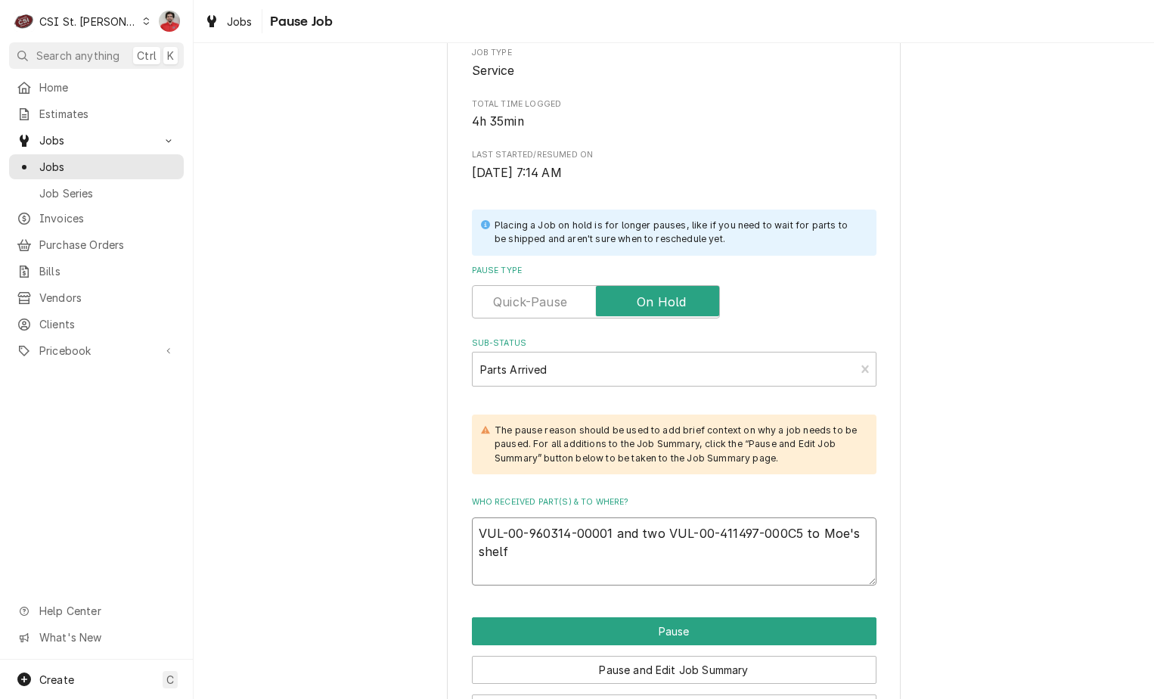
scroll to position [240, 0]
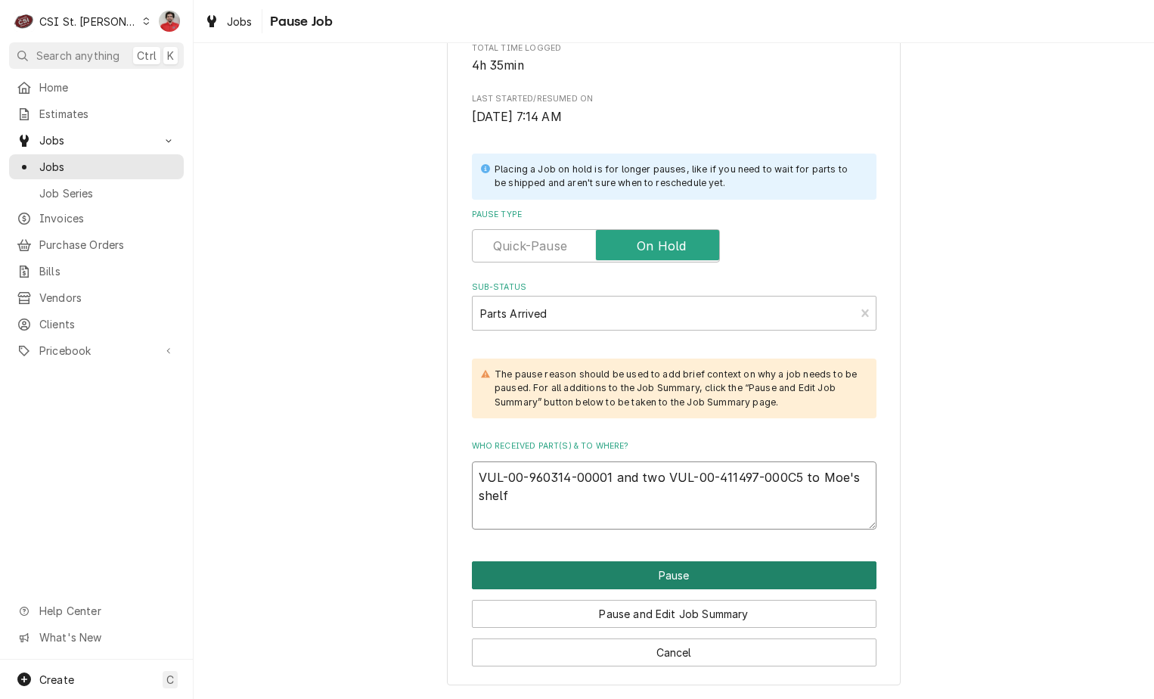
type textarea "VUL-00-960314-00001 and two VUL-00-411497-000C5 to Moe's shelf"
click at [691, 564] on button "Pause" at bounding box center [674, 575] width 405 height 28
type textarea "x"
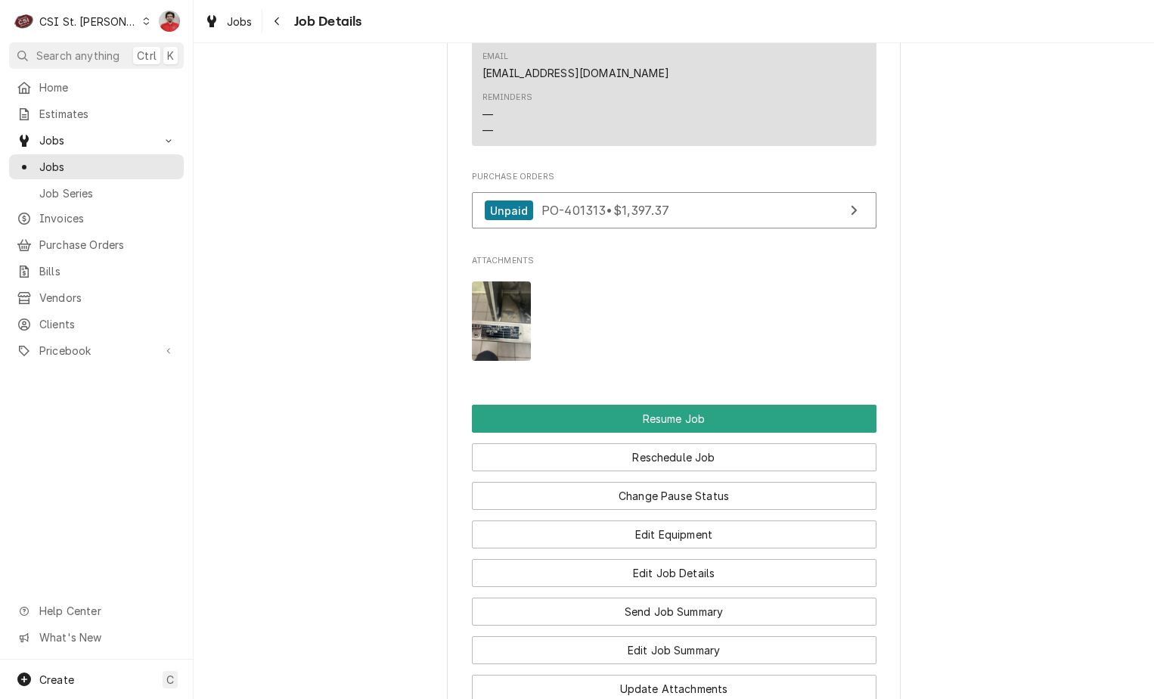
scroll to position [1815, 0]
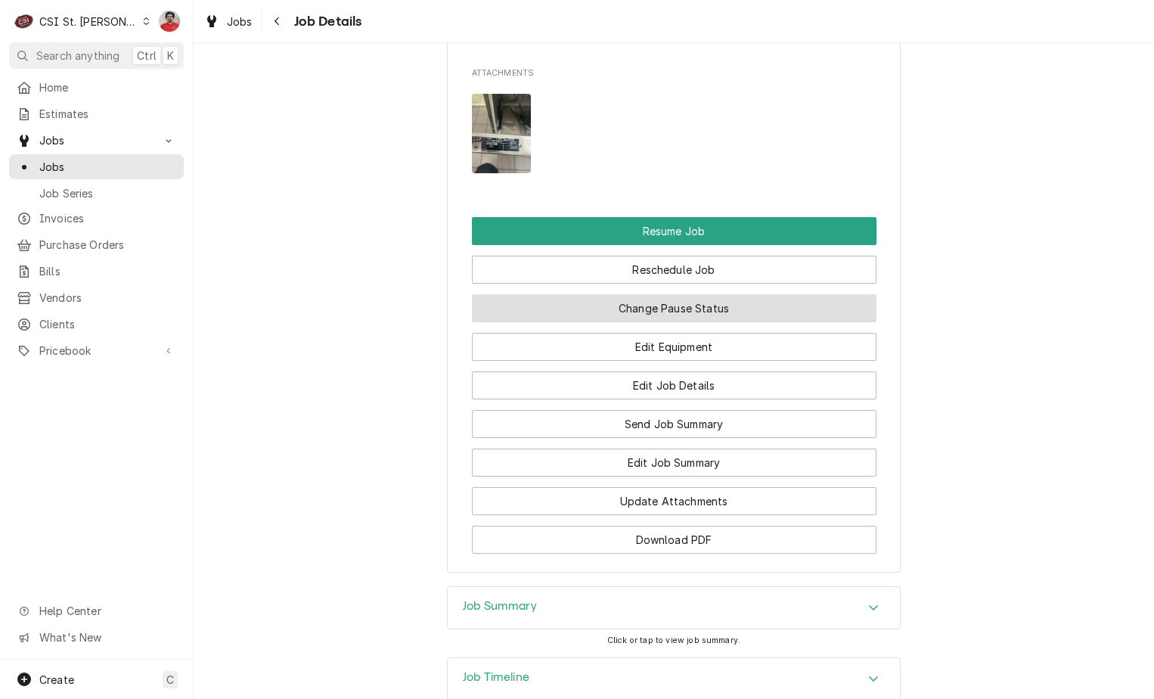
click at [663, 322] on button "Change Pause Status" at bounding box center [674, 308] width 405 height 28
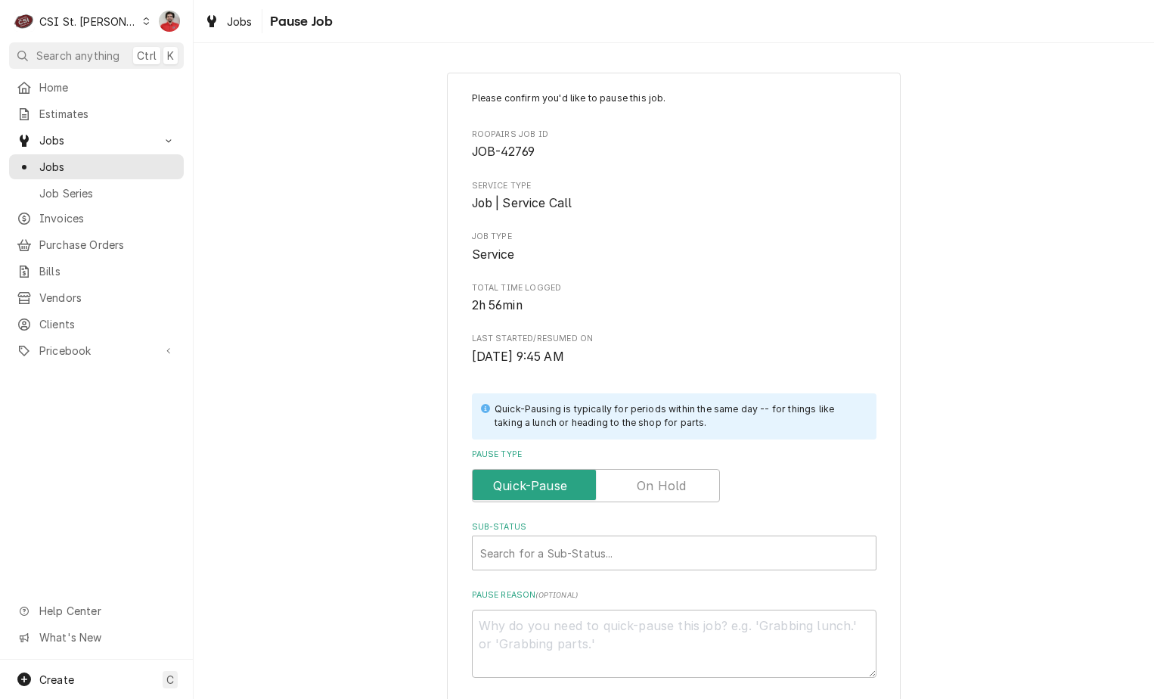
click at [645, 487] on label "Pause Type" at bounding box center [596, 485] width 248 height 33
click at [645, 487] on input "Pause Type" at bounding box center [596, 485] width 234 height 33
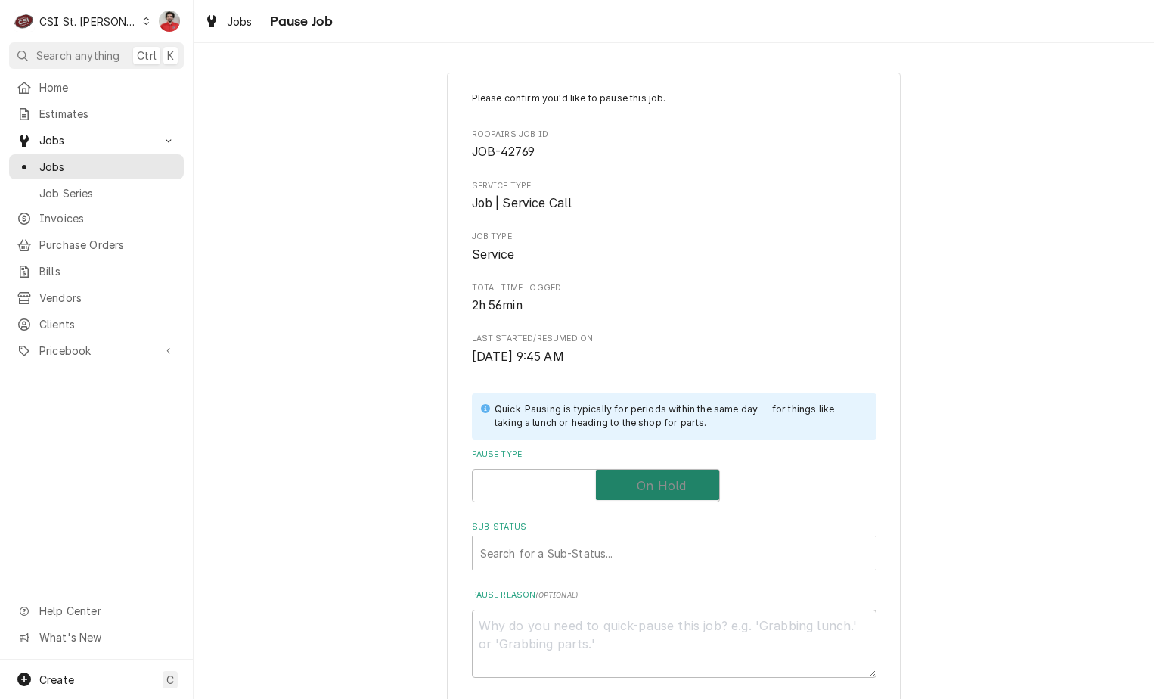
checkbox input "true"
click at [639, 547] on div "Sub-Status" at bounding box center [674, 552] width 388 height 27
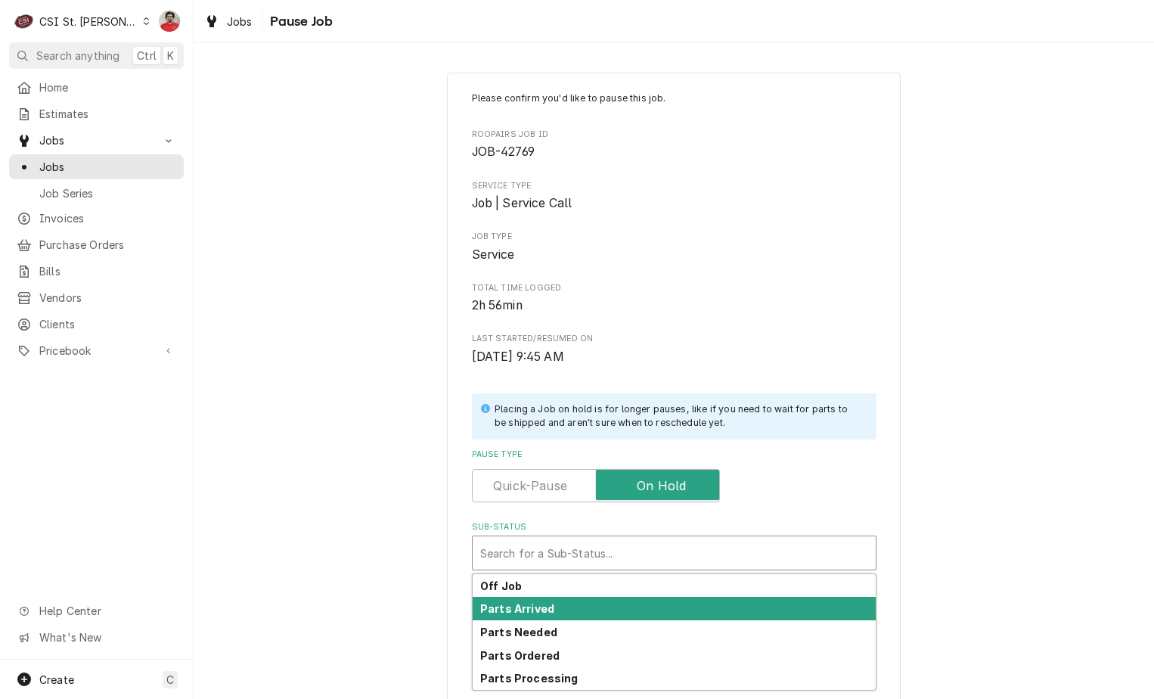
click at [628, 603] on div "Parts Arrived" at bounding box center [674, 608] width 403 height 23
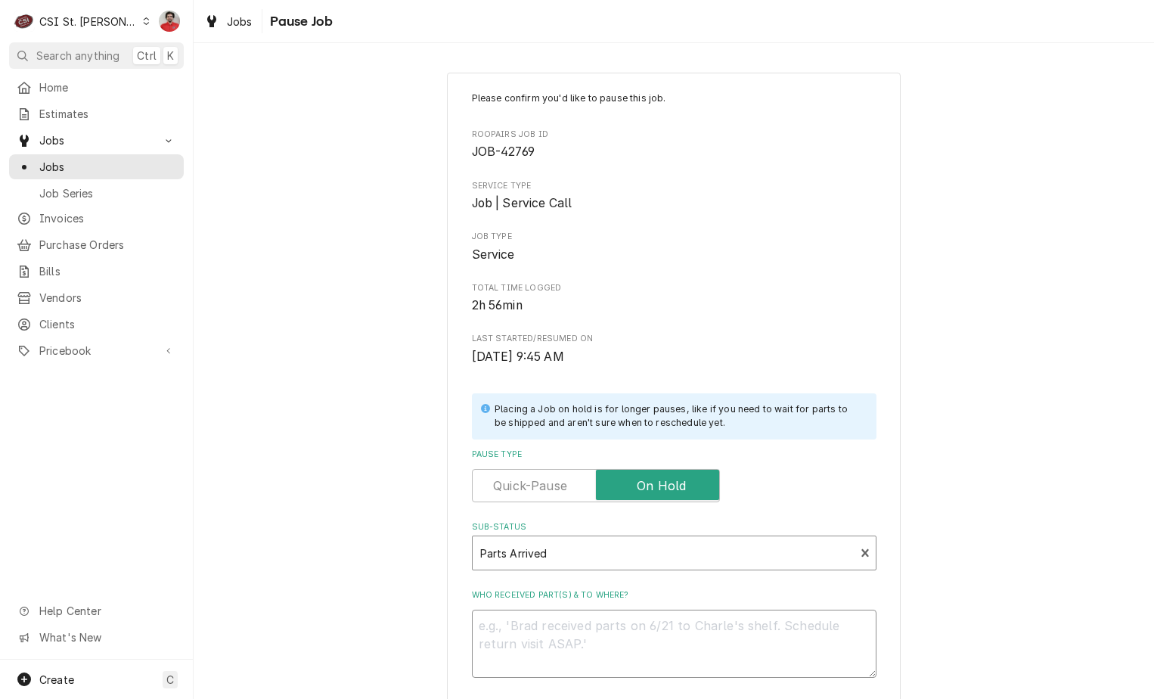
click at [622, 646] on textarea "Who received part(s) & to where?" at bounding box center [674, 643] width 405 height 68
type textarea "x"
type textarea "R"
type textarea "x"
type textarea "RE"
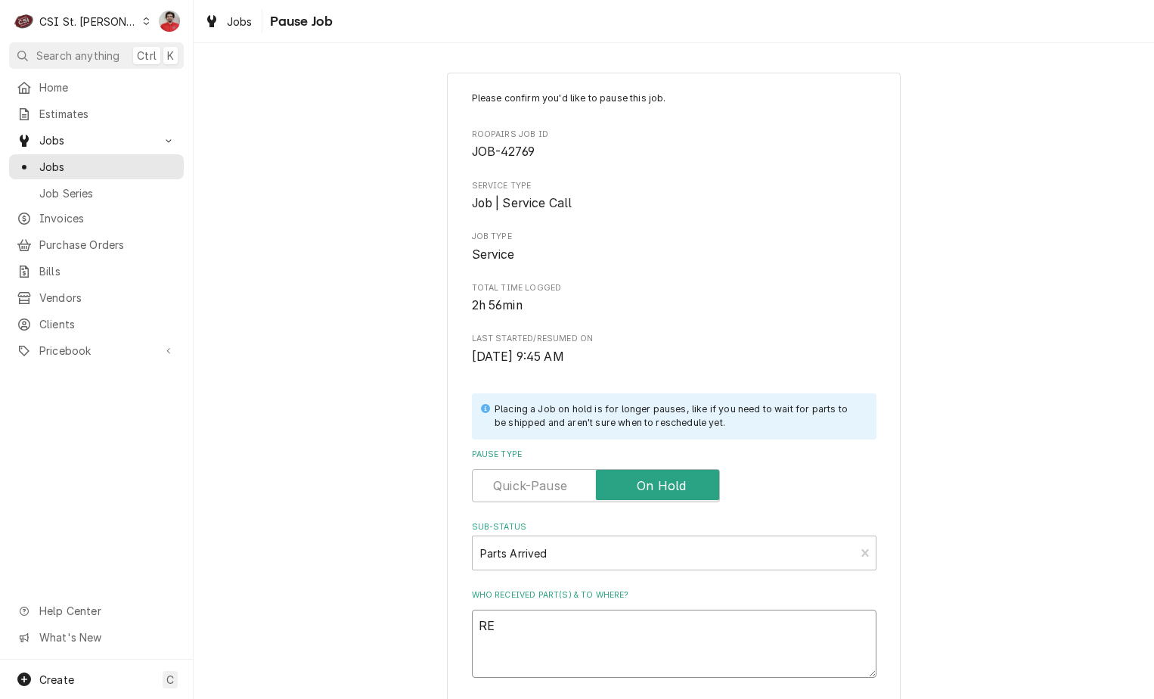
type textarea "x"
type textarea "REc"
type textarea "x"
type textarea "REc"
type textarea "x"
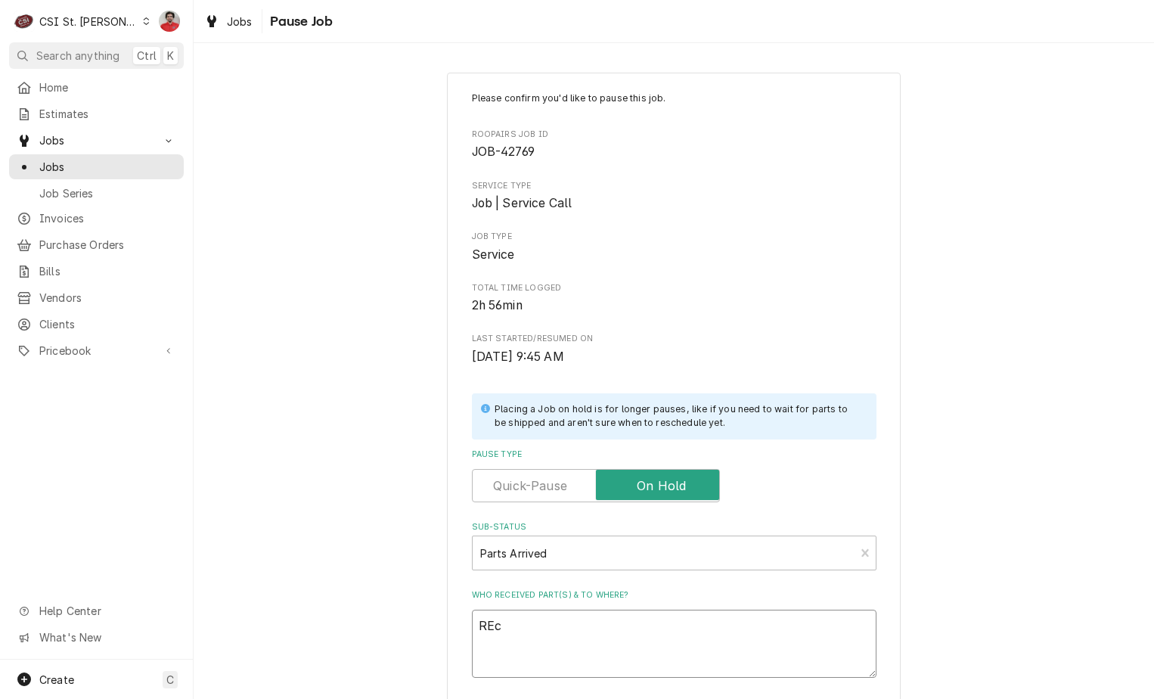
type textarea "REc H"
type textarea "x"
type textarea "REc HO"
type textarea "x"
type textarea "REc HOB"
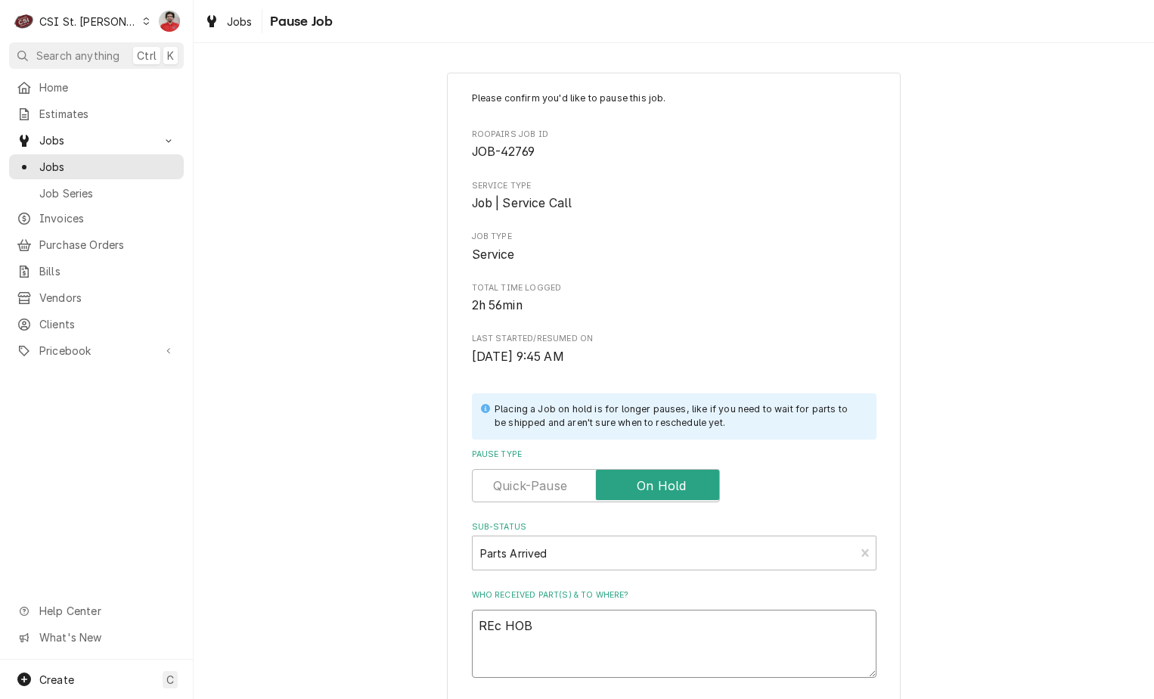
type textarea "x"
type textarea "REc HOB-"
type textarea "x"
type textarea "REc HOB-0"
type textarea "x"
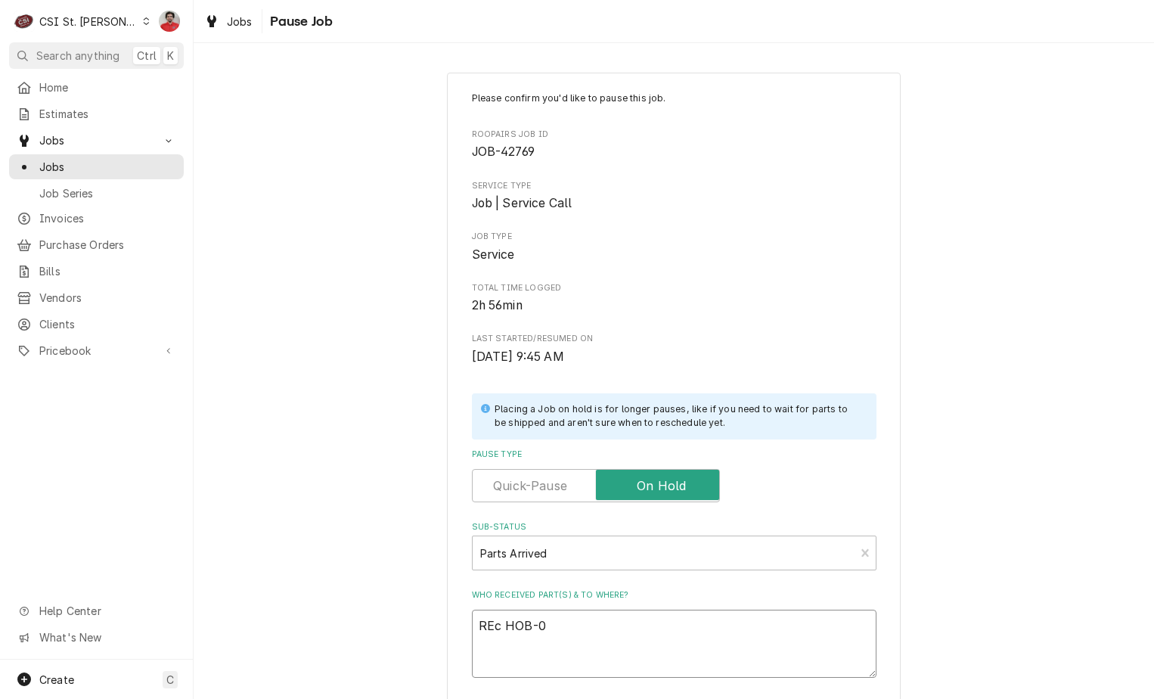
type textarea "REc HOB-00"
type textarea "x"
type textarea "REc HOB-00-"
type textarea "x"
type textarea "REc HOB-00-9"
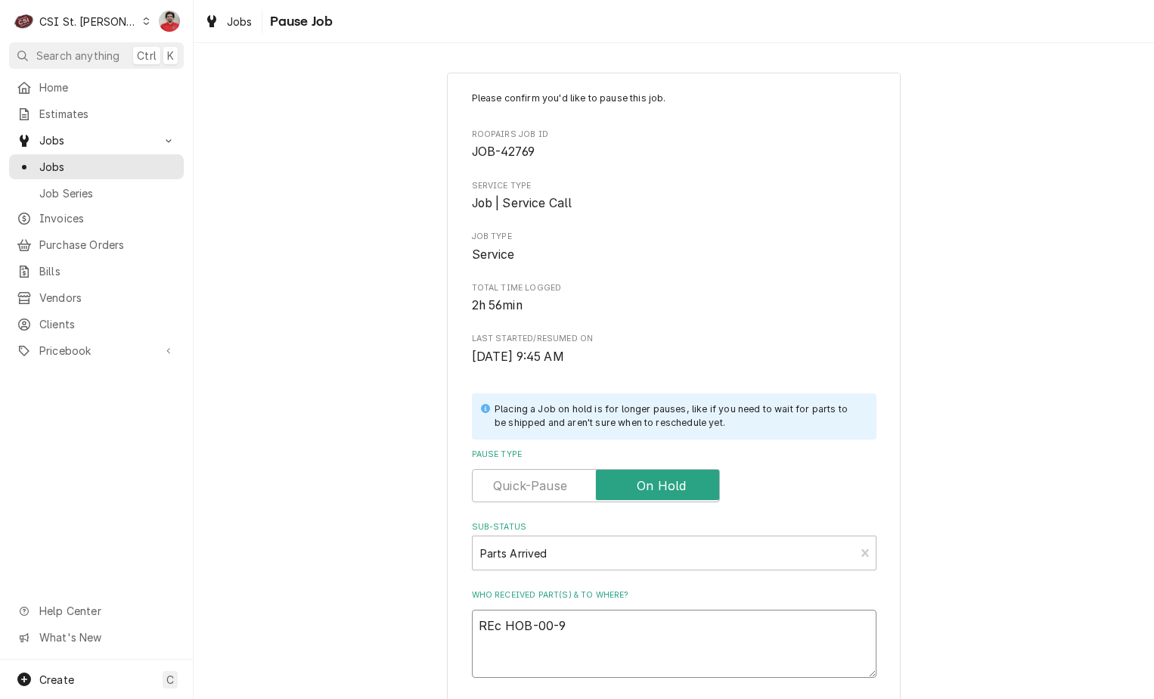
type textarea "x"
type textarea "REc HOB-00-94"
type textarea "x"
type textarea "REc HOB-00-941"
type textarea "x"
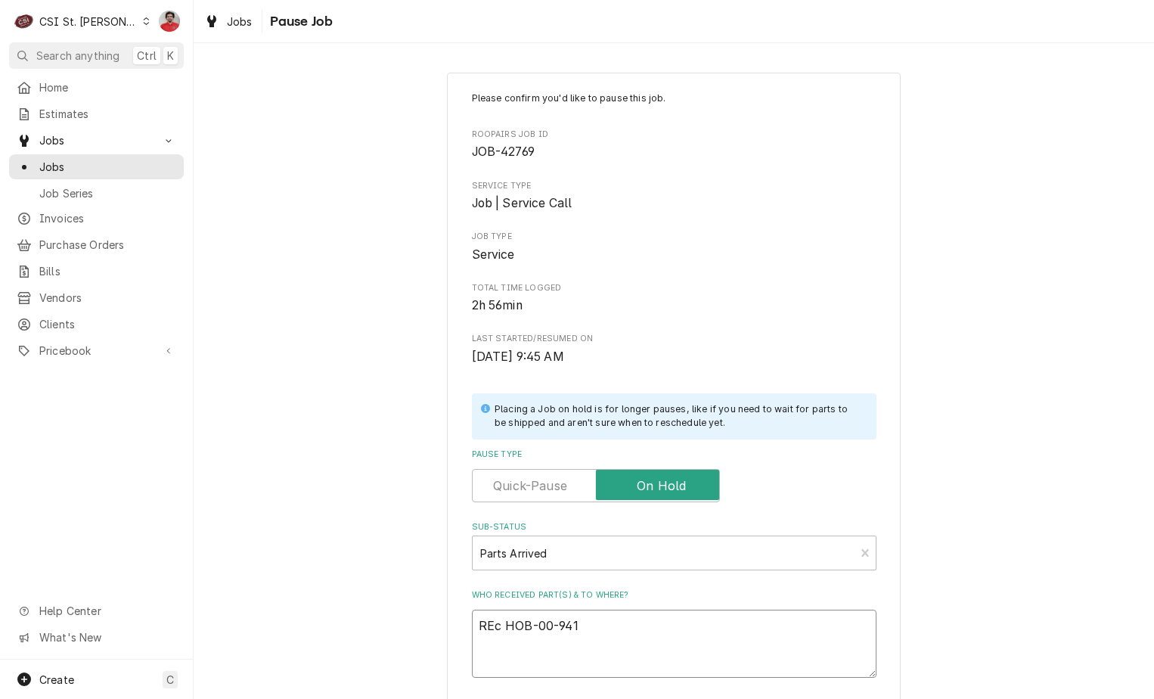
type textarea "REc HOB-00-9417"
type textarea "x"
type textarea "REc HOB-00-94179"
type textarea "x"
type textarea "REc HOB-00-941798"
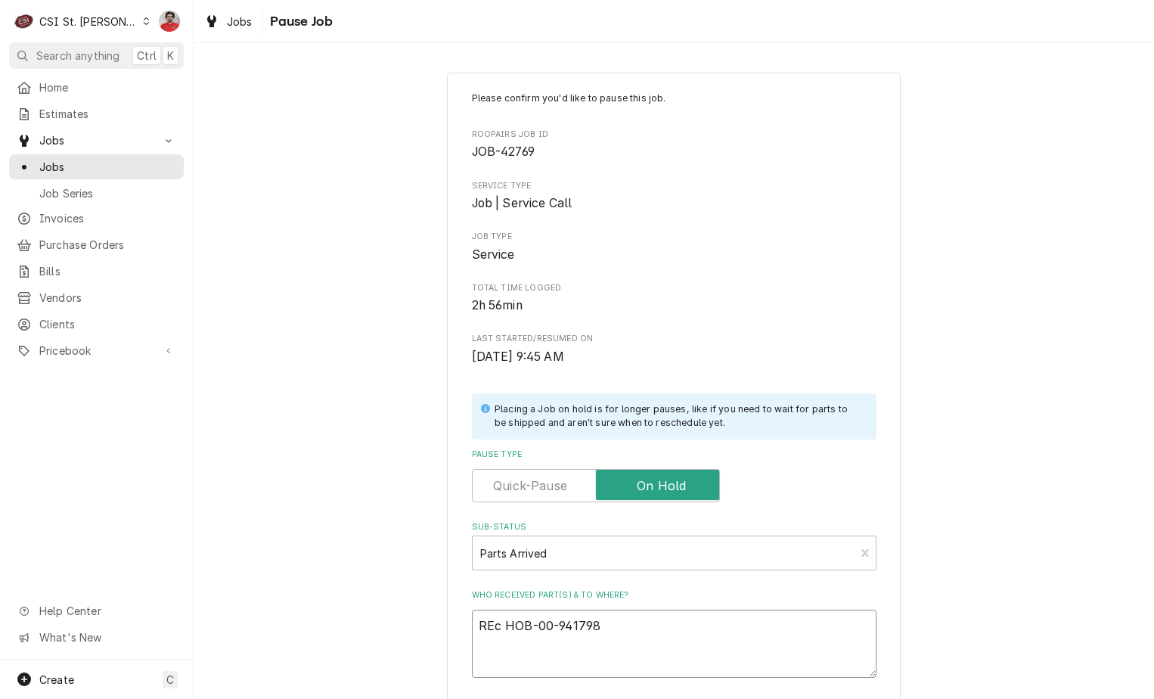
type textarea "x"
type textarea "REc HOB-00-941798"
type textarea "x"
type textarea "REc HOB-00-941798 t"
type textarea "x"
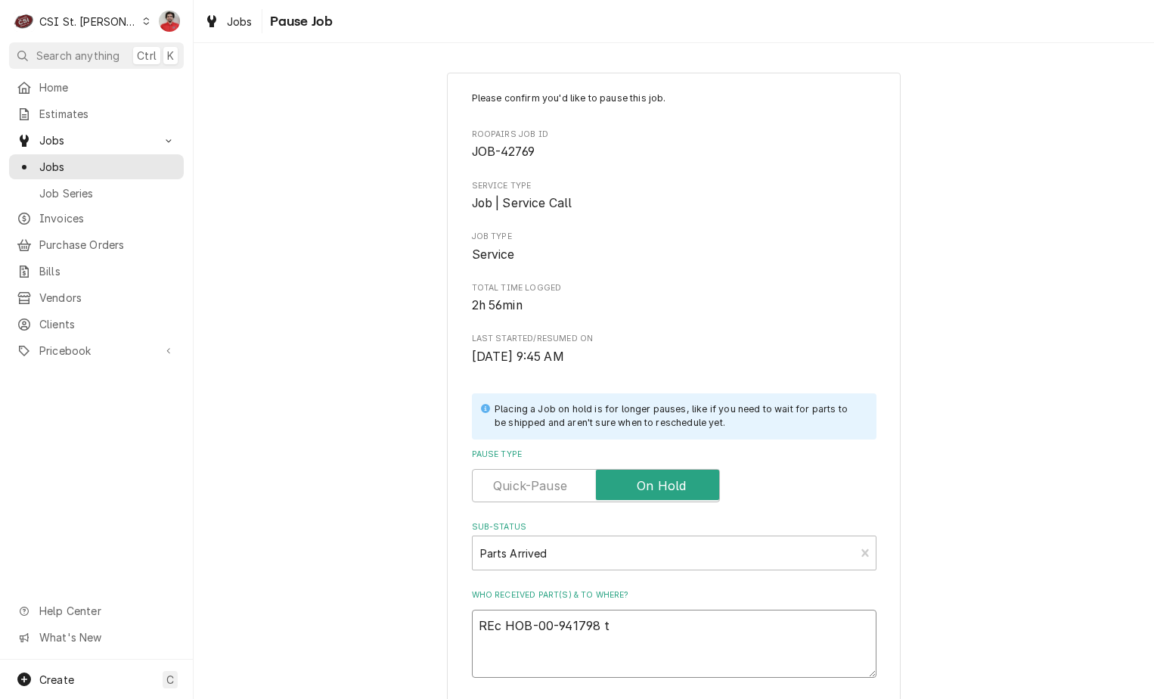
type textarea "REc HOB-00-941798 to"
type textarea "x"
type textarea "REc HOB-00-941798 to"
type textarea "x"
type textarea "REc HOB-00-941798 to K"
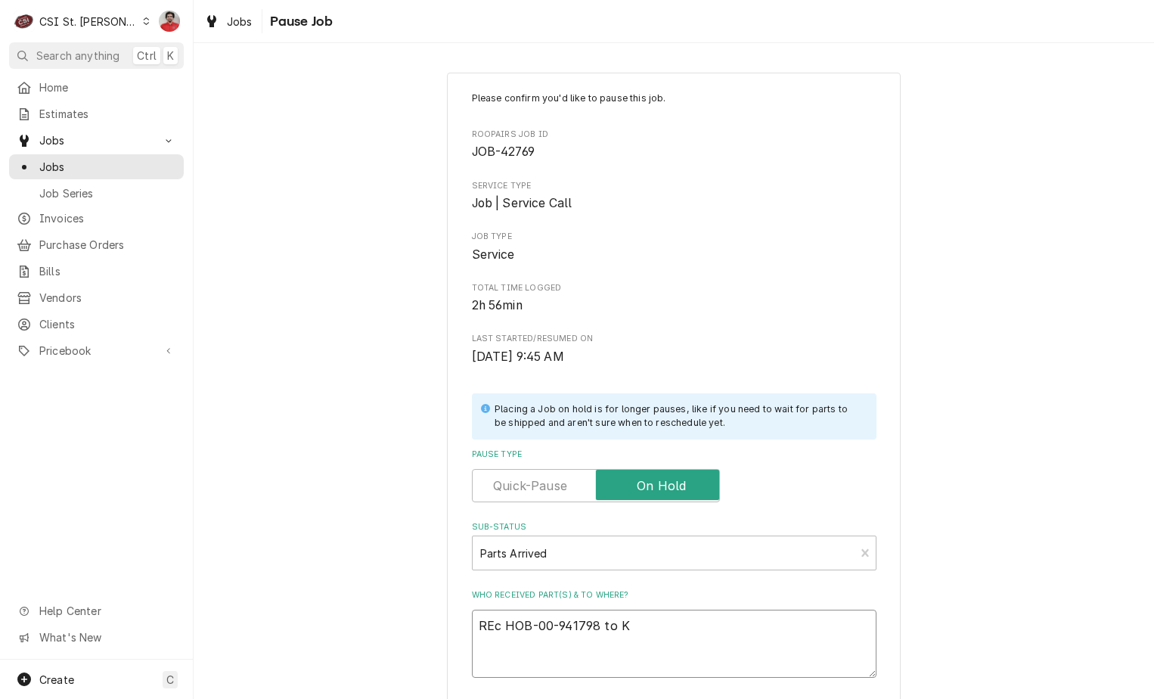
type textarea "x"
type textarea "REc HOB-00-941798 to Ke"
type textarea "x"
type textarea "REc HOB-00-941798 to Kev"
type textarea "x"
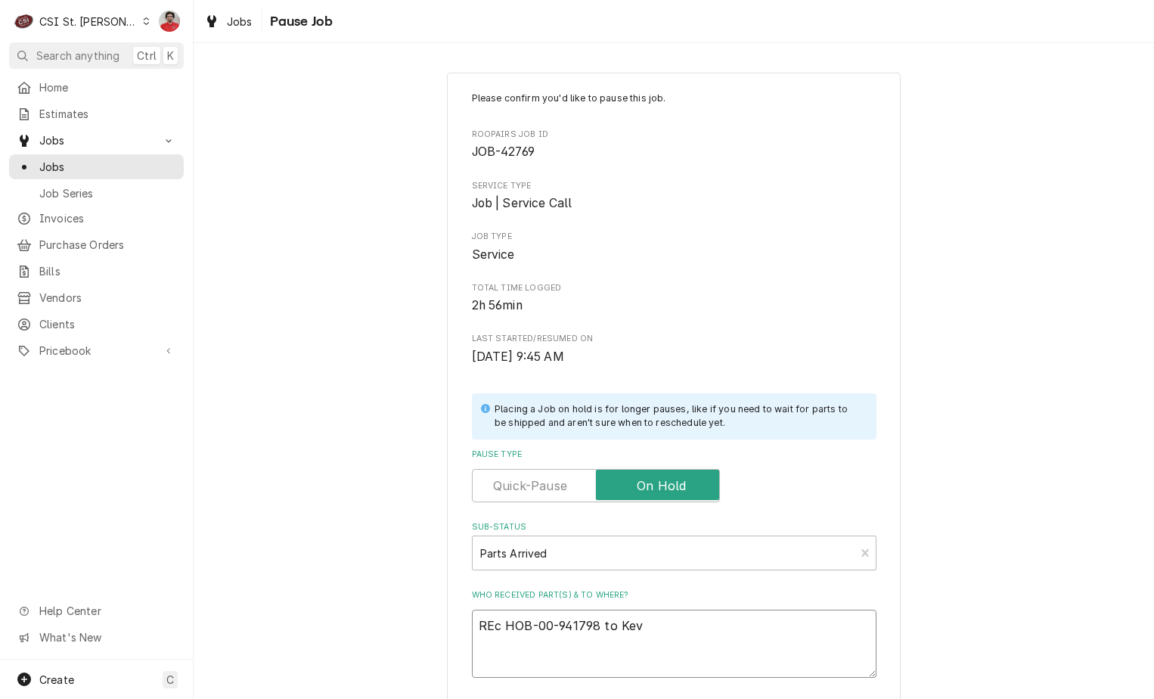
type textarea "REc HOB-00-941798 to Kevi"
type textarea "x"
type textarea "REc HOB-00-941798 to [PERSON_NAME]"
type textarea "x"
type textarea "REc HOB-00-941798 to [PERSON_NAME]"
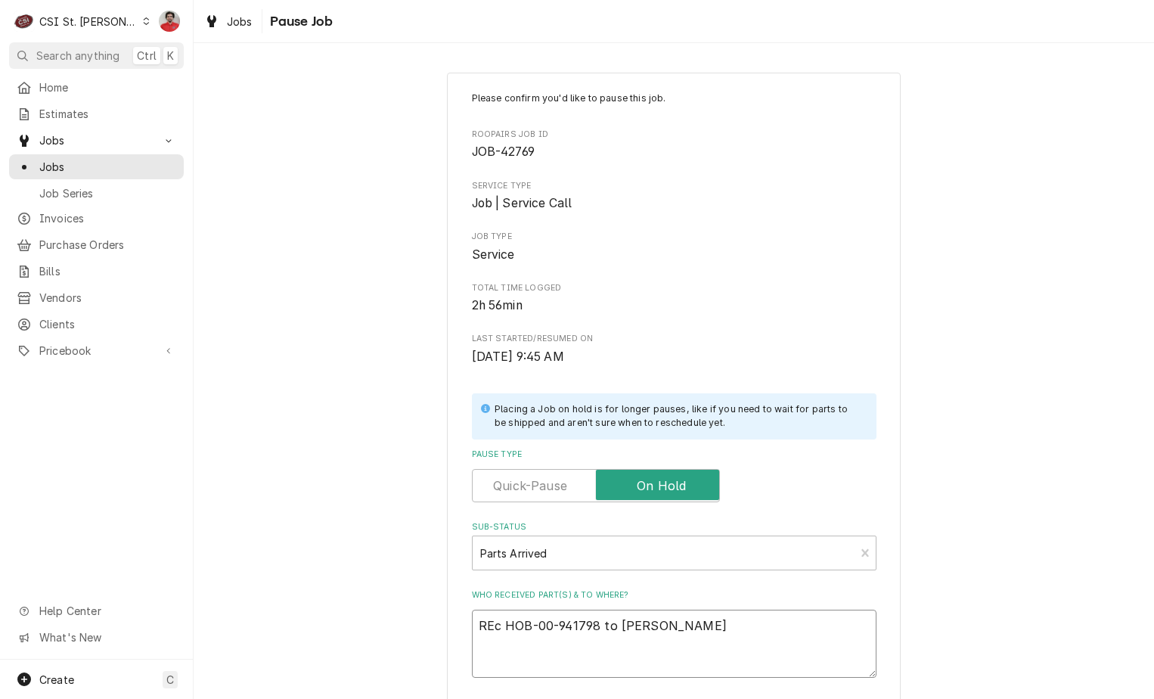
type textarea "x"
type textarea "REc HOB-00-941798 to [PERSON_NAME]"
type textarea "x"
type textarea "REc HOB-00-941798 to [PERSON_NAME]'"
type textarea "x"
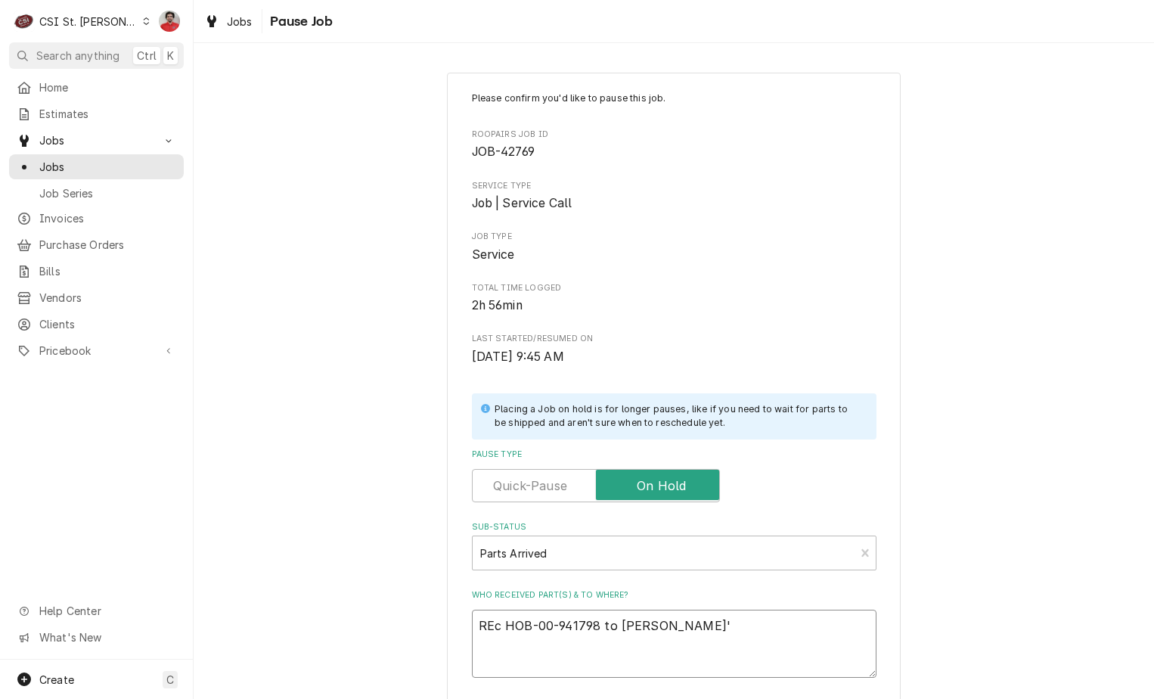
type textarea "REc HOB-00-941798 to [PERSON_NAME]'s"
type textarea "x"
type textarea "REc HOB-00-941798 to [PERSON_NAME]'s"
type textarea "x"
type textarea "REc HOB-00-941798 to [PERSON_NAME]'s s"
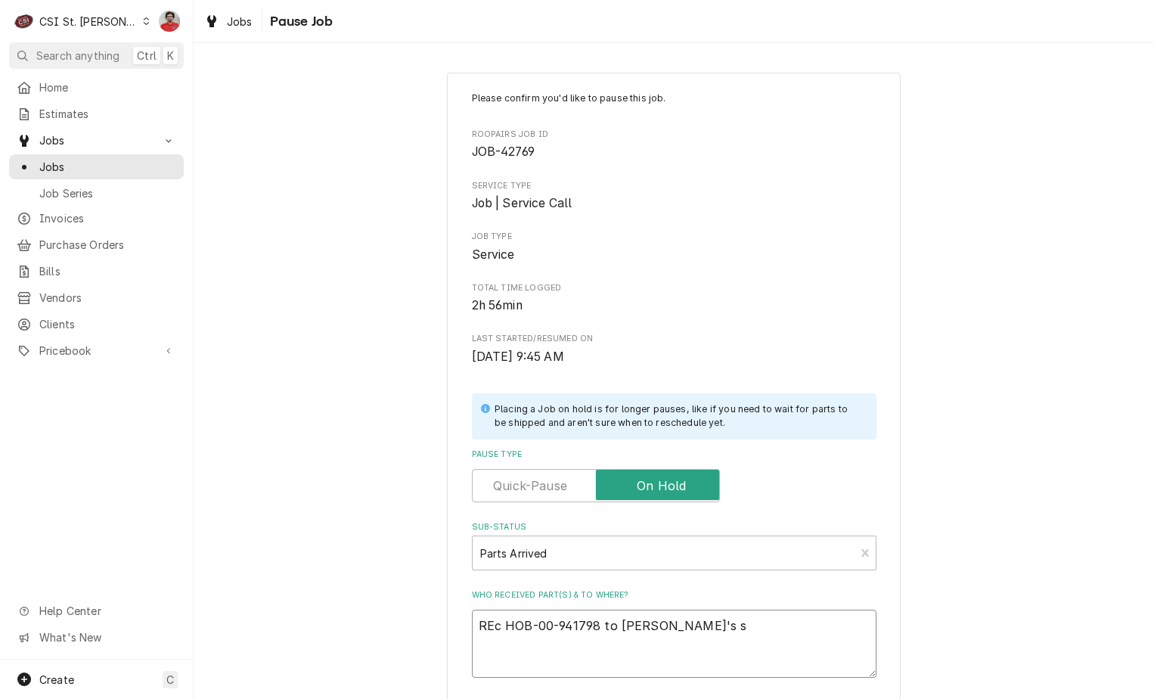
type textarea "x"
type textarea "REc HOB-00-941798 to [PERSON_NAME]'s sh"
type textarea "x"
type textarea "REc HOB-00-941798 to [PERSON_NAME]'s shel"
type textarea "x"
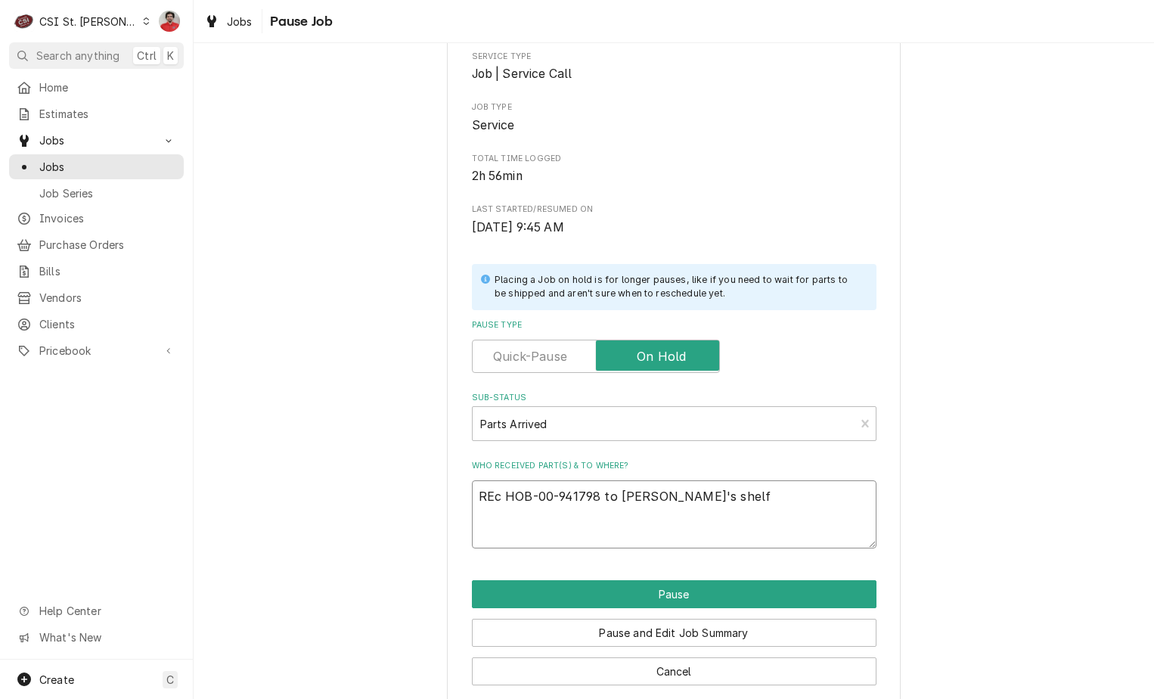
scroll to position [148, 0]
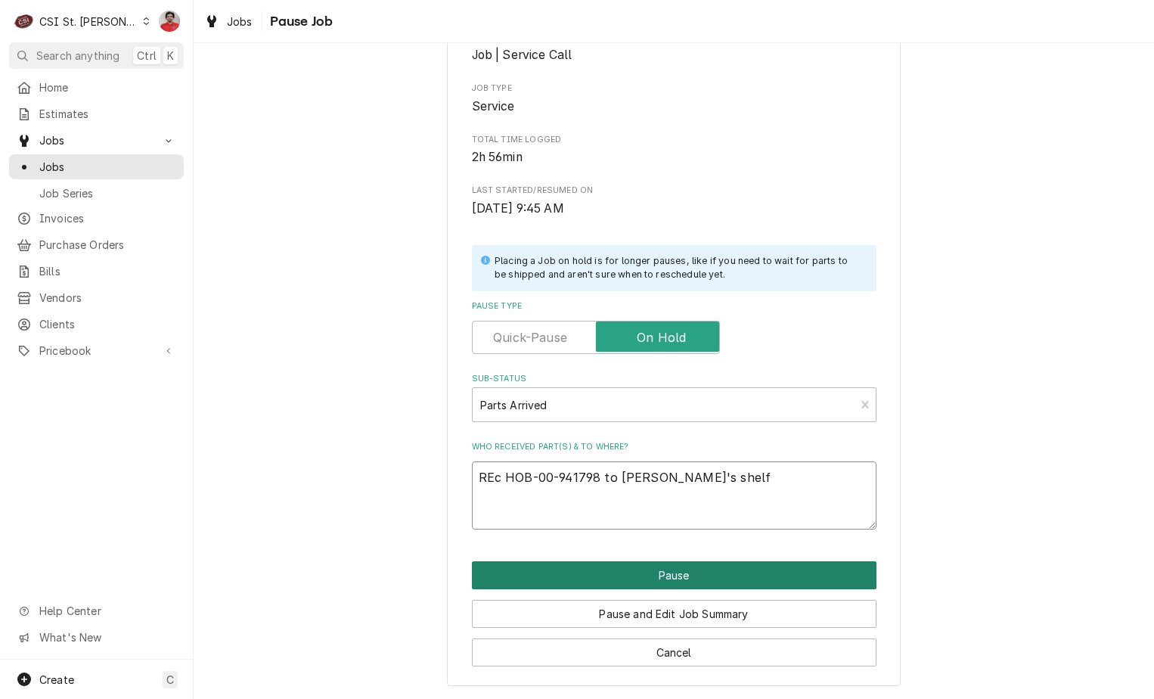
type textarea "REc HOB-00-941798 to [PERSON_NAME]'s shelf"
click at [763, 571] on button "Pause" at bounding box center [674, 575] width 405 height 28
type textarea "x"
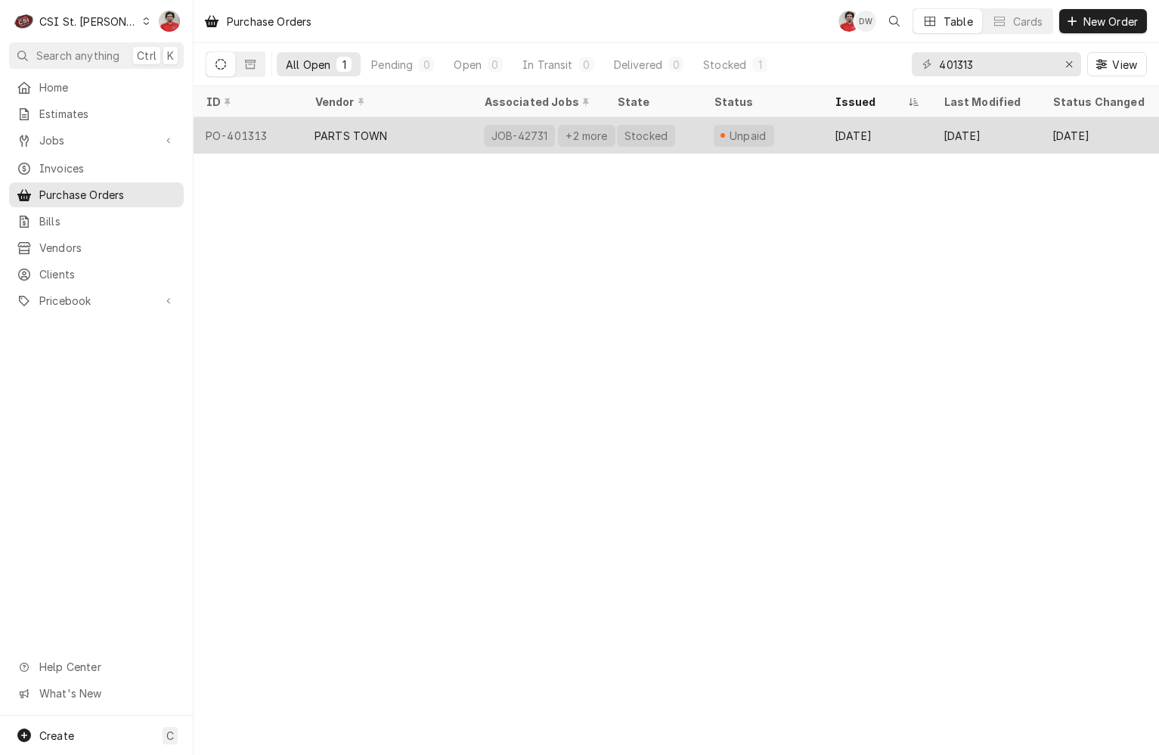
click at [411, 146] on div "PARTS TOWN" at bounding box center [386, 135] width 169 height 36
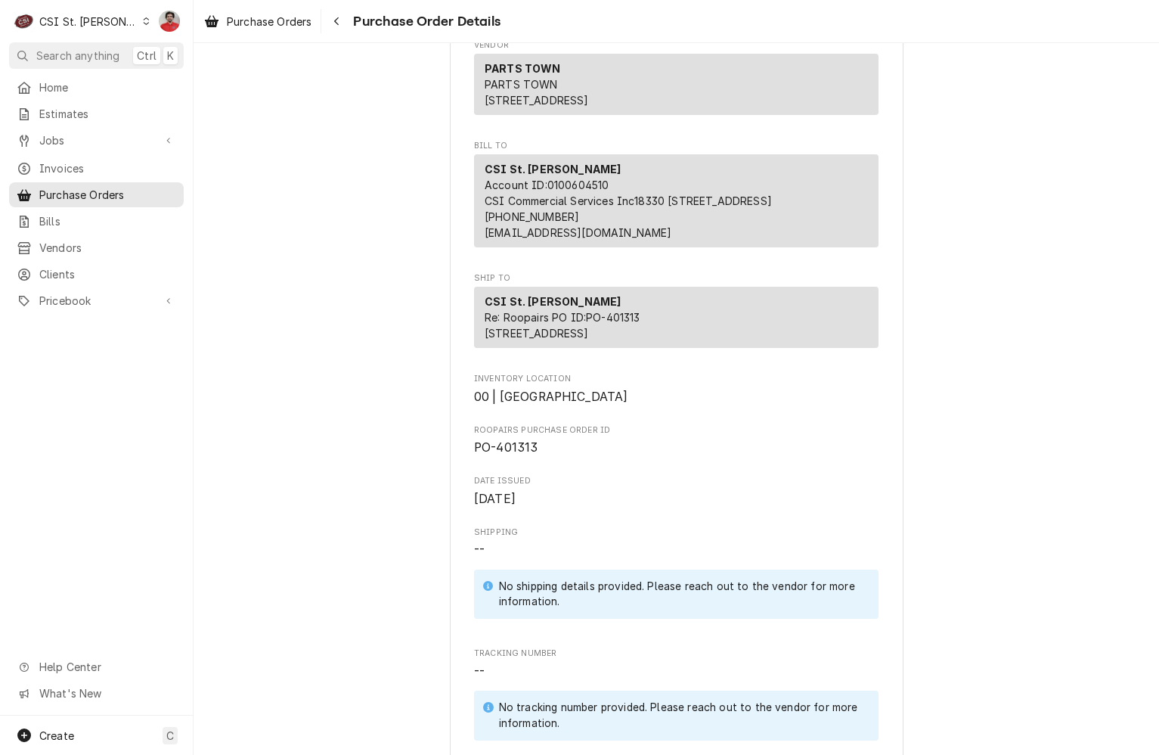
scroll to position [28, 0]
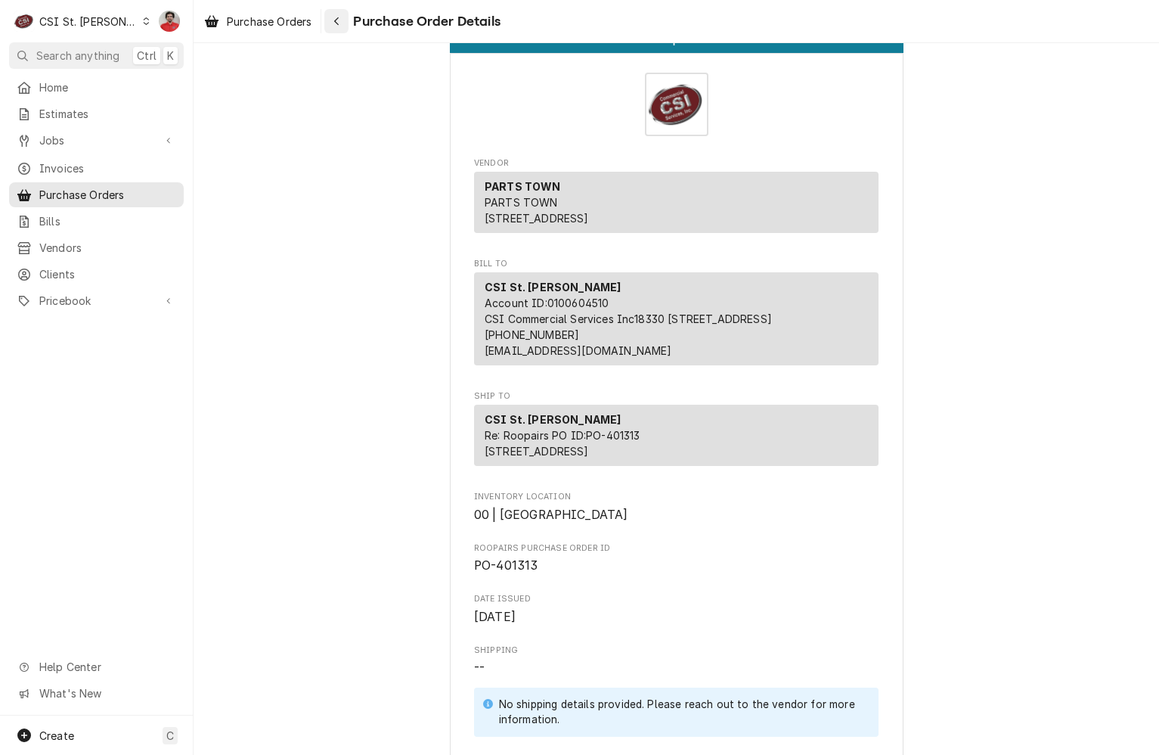
click at [332, 18] on div "Navigate back" at bounding box center [336, 21] width 15 height 15
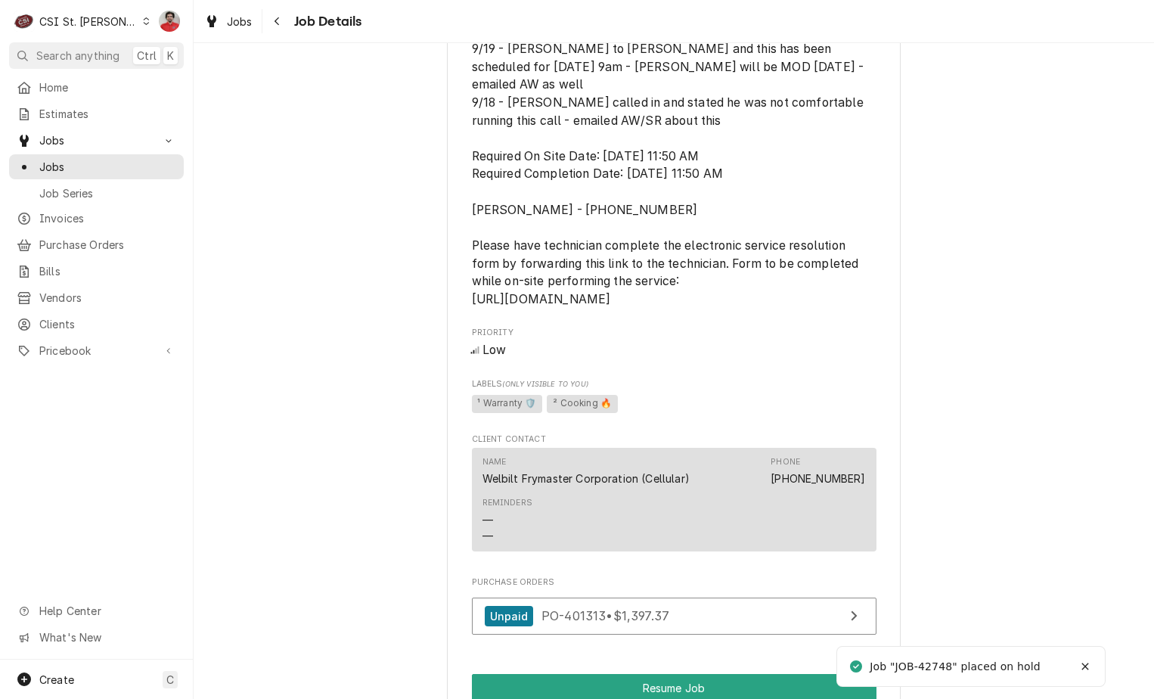
scroll to position [1843, 0]
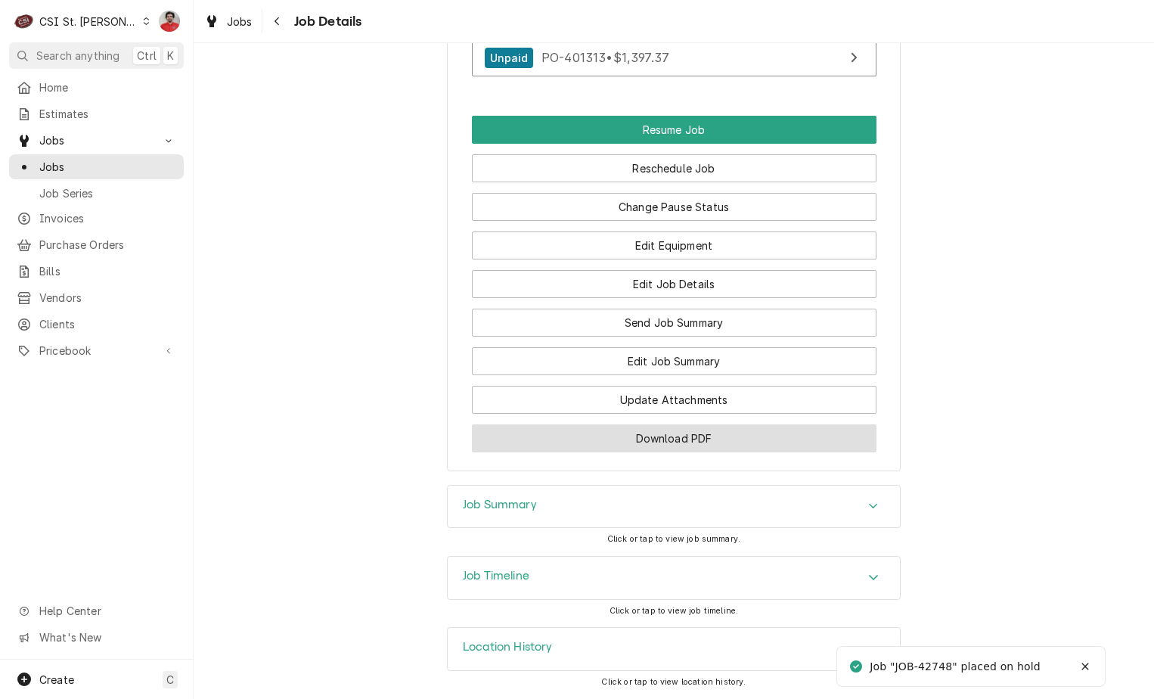
click at [708, 445] on button "Download PDF" at bounding box center [674, 438] width 405 height 28
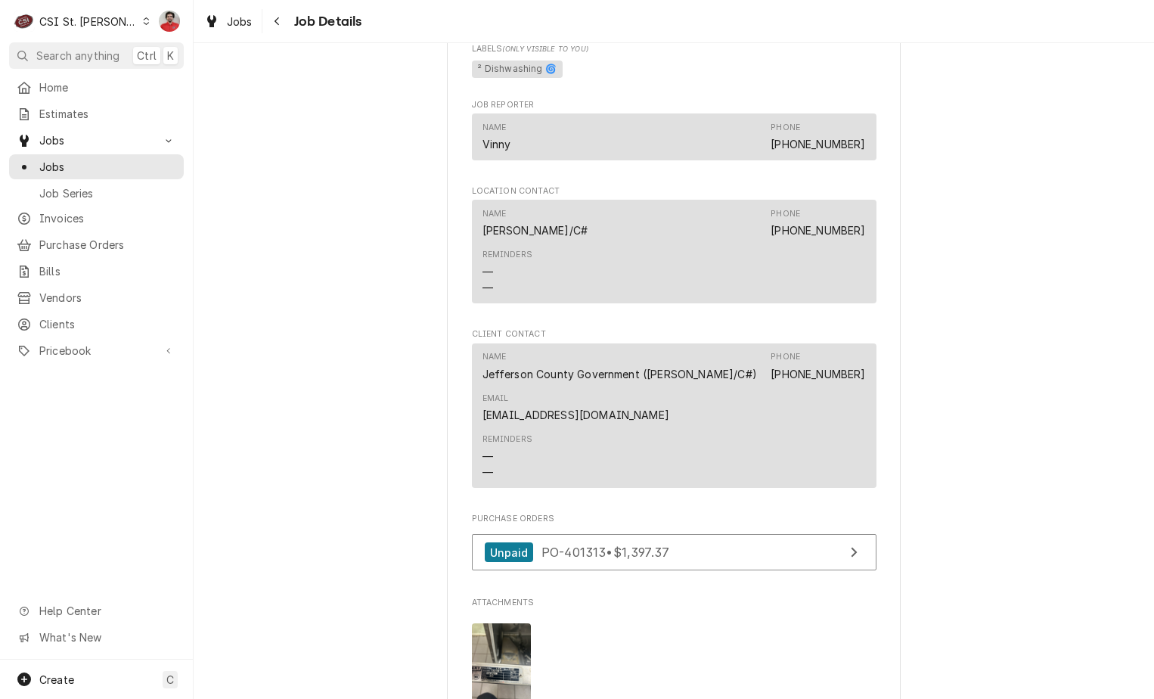
scroll to position [1933, 0]
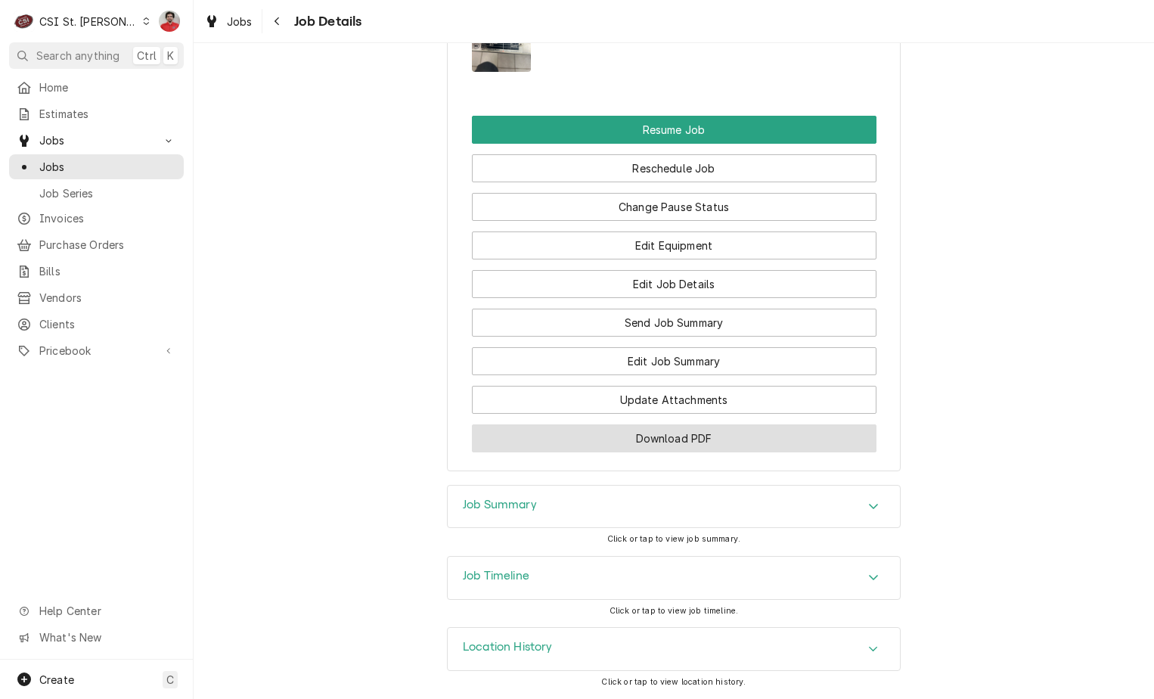
click at [675, 445] on button "Download PDF" at bounding box center [674, 438] width 405 height 28
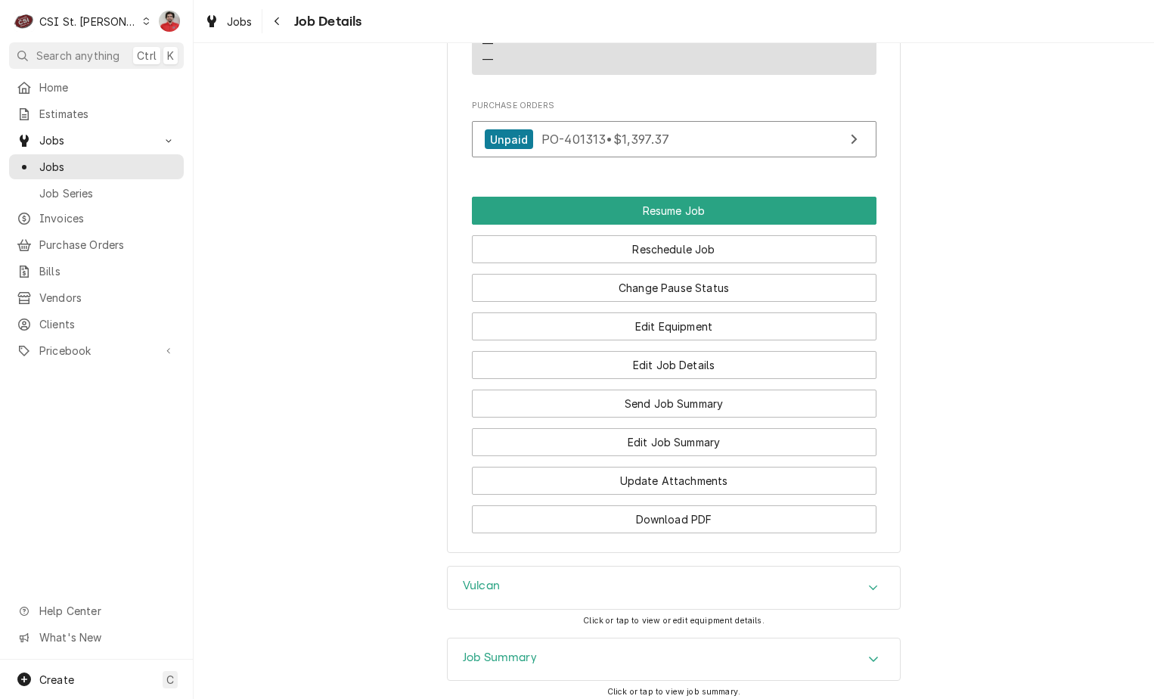
scroll to position [1986, 0]
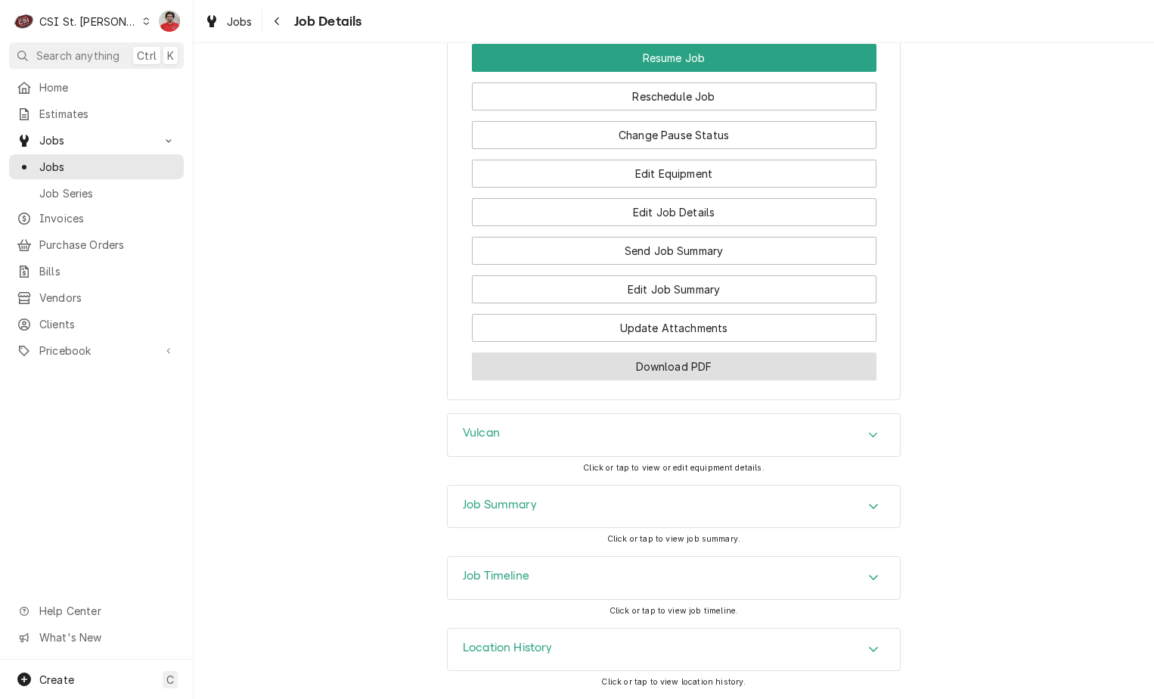
click at [706, 367] on button "Download PDF" at bounding box center [674, 366] width 405 height 28
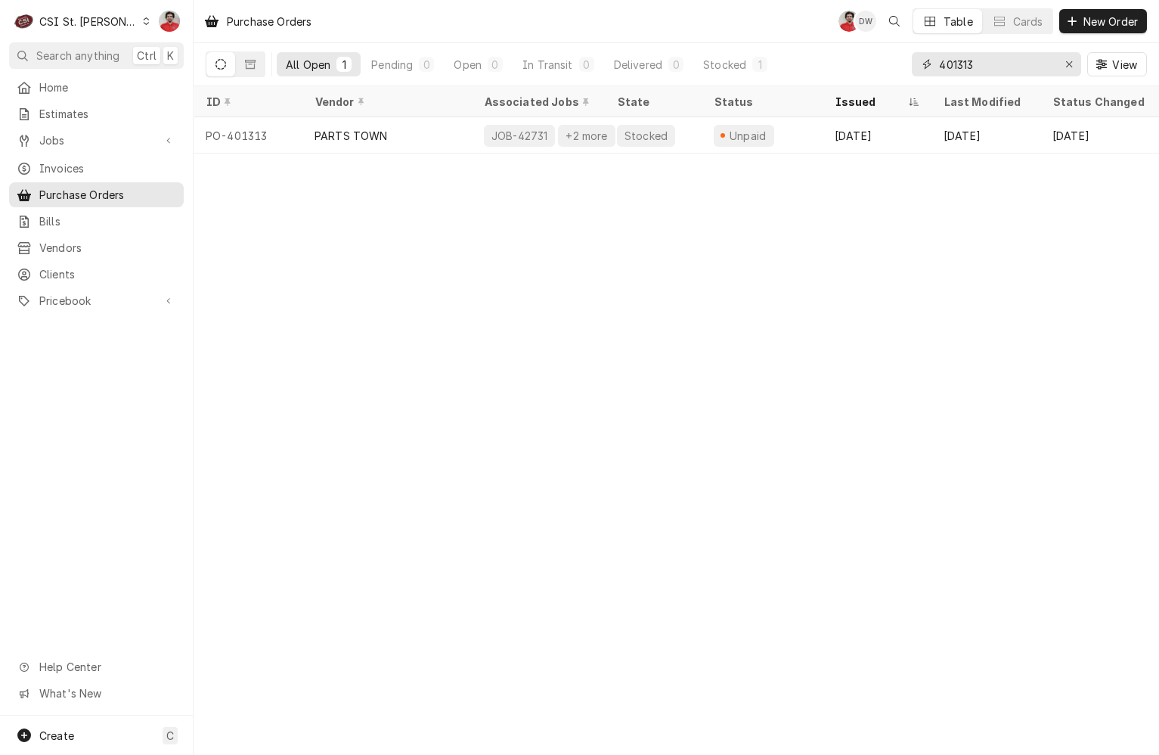
click at [1074, 66] on div "Erase input" at bounding box center [1069, 64] width 15 height 15
